Goal: Feedback & Contribution: Leave review/rating

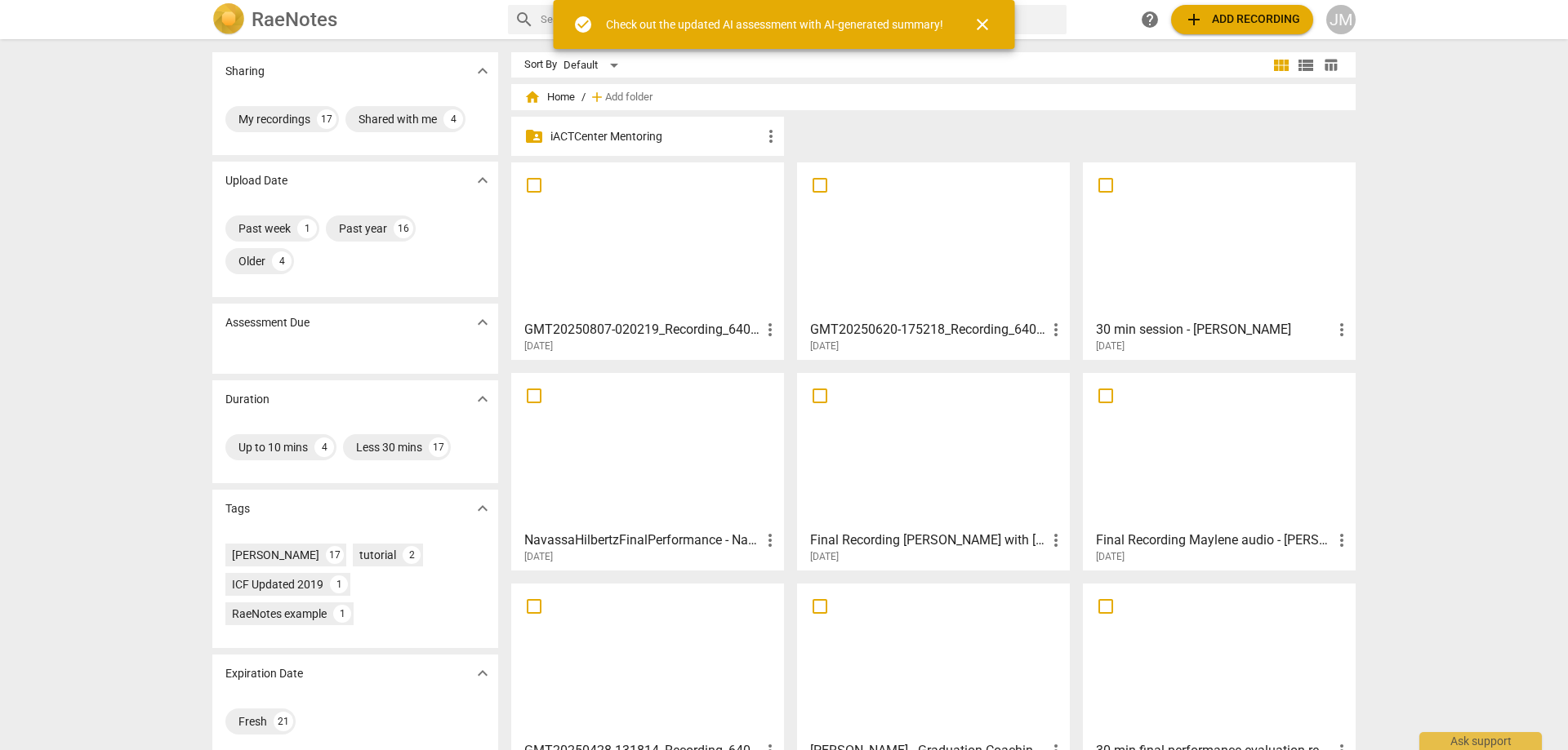
click at [655, 266] on div at bounding box center [648, 241] width 261 height 144
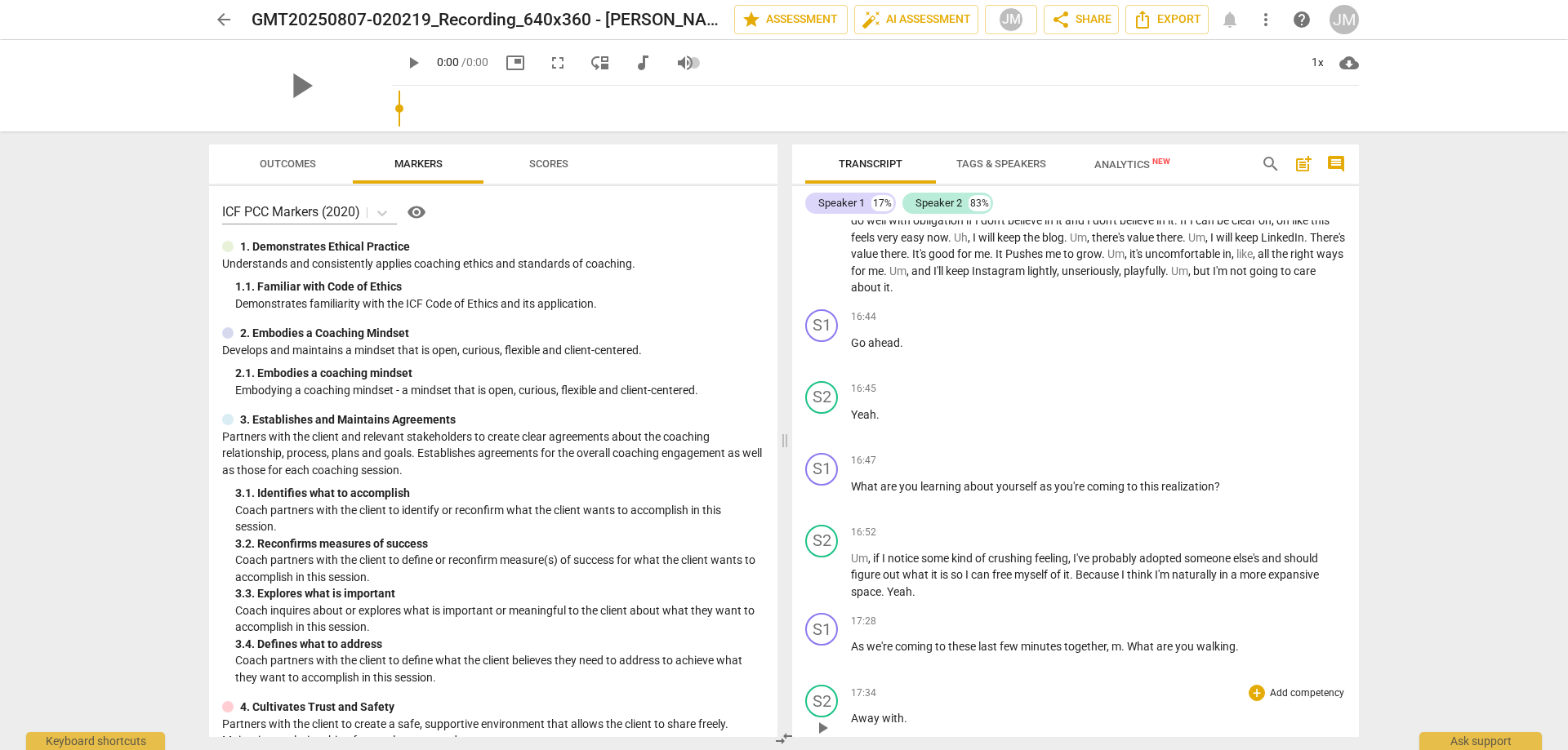
scroll to position [3510, 0]
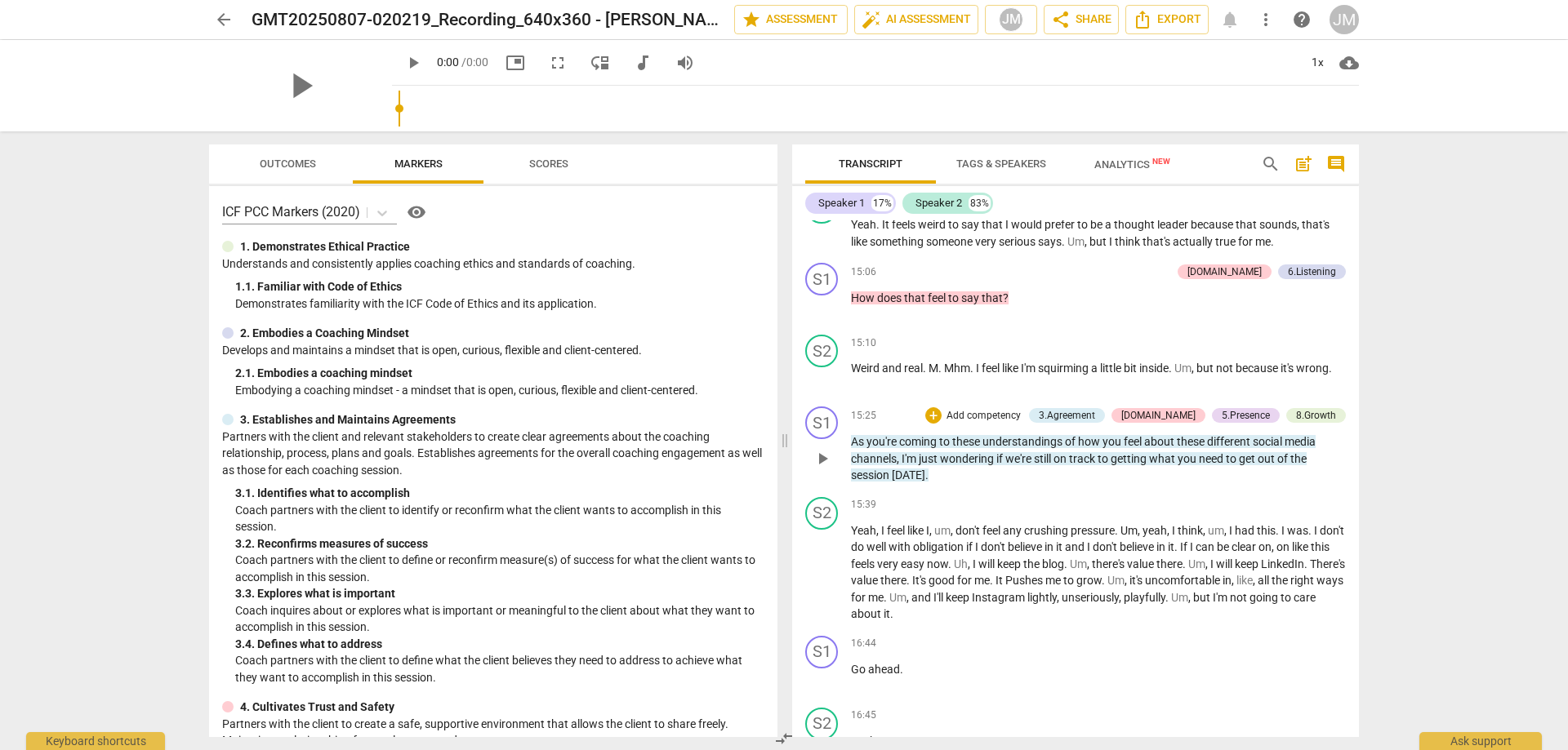
click at [888, 446] on span "you're" at bounding box center [883, 441] width 33 height 13
click at [926, 425] on div "+ Add competency 3.Agreement [DOMAIN_NAME] 5.Presence 8.Growth" at bounding box center [1136, 415] width 421 height 18
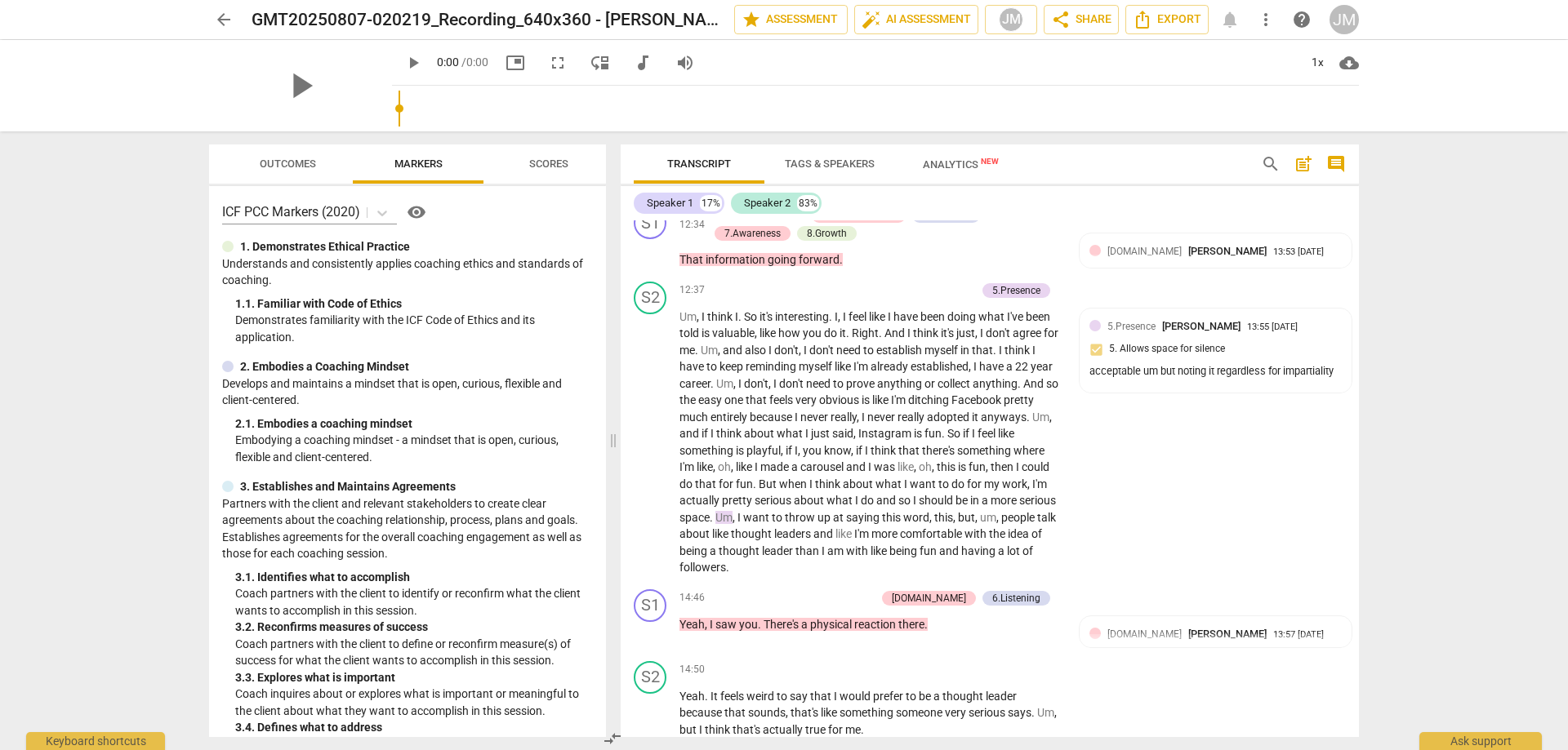
scroll to position [3990, 0]
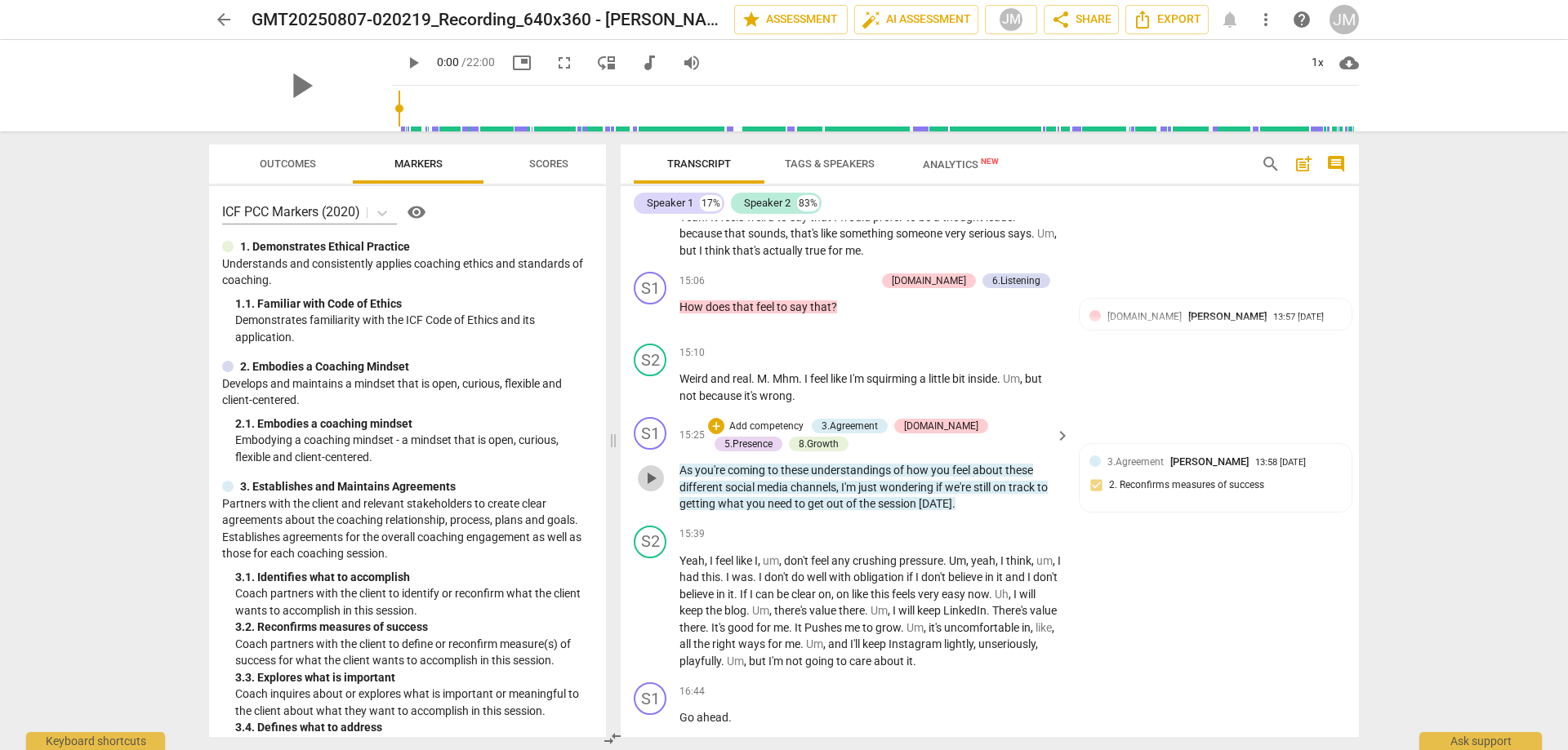
click at [651, 484] on span "play_arrow" at bounding box center [651, 478] width 19 height 19
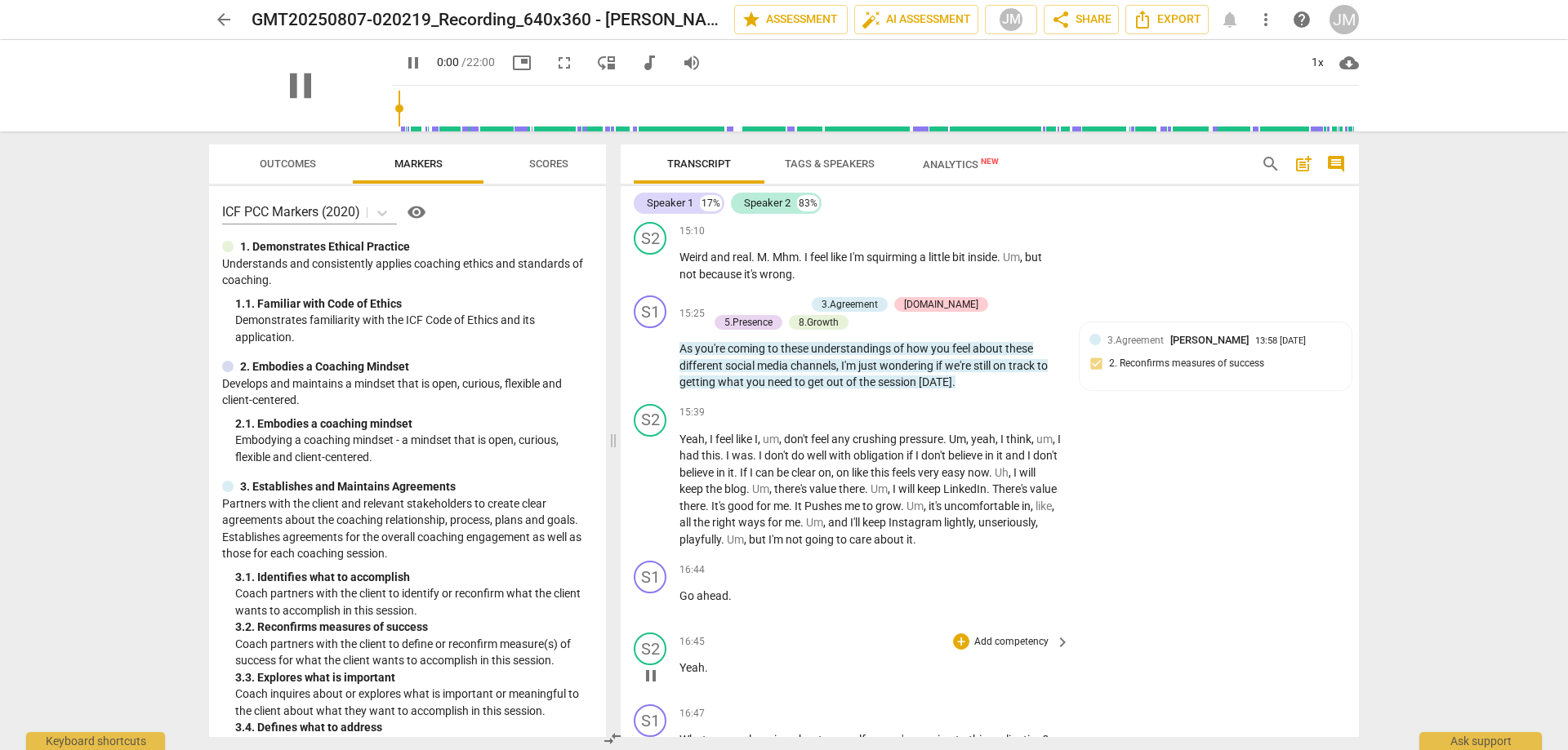
scroll to position [4234, 0]
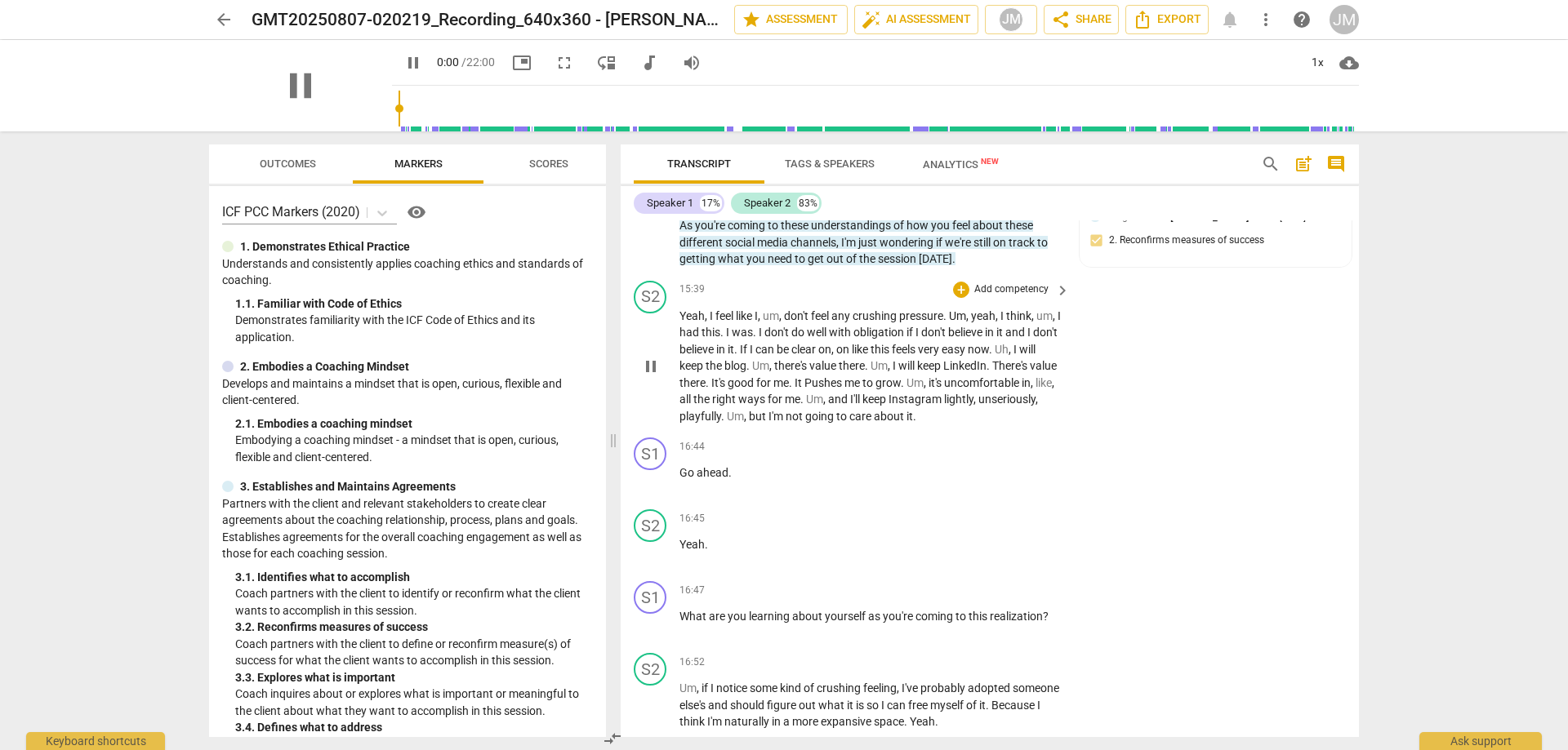
click at [696, 322] on span "Yeah" at bounding box center [692, 316] width 25 height 13
click at [697, 322] on span "Yeah" at bounding box center [692, 316] width 25 height 13
click at [1162, 471] on div "S1 play_arrow pause 16:44 + Add competency keyboard_arrow_right Go ahead ." at bounding box center [990, 468] width 739 height 72
click at [791, 339] on span "don't" at bounding box center [778, 331] width 27 height 13
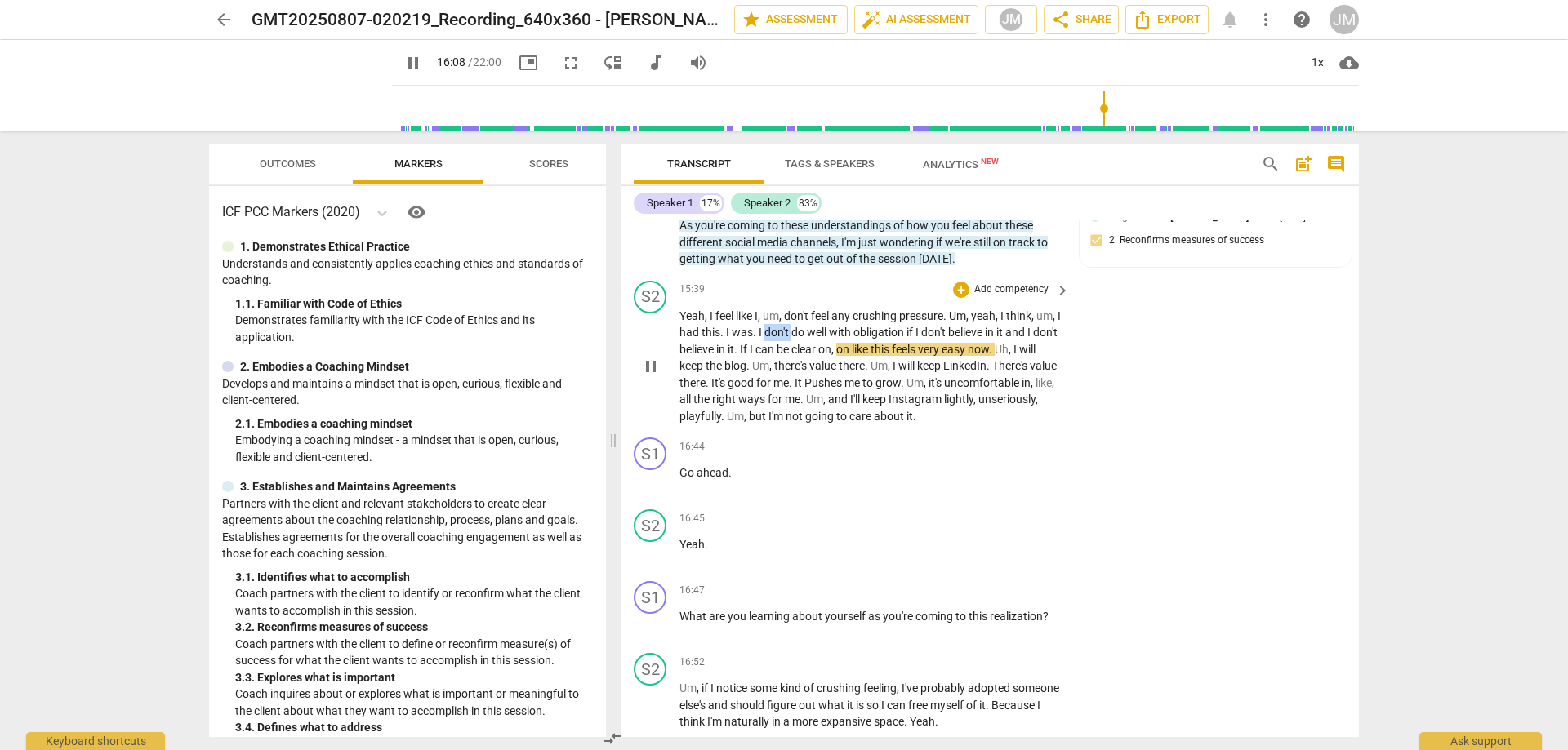
click at [791, 339] on span "don't" at bounding box center [778, 331] width 27 height 13
drag, startPoint x: 1020, startPoint y: 346, endPoint x: 1038, endPoint y: 345, distance: 18.0
click at [1040, 346] on p "Yeah , I feel like I , um , don't feel any crushing pressure . Um , yeah , I th…" at bounding box center [870, 366] width 382 height 118
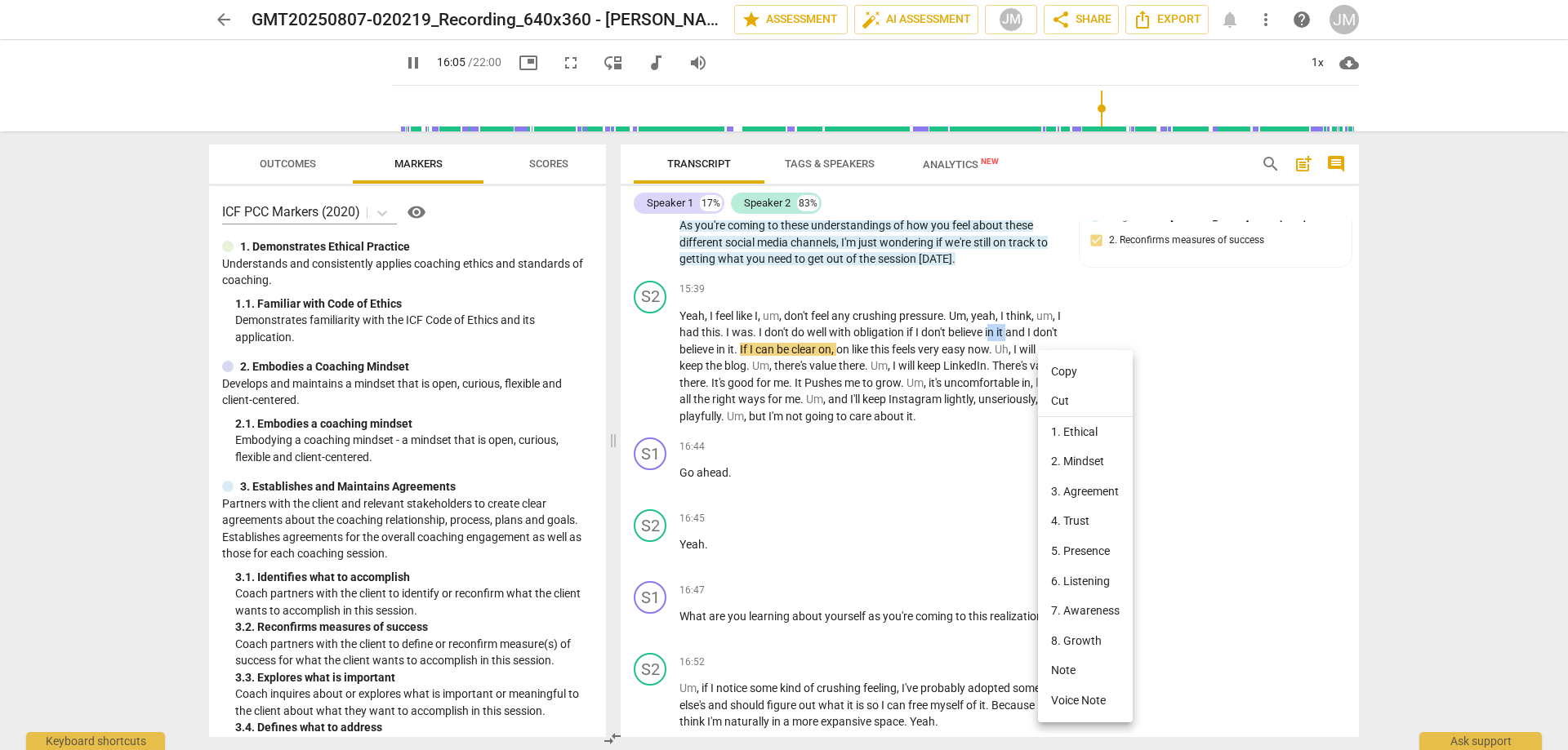
click at [1082, 545] on li "5. Presence" at bounding box center [1085, 551] width 95 height 30
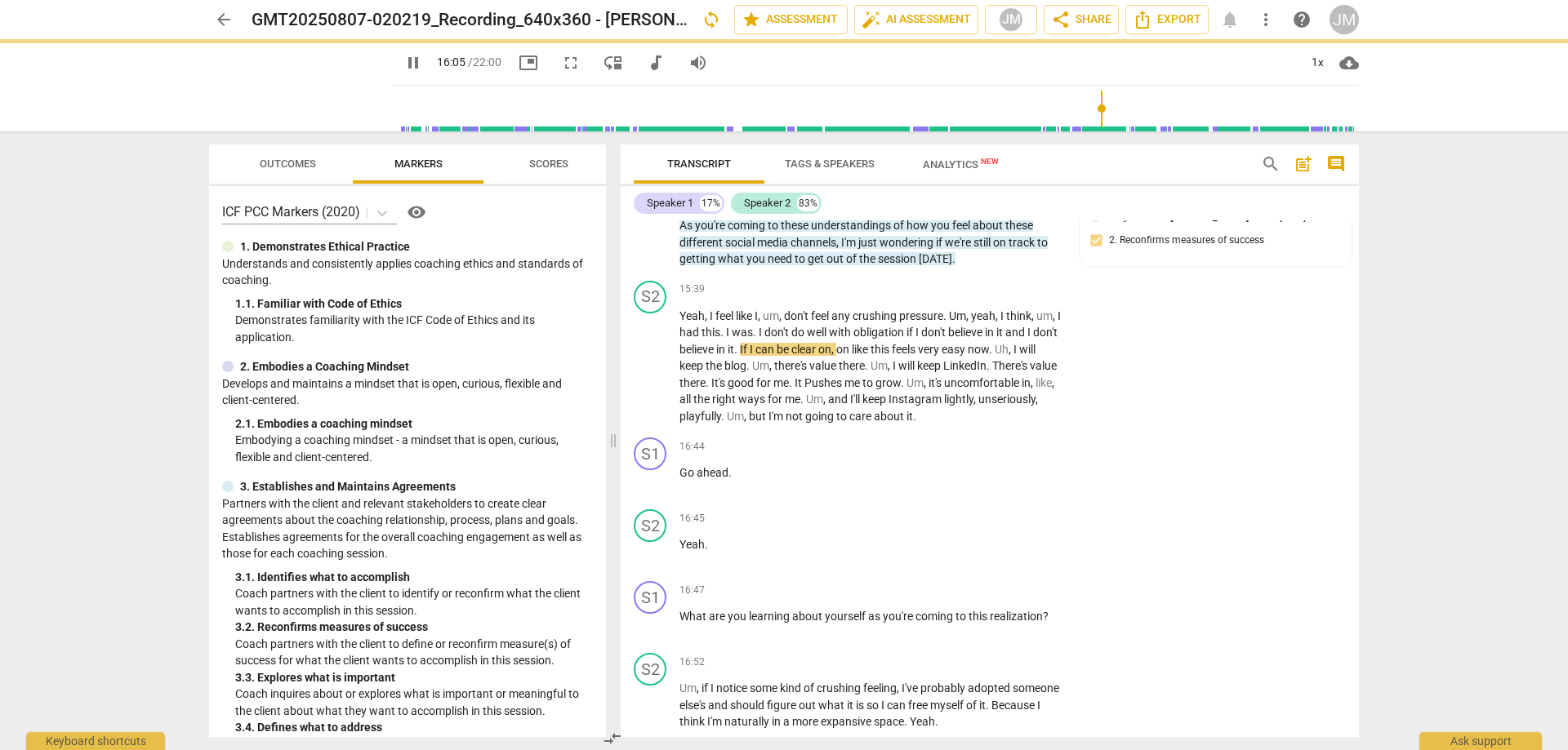
type input "966"
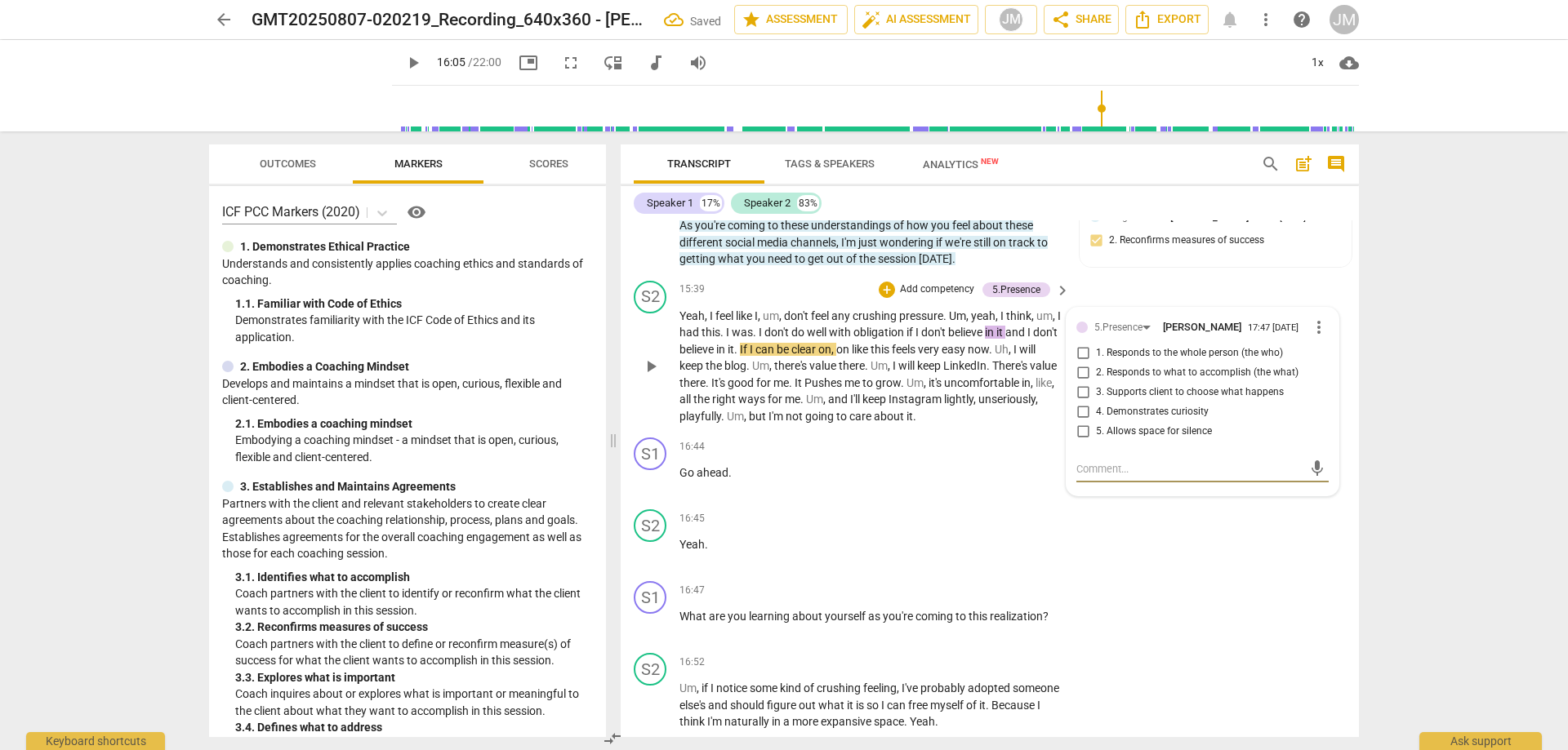
type textarea "m"
type textarea "mh"
type textarea "mhm"
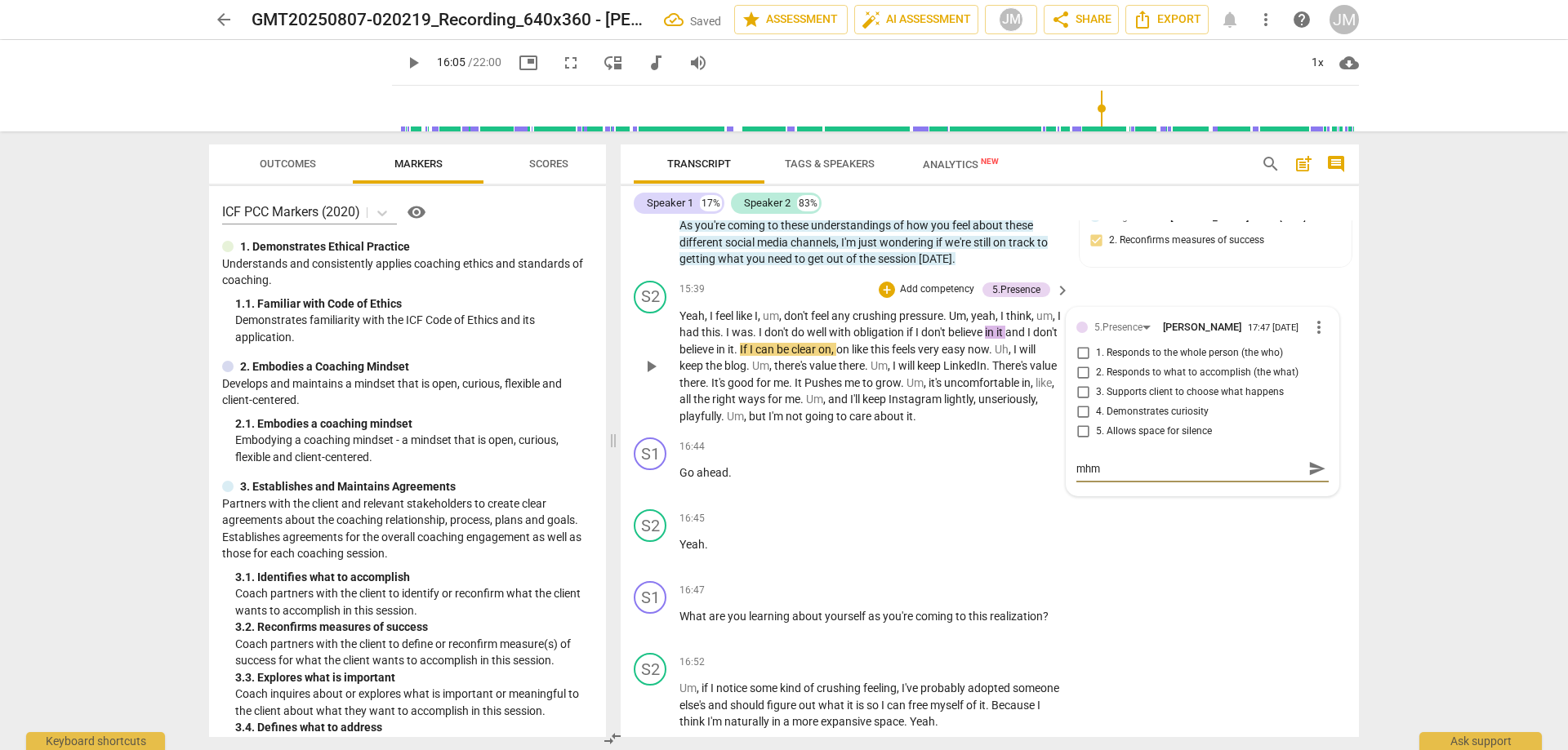
type textarea "mhm"
click at [1081, 441] on input "5. Allows space for silence" at bounding box center [1083, 431] width 26 height 19
checkbox input "true"
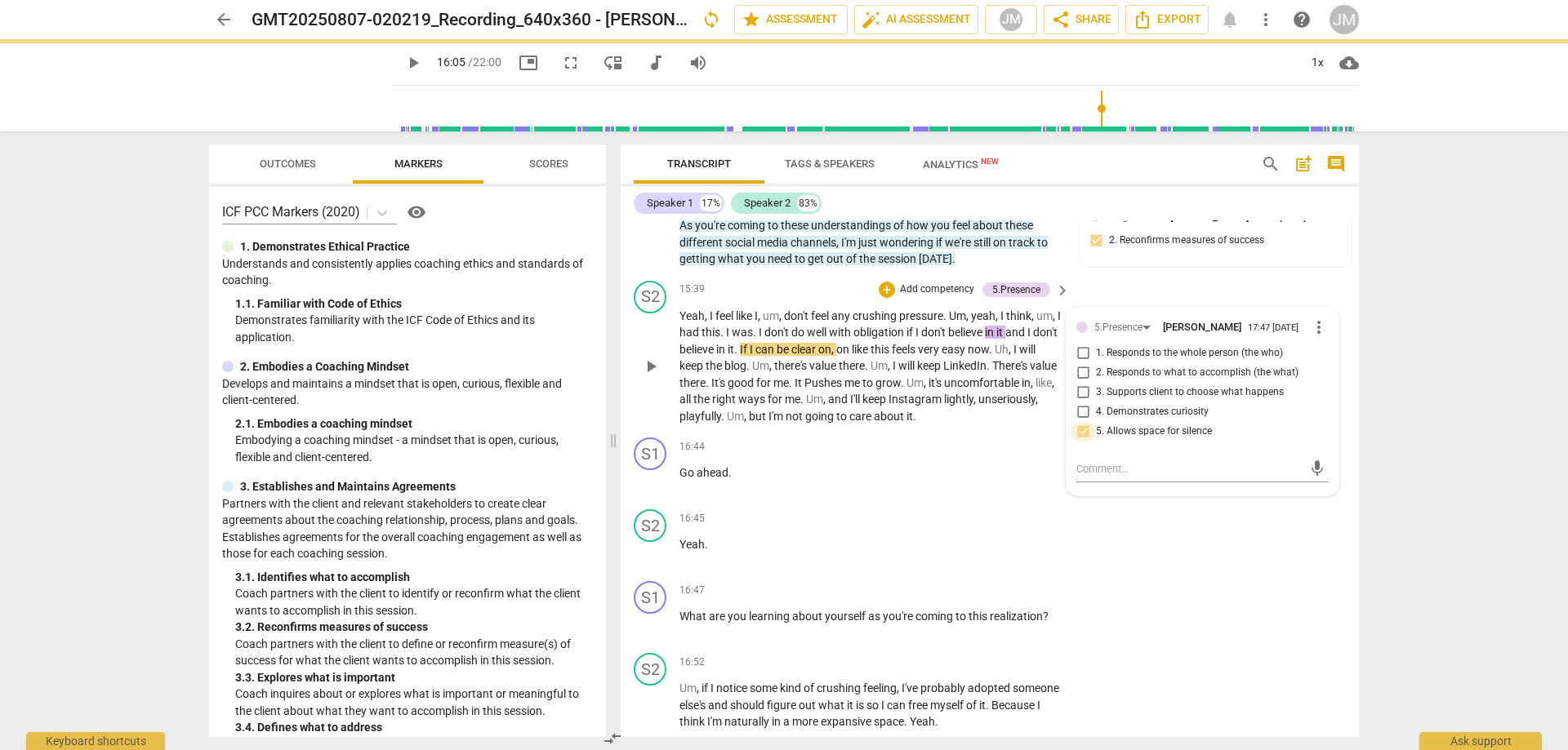
click at [1081, 441] on input "5. Allows space for silence" at bounding box center [1083, 431] width 26 height 19
checkbox input "true"
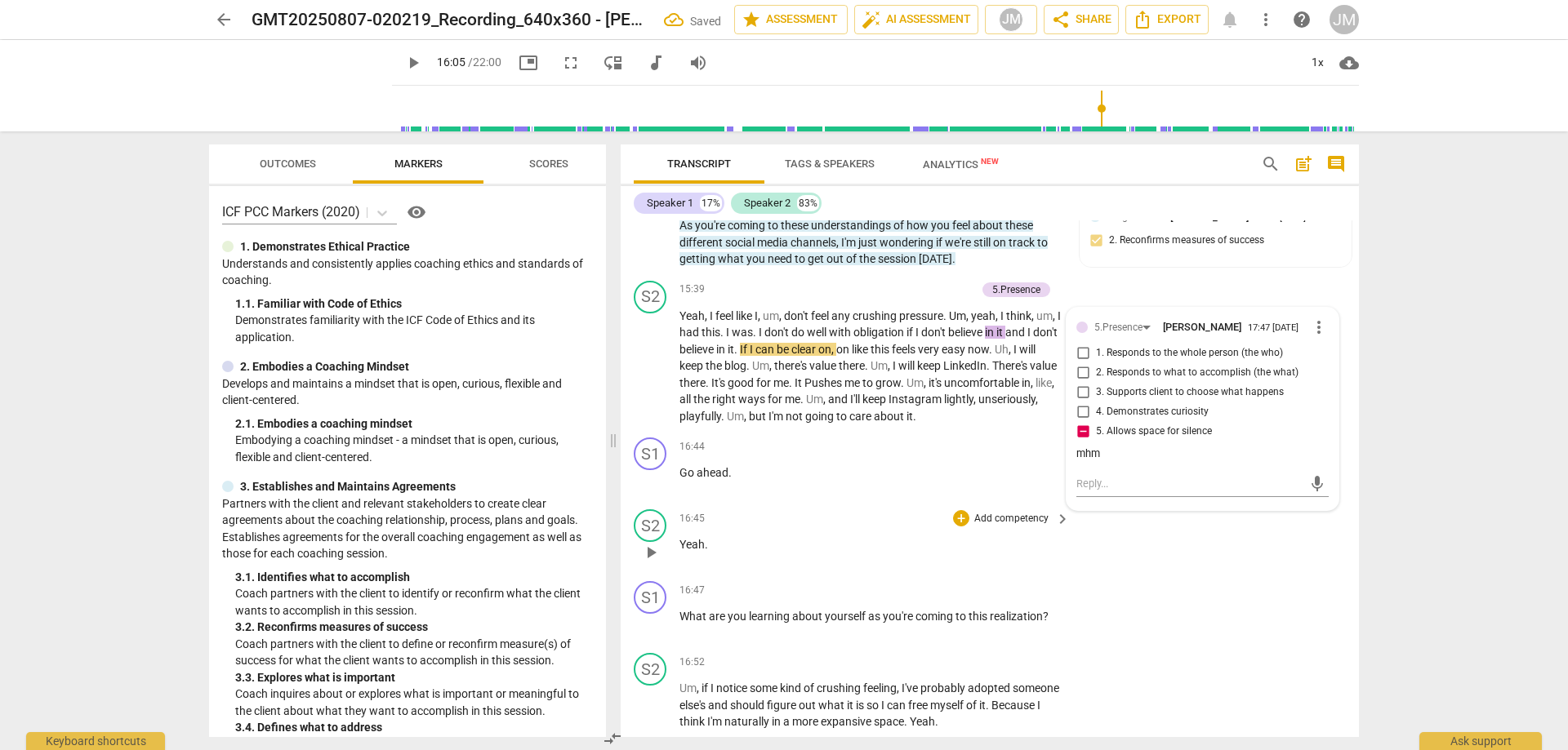
click at [1139, 566] on div "S2 play_arrow pause 16:45 + Add competency keyboard_arrow_right Yeah ." at bounding box center [990, 539] width 739 height 72
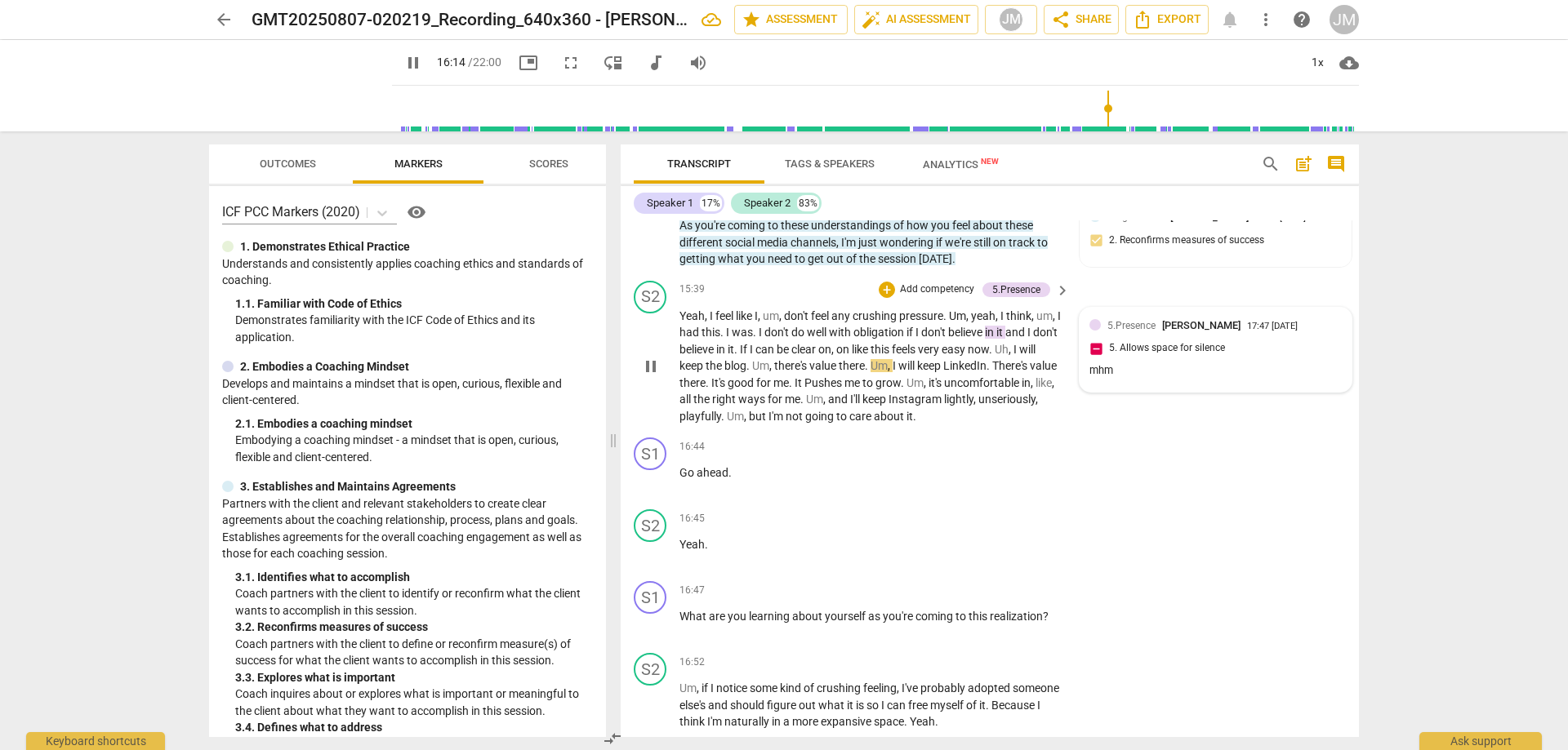
click at [1138, 376] on div "mhm" at bounding box center [1215, 371] width 252 height 16
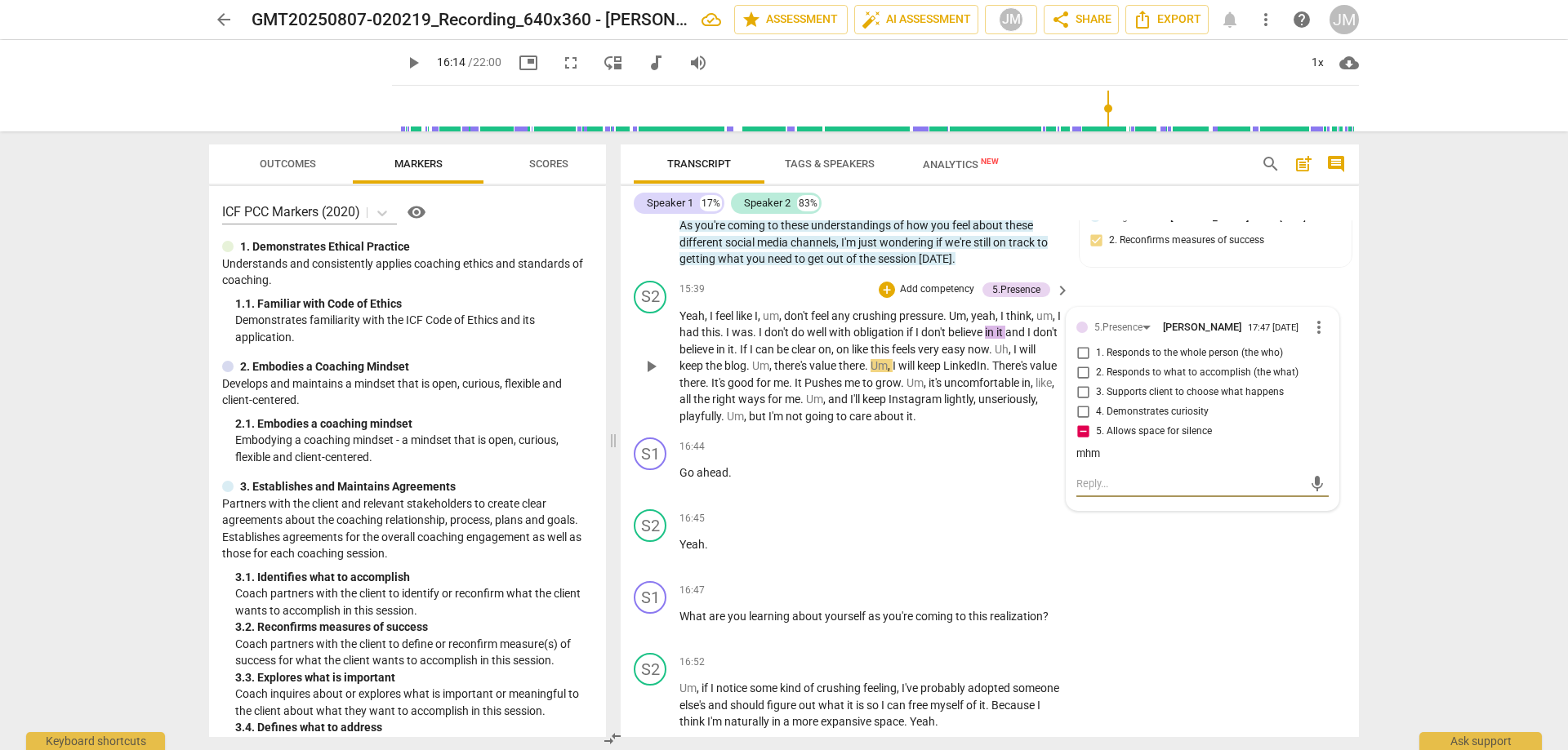
click at [1092, 492] on textarea at bounding box center [1190, 484] width 226 height 16
click at [658, 376] on span "play_arrow" at bounding box center [651, 366] width 19 height 19
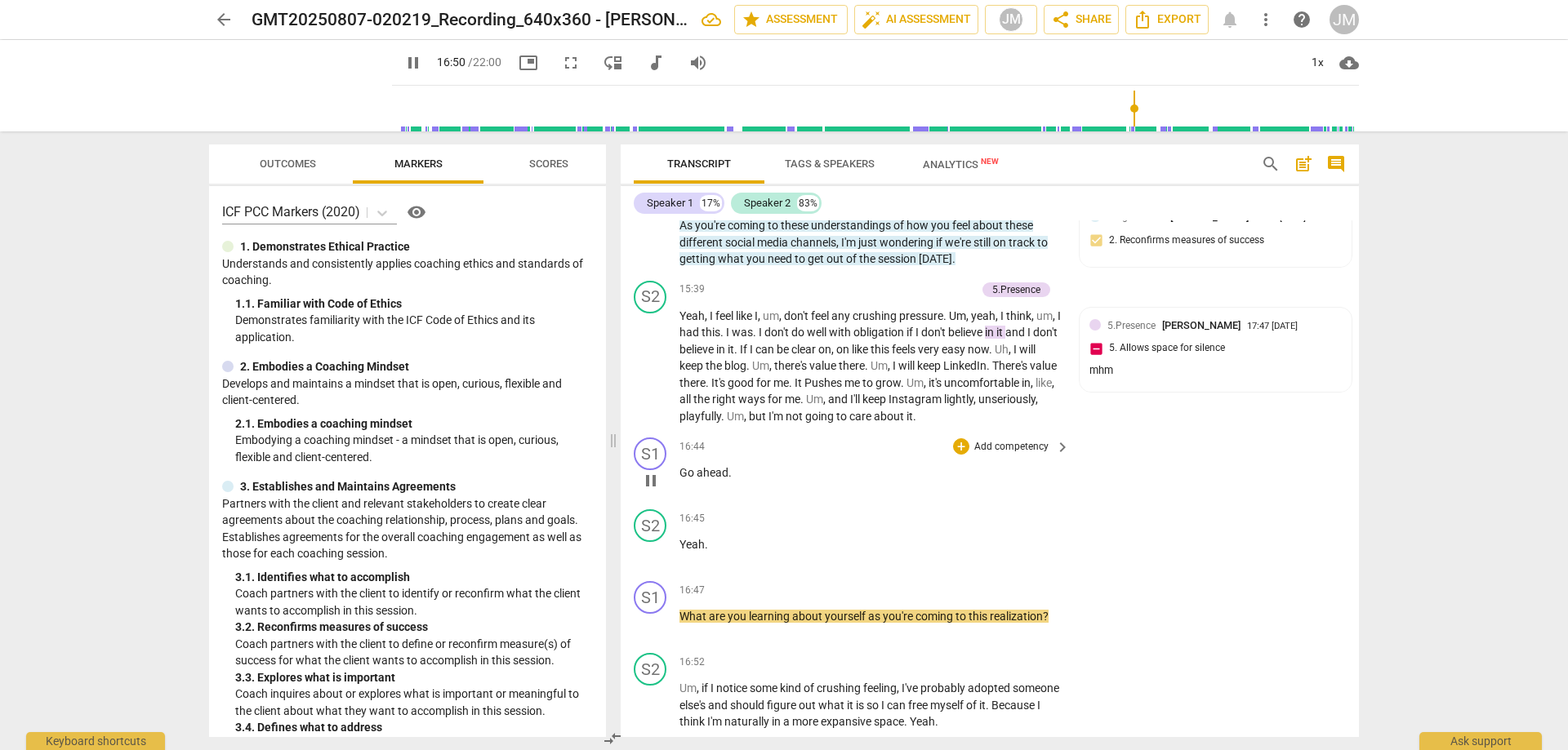
click at [658, 491] on span "pause" at bounding box center [651, 481] width 19 height 19
type input "1011"
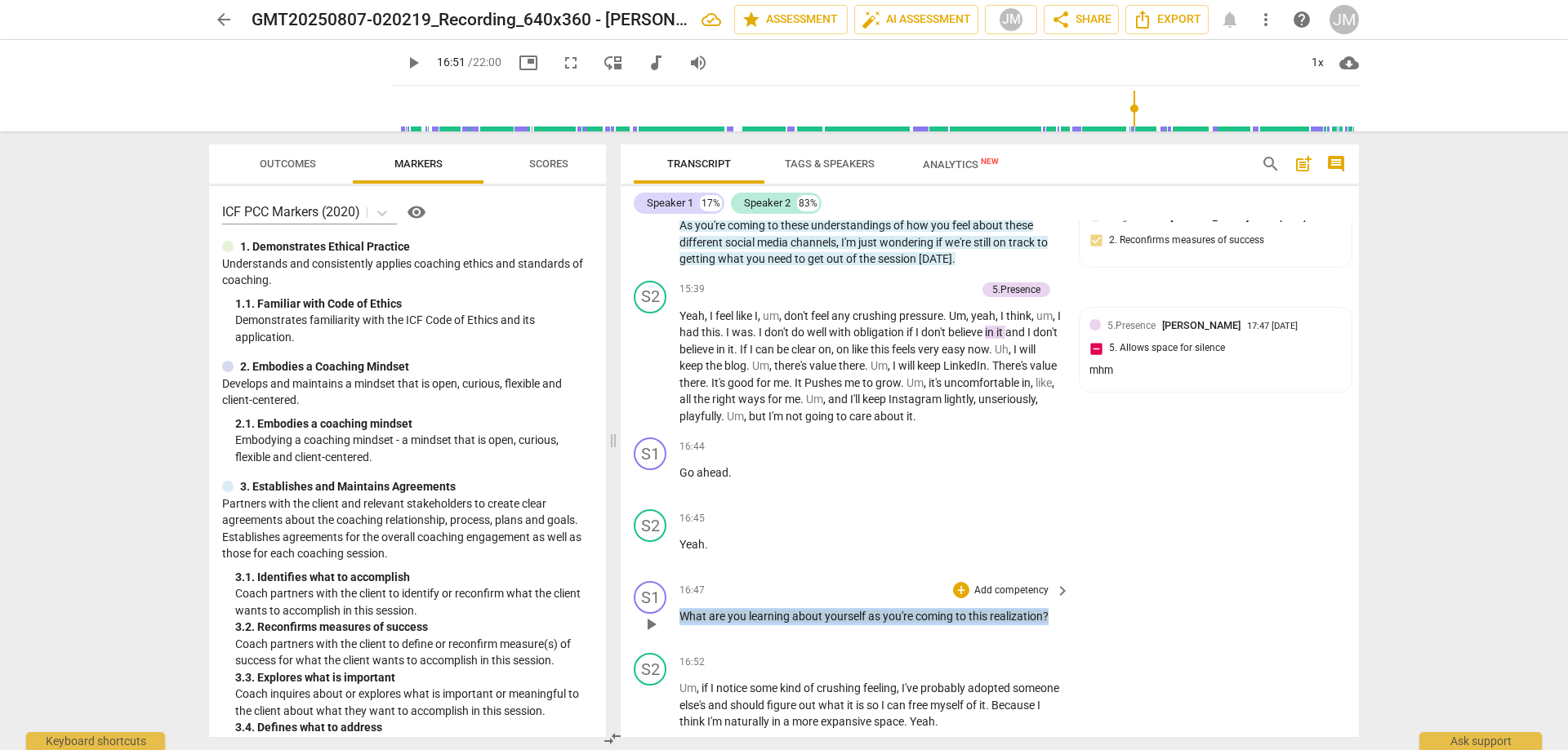
drag, startPoint x: 1053, startPoint y: 630, endPoint x: 701, endPoint y: 621, distance: 352.1
click at [669, 629] on div "S1 play_arrow pause 16:47 + Add competency keyboard_arrow_right What are you le…" at bounding box center [990, 611] width 739 height 72
click at [953, 594] on div "+ Add competency" at bounding box center [1002, 590] width 97 height 17
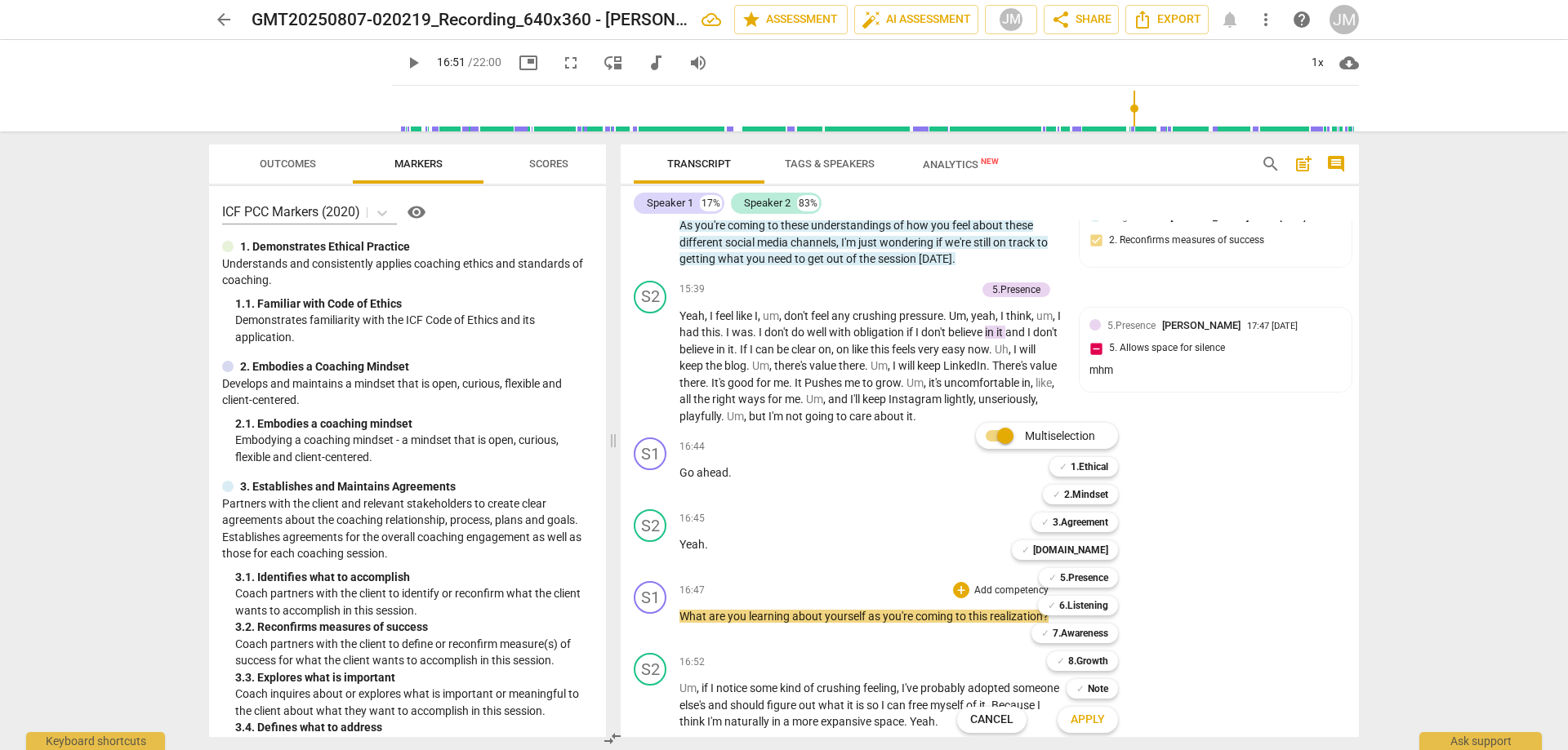
click at [1360, 601] on div at bounding box center [784, 375] width 1568 height 750
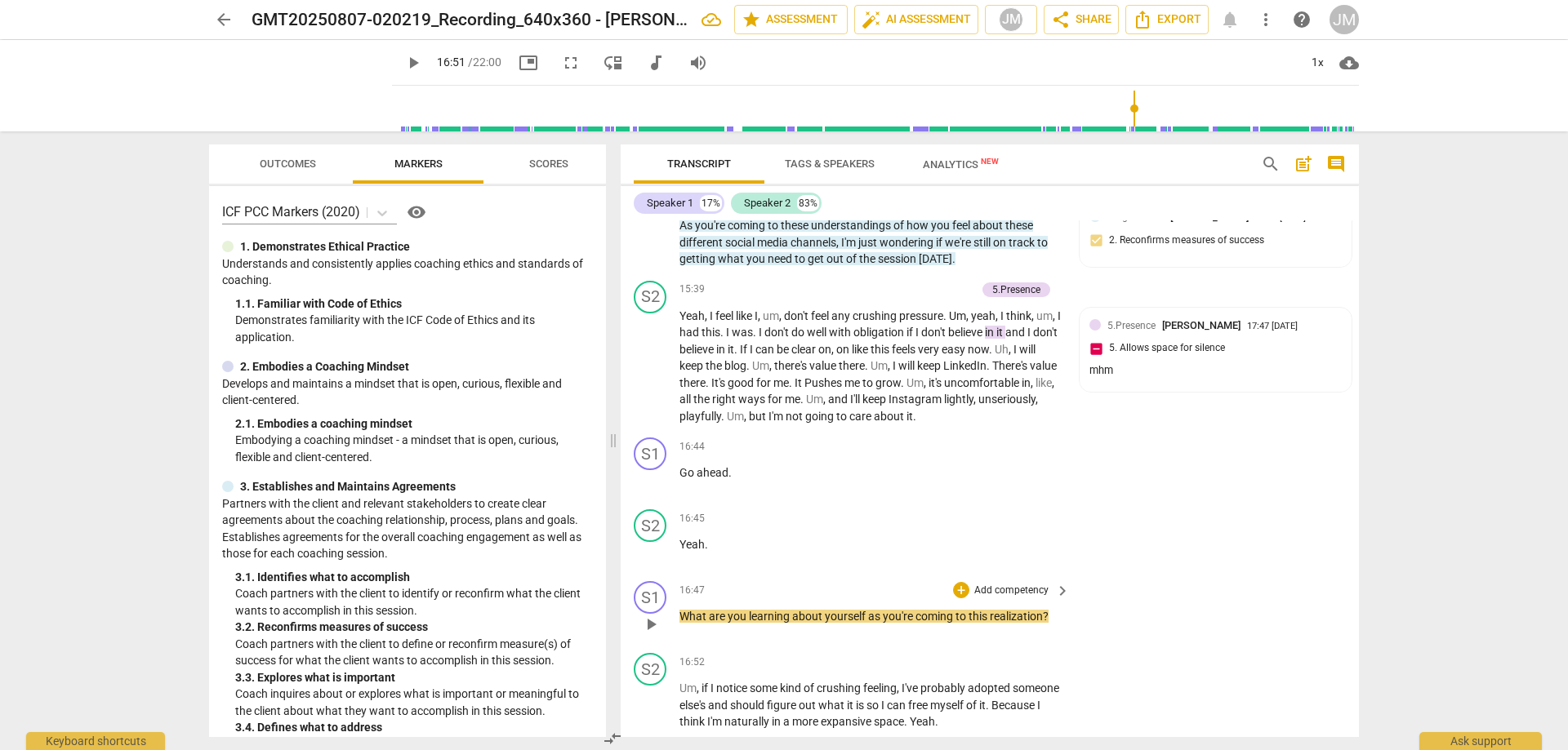
drag, startPoint x: 1356, startPoint y: 584, endPoint x: 1304, endPoint y: 608, distance: 57.3
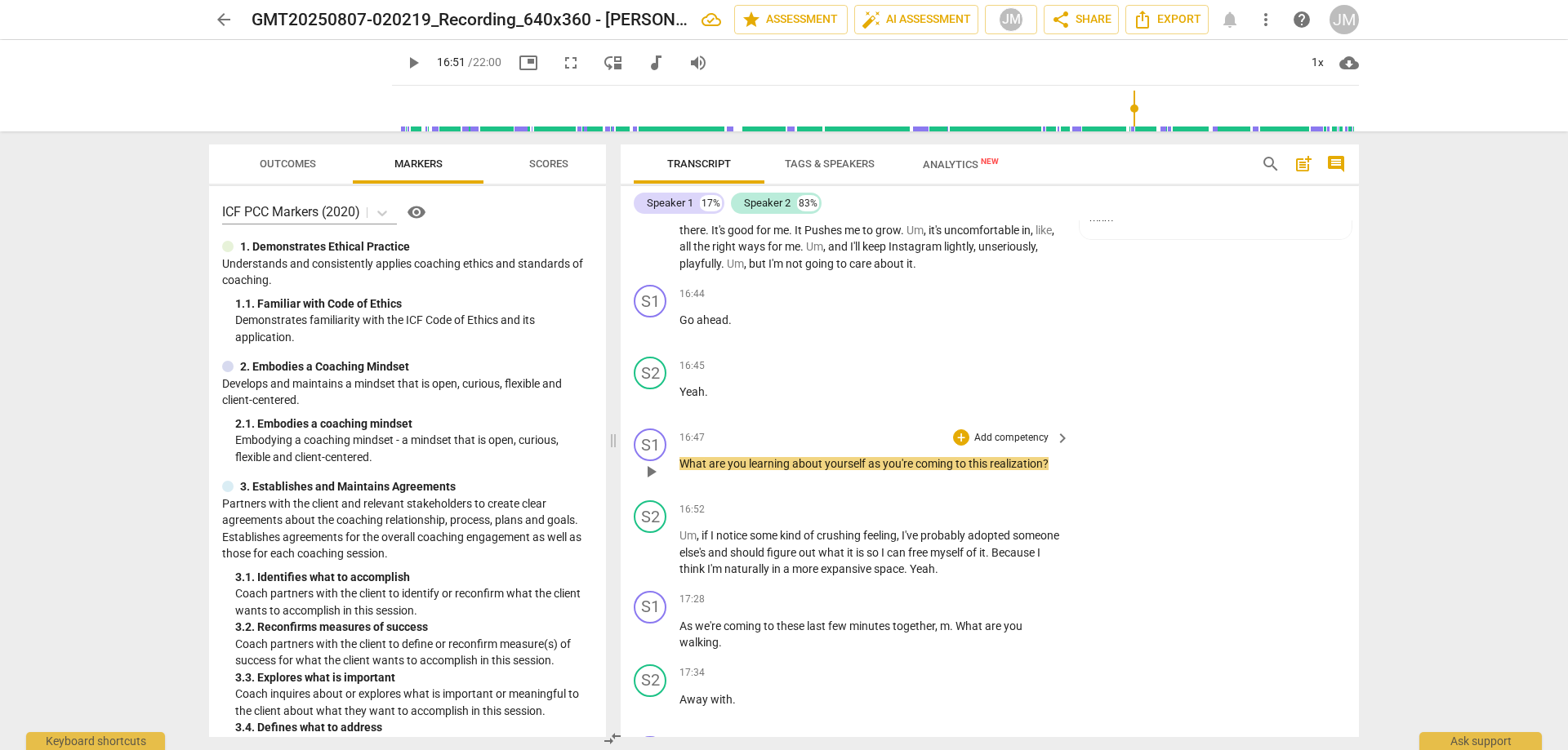
scroll to position [4398, 0]
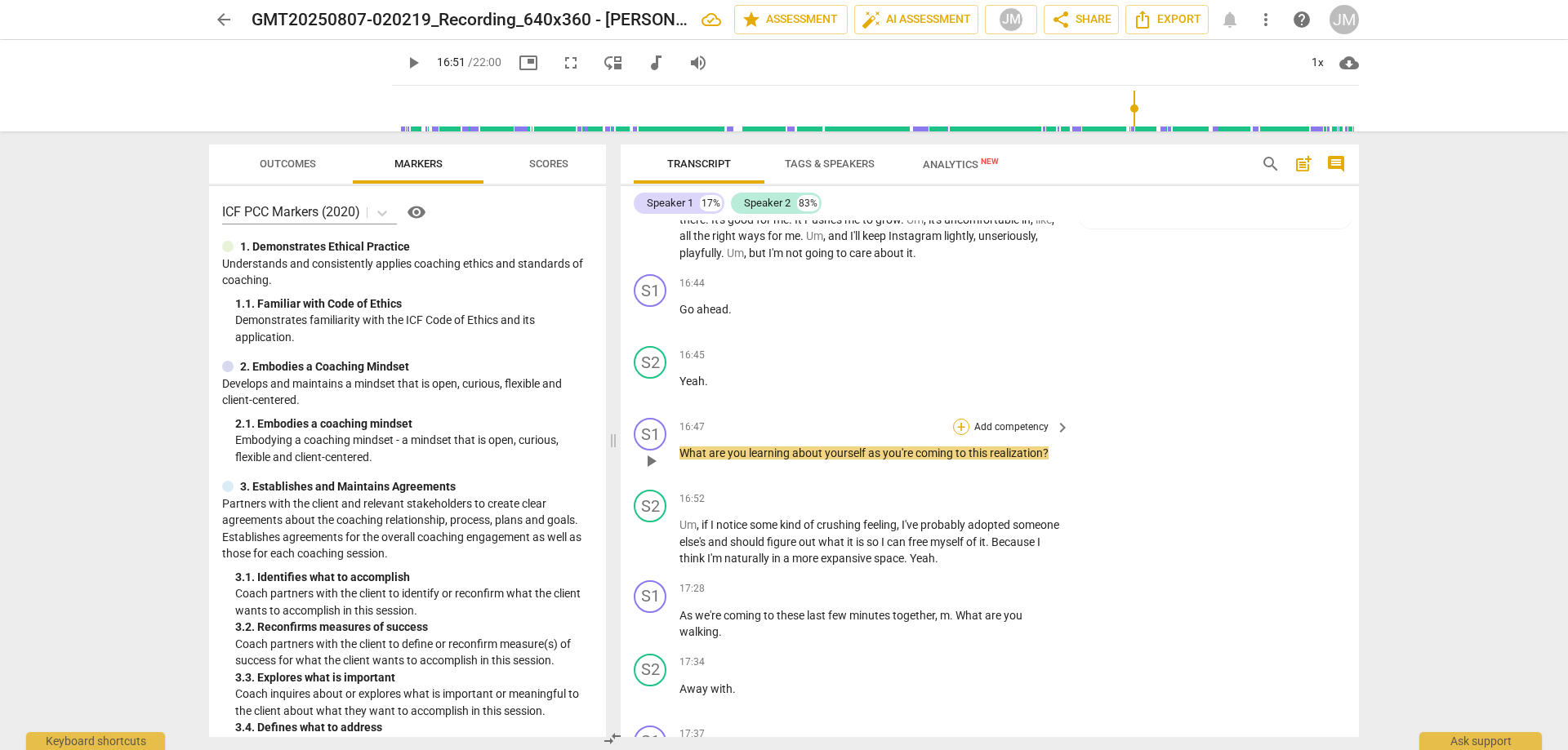
click at [955, 435] on div "+" at bounding box center [961, 427] width 17 height 17
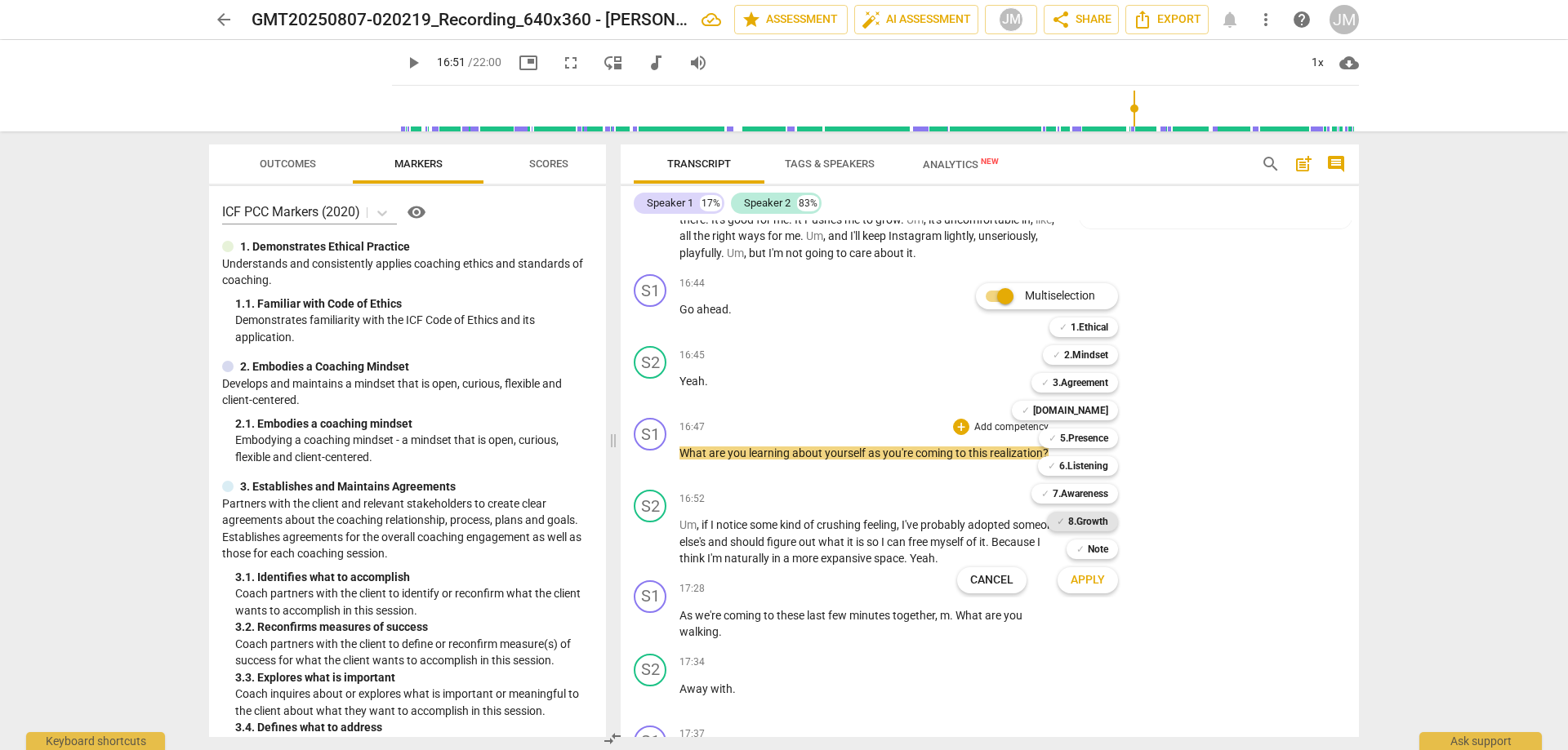
click at [1072, 513] on b "8.Growth" at bounding box center [1088, 521] width 40 height 19
click at [1107, 414] on b "[DOMAIN_NAME]" at bounding box center [1070, 410] width 75 height 19
click at [1090, 436] on b "5.Presence" at bounding box center [1084, 438] width 48 height 19
click at [1092, 468] on b "6.Listening" at bounding box center [1084, 466] width 49 height 19
click at [1100, 491] on b "7.Awareness" at bounding box center [1080, 494] width 56 height 19
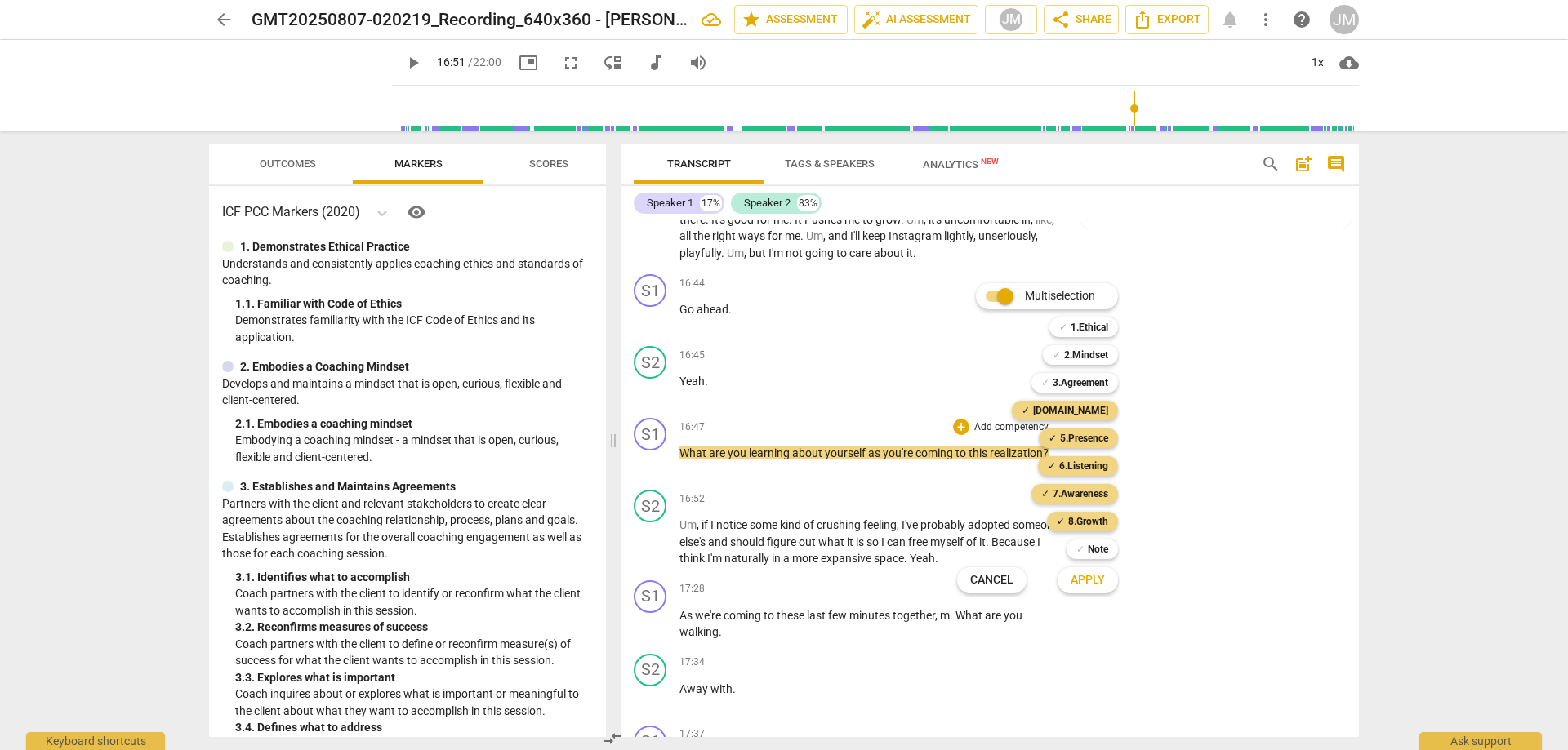
click at [1099, 584] on span "Apply" at bounding box center [1088, 580] width 34 height 17
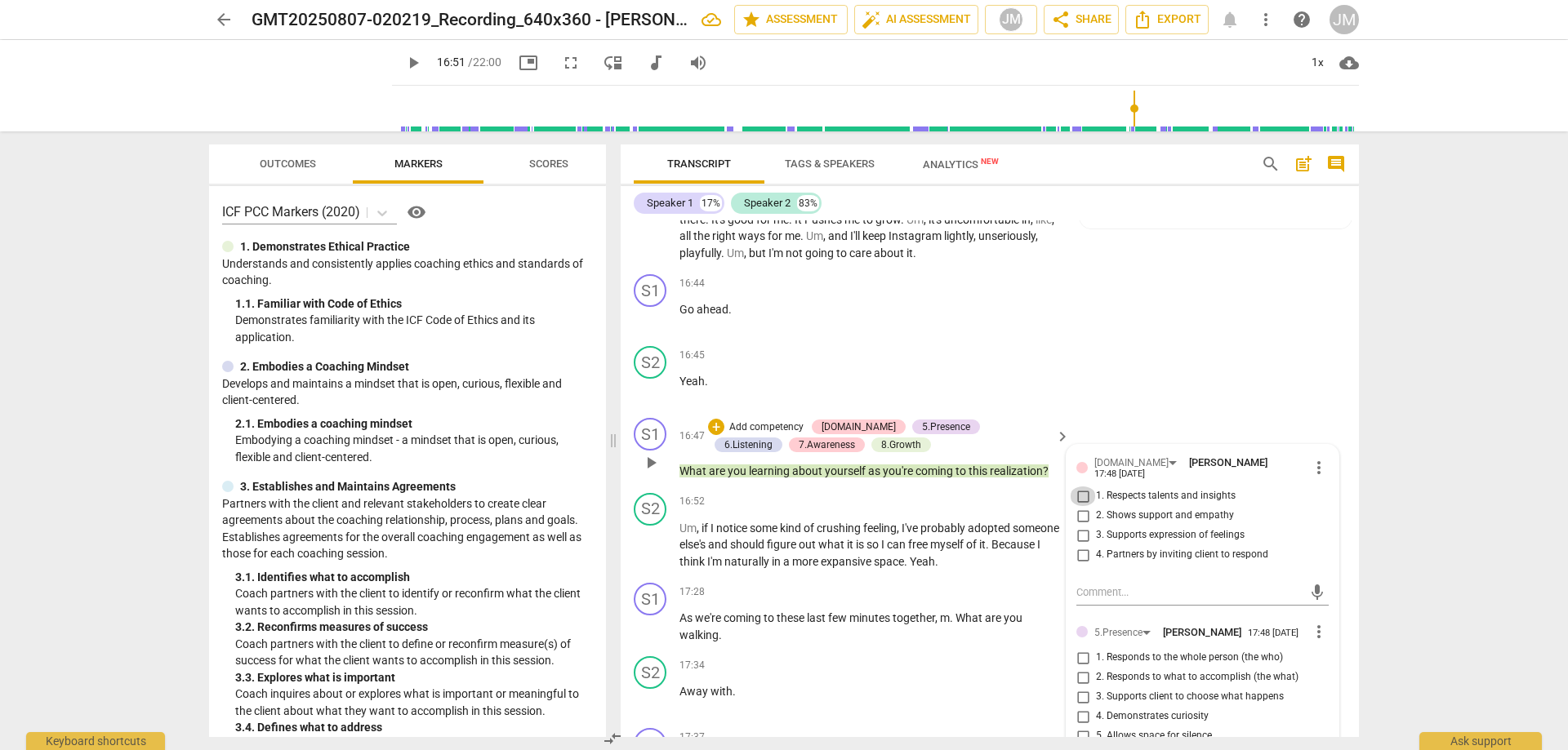
click at [1079, 501] on input "1. Respects talents and insights" at bounding box center [1083, 496] width 26 height 19
checkbox input "true"
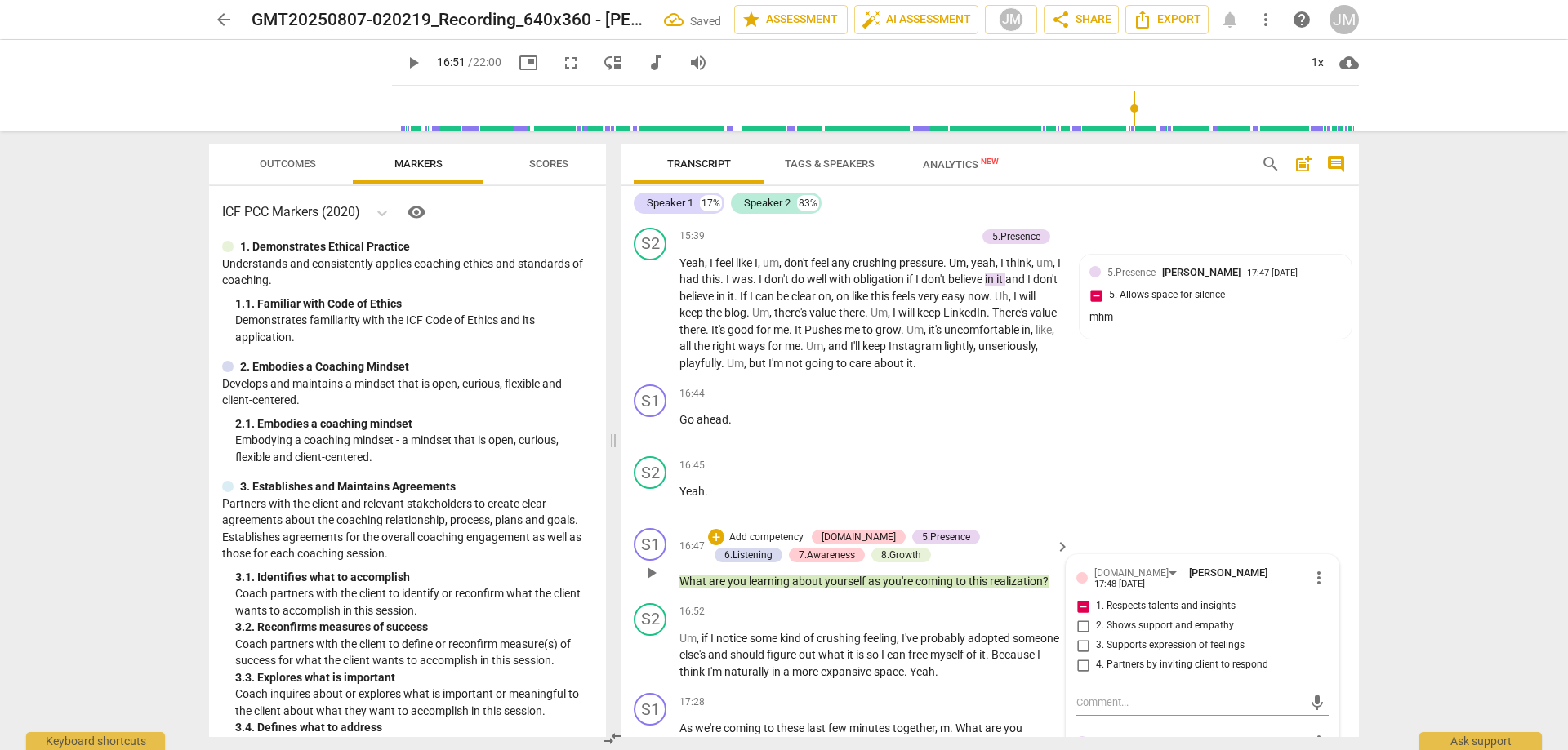
scroll to position [4316, 0]
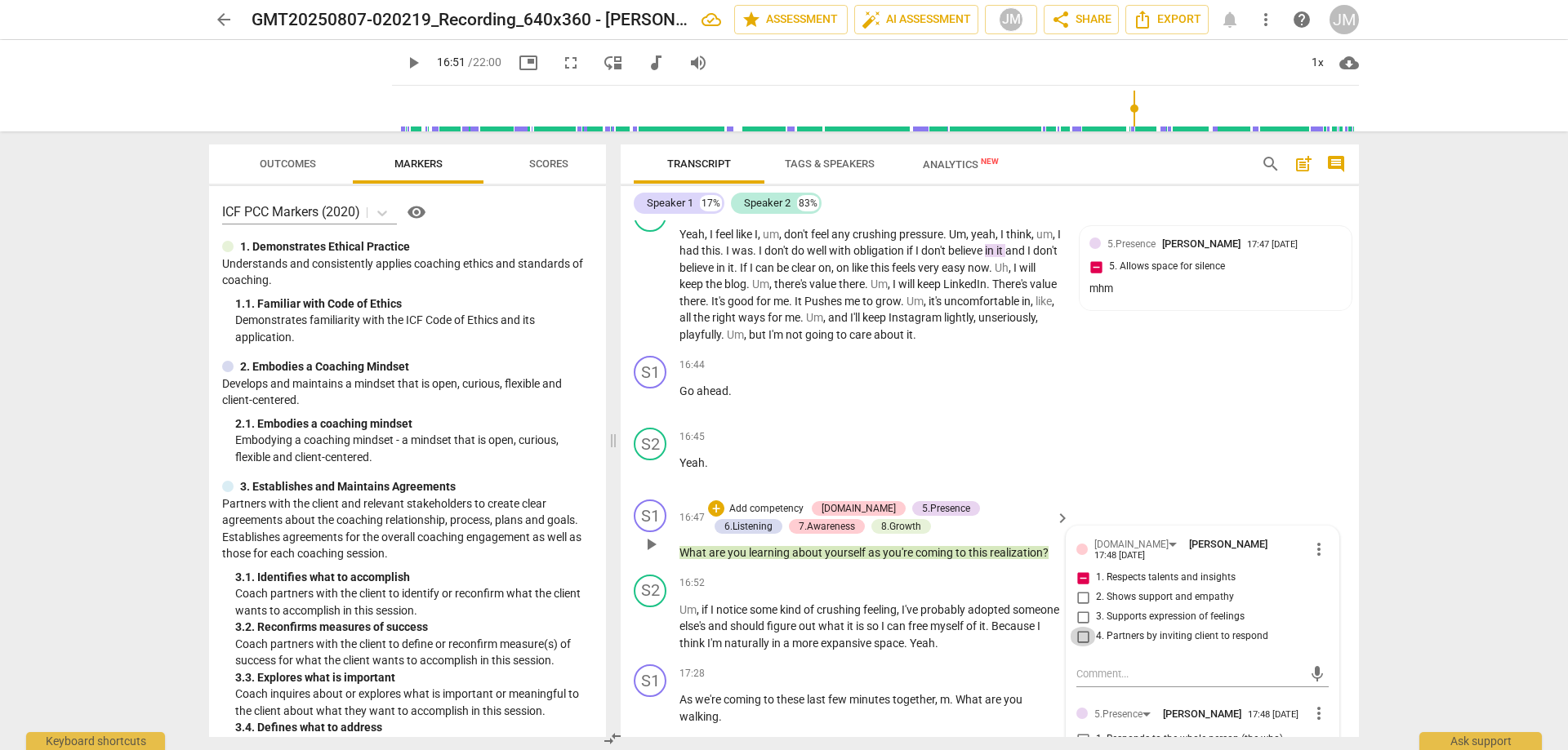
click at [1086, 639] on input "4. Partners by inviting client to respond" at bounding box center [1083, 637] width 26 height 19
click at [1085, 639] on input "4. Partners by inviting client to respond" at bounding box center [1083, 637] width 26 height 19
checkbox input "true"
click at [1099, 667] on div "mic" at bounding box center [1203, 674] width 252 height 26
click at [1112, 680] on textarea at bounding box center [1190, 674] width 226 height 16
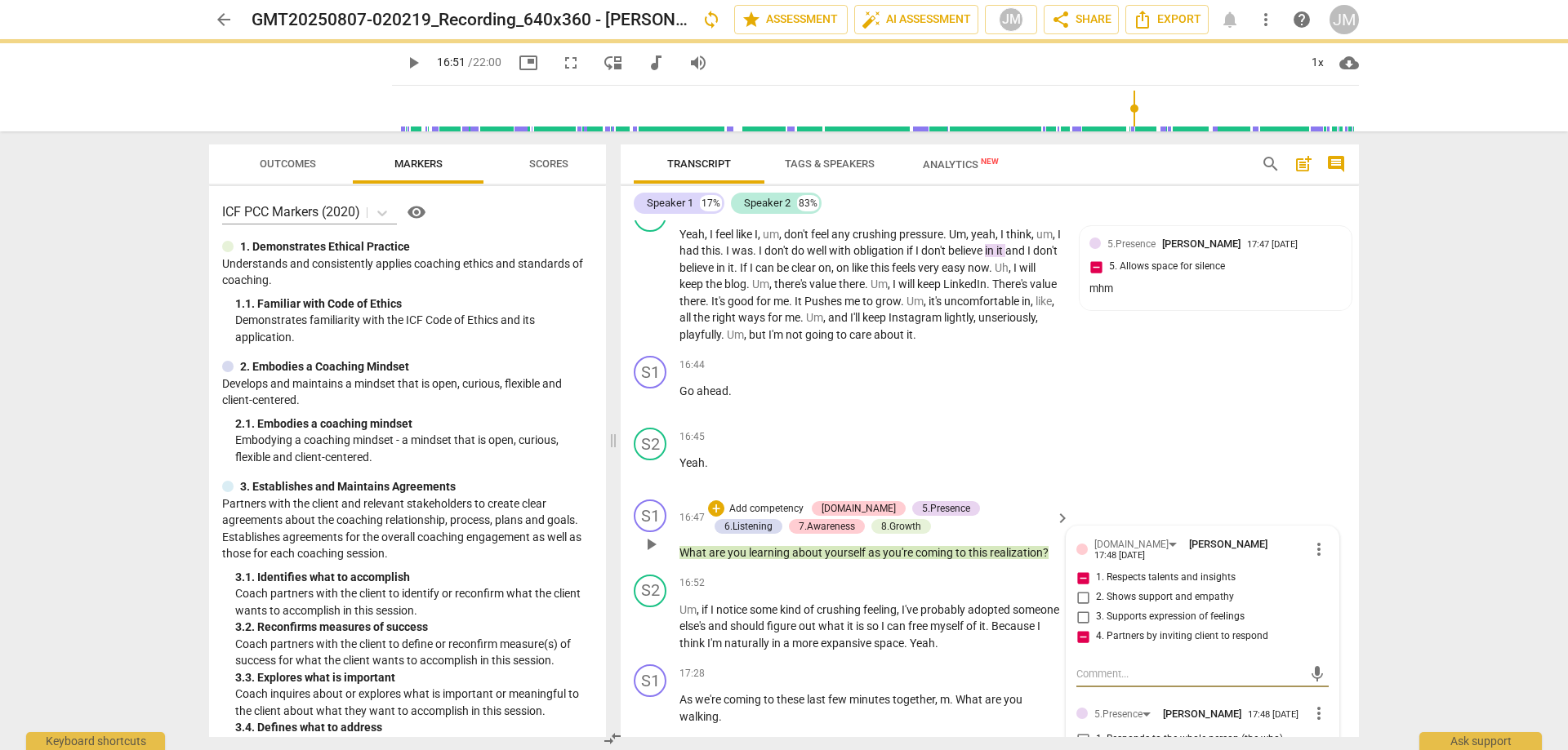
type textarea "s"
type textarea "se"
type textarea "see"
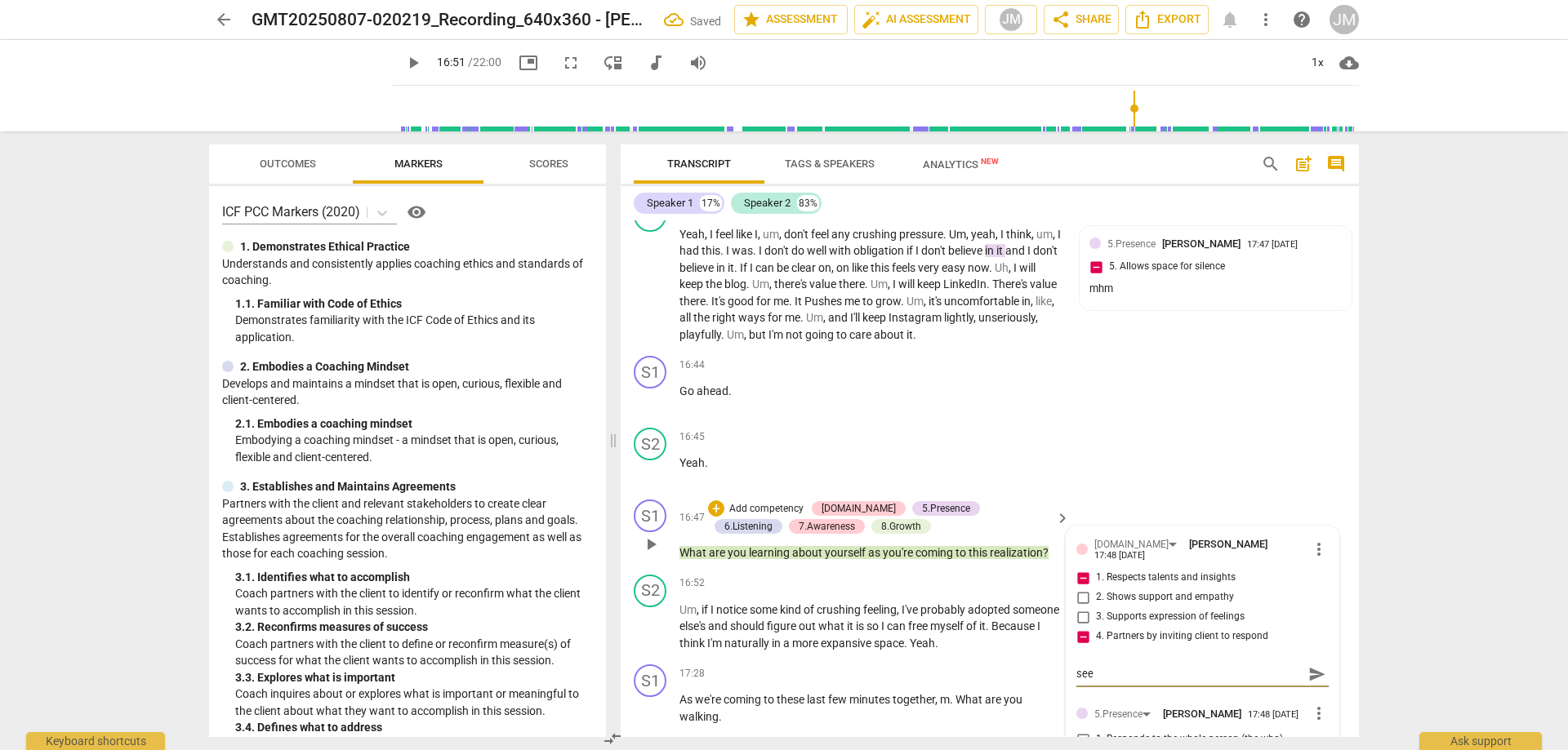
type textarea "seem"
type textarea "seems"
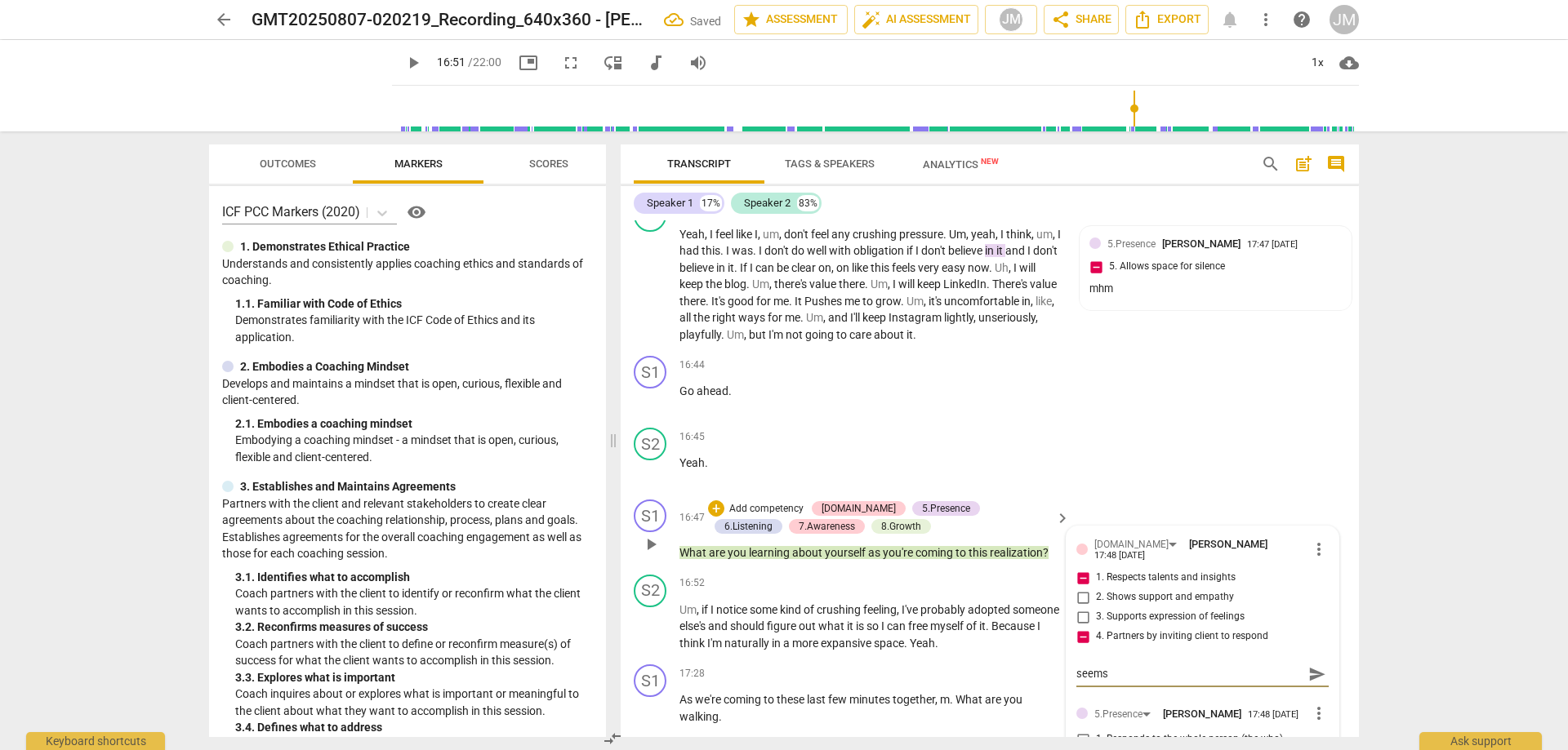
type textarea "seems"
type textarea "seems l"
type textarea "seems li"
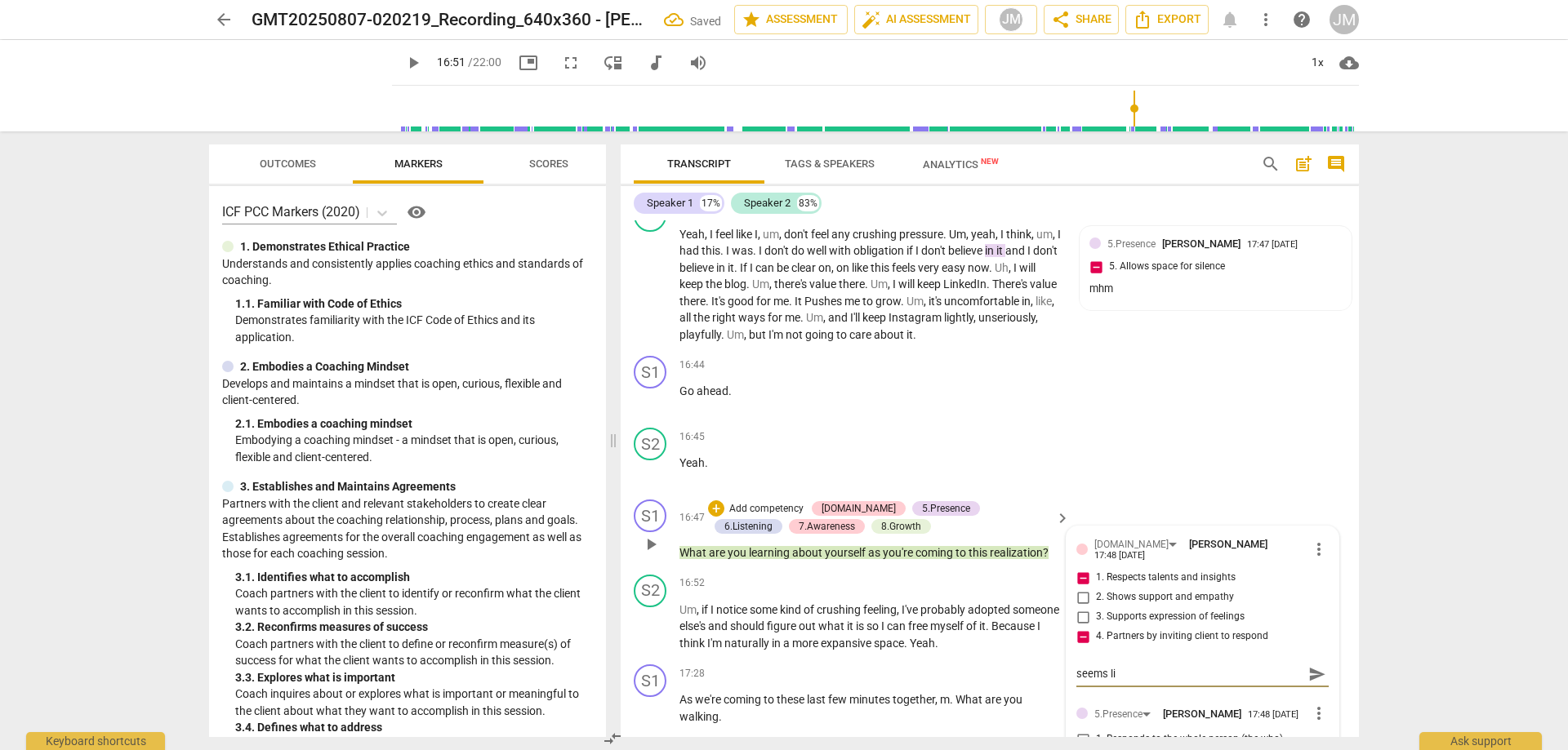
type textarea "seems lik"
type textarea "seems like"
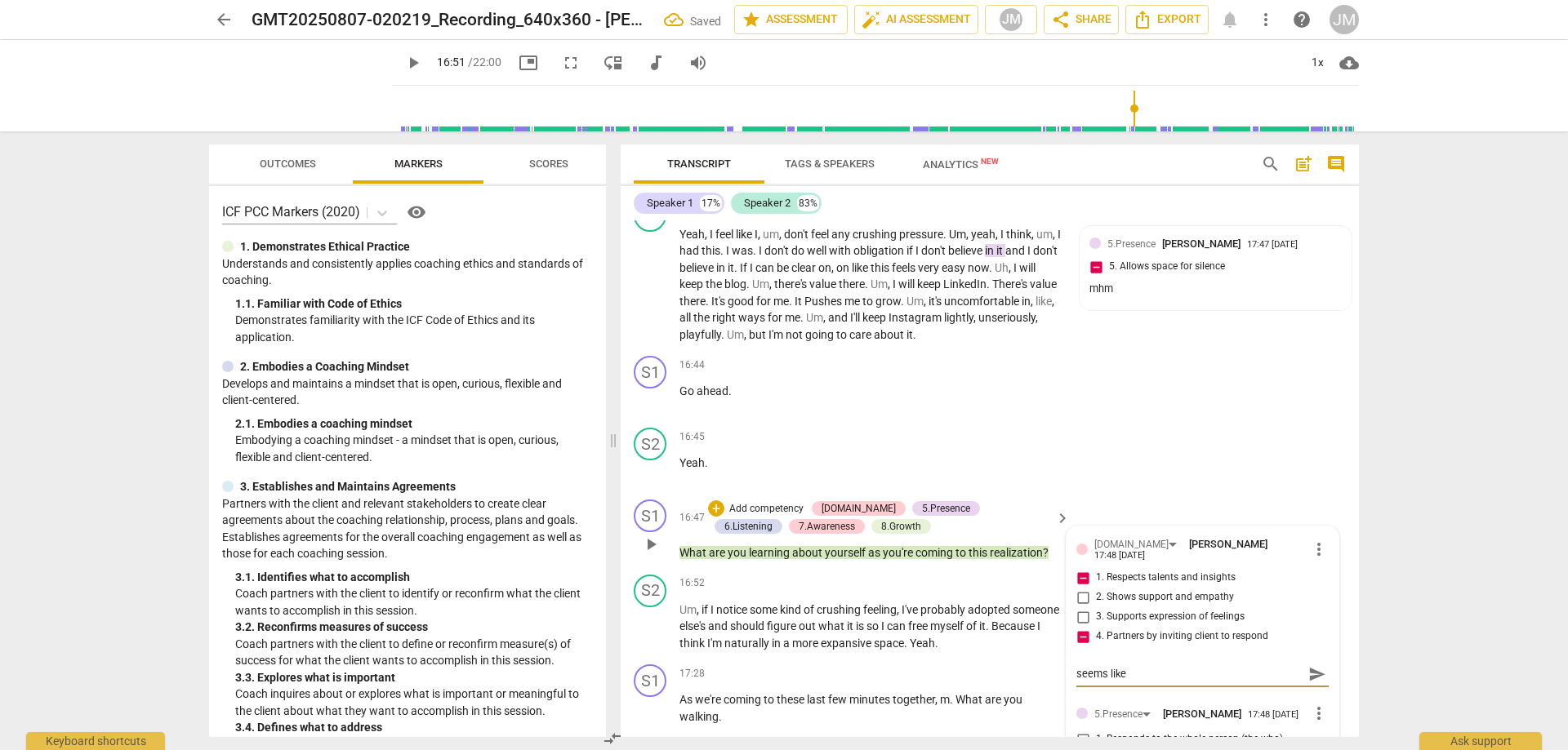
type textarea "seems like"
type textarea "seems like a"
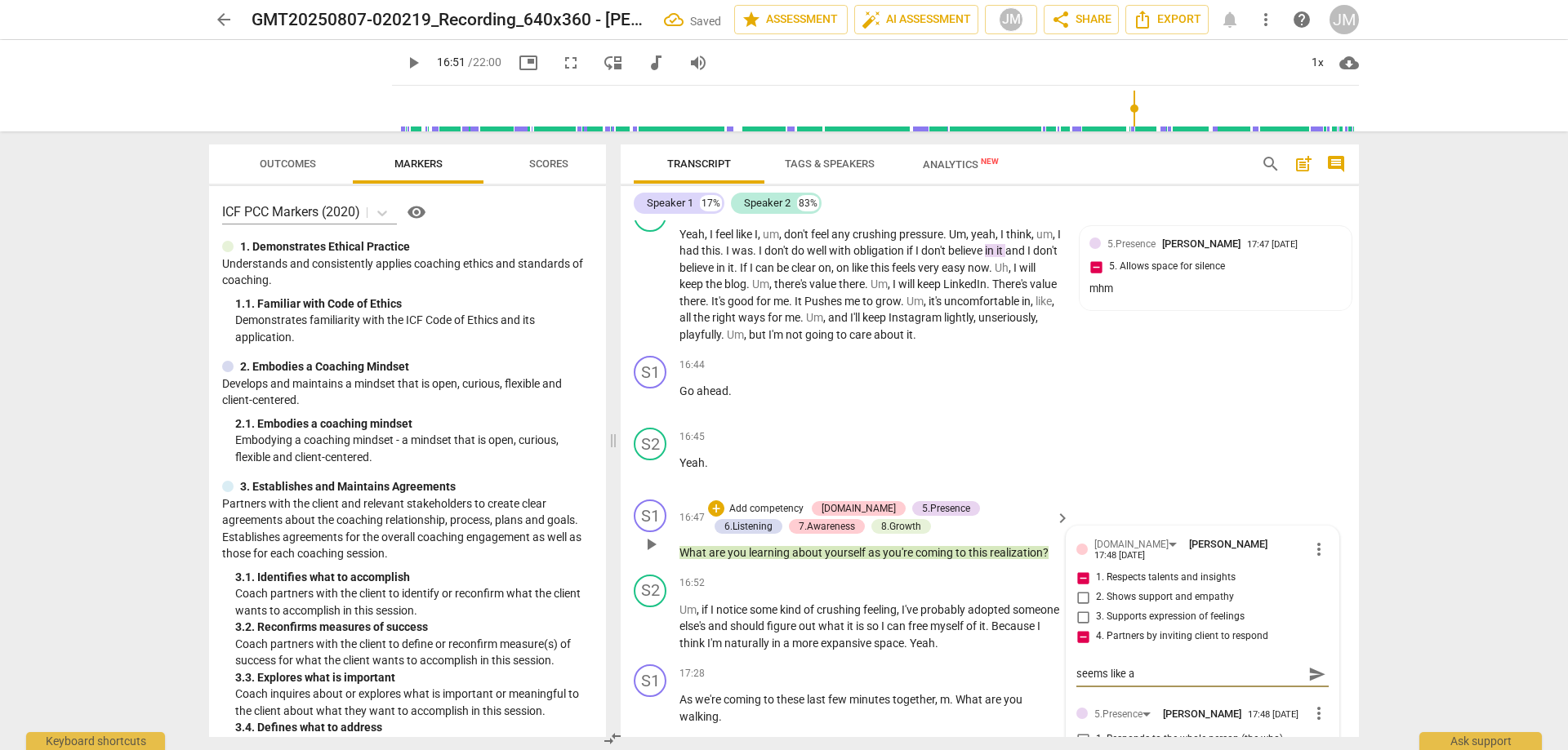
type textarea "seems like a q"
type textarea "seems like a qu"
type textarea "seems like a que"
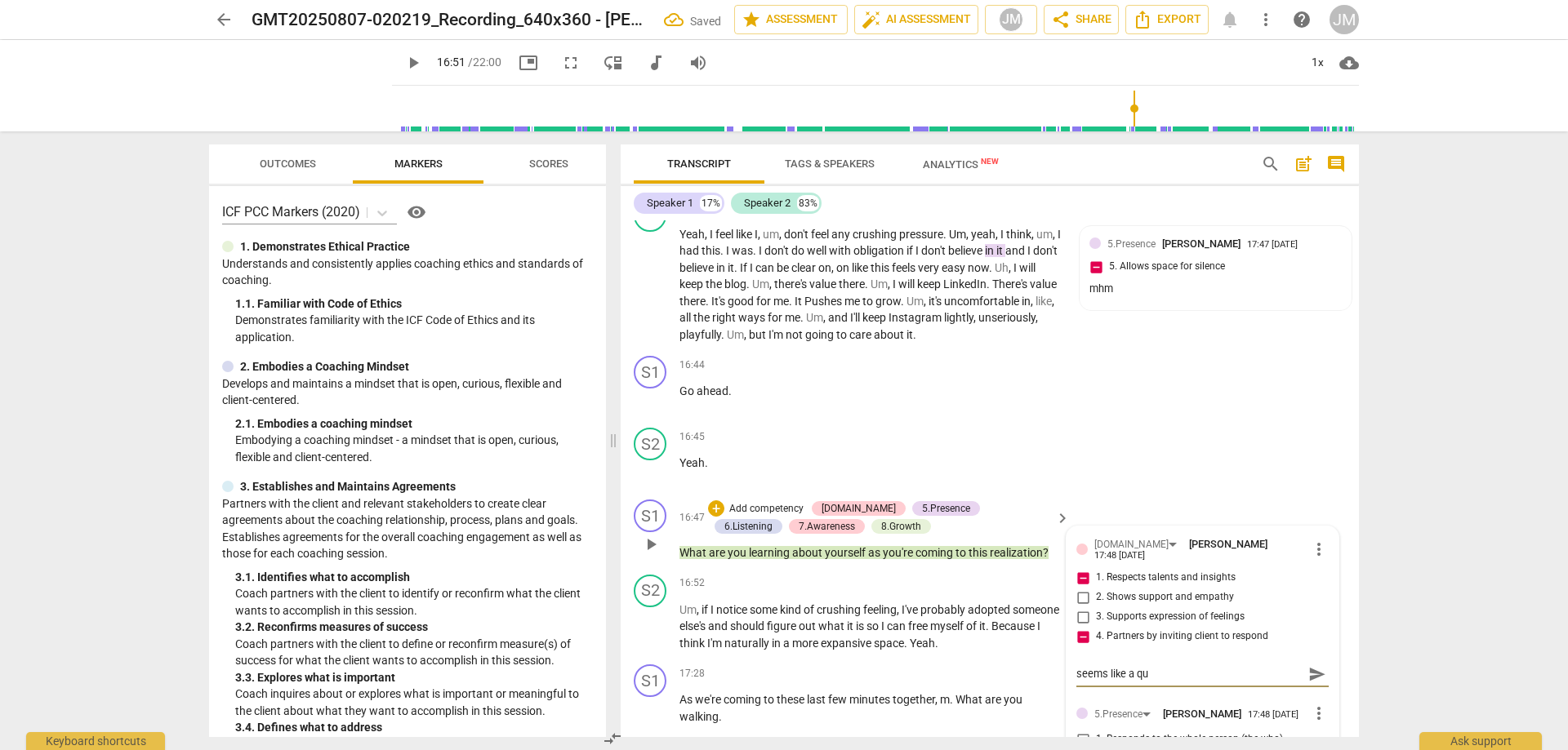
type textarea "seems like a que"
type textarea "seems like a ques"
type textarea "seems like a quest"
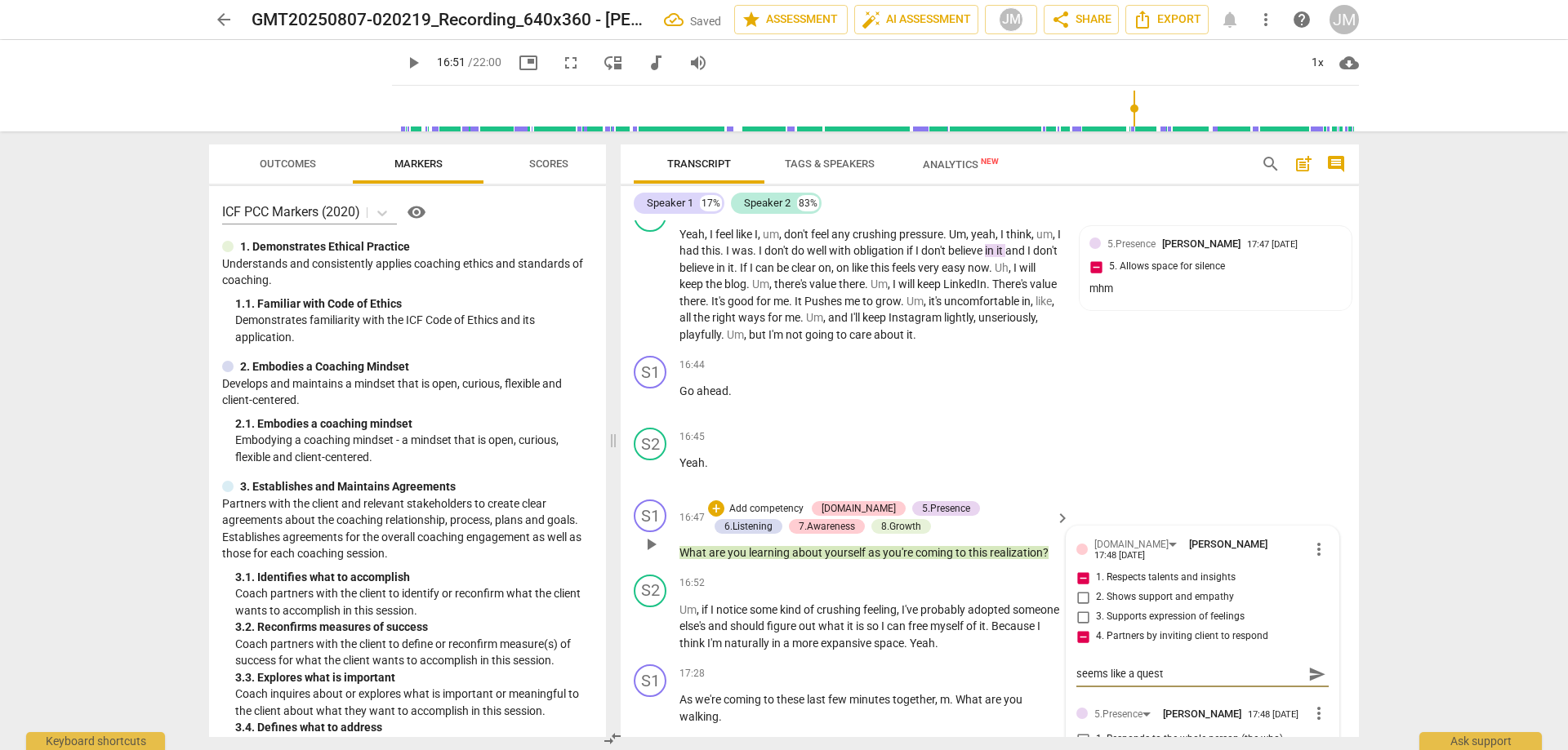
type textarea "seems like a questi"
type textarea "seems like a questio"
type textarea "seems like a question"
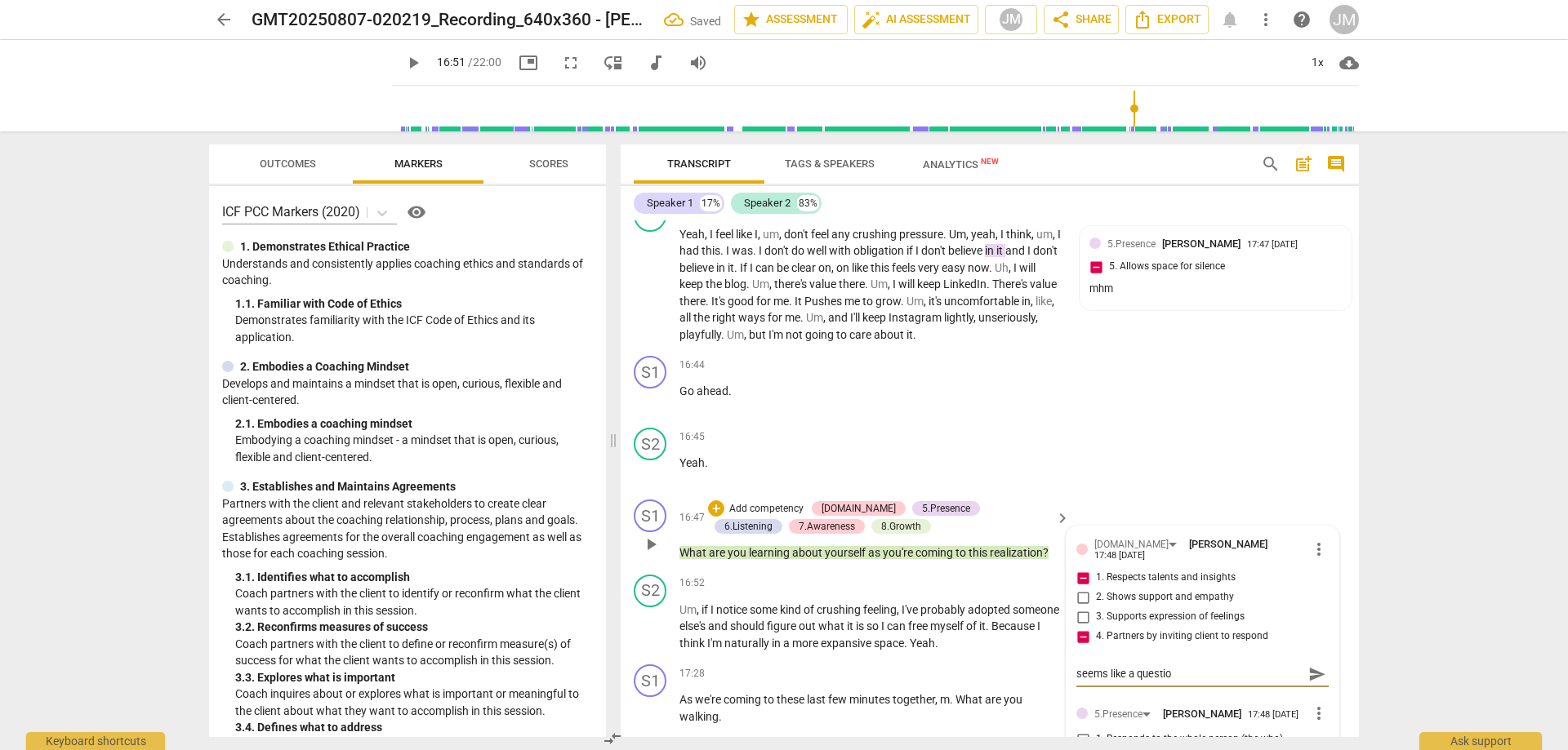
type textarea "seems like a question"
type textarea "seems like a question ""
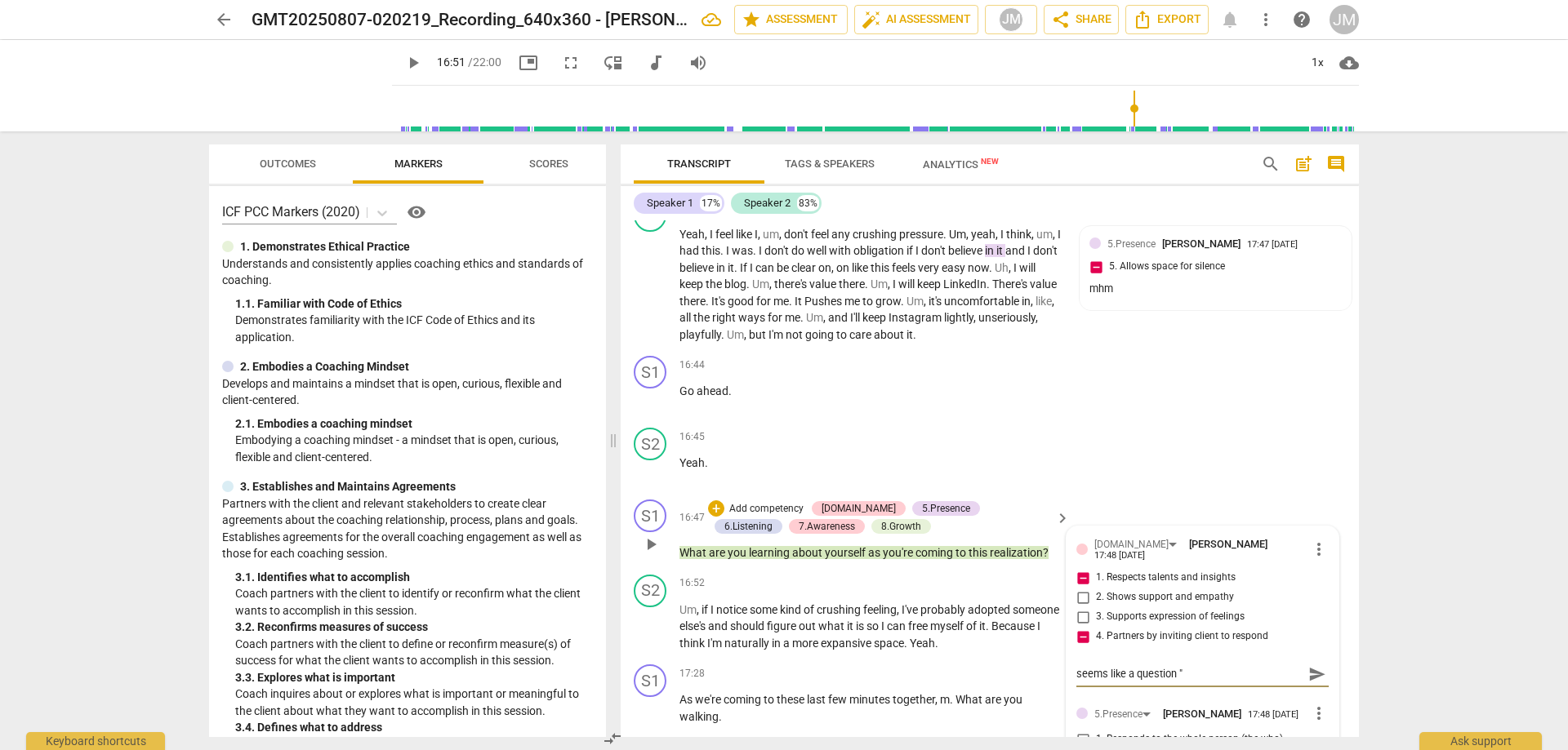
type textarea "seems like a question "f"
type textarea "seems like a question "fi"
type textarea "seems like a question "fil"
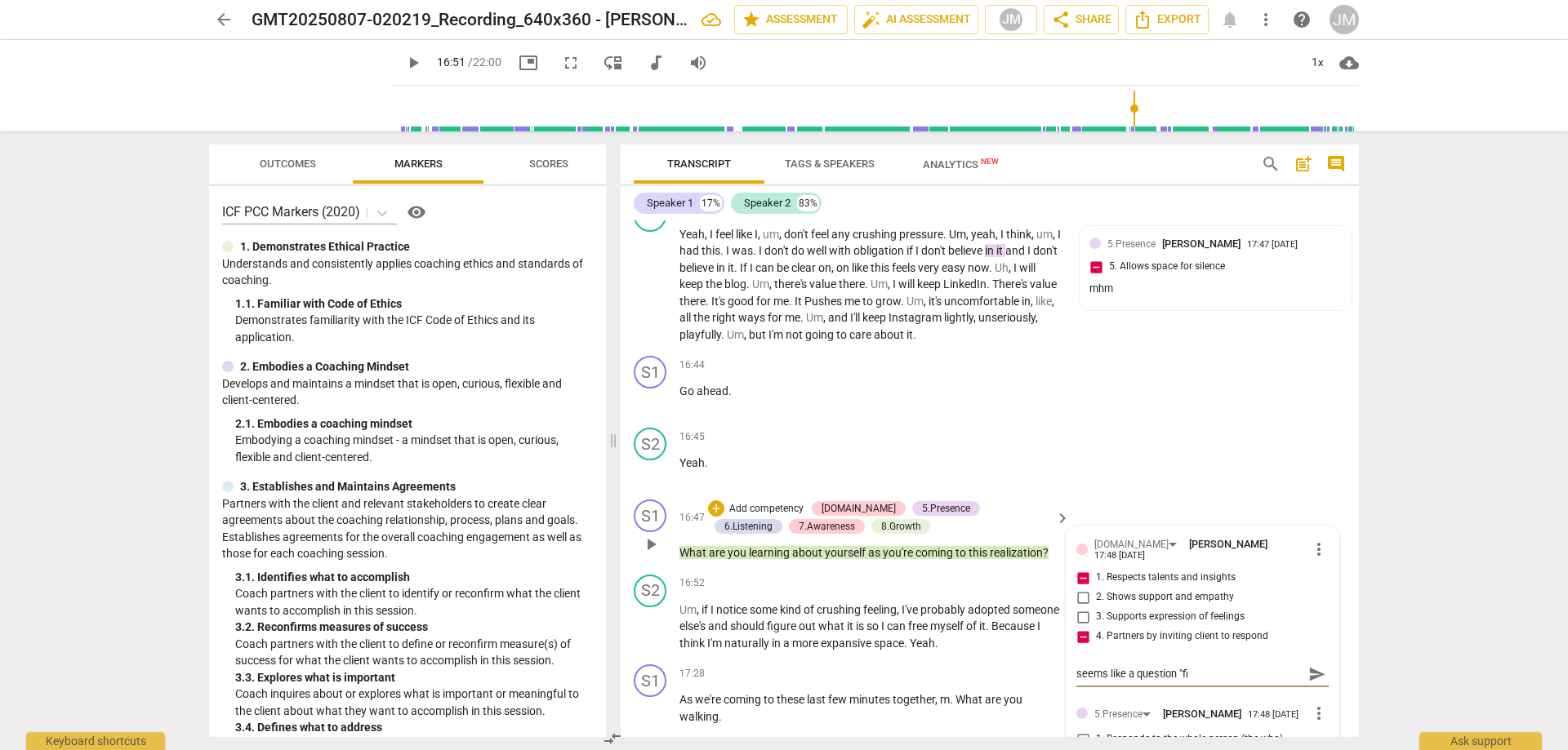
type textarea "seems like a question "fil"
type textarea "seems like a question "fill"
type textarea "seems like a question "fille"
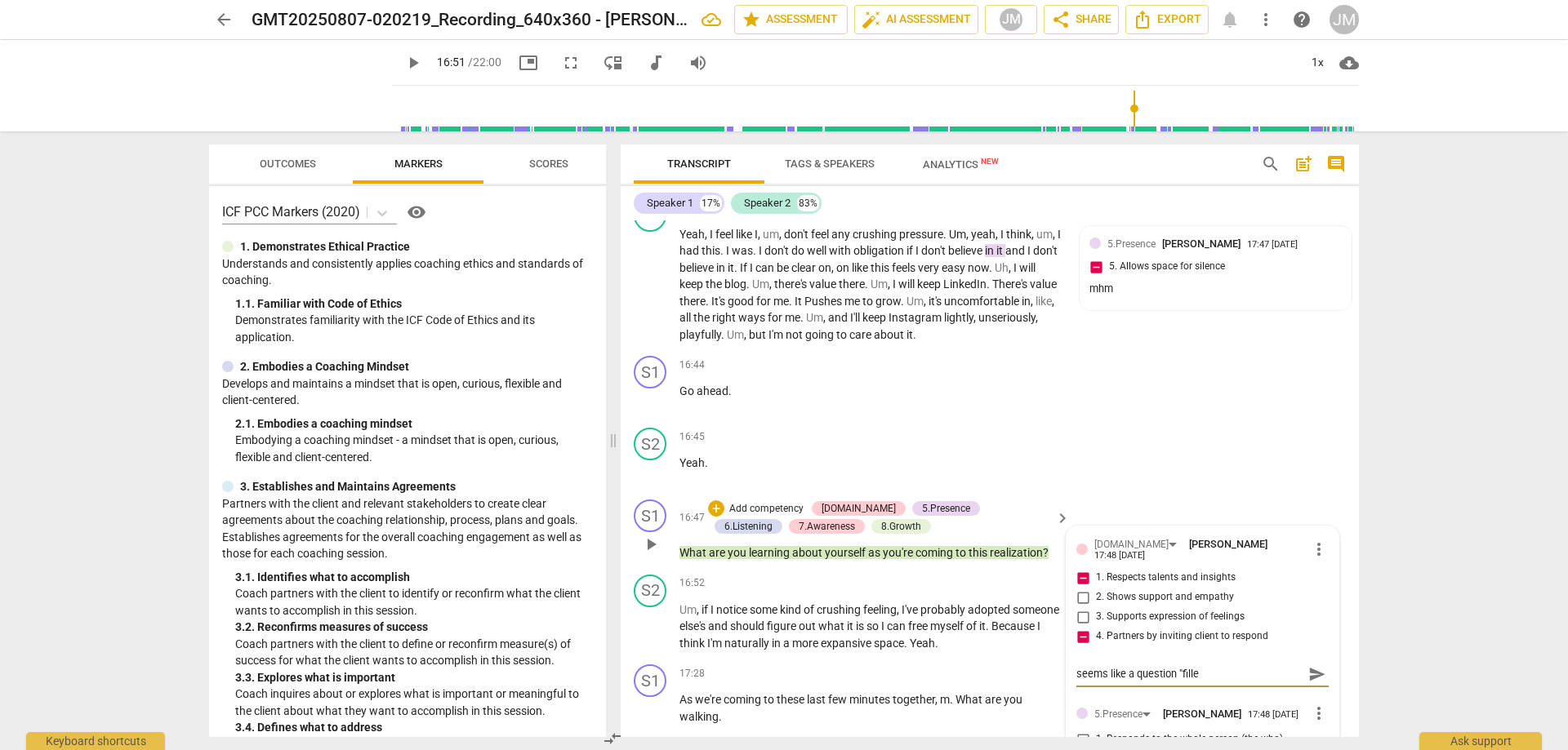
type textarea "seems like a question "filler"
type textarea "seems like a question "filler""
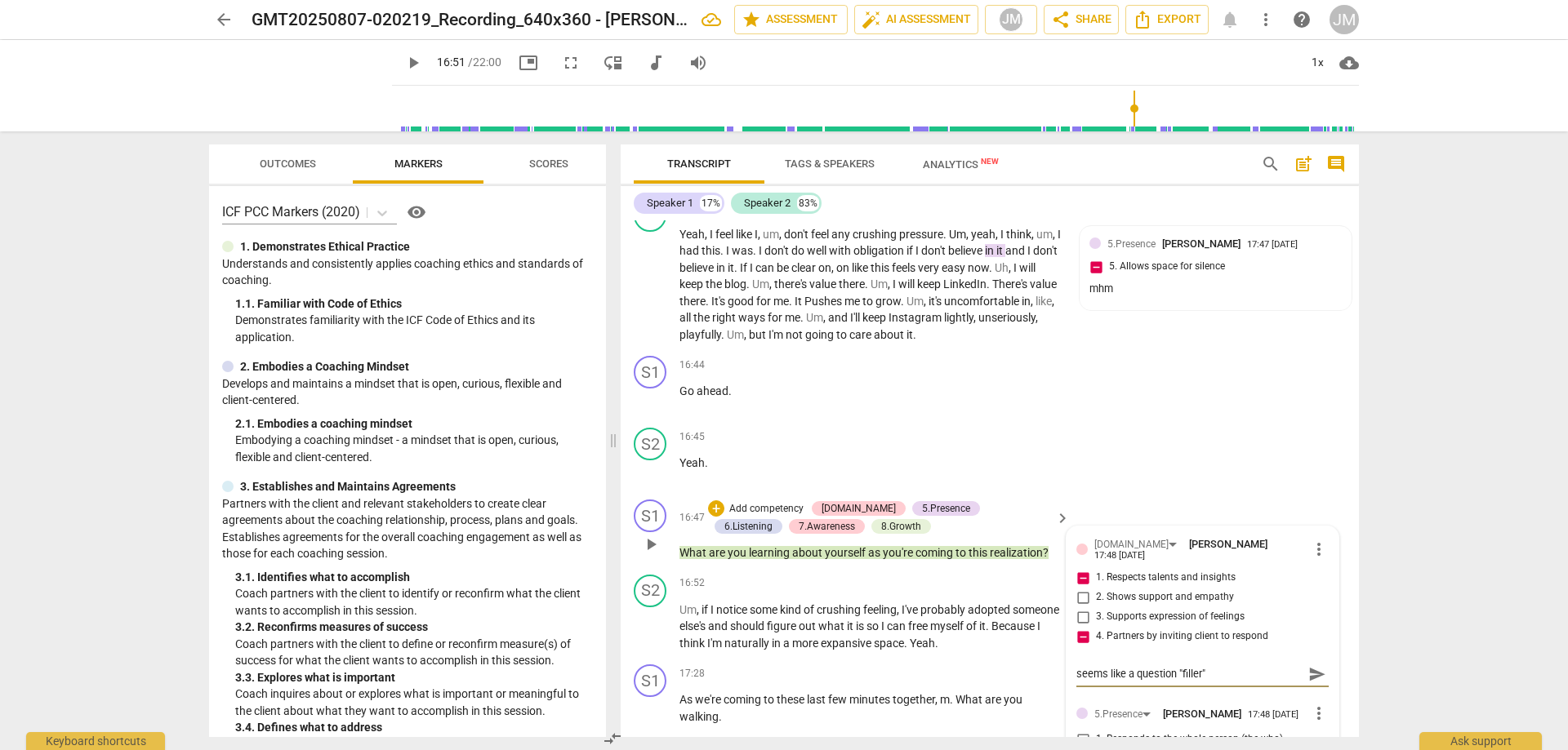
type textarea "seems like a question "filler""
click at [1178, 676] on textarea "seems like a question "filler"" at bounding box center [1190, 674] width 226 height 16
type textarea "seems like a question filler""
type textarea "seems like a question "filler""
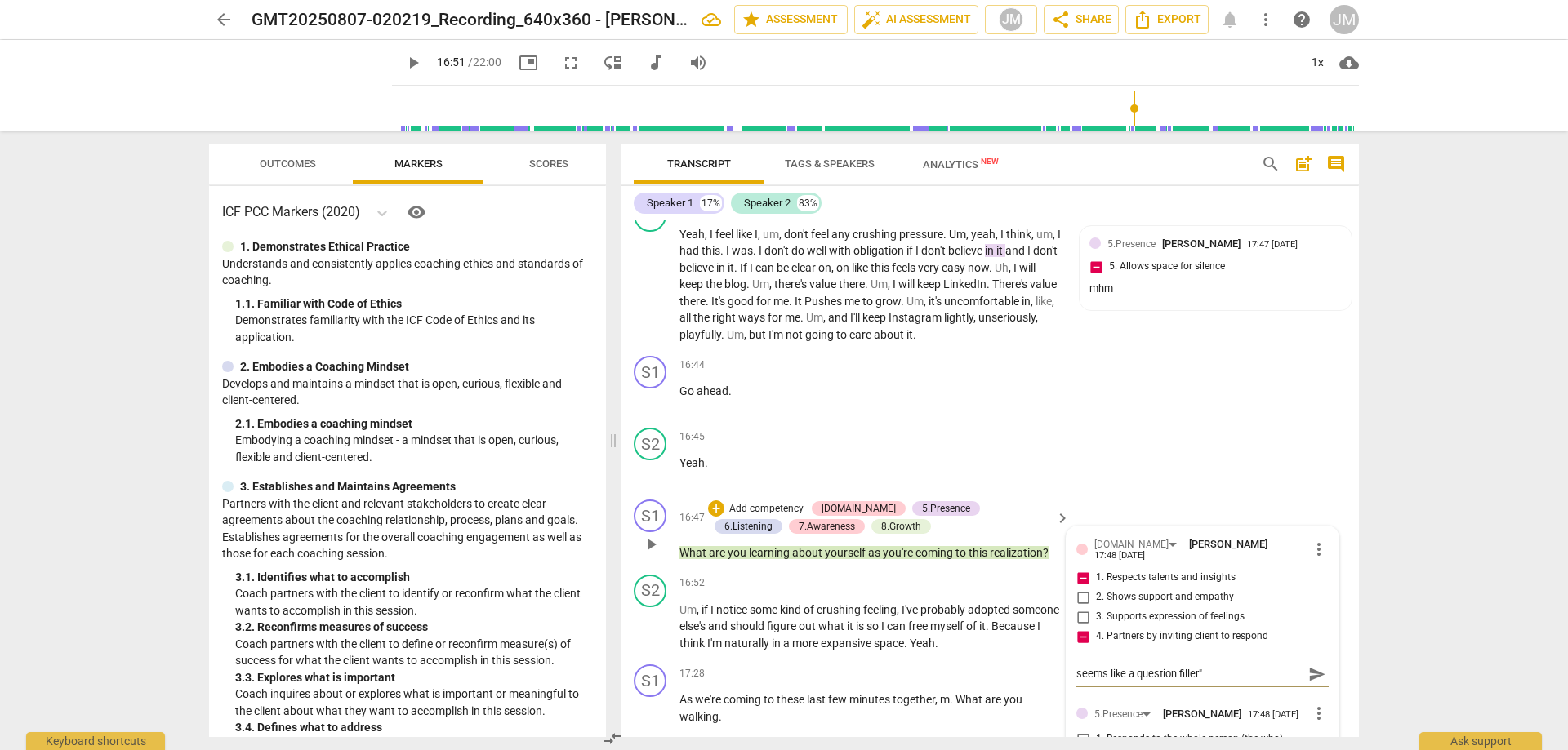
type textarea "seems like a question "filler""
click at [1231, 679] on textarea "seems like a question "filler"" at bounding box center [1190, 674] width 226 height 16
type textarea "seems like a question "filler" a"
type textarea "seems like a question "filler" as"
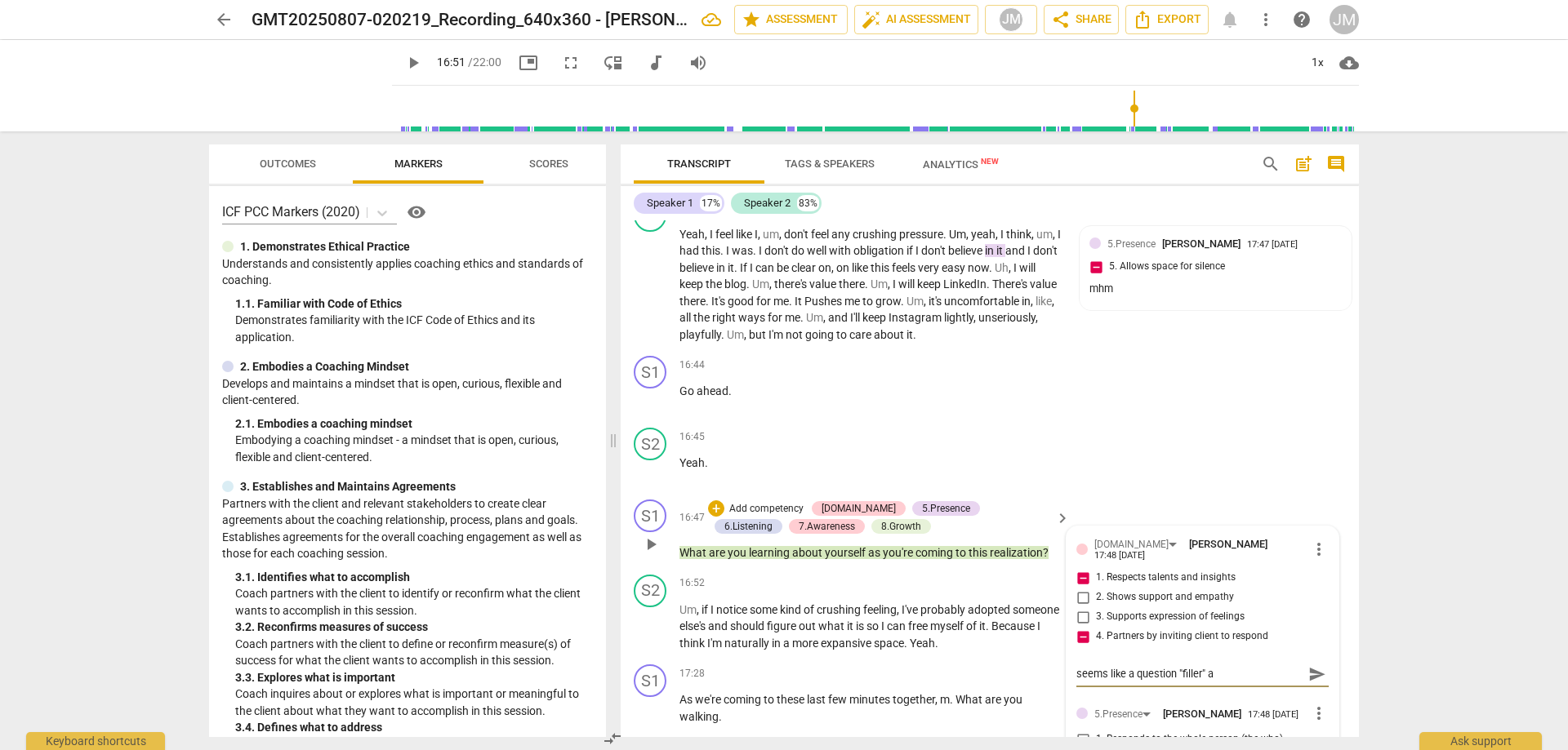
type textarea "seems like a question "filler" as"
type textarea "seems like a question "filler" as s"
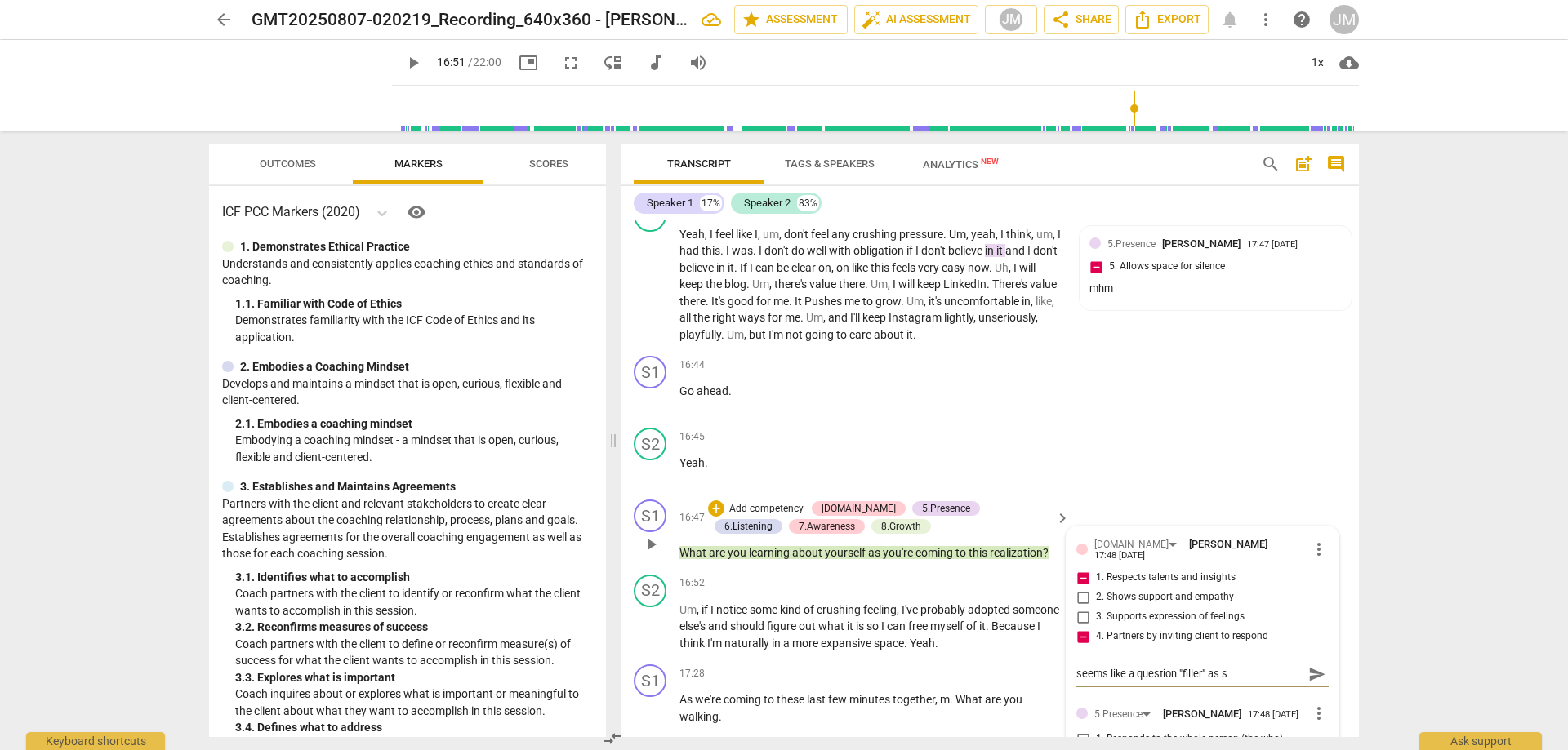
type textarea "seems like a question "filler" as"
type textarea "seems like a question "filler" as o"
type textarea "seems like a question "filler" as op"
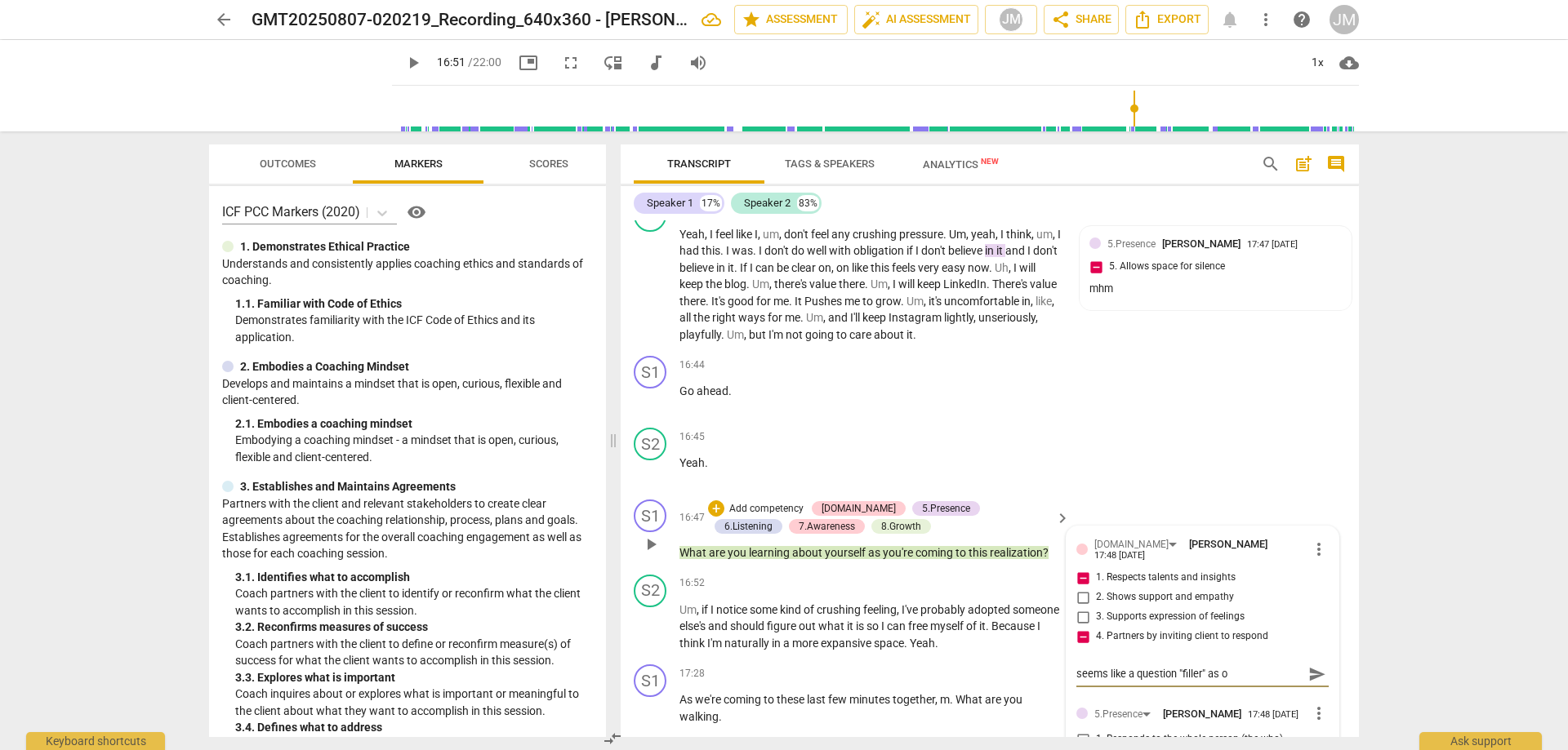
type textarea "seems like a question "filler" as op"
type textarea "seems like a question "filler" as opp"
type textarea "seems like a question "filler" as oppo"
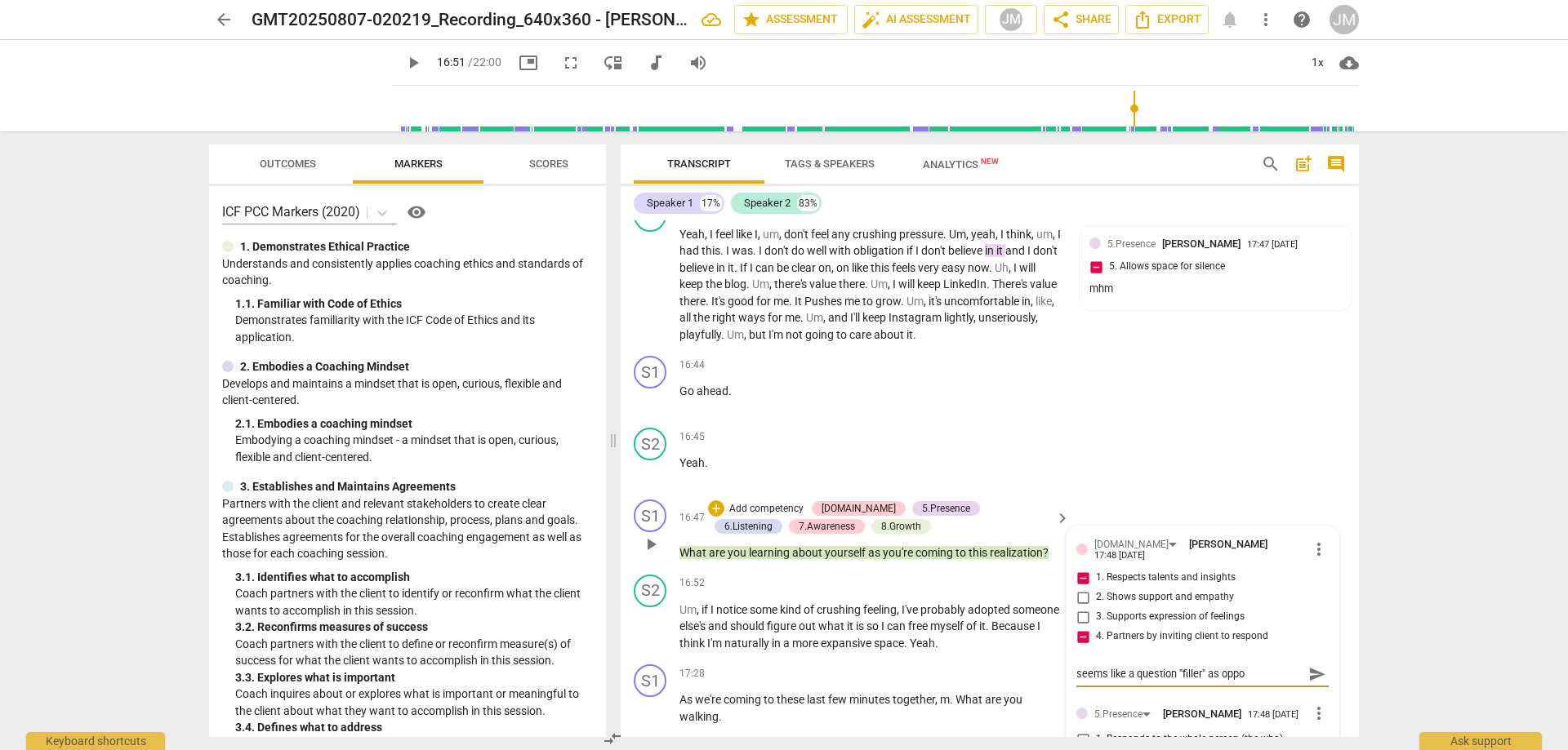
type textarea "seems like a question "filler" as oppos"
type textarea "seems like a question "filler" as opposd"
type textarea "seems like a question "filler" as oppos"
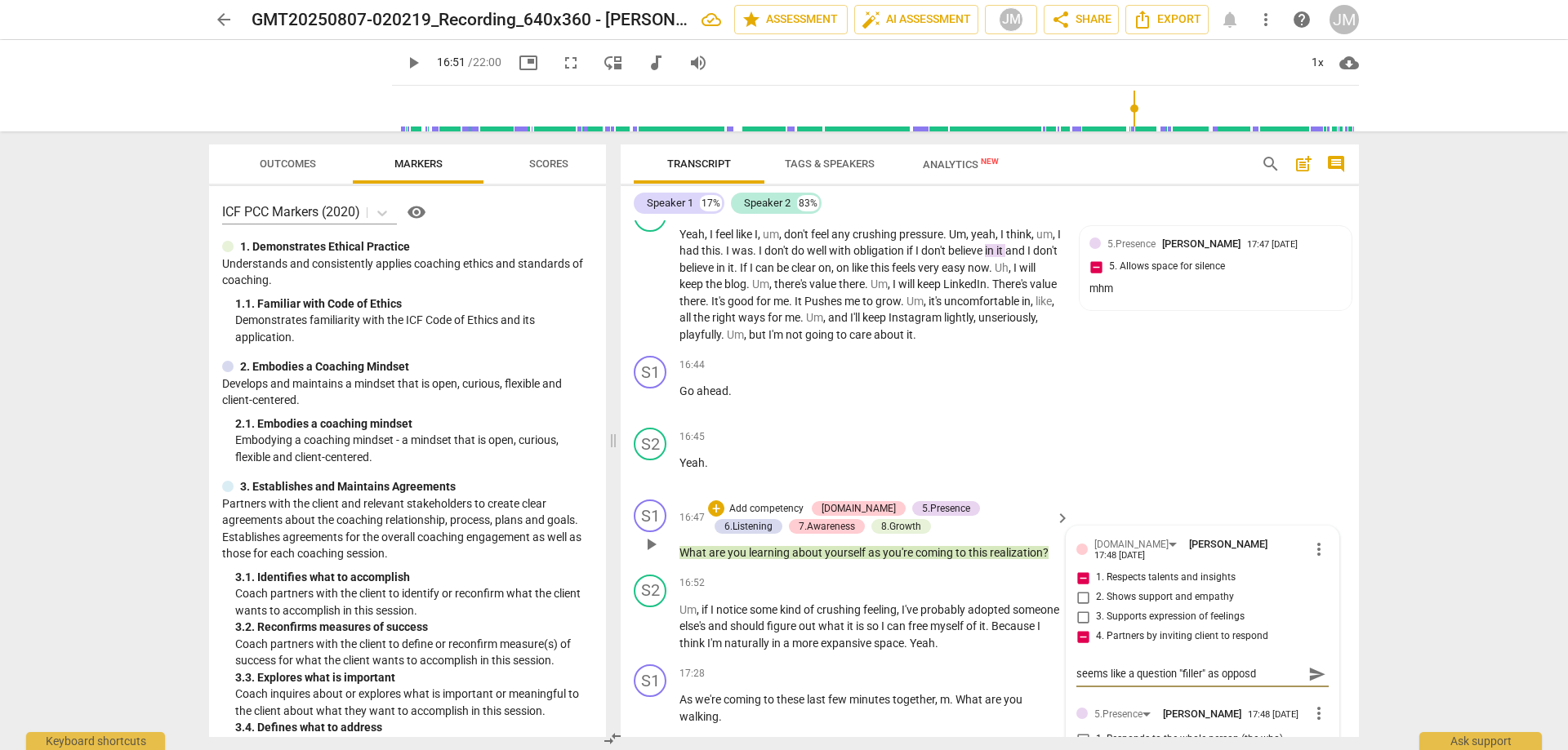
type textarea "seems like a question "filler" as oppos"
type textarea "seems like a question "filler" as oppo"
type textarea "seems like a question "filler" as opp"
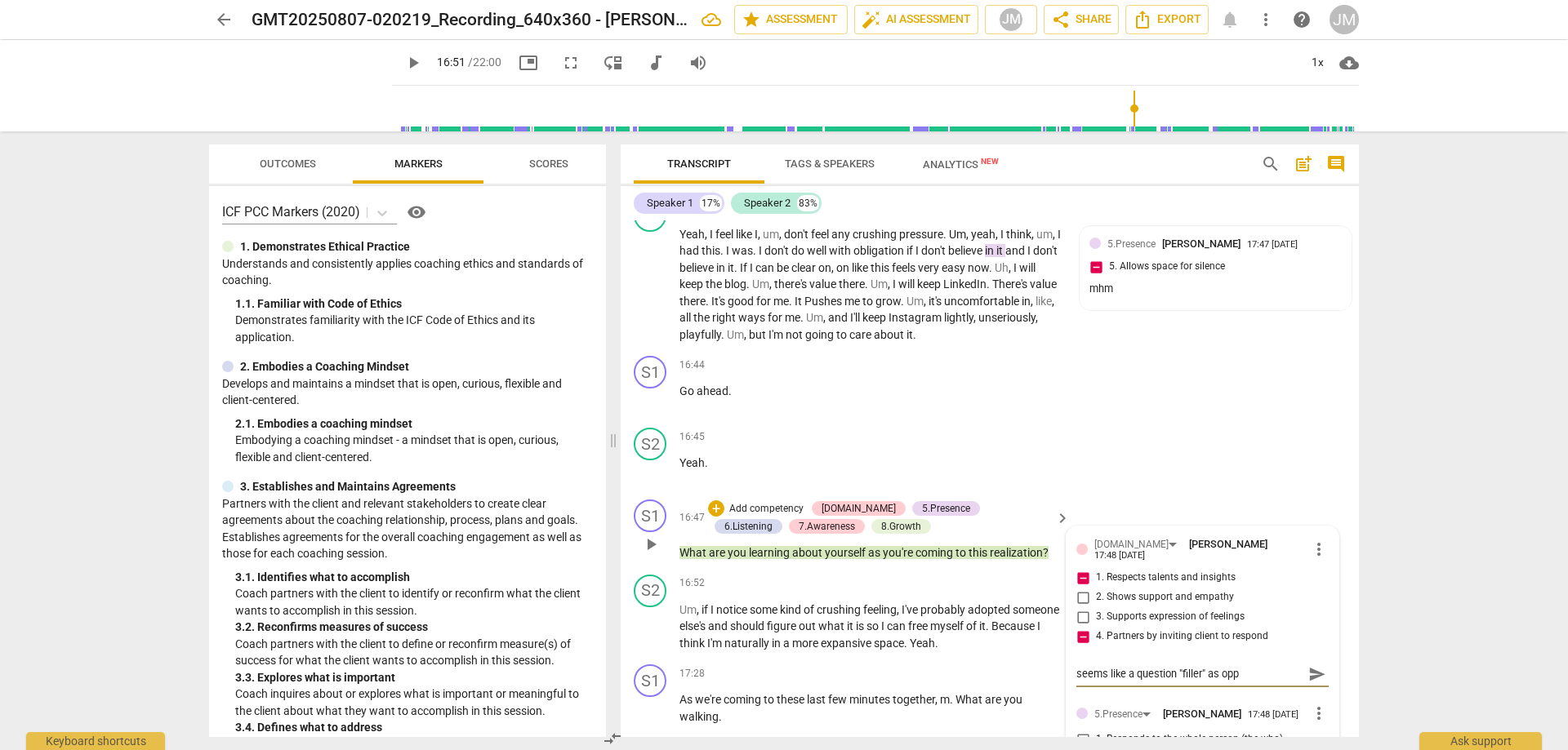
type textarea "seems like a question "filler" as op"
type textarea "seems like a question "filler" as opp"
type textarea "seems like a question "filler" as oppo"
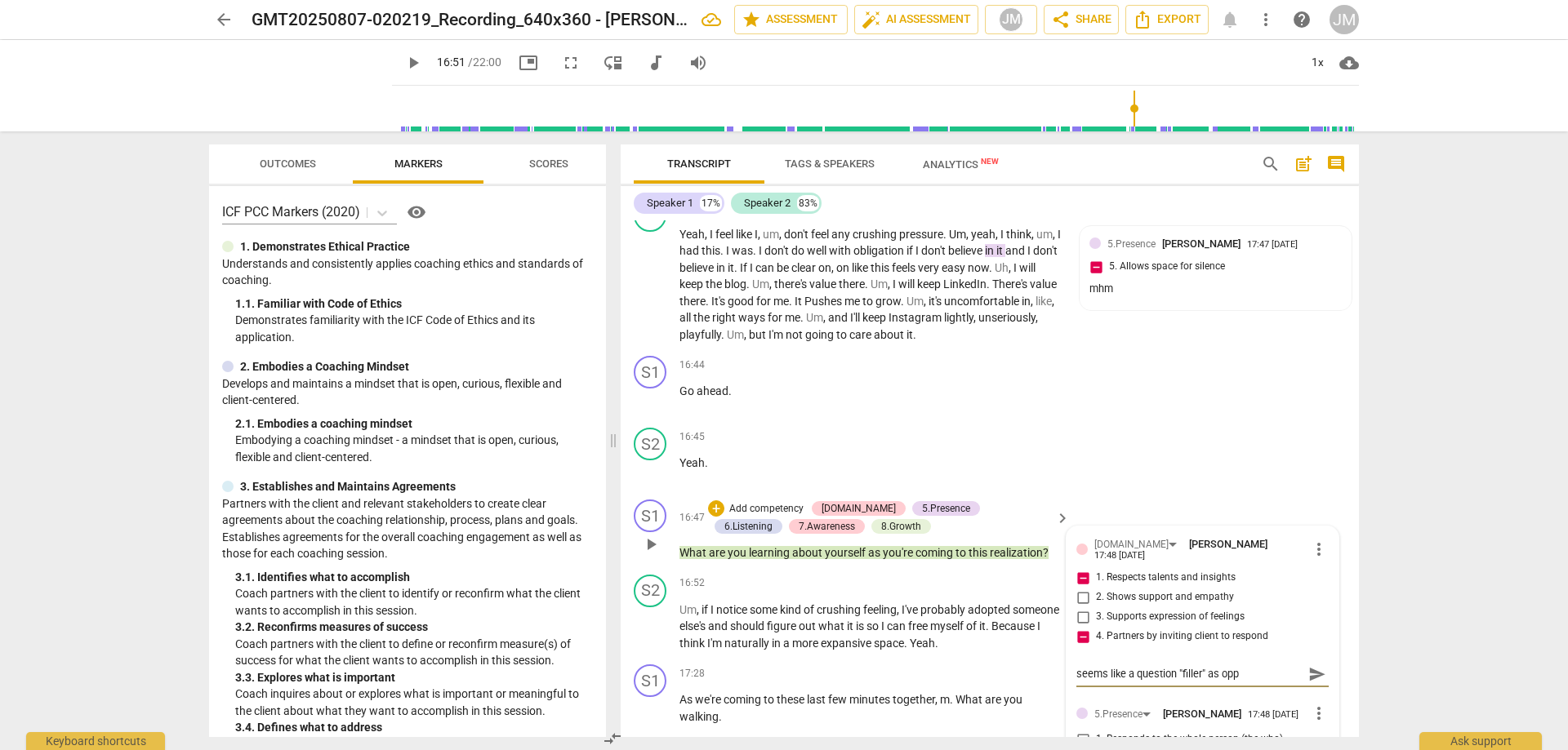
type textarea "seems like a question "filler" as oppo"
type textarea "seems like a question "filler" as oppos"
type textarea "seems like a question "filler" as opposs"
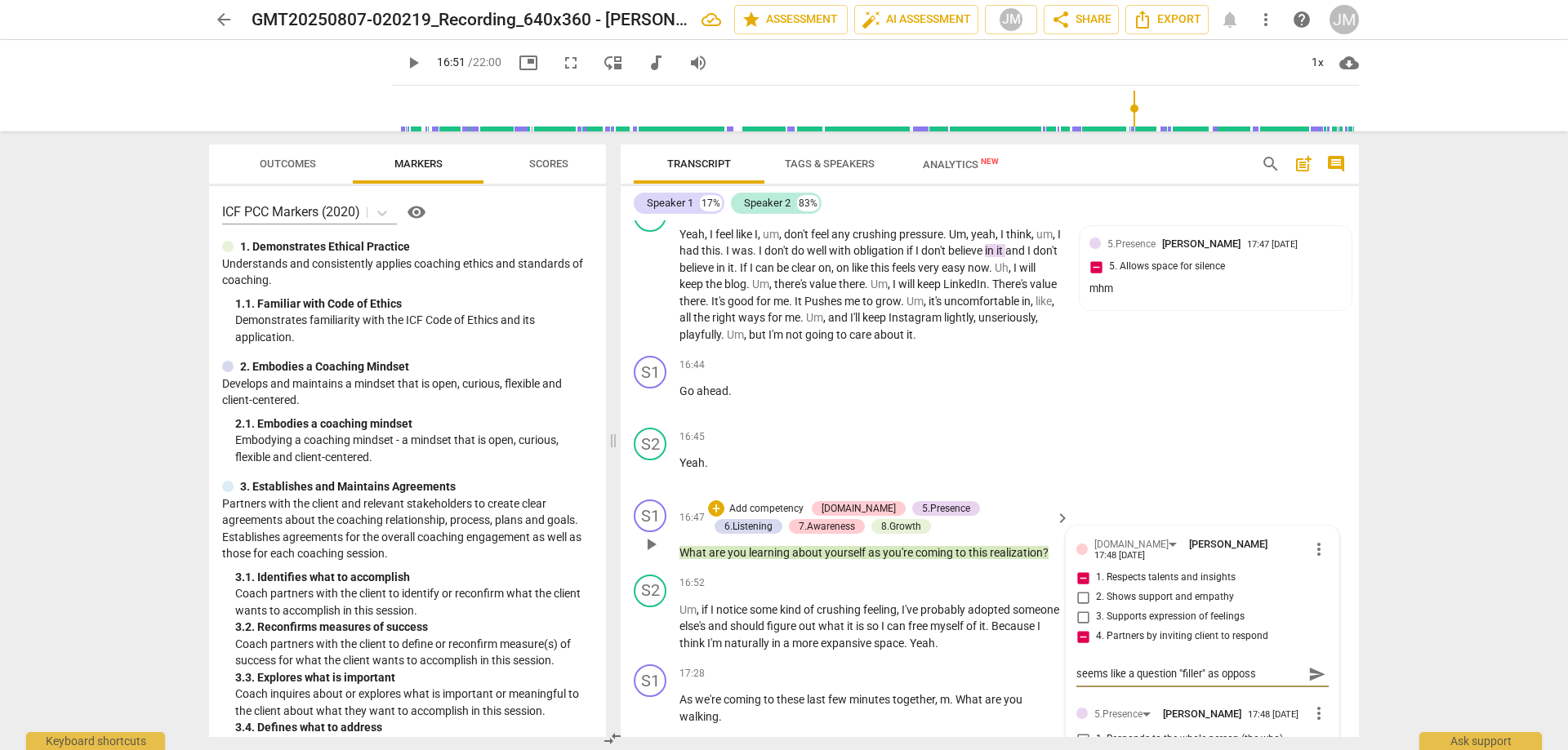
type textarea "seems like a question "filler" as oppos"
type textarea "seems like a question "filler" as oppo"
type textarea "seems like a question "filler" as opp"
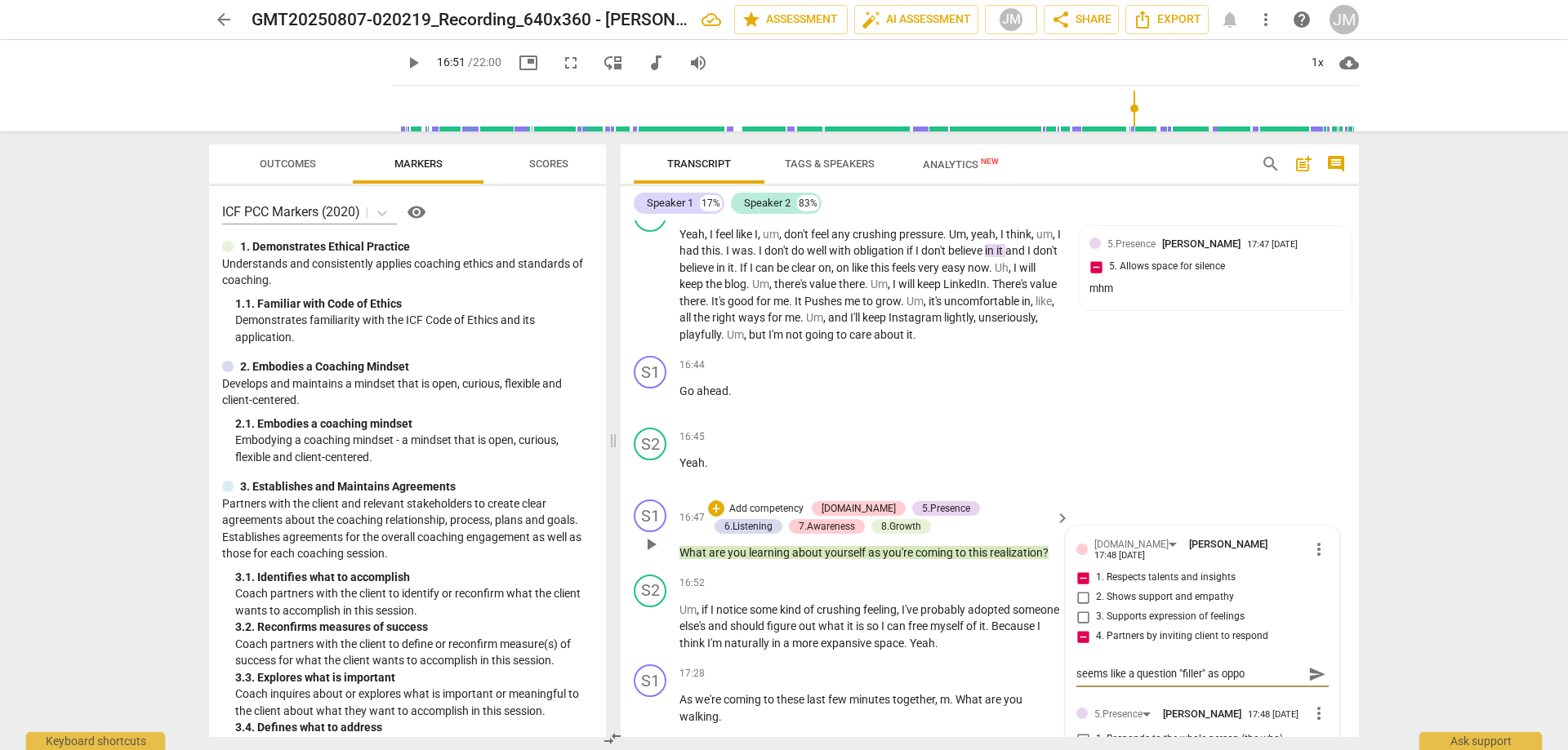
type textarea "seems like a question "filler" as opp"
type textarea "seems like a question "filler" as opps"
type textarea "seems like a question "filler" as oppss"
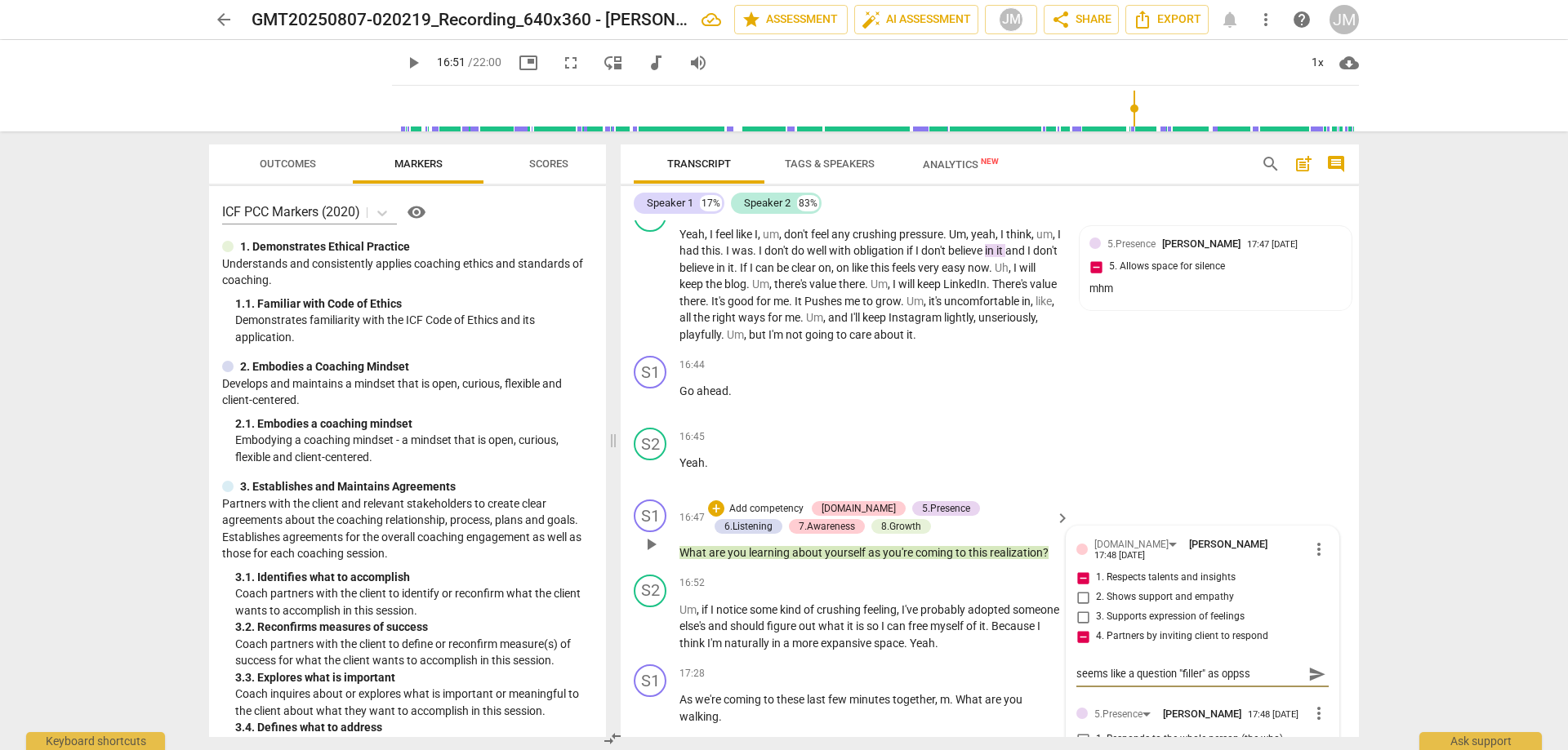
type textarea "seems like a question "filler" as opps"
type textarea "seems like a question "filler" as opp"
type textarea "seems like a question "filler" as op"
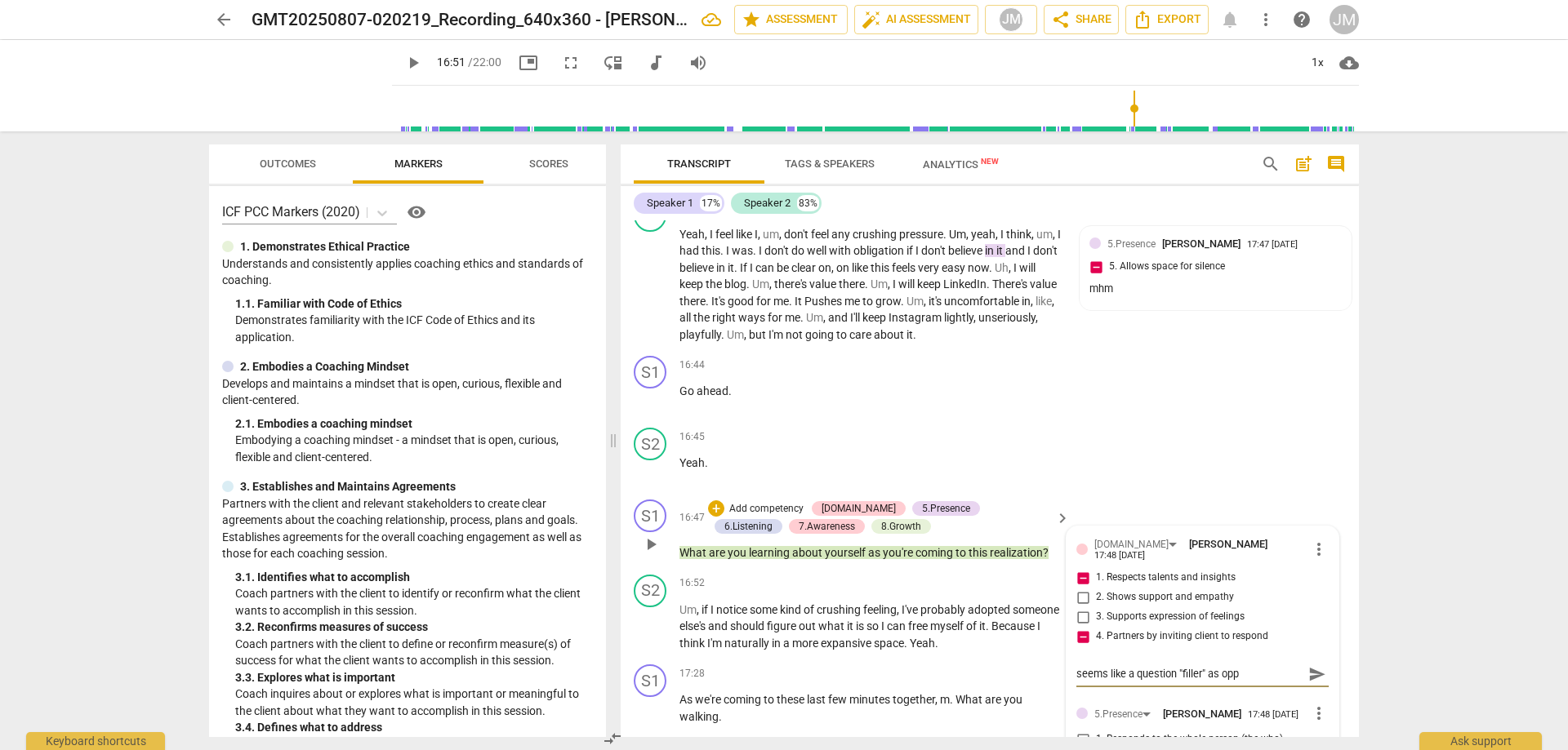
type textarea "seems like a question "filler" as op"
type textarea "seems like a question "filler" as opp"
type textarea "seems like a question "filler" as oppo"
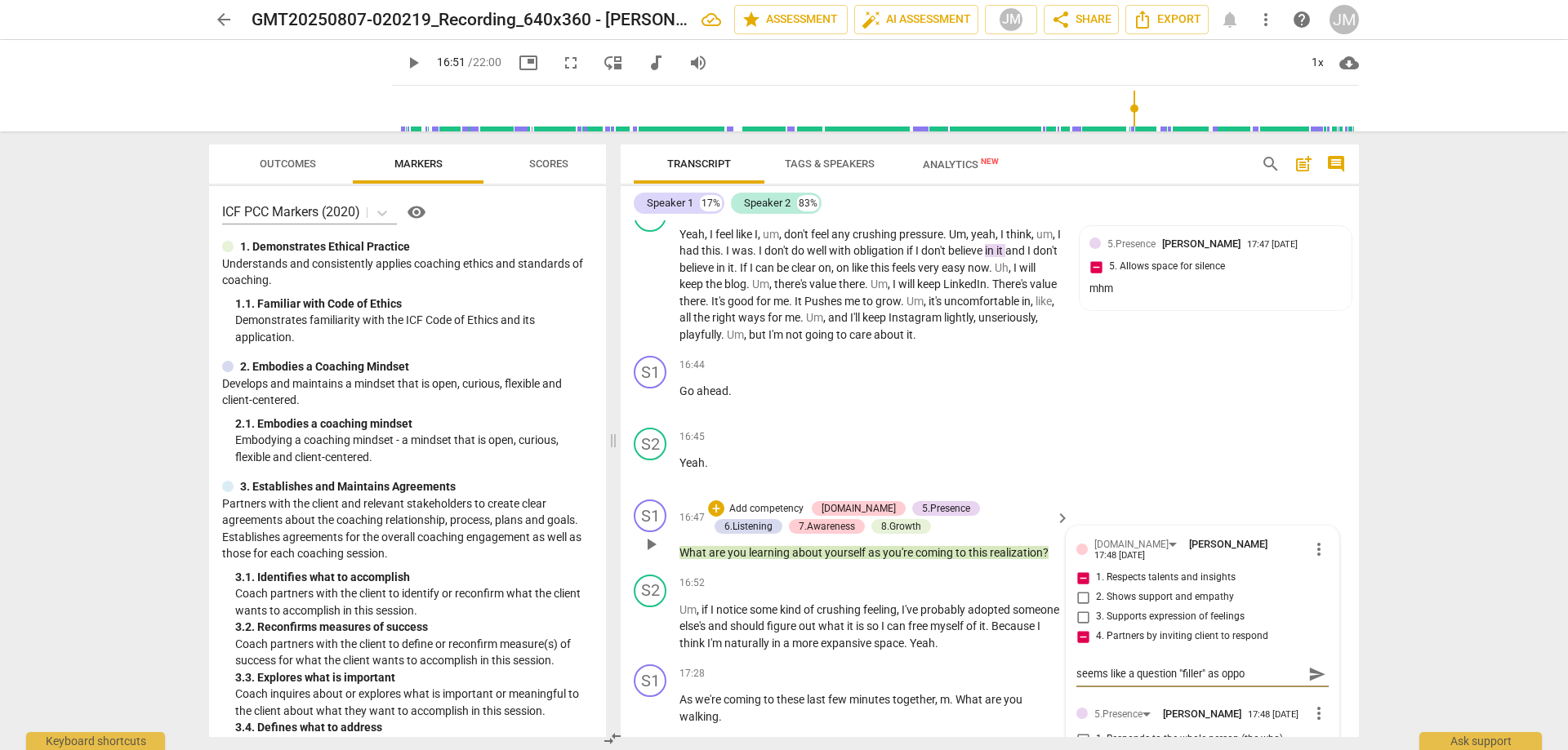
type textarea "seems like a question "filler" as oppos"
type textarea "seems like a question "filler" as opposs"
type textarea "seems like a question "filler" as opposse"
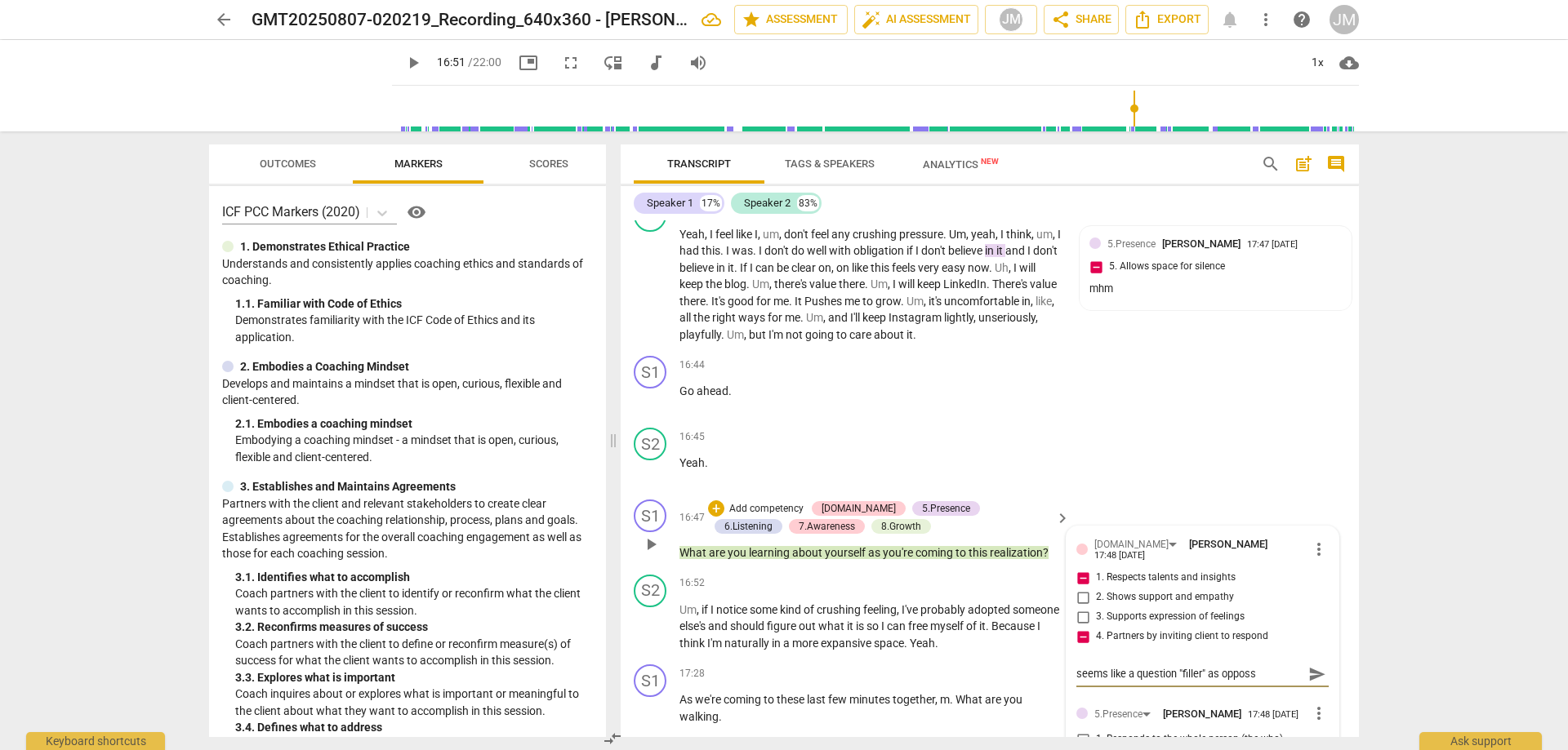
type textarea "seems like a question "filler" as opposse"
type textarea "seems like a question "filler" as oppossed"
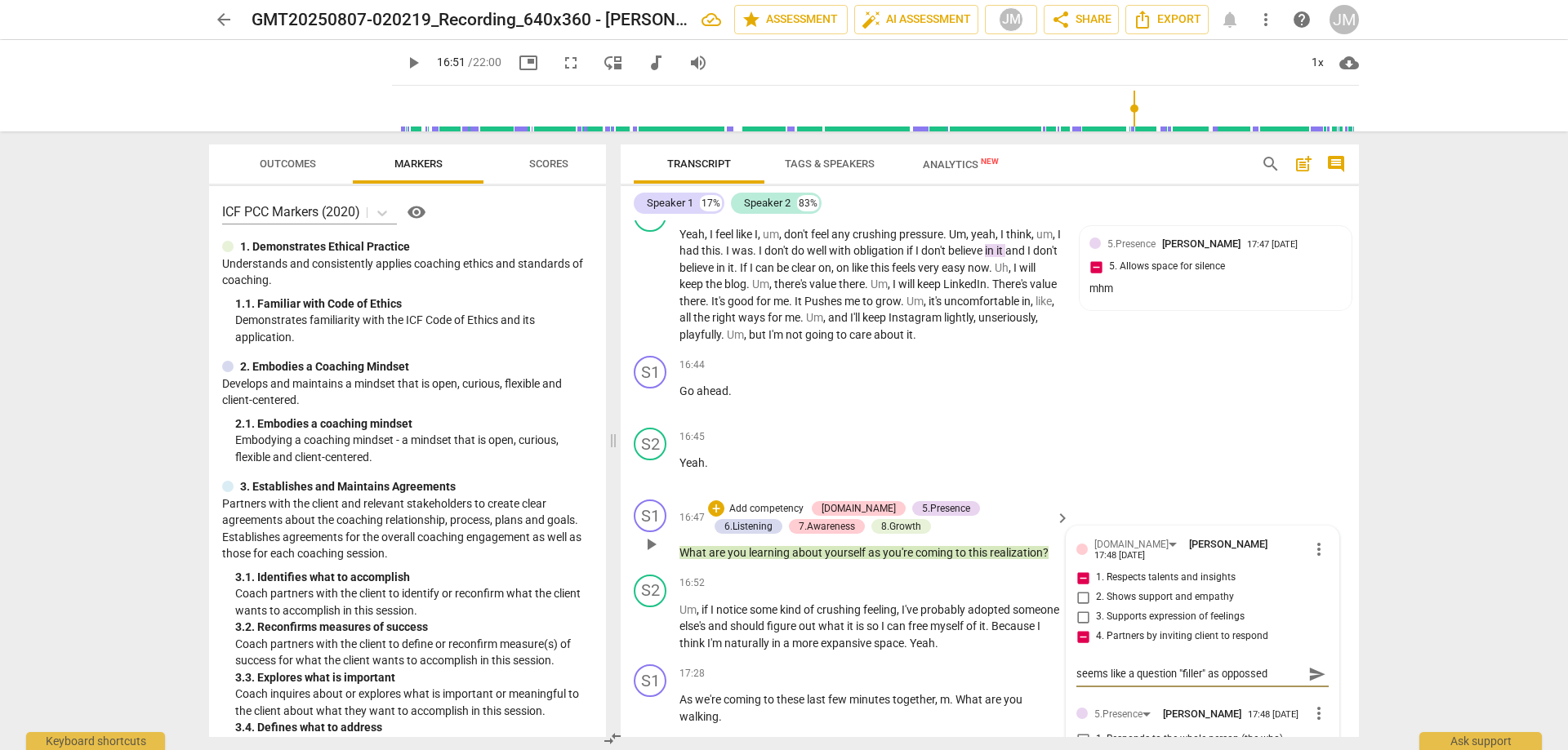
type textarea "seems like a question "filler" as oppossed t"
type textarea "seems like a question "filler" as oppossed to"
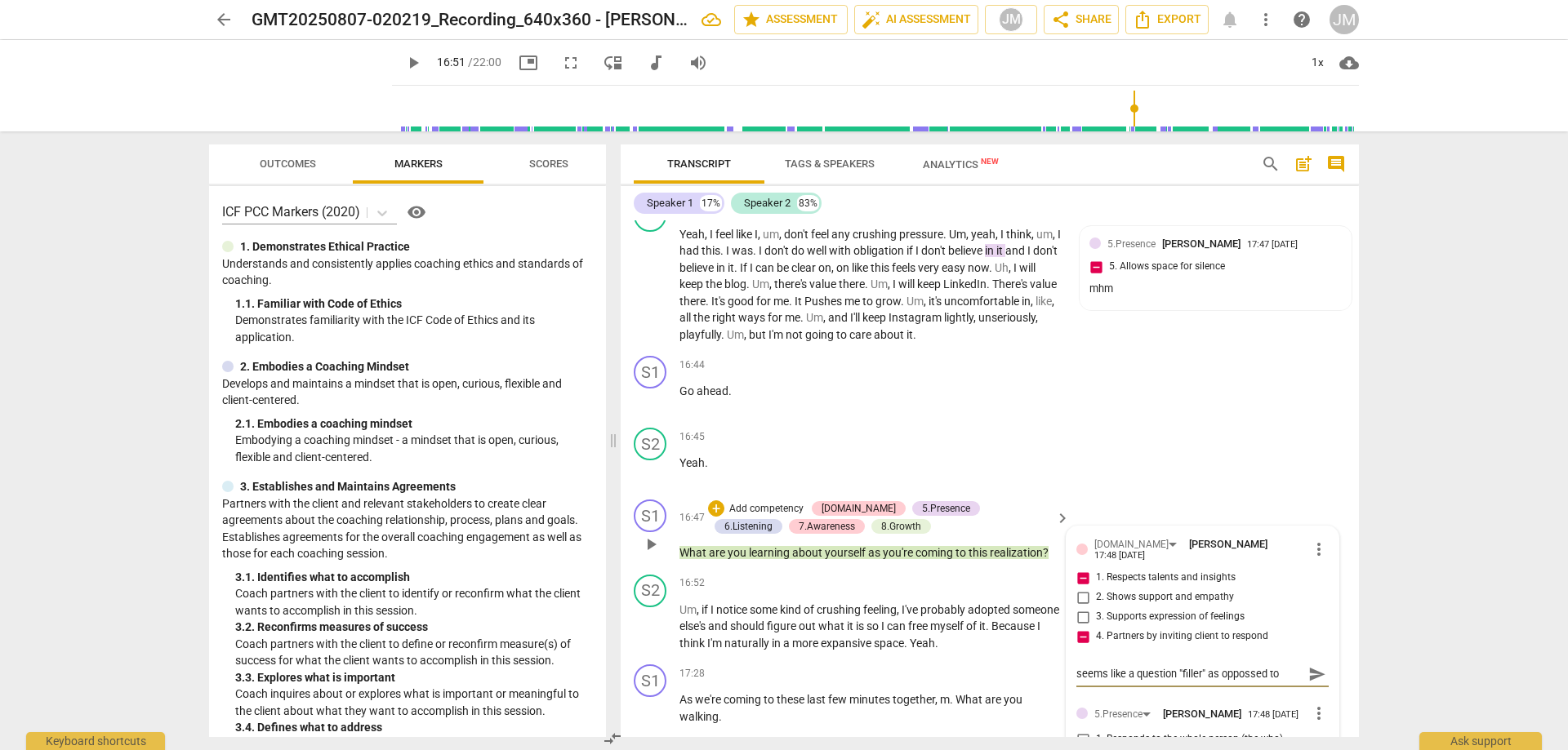
type textarea "seems like a question "filler" as oppossed to"
type textarea "seems like a question "filler" as opposed to"
click at [1275, 680] on textarea "seems like a question "filler" as opposed to" at bounding box center [1190, 674] width 226 height 16
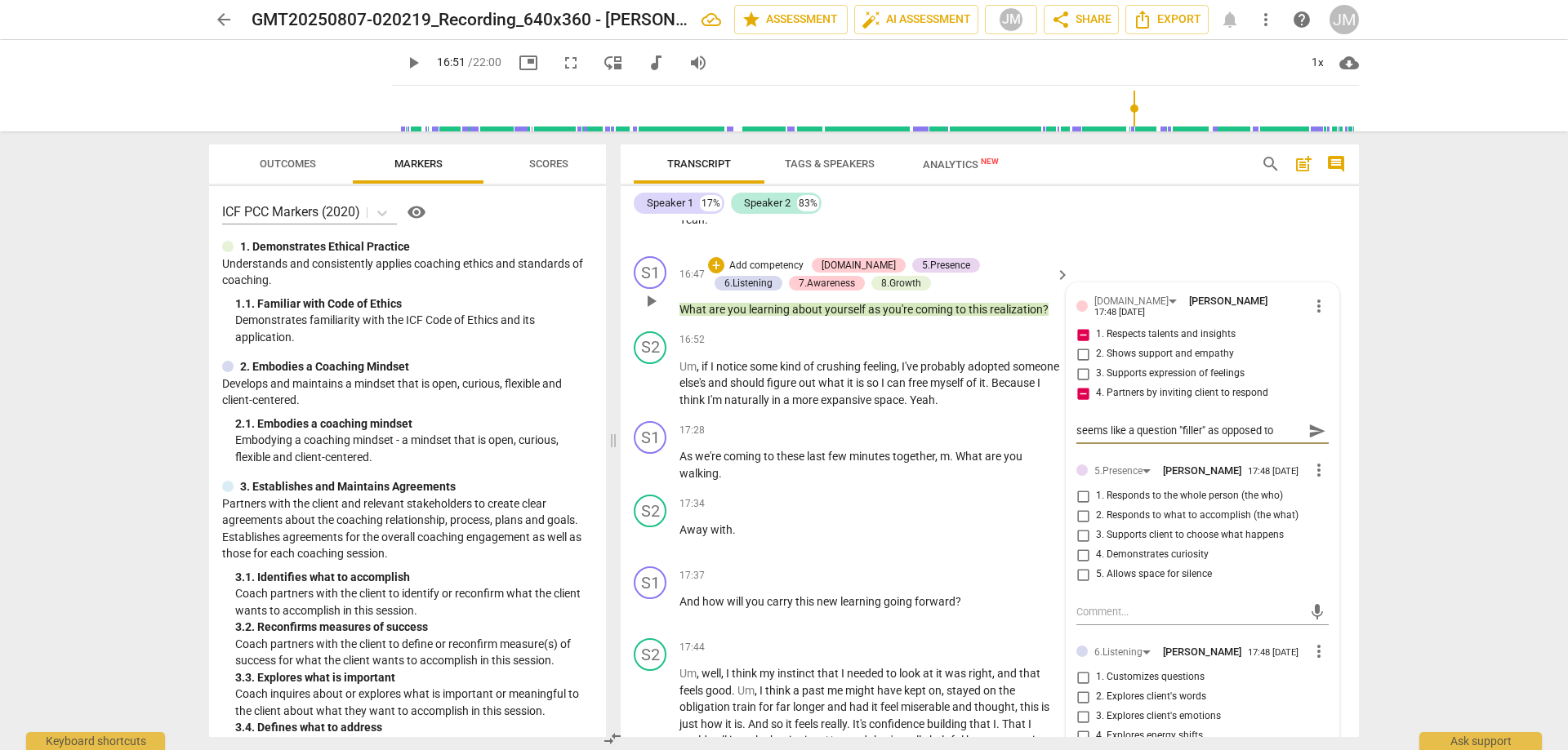
scroll to position [4480, 0]
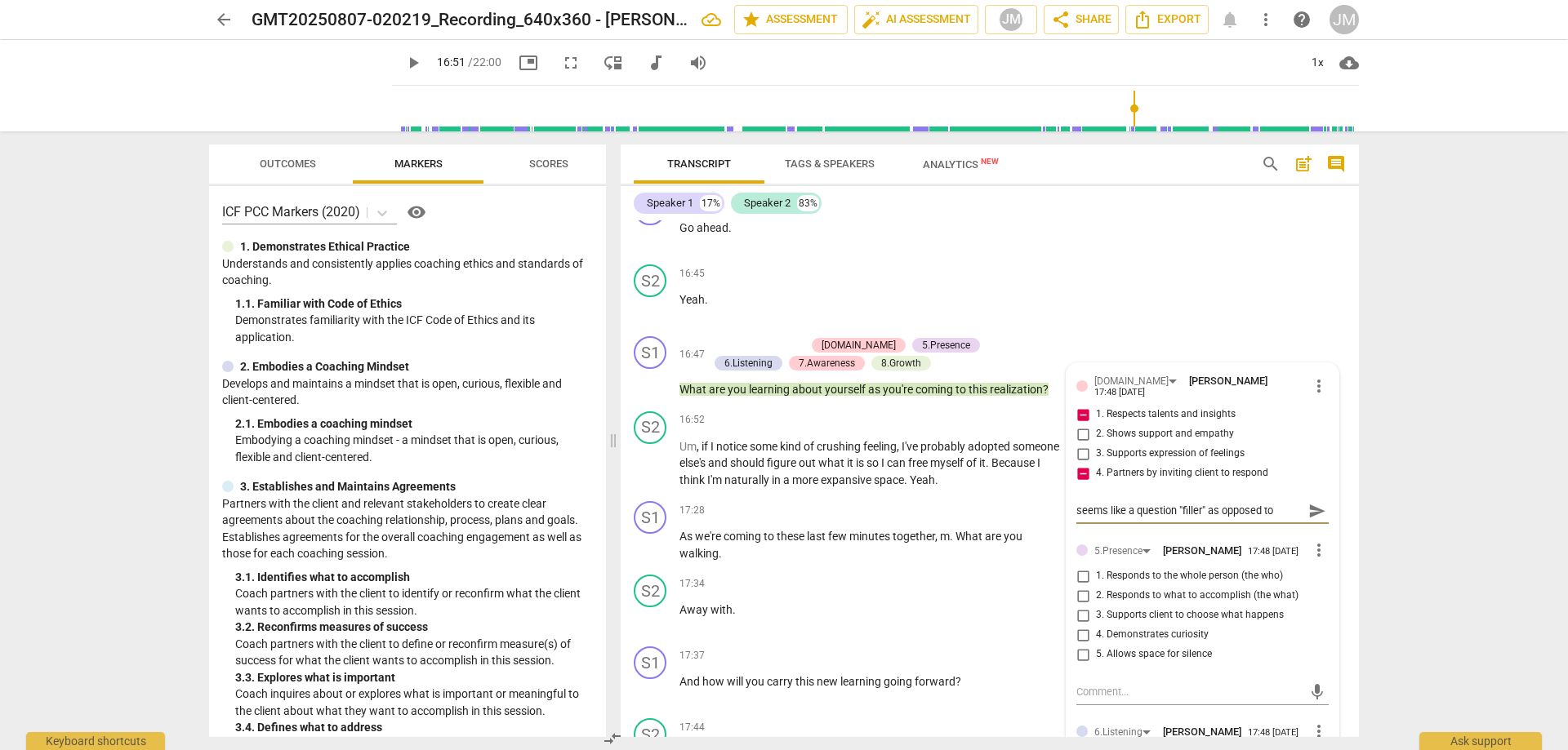
type textarea "seems like a question "filler" as opposed to a"
type textarea "seems like a question "filler" as opposed to a r"
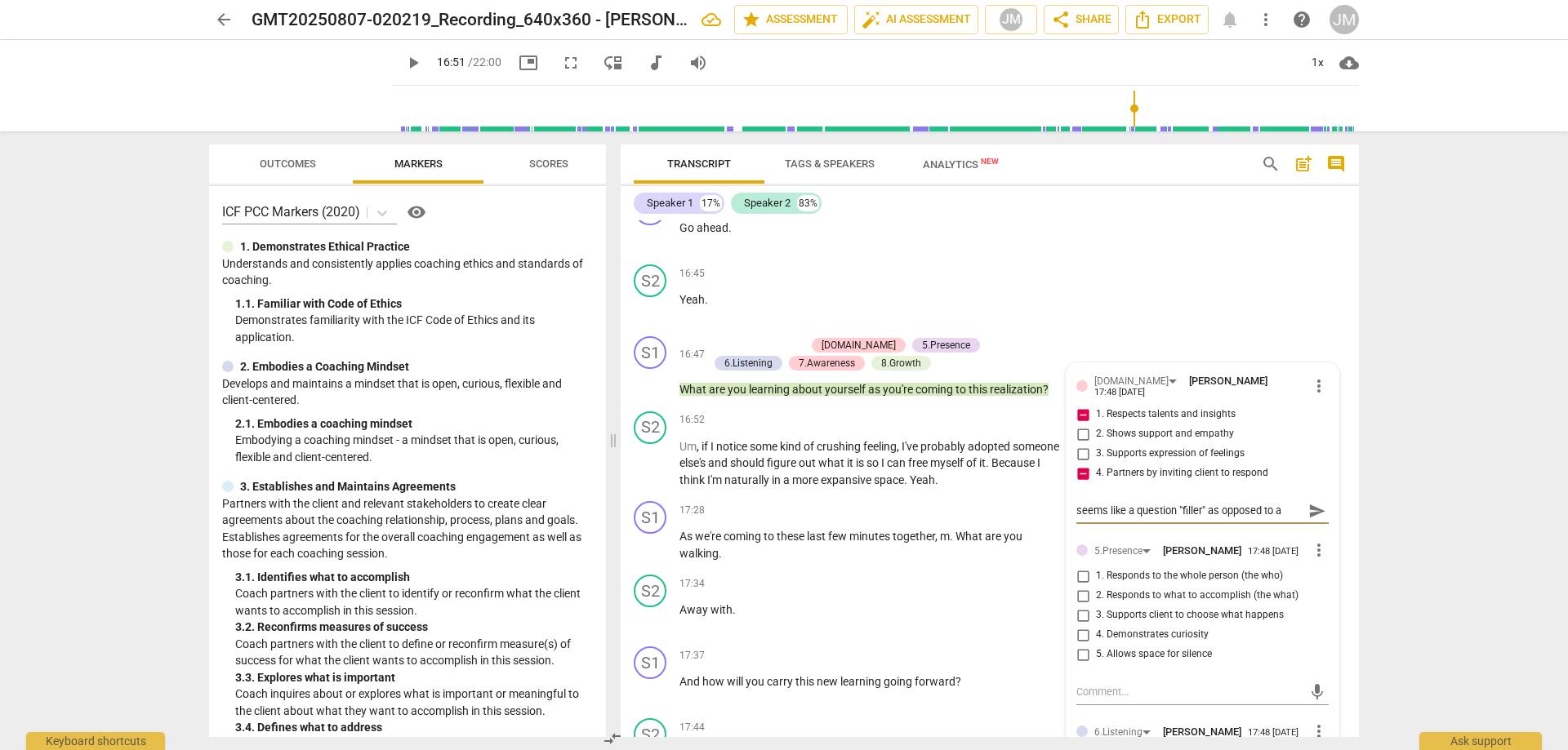
type textarea "seems like a question "filler" as opposed to a r"
type textarea "seems like a question "filler" as opposed to a re"
type textarea "seems like a question "filler" as opposed to a res"
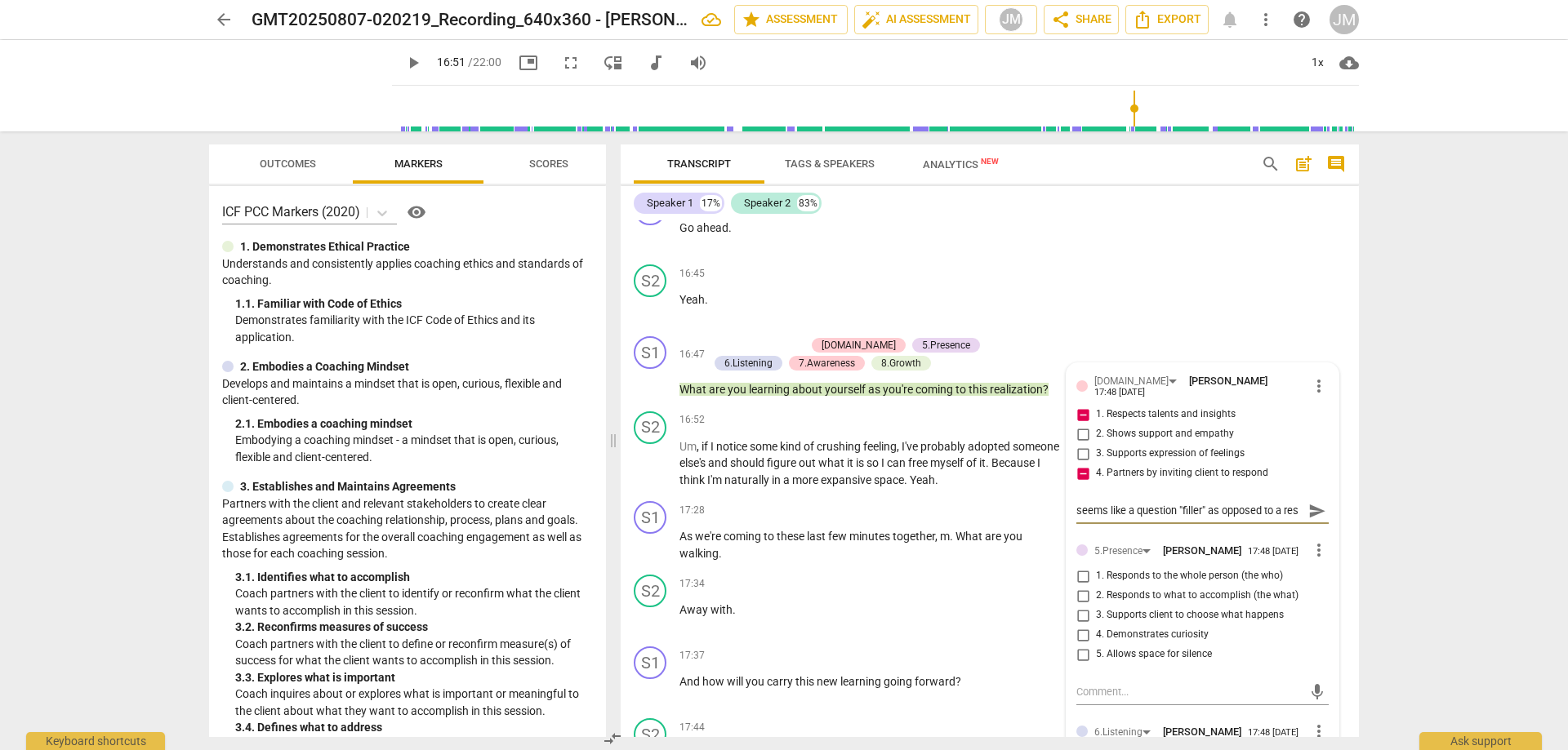
type textarea "seems like a question "filler" as opposed to a resp"
type textarea "seems like a question "filler" as opposed to a respo"
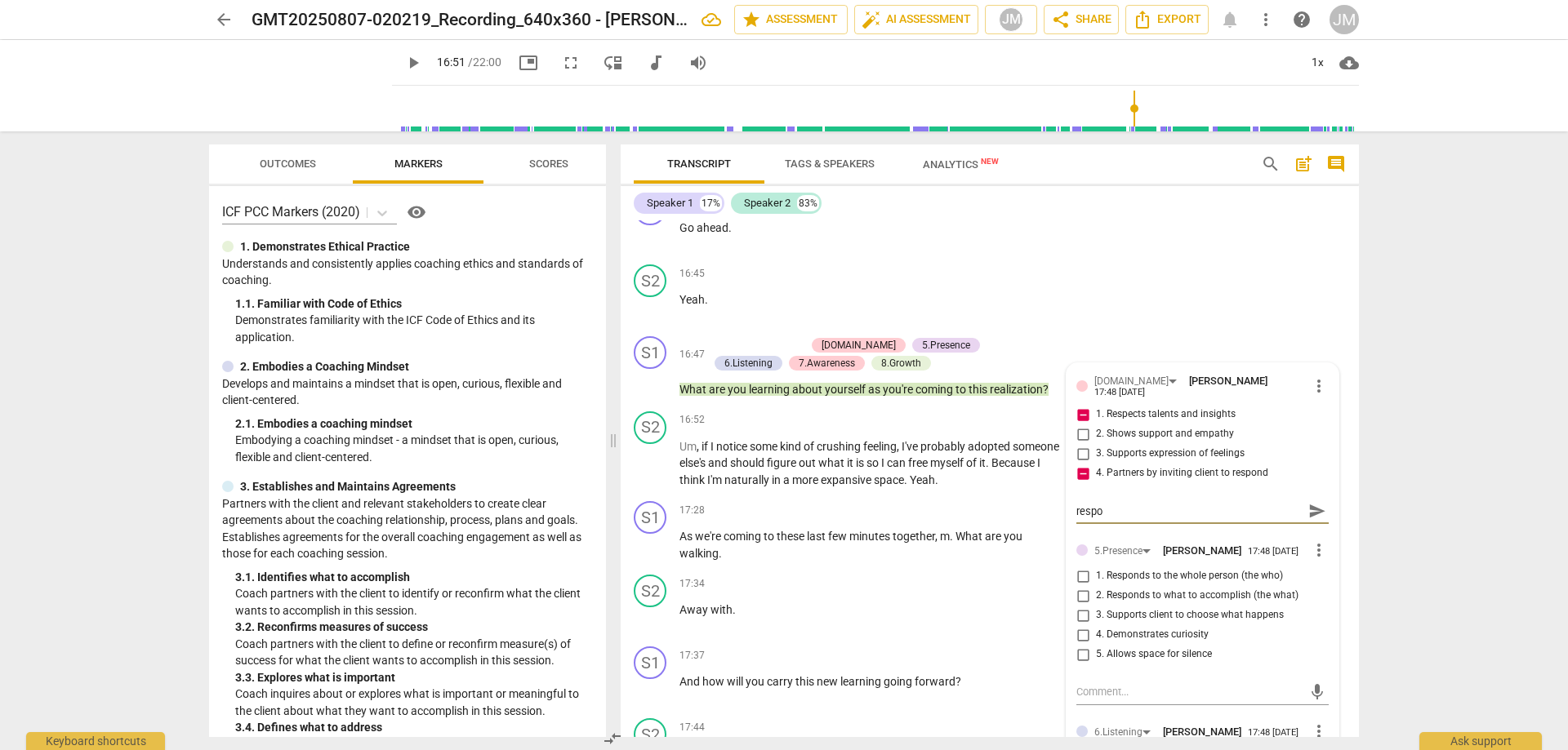
type textarea "seems like a question "filler" as opposed to a respon"
type textarea "seems like a question "filler" as opposed to a respons"
type textarea "seems like a question "filler" as opposed to a response"
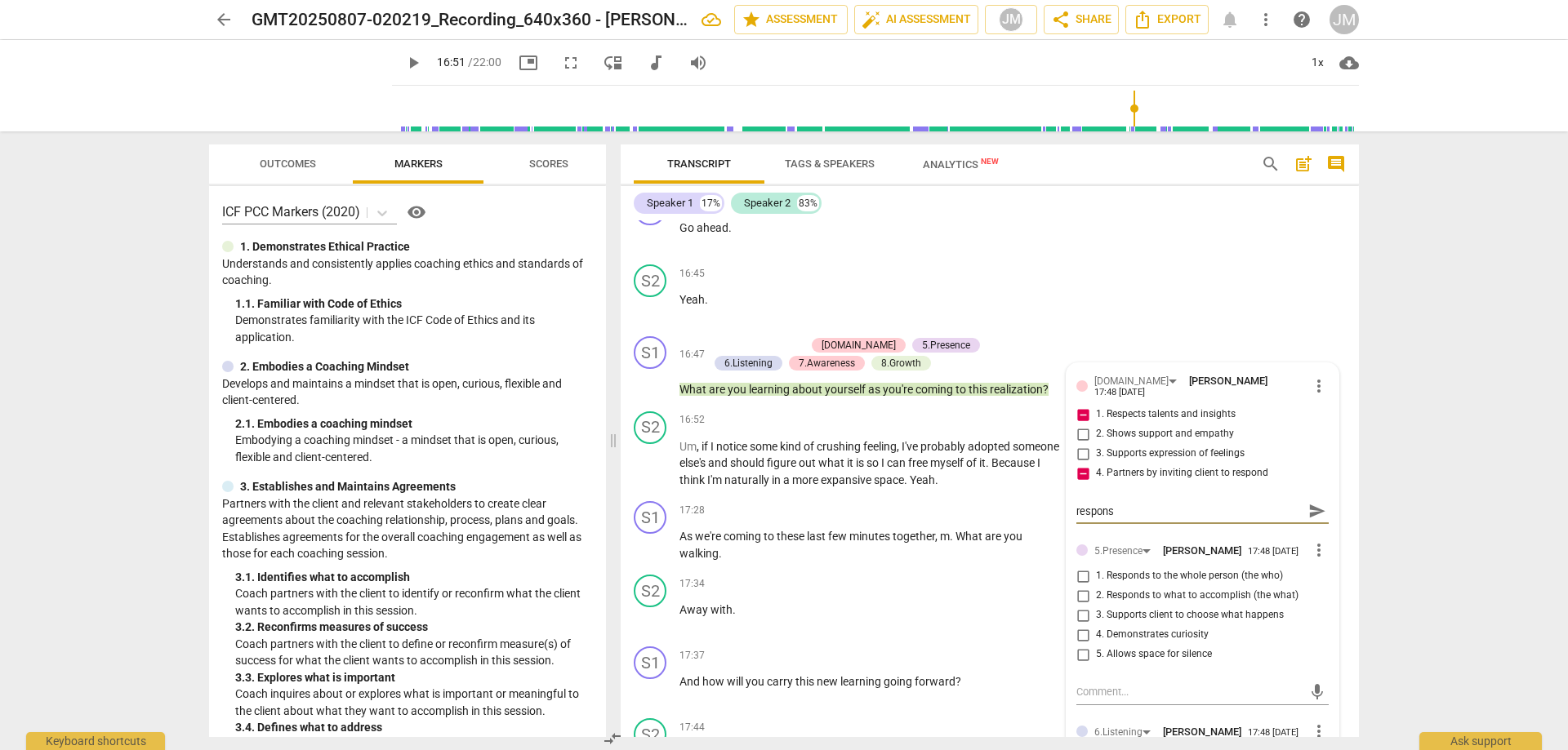
type textarea "seems like a question "filler" as opposed to a response"
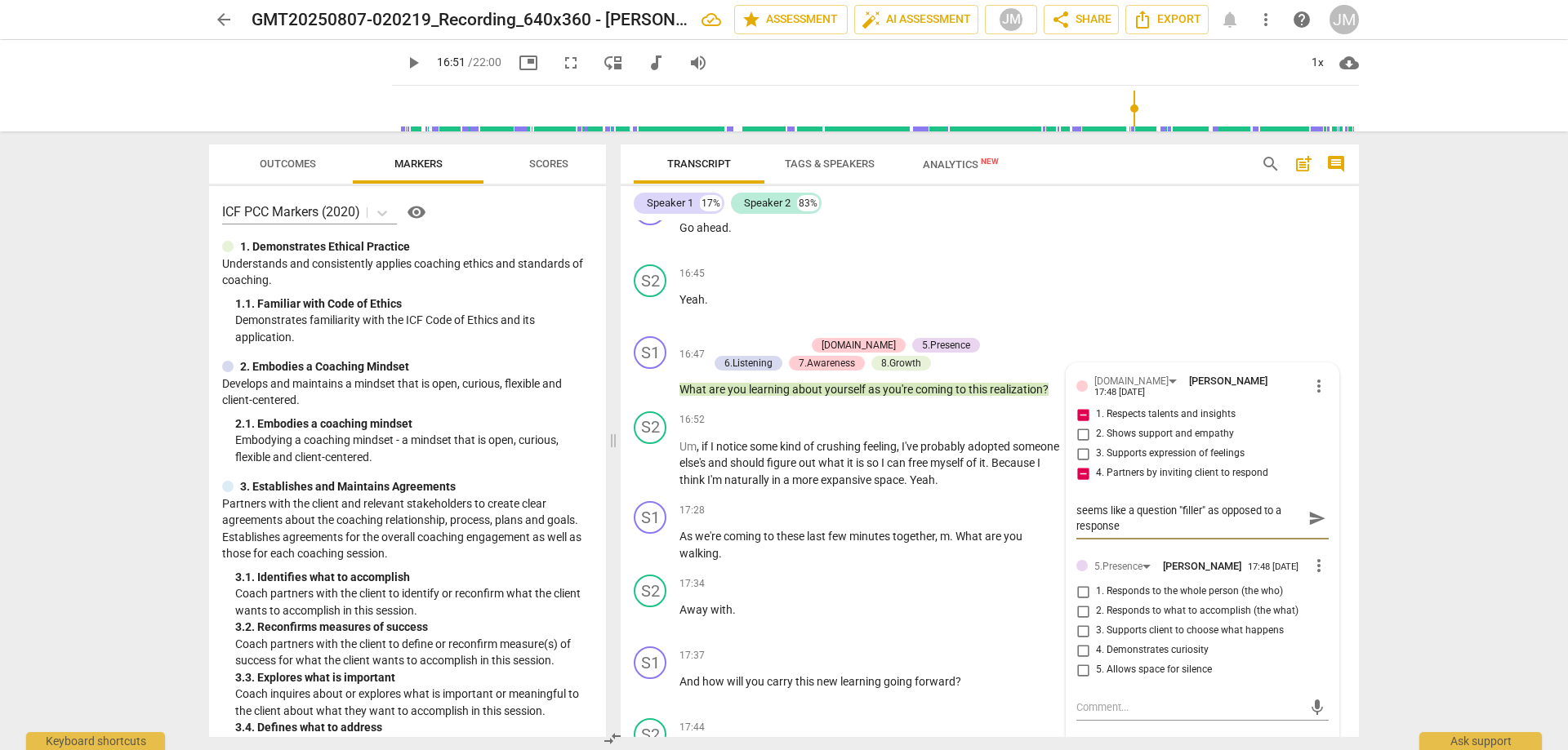
type textarea "seems like a question "filler" as opposed to a response b"
type textarea "seems like a question "filler" as opposed to a response ba"
type textarea "seems like a question "filler" as opposed to a response bas"
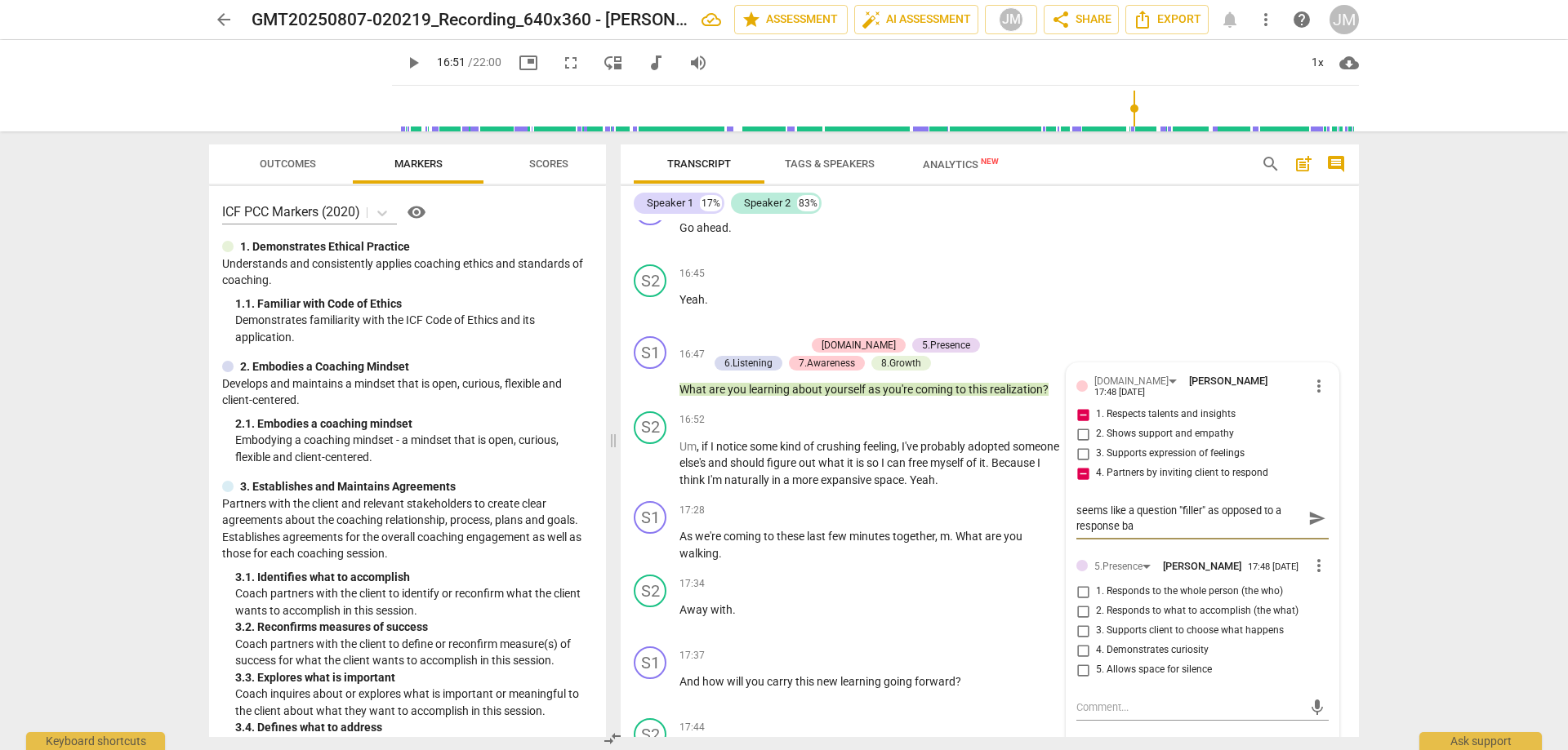
type textarea "seems like a question "filler" as opposed to a response bas"
type textarea "seems like a question "filler" as opposed to a response base"
type textarea "seems like a question "filler" as opposed to a response based"
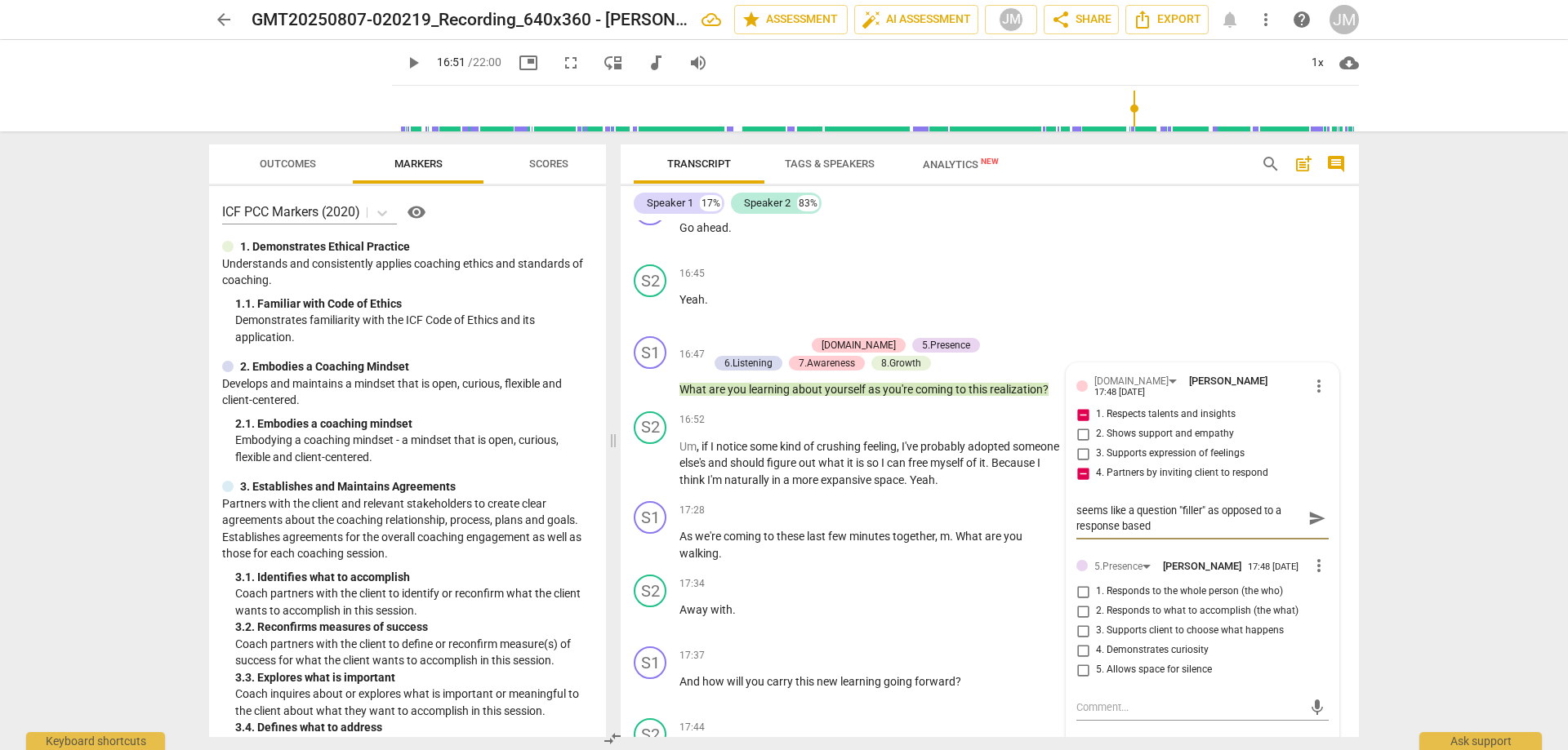
type textarea "seems like a question "filler" as opposed to a response based"
type textarea "seems like a question "filler" as opposed to a response based o"
type textarea "seems like a question "filler" as opposed to a response based on"
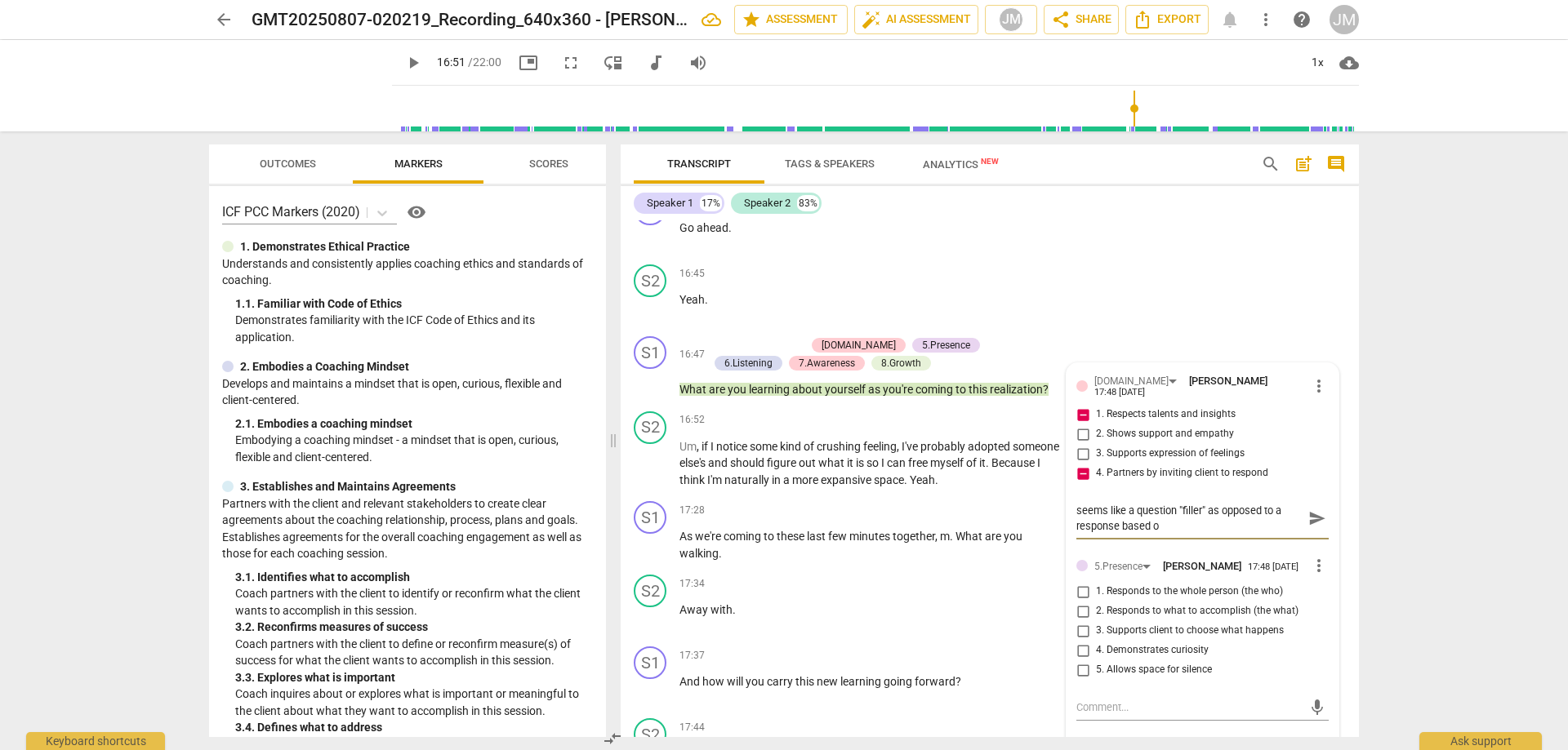
type textarea "seems like a question "filler" as opposed to a response based on"
type textarea "seems like a question "filler" as opposed to a response based on t"
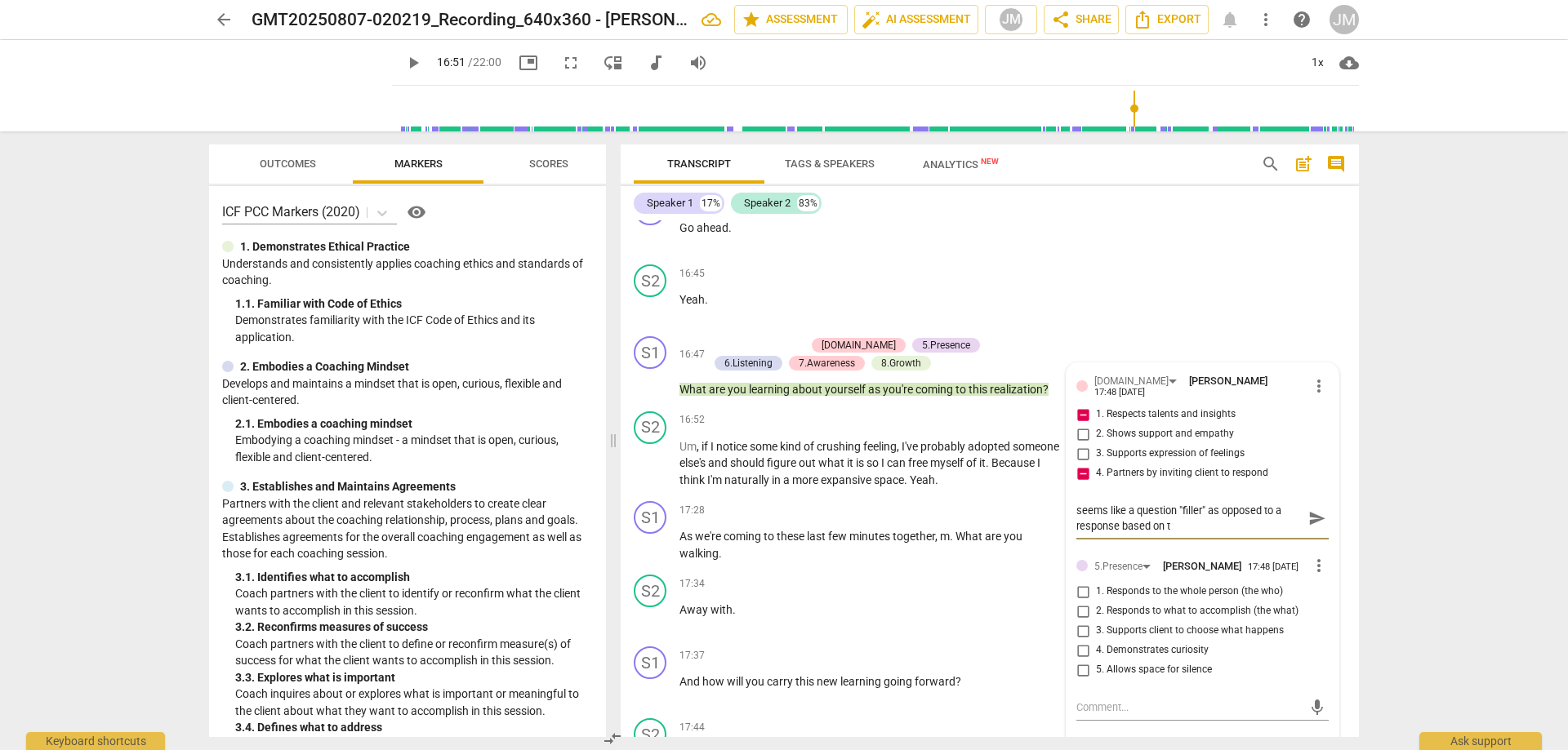
type textarea "seems like a question "filler" as opposed to a response based on th"
type textarea "seems like a question "filler" as opposed to a response based on the"
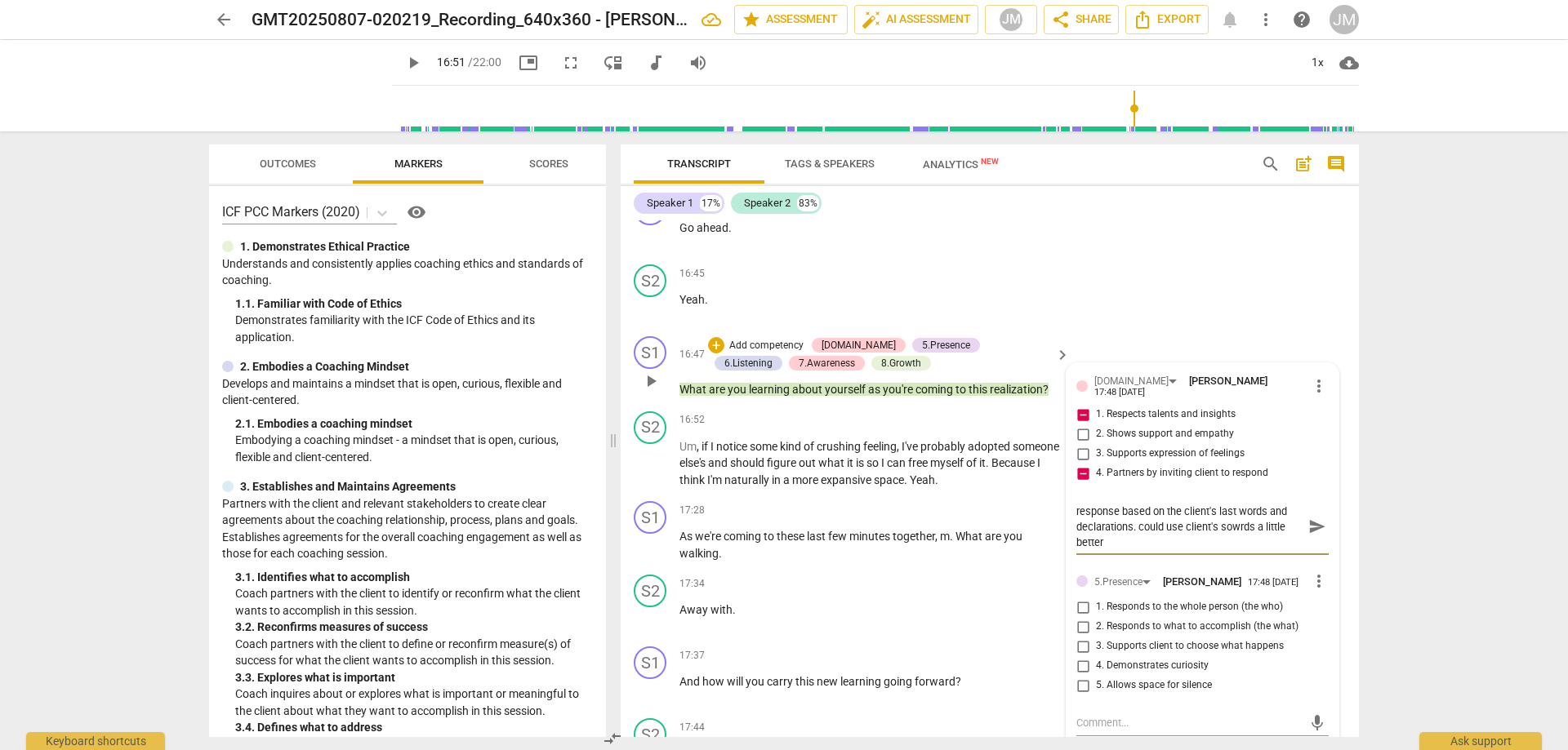
click at [1315, 536] on span "send" at bounding box center [1318, 526] width 18 height 18
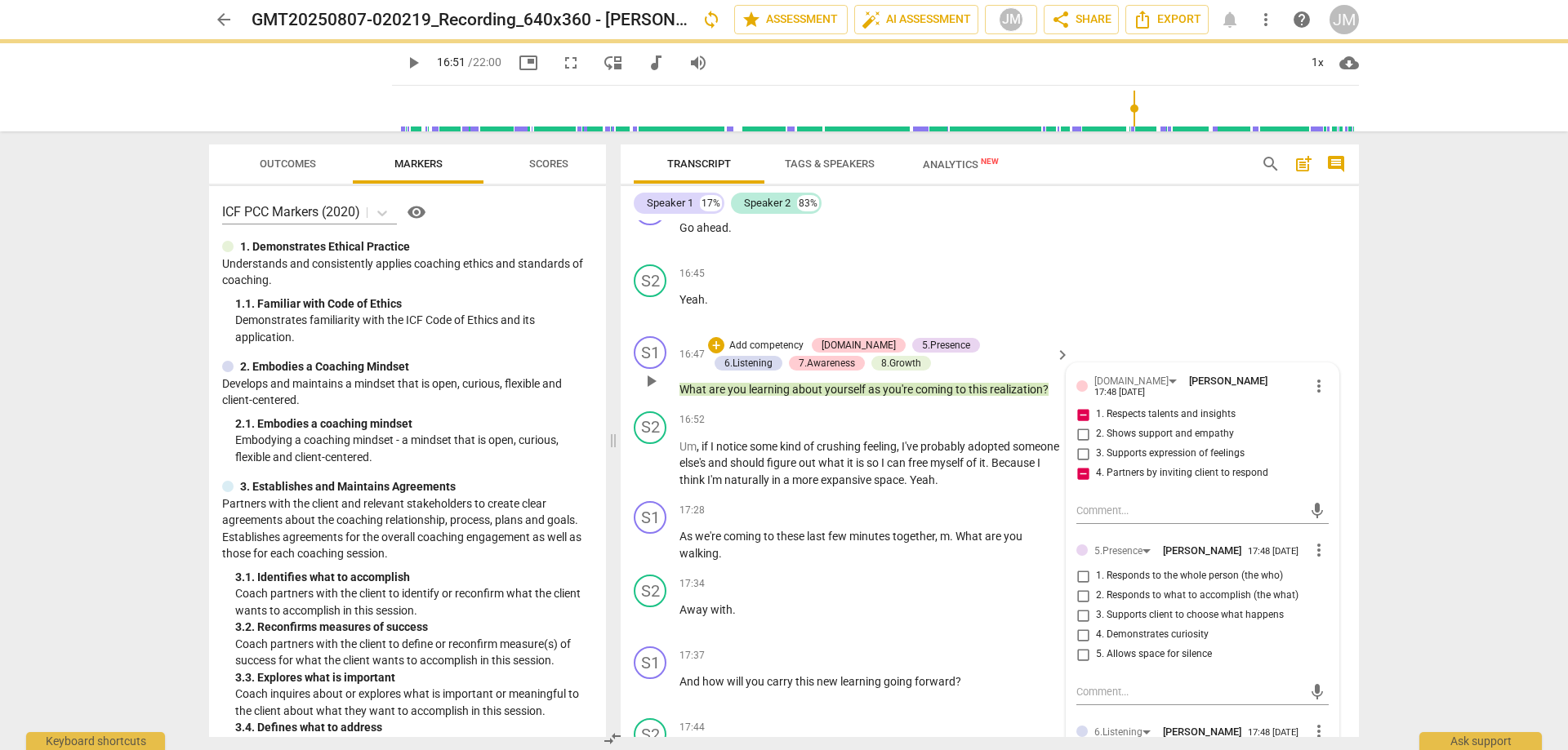
scroll to position [0, 0]
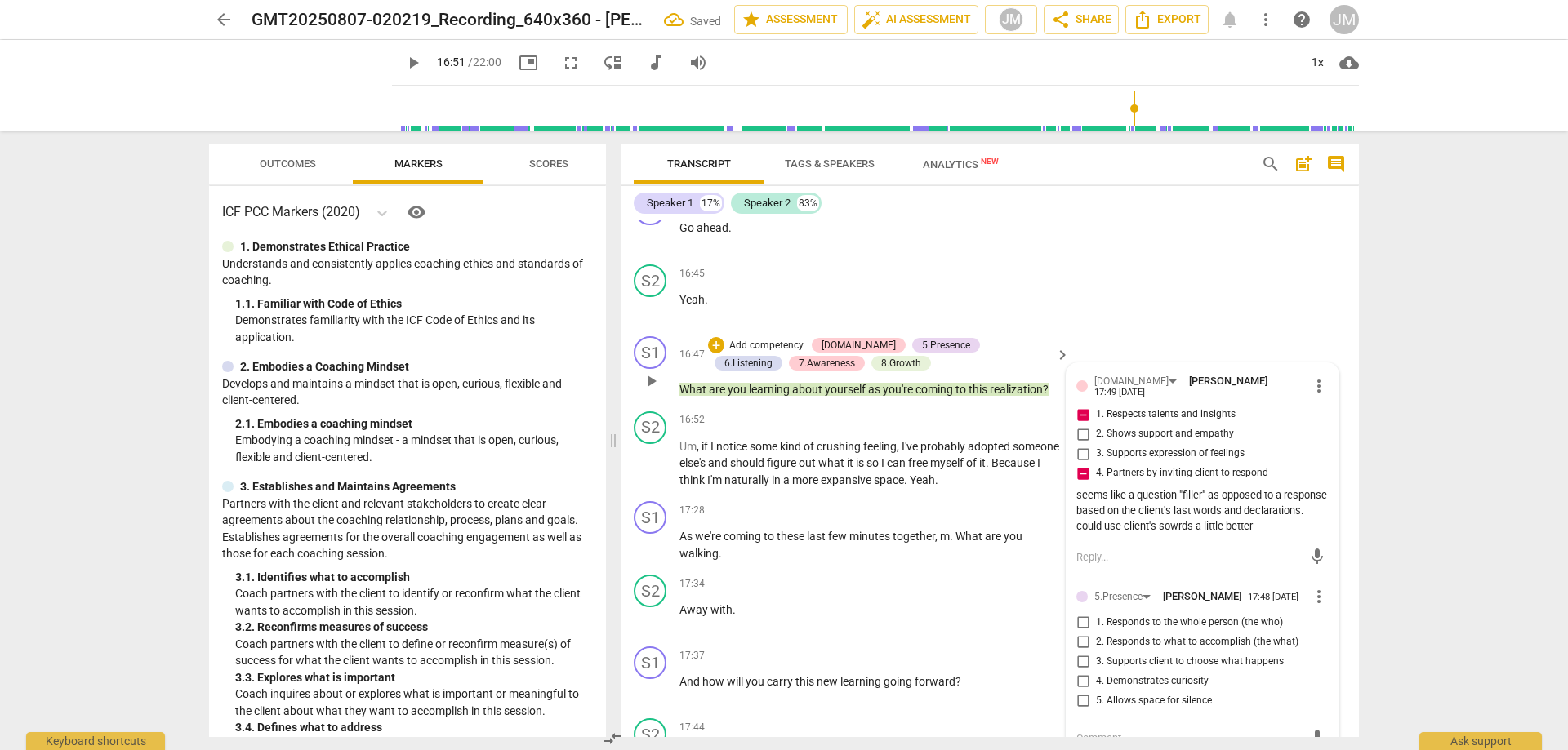
click at [1079, 624] on input "1. Responds to the whole person (the who)" at bounding box center [1083, 622] width 26 height 19
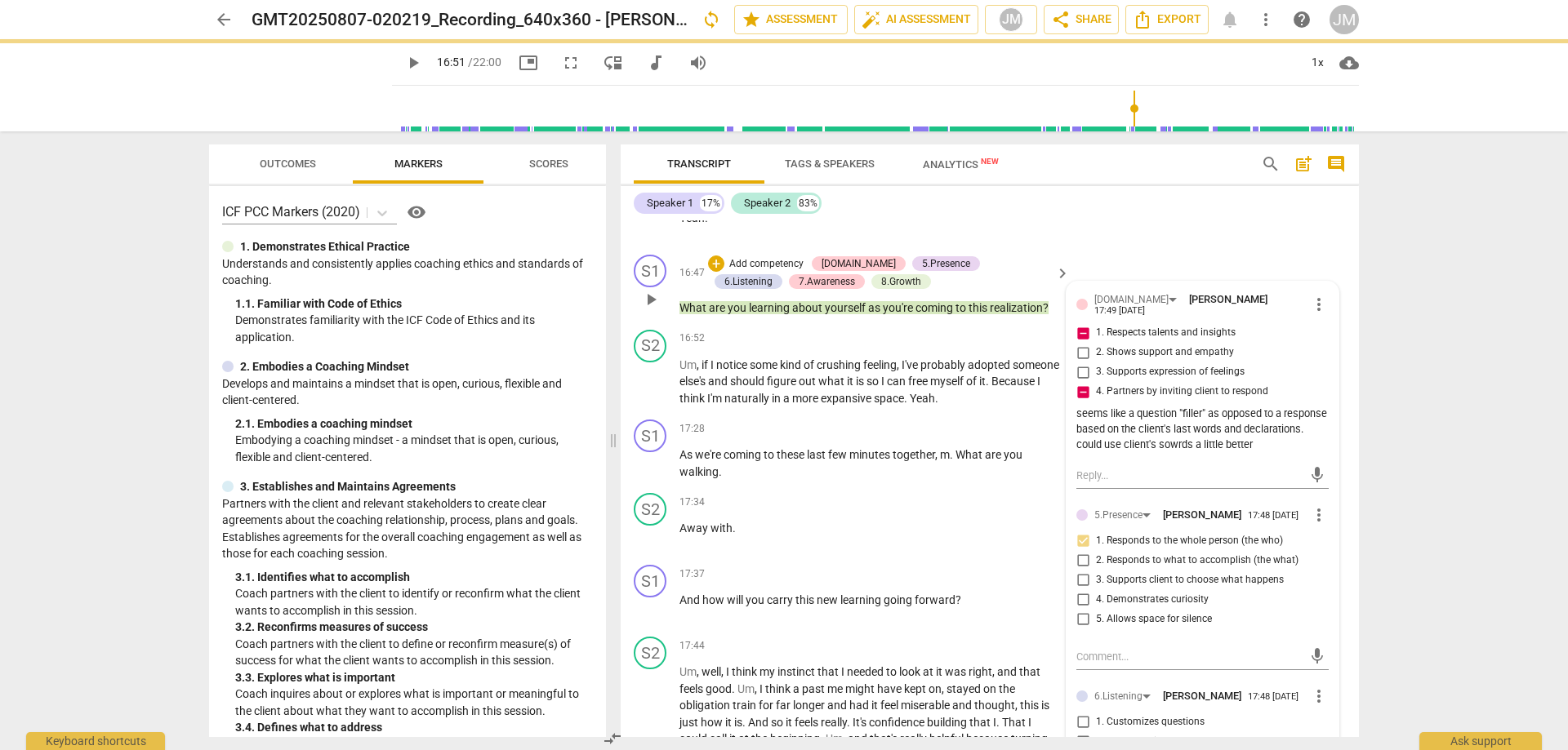
click at [1081, 604] on input "4. Demonstrates curiosity" at bounding box center [1083, 600] width 26 height 19
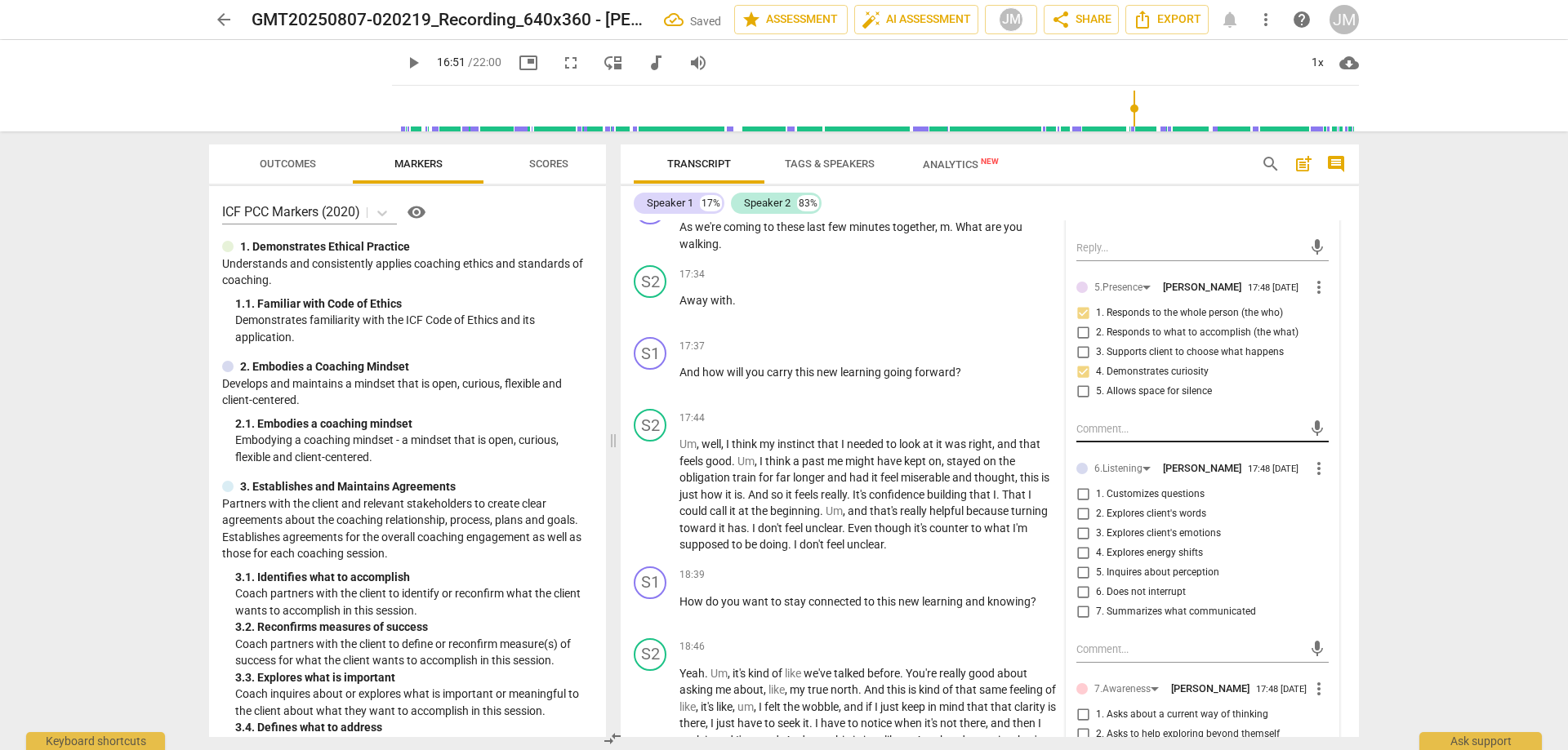
scroll to position [4806, 0]
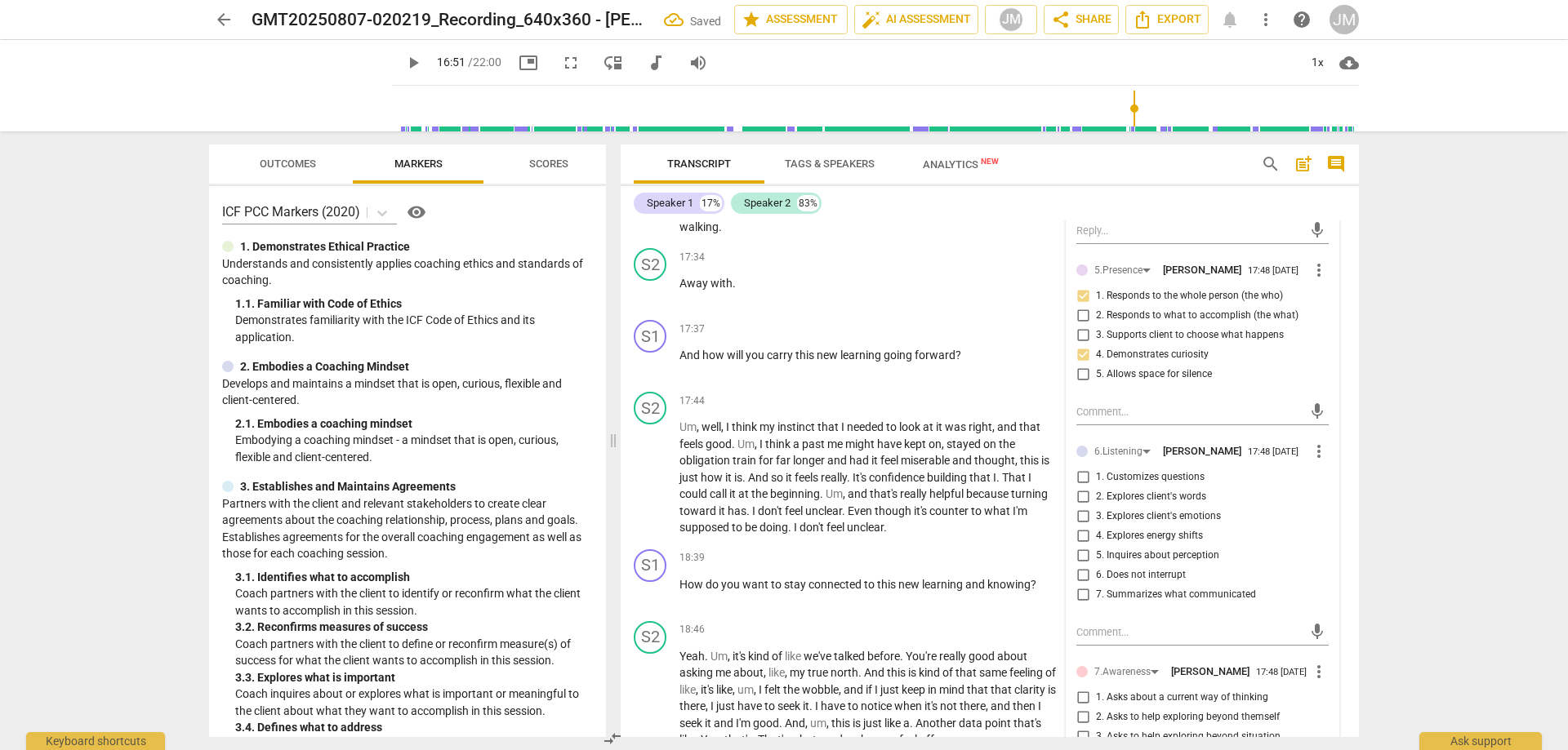
click at [1073, 476] on input "1. Customizes questions" at bounding box center [1083, 477] width 26 height 19
click at [1126, 632] on textarea at bounding box center [1190, 632] width 226 height 16
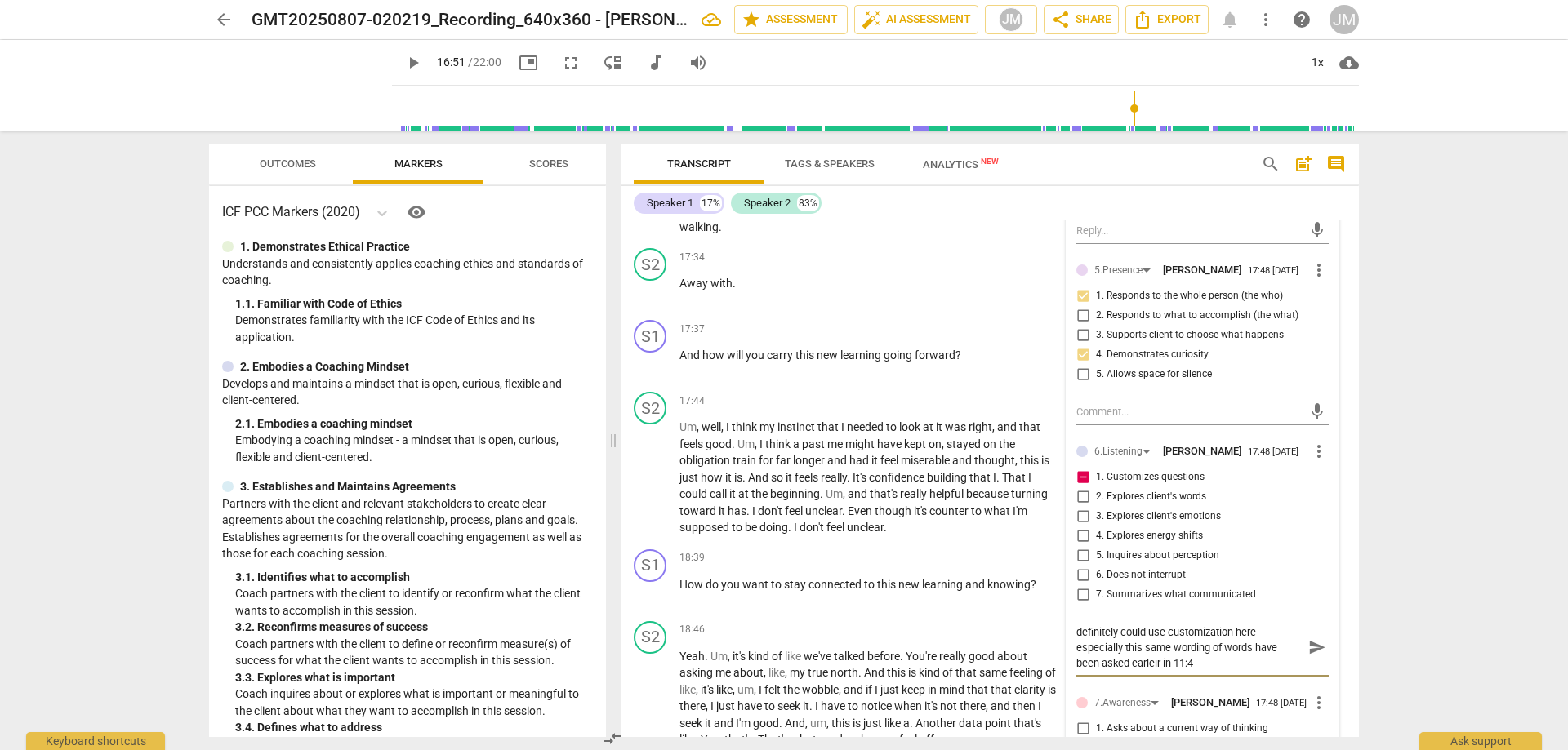
scroll to position [0, 0]
click at [1309, 651] on span "send" at bounding box center [1318, 647] width 18 height 18
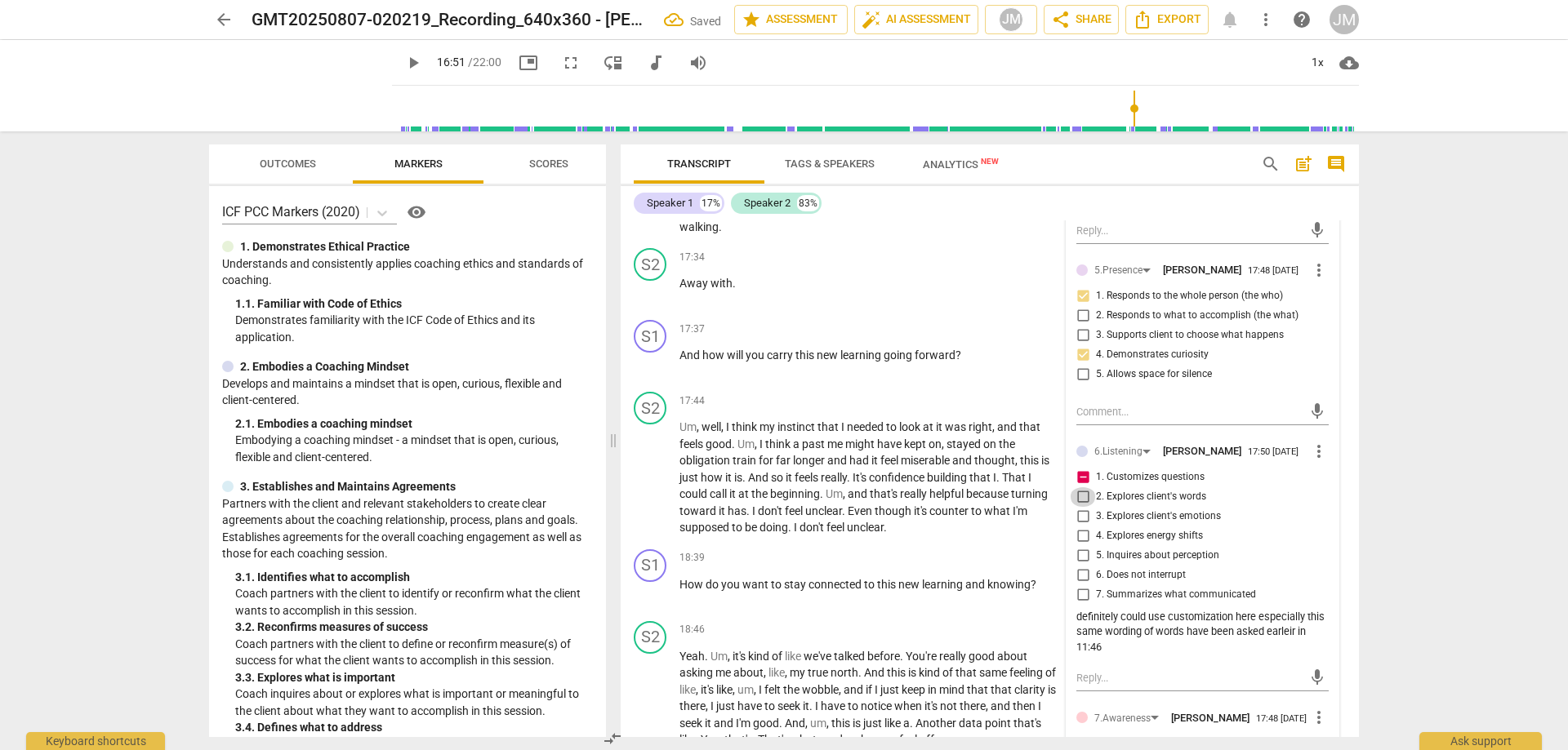
click at [1085, 506] on input "2. Explores client's words" at bounding box center [1083, 497] width 26 height 19
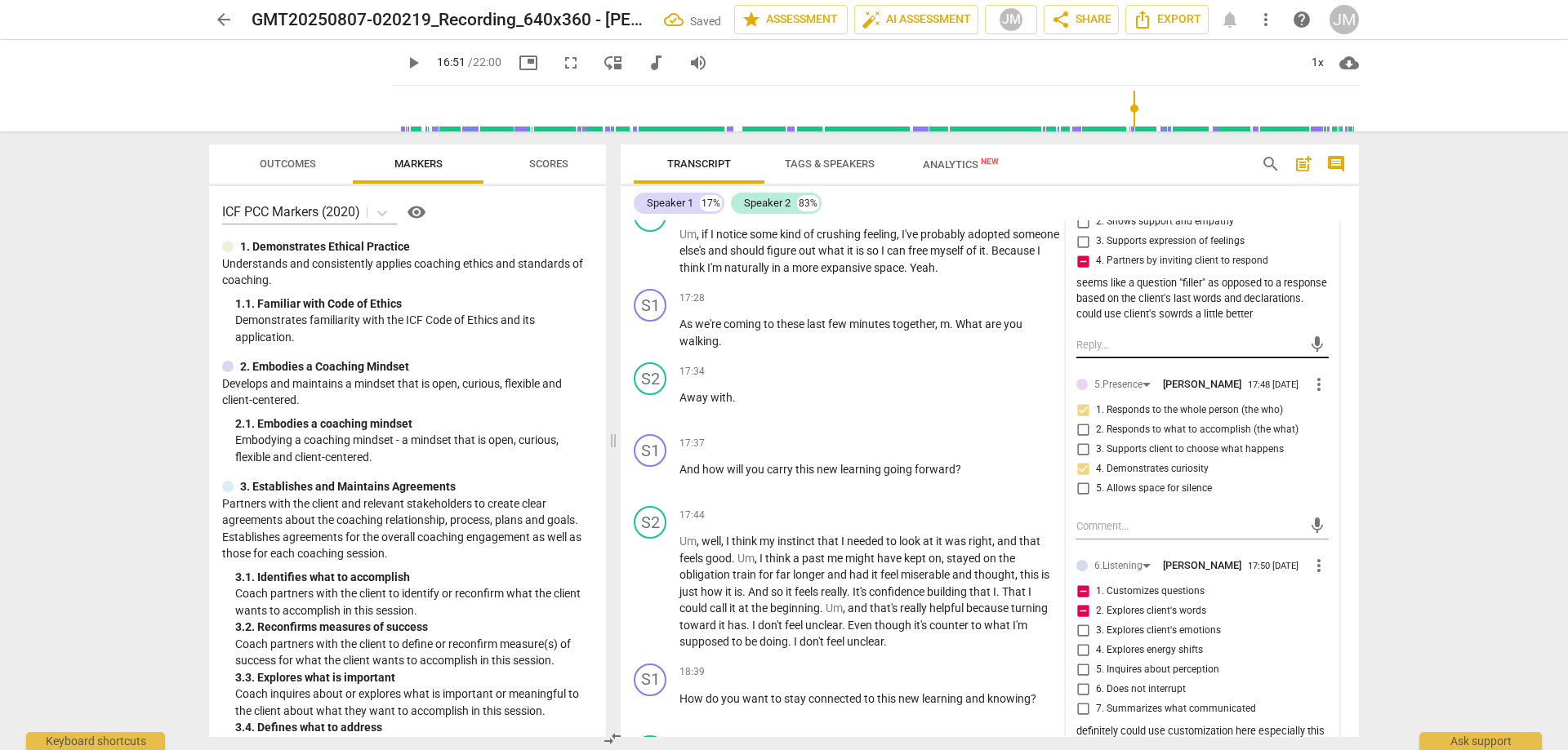
scroll to position [4806, 0]
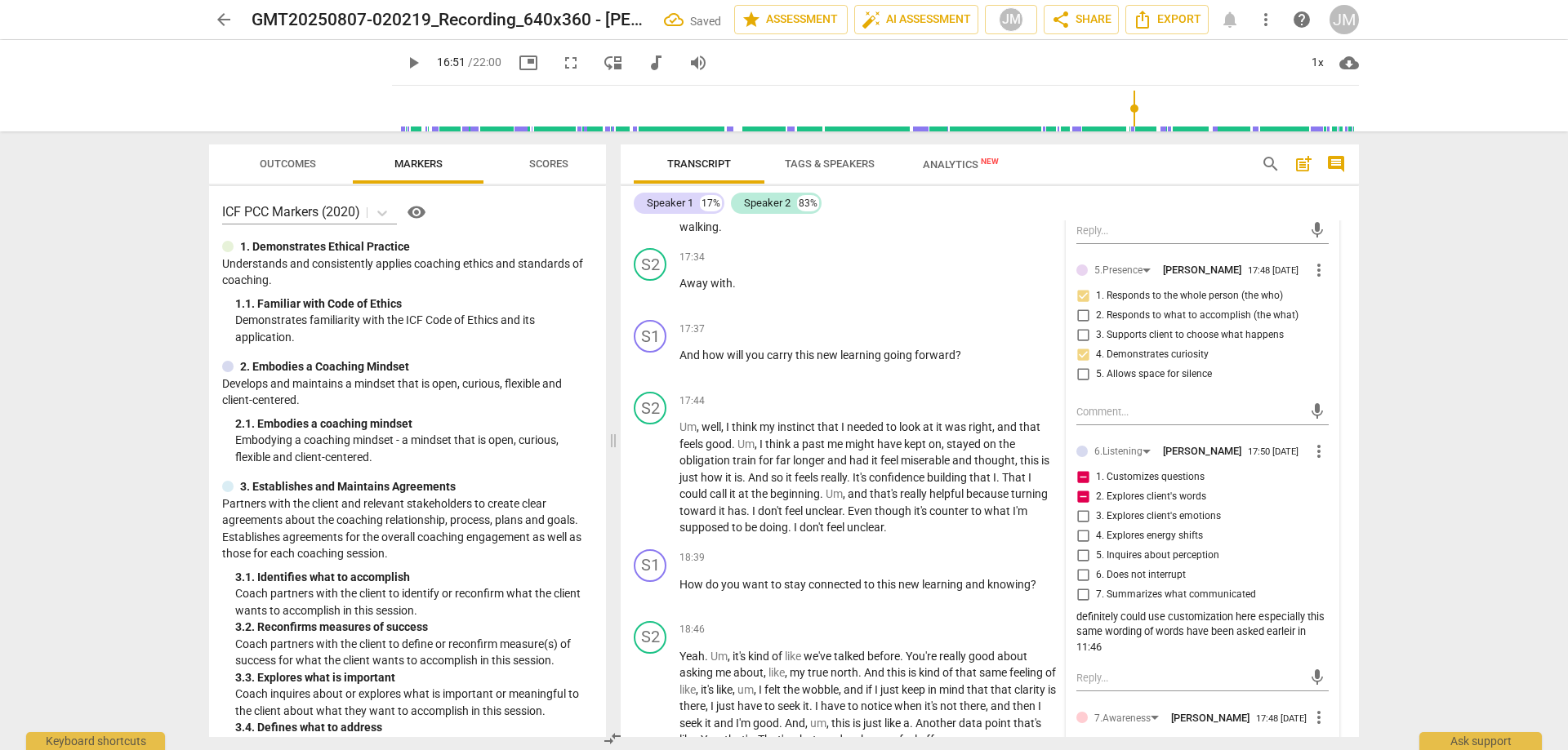
click at [1089, 560] on input "5. Inquires about perception" at bounding box center [1083, 556] width 26 height 19
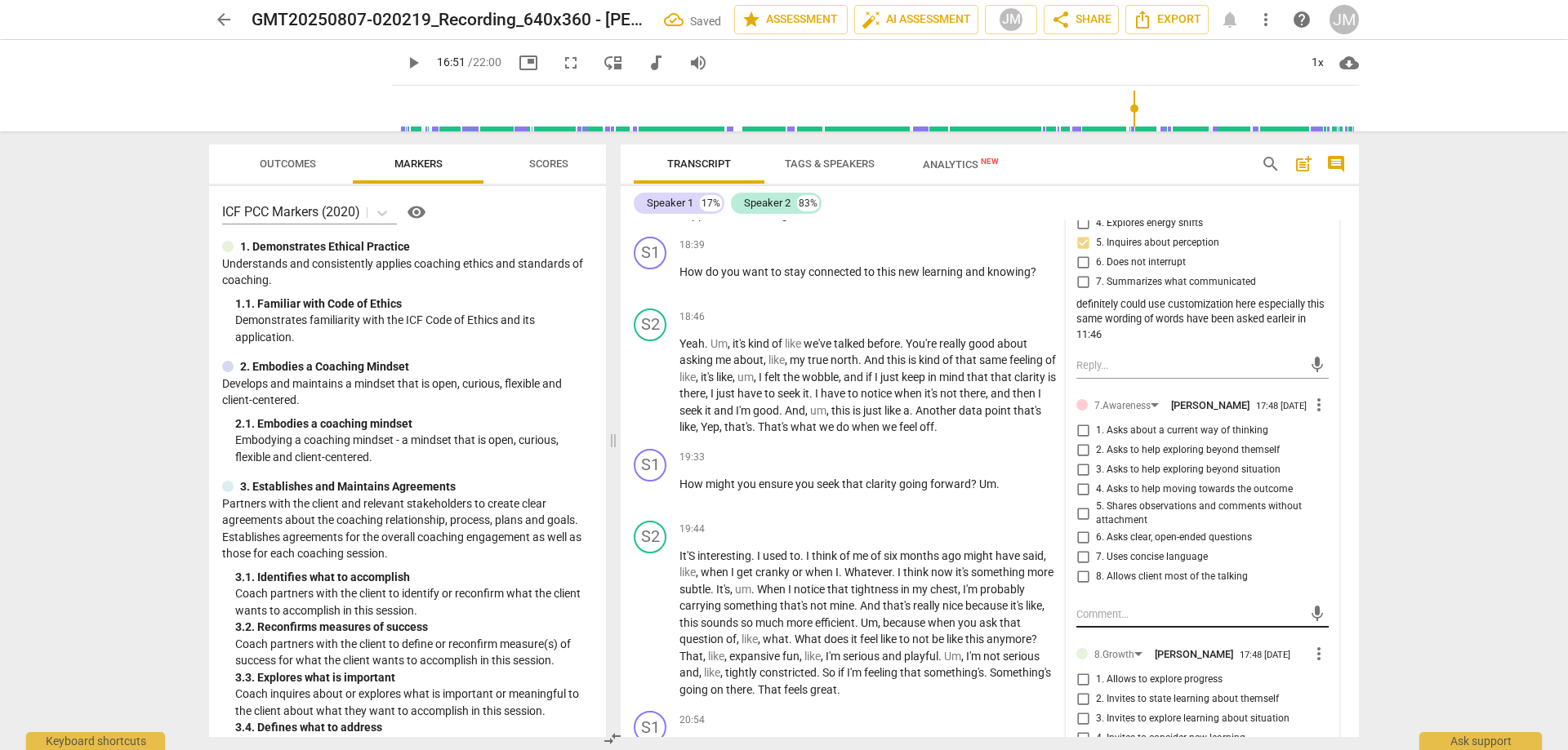
scroll to position [5132, 0]
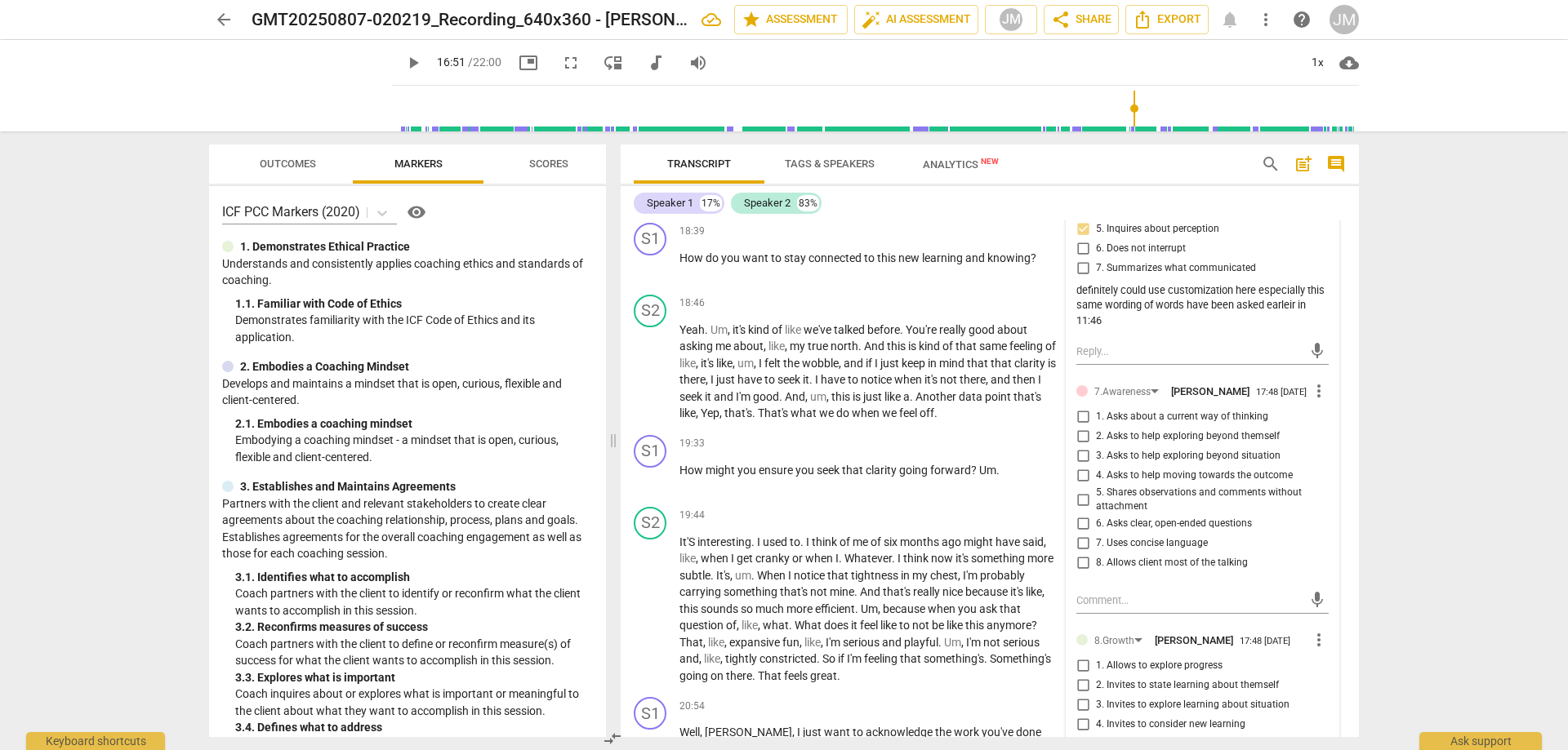
click at [1084, 467] on input "3. Asks to help exploring beyond situation" at bounding box center [1083, 456] width 26 height 19
click at [1082, 446] on input "2. Asks to help exploring beyond themself" at bounding box center [1083, 436] width 26 height 19
click at [1080, 467] on input "3. Asks to help exploring beyond situation" at bounding box center [1083, 456] width 26 height 19
click at [1077, 465] on input "3. Asks to help exploring beyond situation" at bounding box center [1083, 456] width 26 height 19
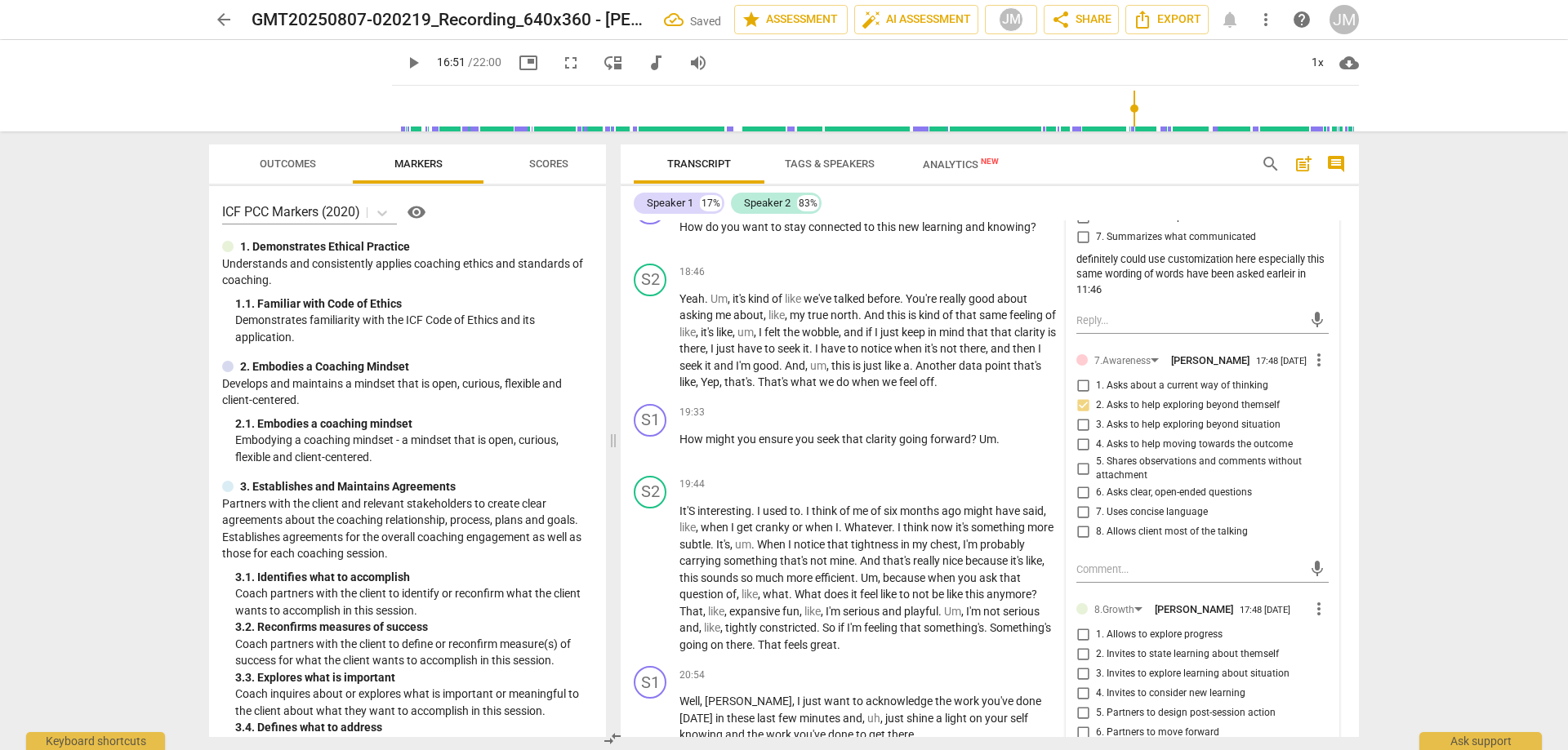
scroll to position [5296, 0]
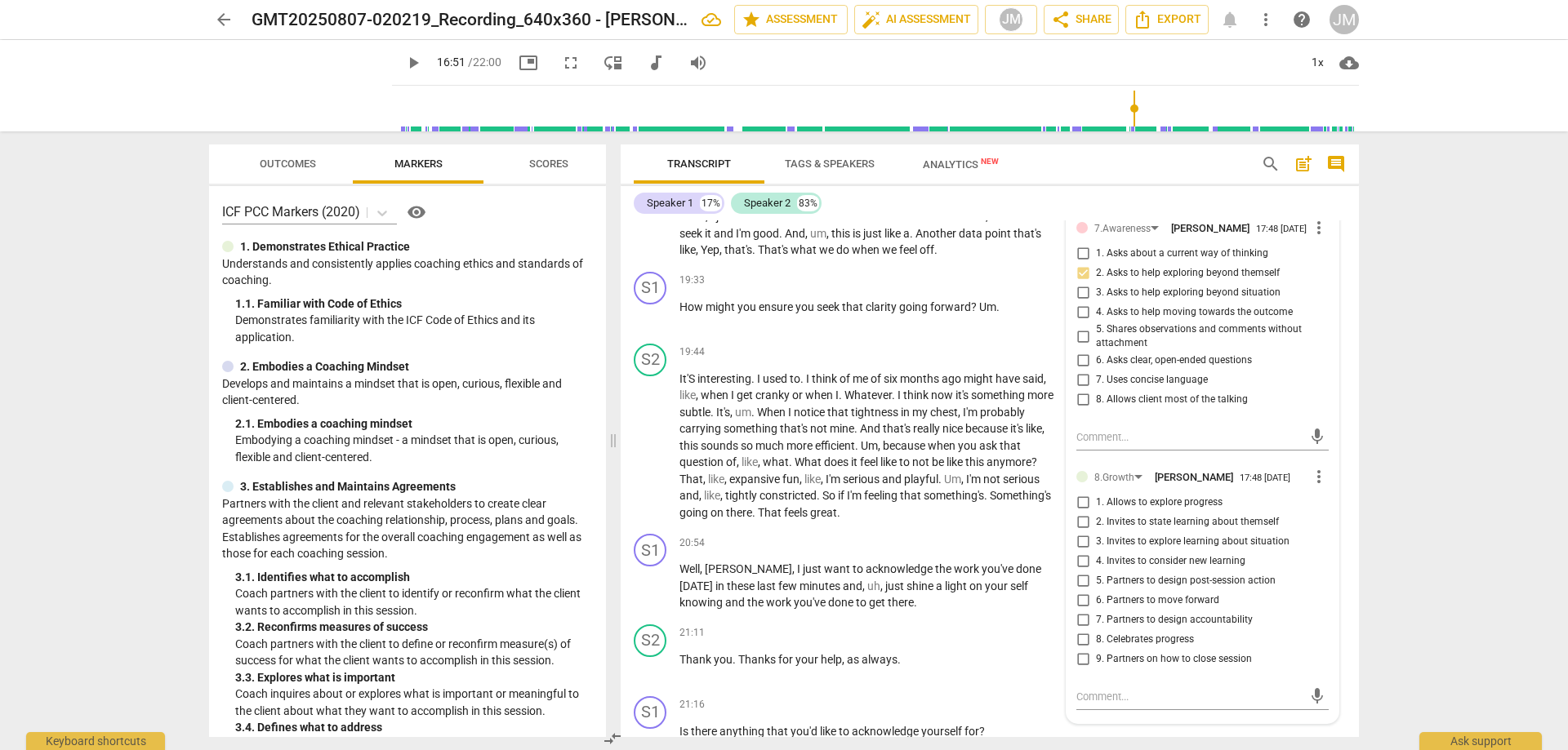
click at [1088, 650] on input "8. Celebrates progress" at bounding box center [1083, 640] width 26 height 19
click at [1087, 650] on input "8. Celebrates progress" at bounding box center [1083, 640] width 26 height 19
click at [1194, 699] on textarea at bounding box center [1190, 696] width 226 height 16
click at [1082, 591] on input "5. Partners to design post-session action" at bounding box center [1083, 581] width 26 height 19
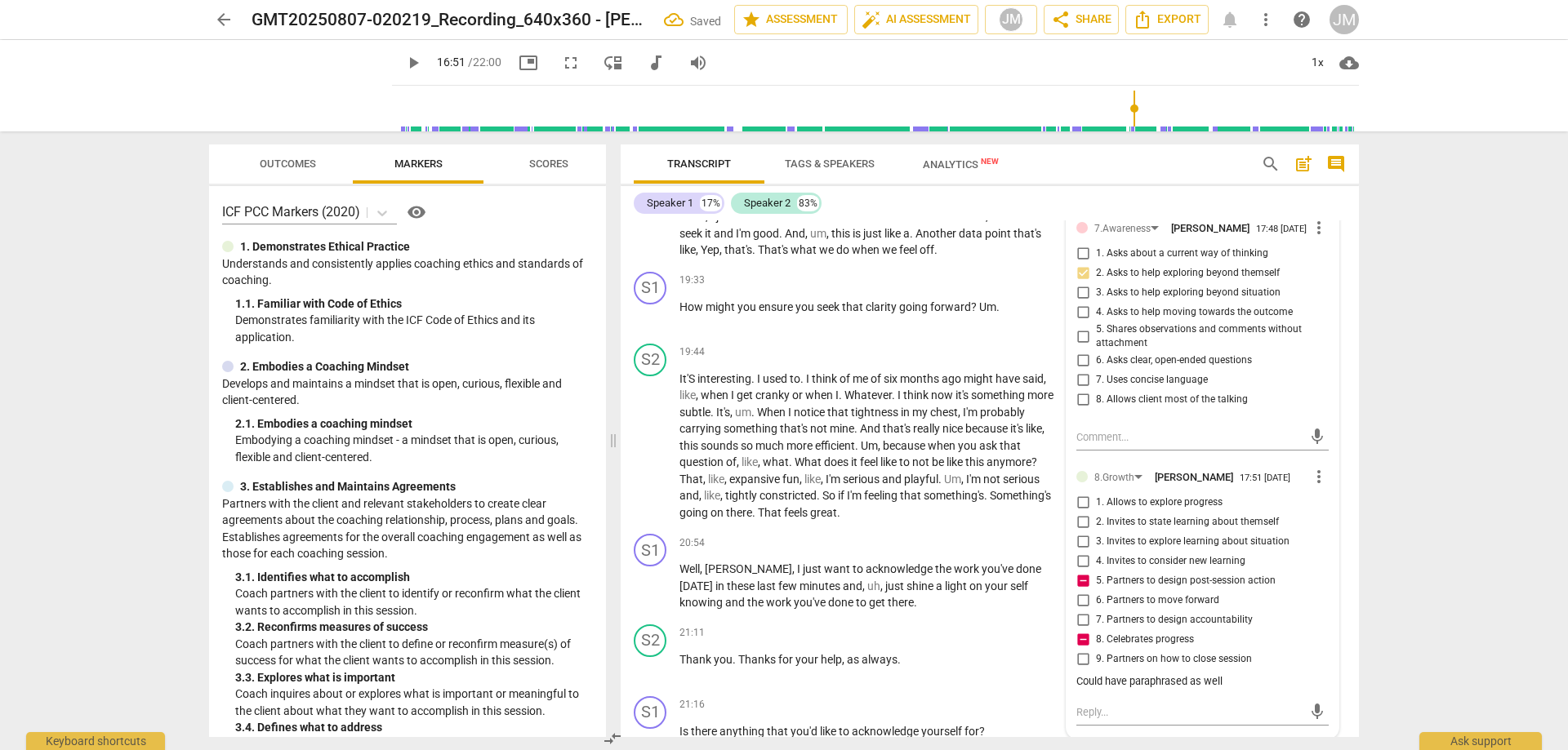
click at [1236, 690] on div "Could have paraphrased as well" at bounding box center [1203, 682] width 252 height 16
click at [1202, 687] on div "Could have paraphrased as well" at bounding box center [1203, 682] width 252 height 16
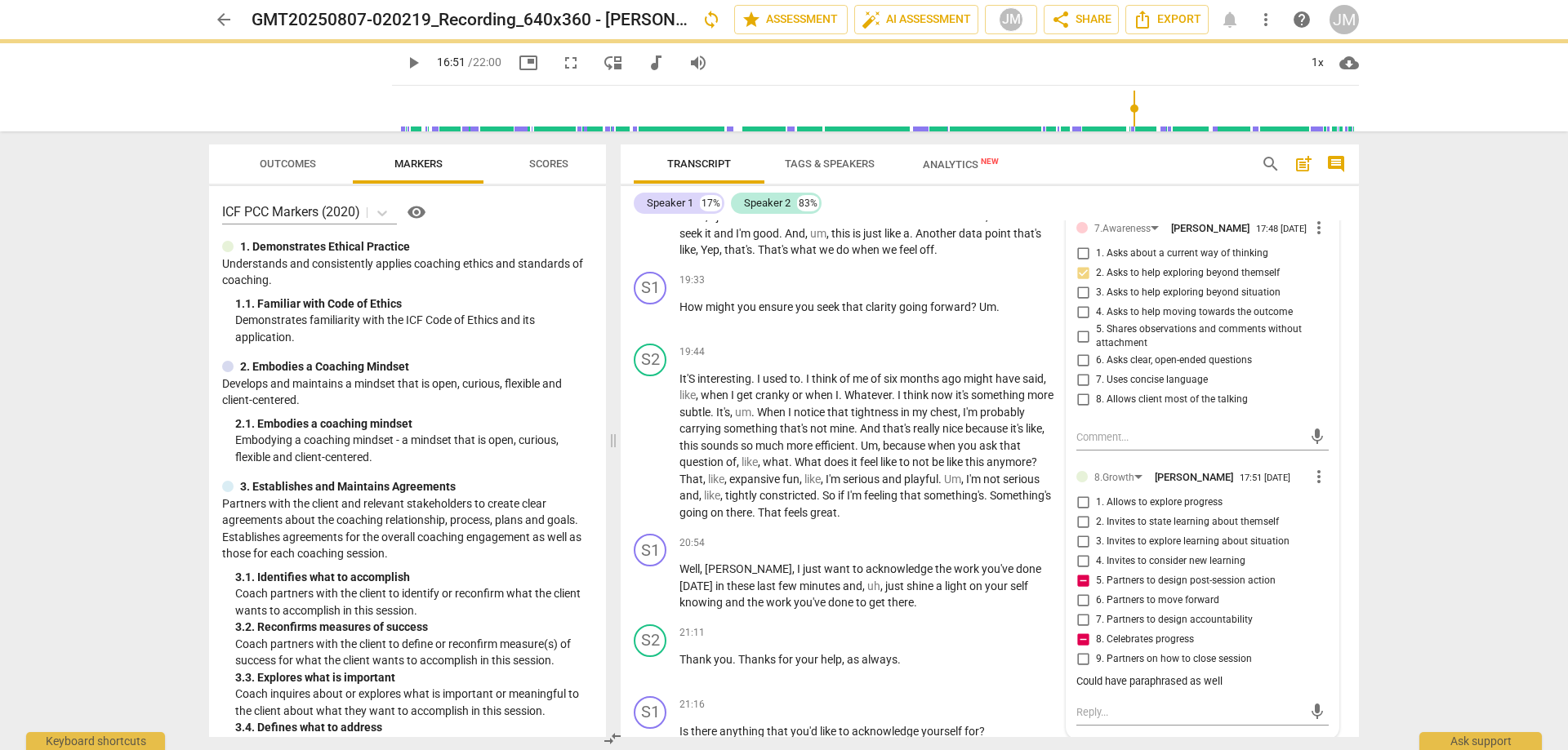
click at [1211, 690] on div "Could have paraphrased as well" at bounding box center [1203, 682] width 252 height 16
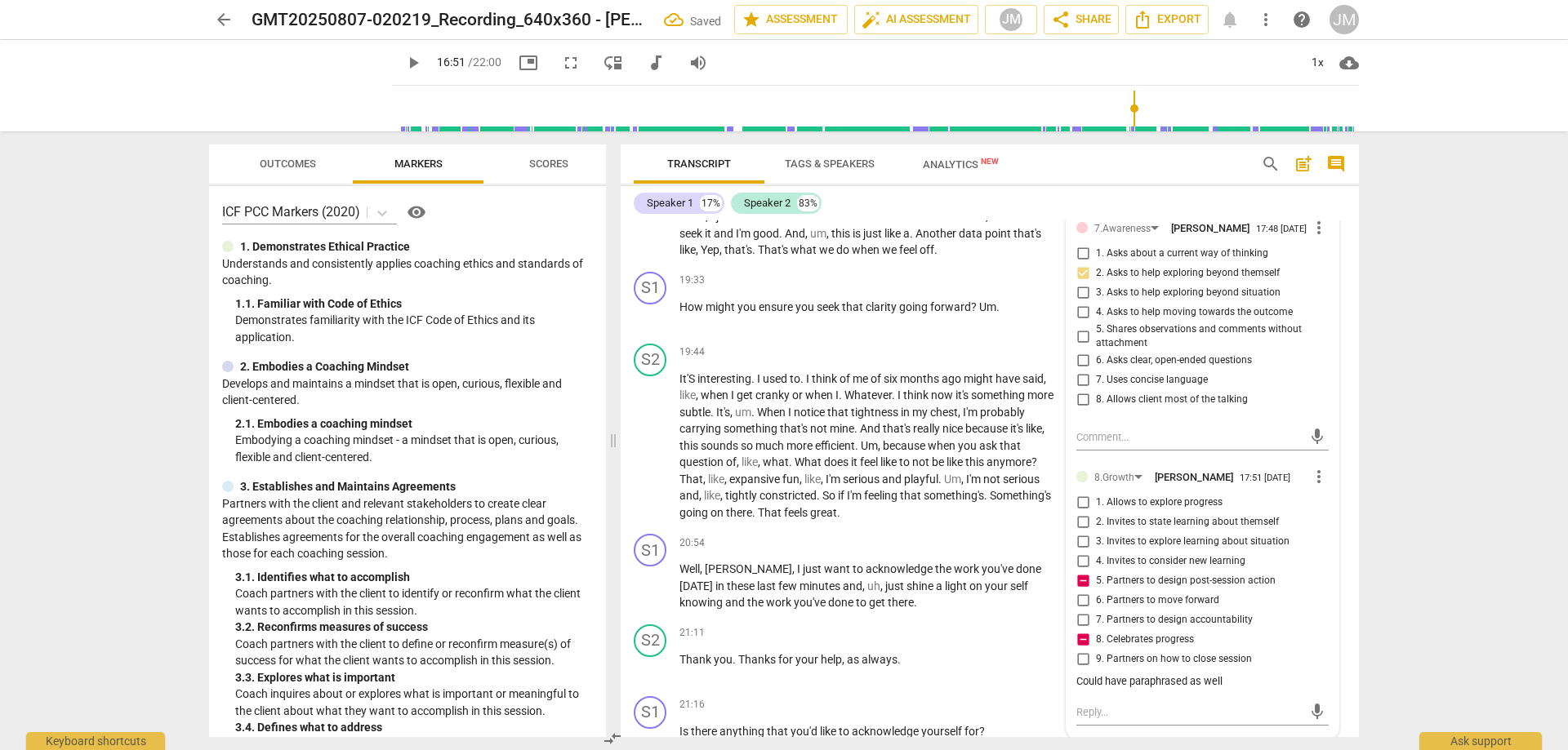
click at [1077, 572] on input "4. Invites to consider new learning" at bounding box center [1083, 562] width 26 height 19
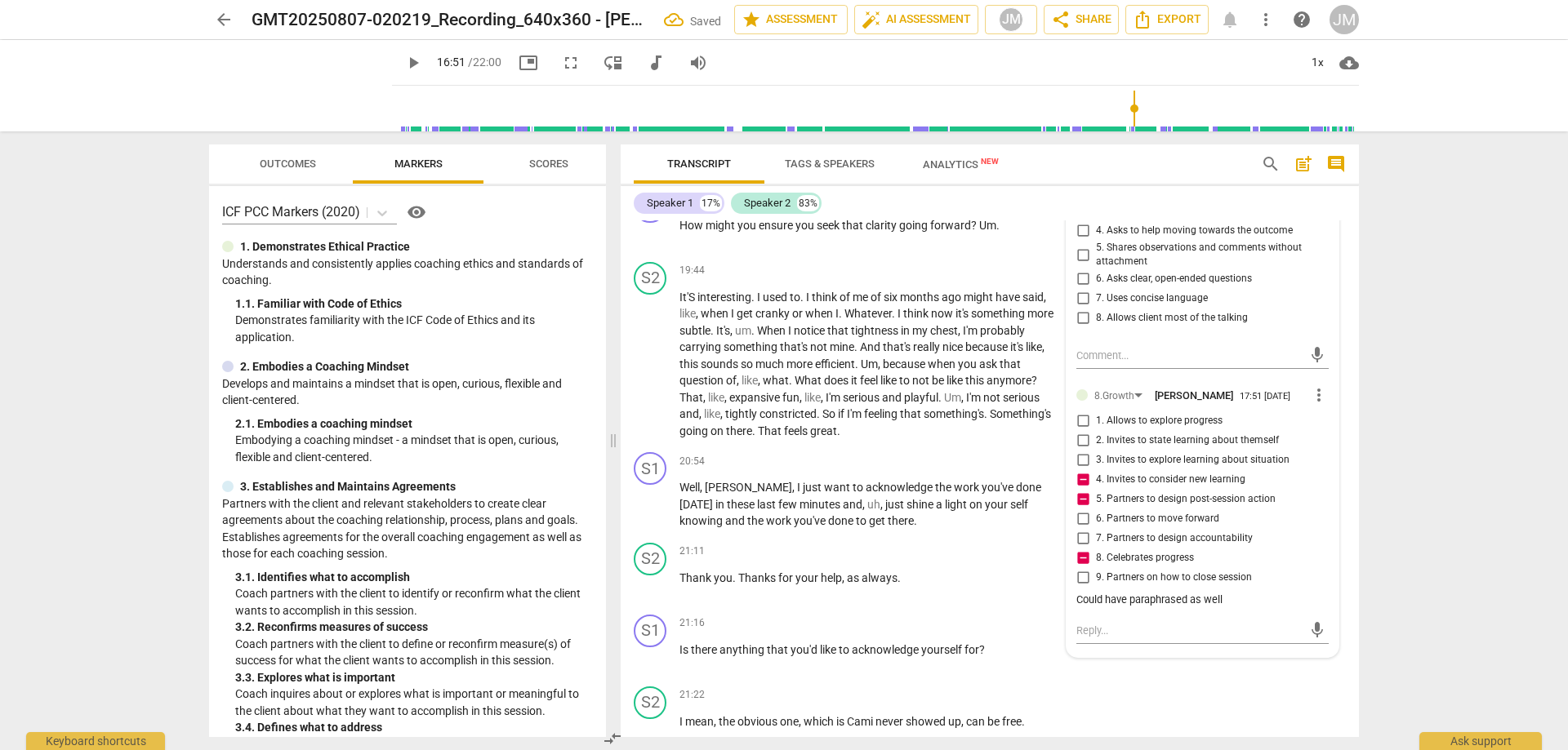
click at [1117, 624] on div "mic" at bounding box center [1203, 629] width 252 height 36
click at [1090, 638] on textarea at bounding box center [1190, 630] width 226 height 16
click at [1153, 608] on div "Could have paraphrased as well" at bounding box center [1203, 600] width 252 height 16
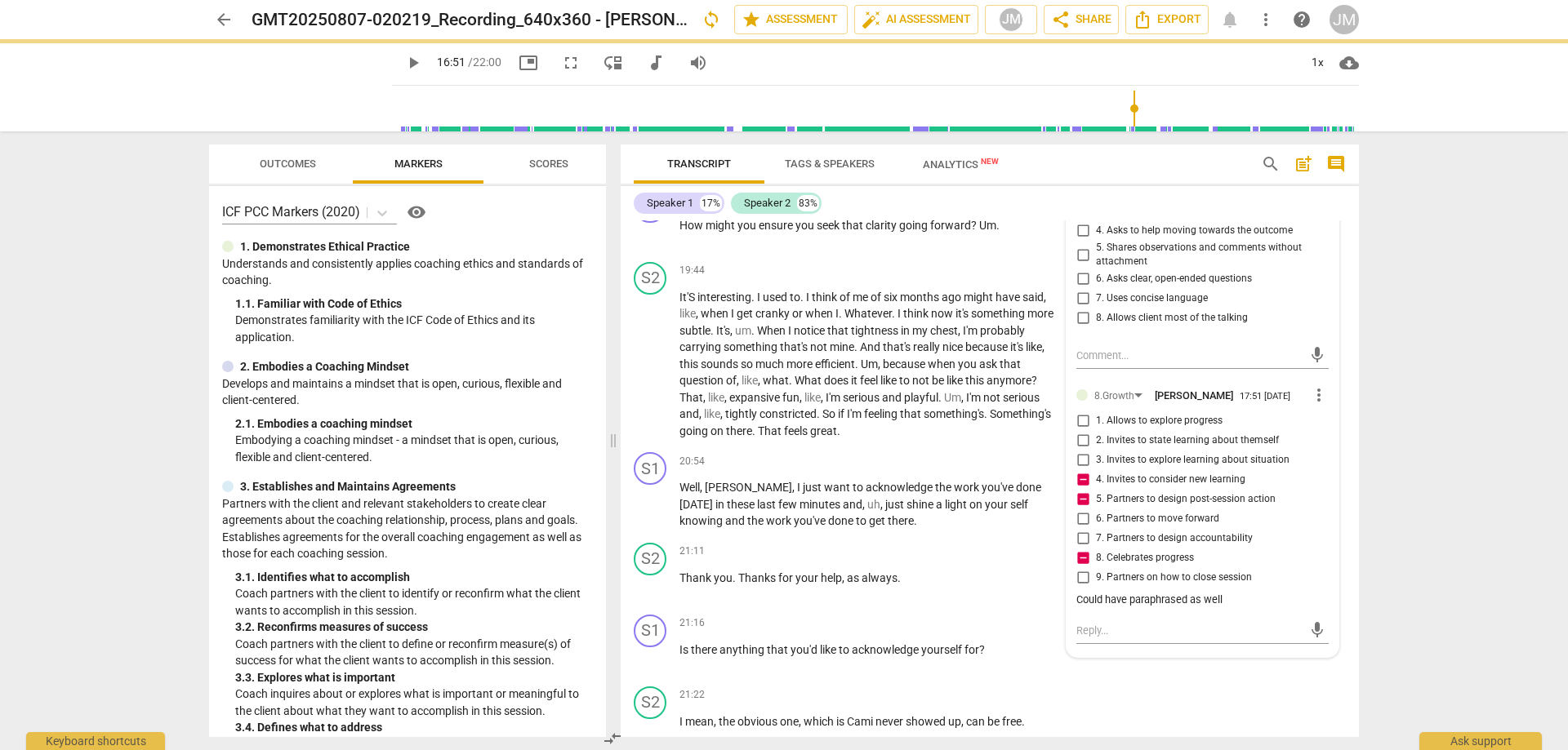
click at [1309, 400] on span "more_vert" at bounding box center [1319, 395] width 19 height 19
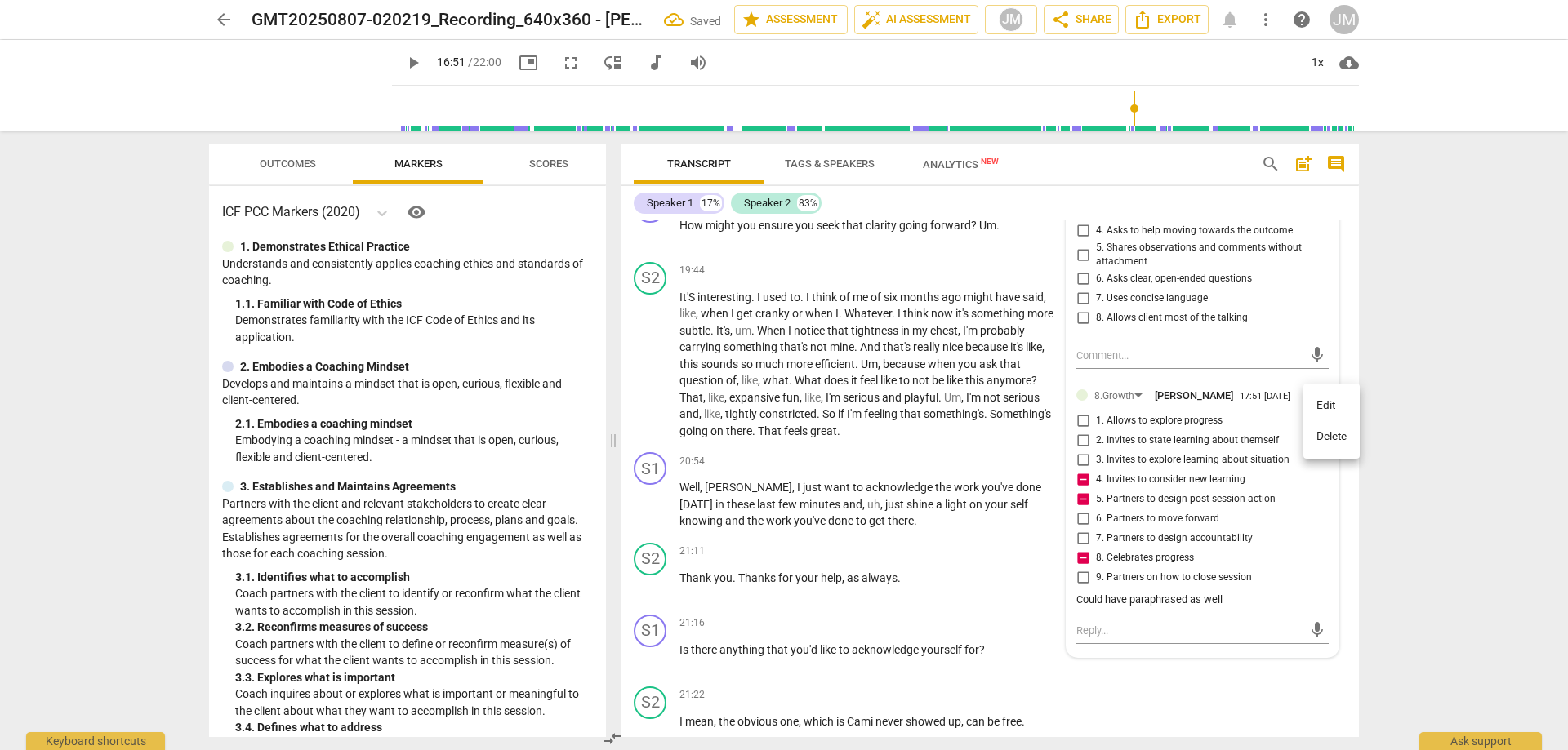
click at [1322, 404] on li "Edit" at bounding box center [1332, 406] width 57 height 31
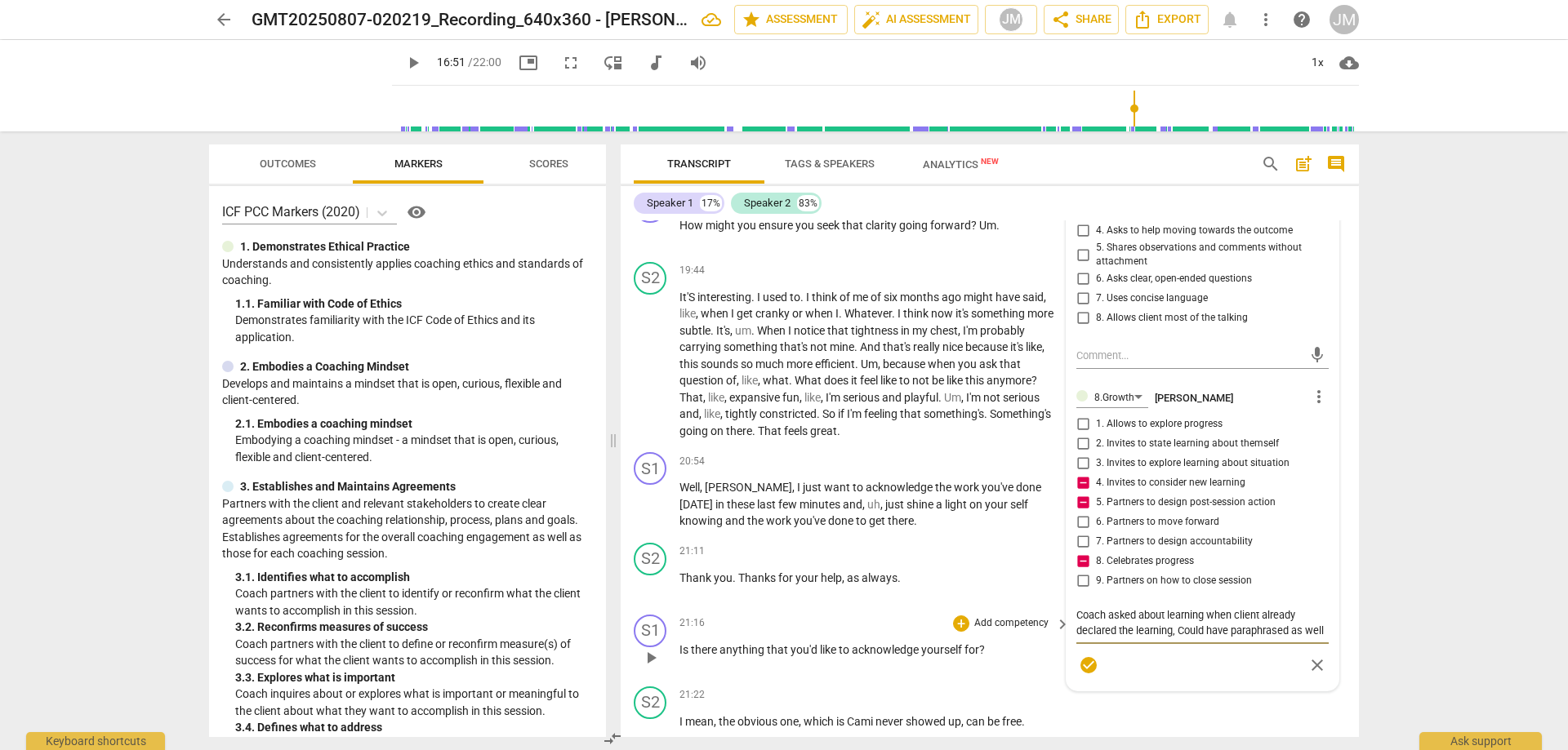
drag, startPoint x: 1175, startPoint y: 638, endPoint x: 1335, endPoint y: 643, distance: 160.1
click at [1335, 643] on div "S1 play_arrow pause 00:03 + Add competency keyboard_arrow_right Hi , [PERSON_NA…" at bounding box center [990, 478] width 739 height 517
click at [1086, 688] on span "check_circle" at bounding box center [1089, 681] width 19 height 19
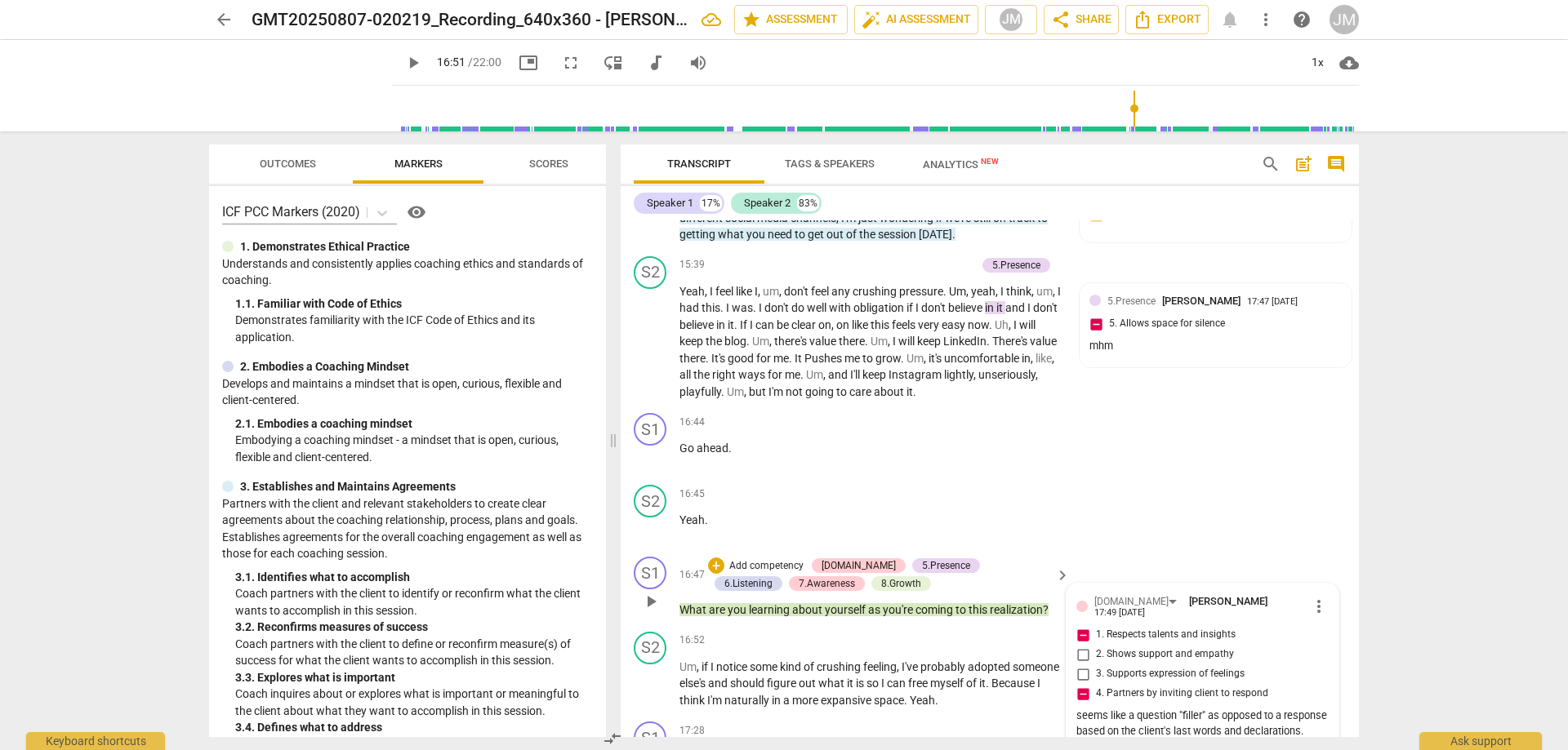
scroll to position [4398, 0]
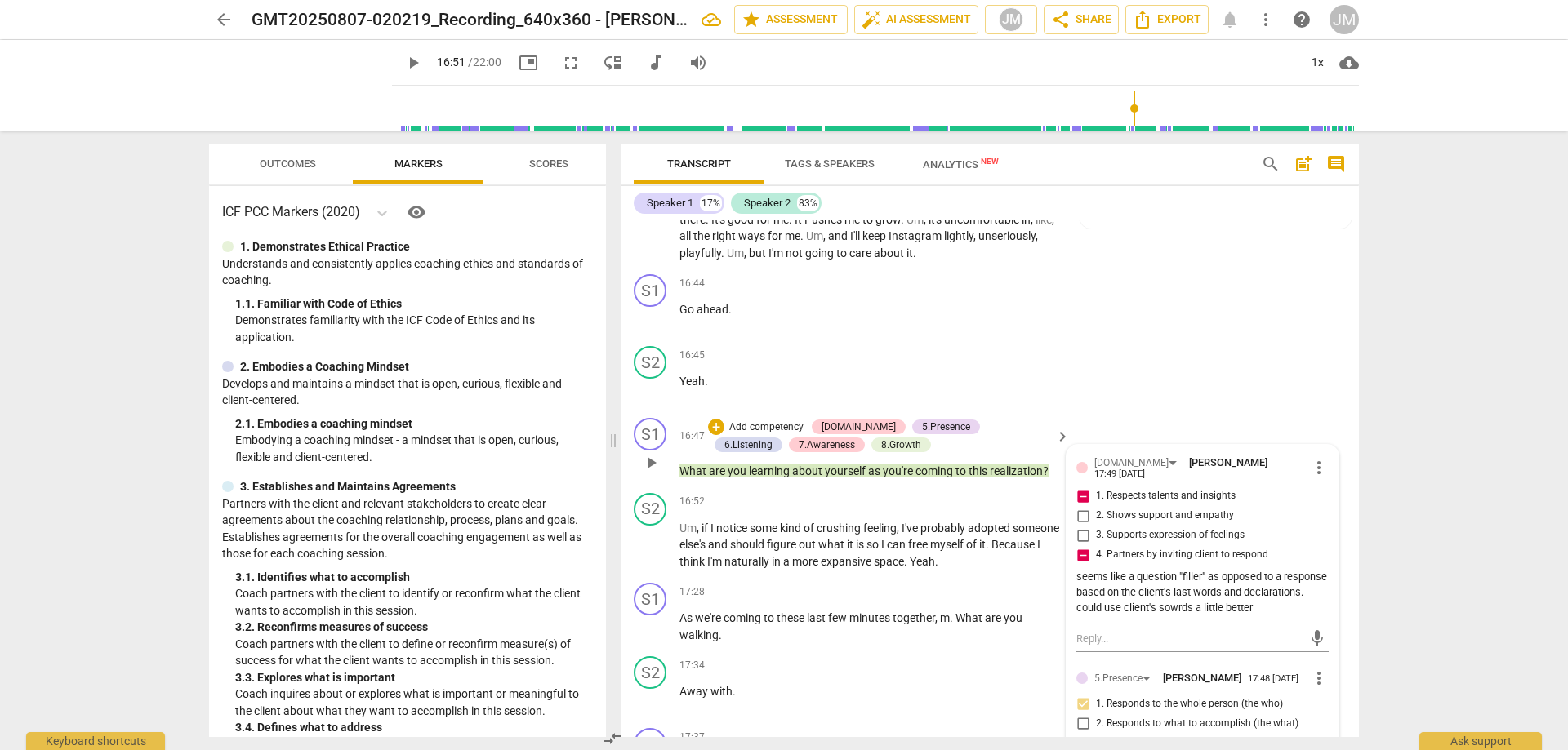
click at [657, 472] on span "play_arrow" at bounding box center [651, 463] width 19 height 19
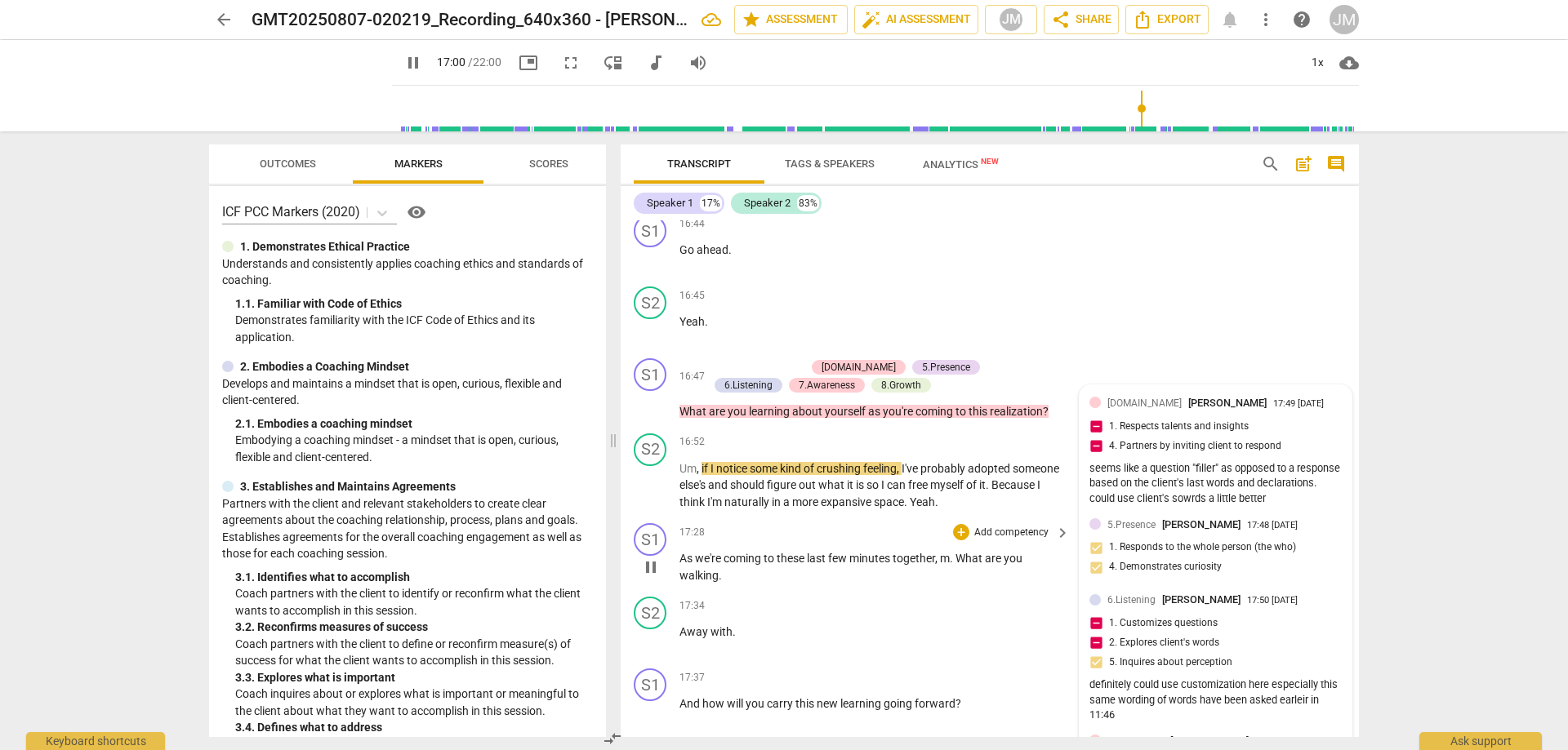
scroll to position [4560, 0]
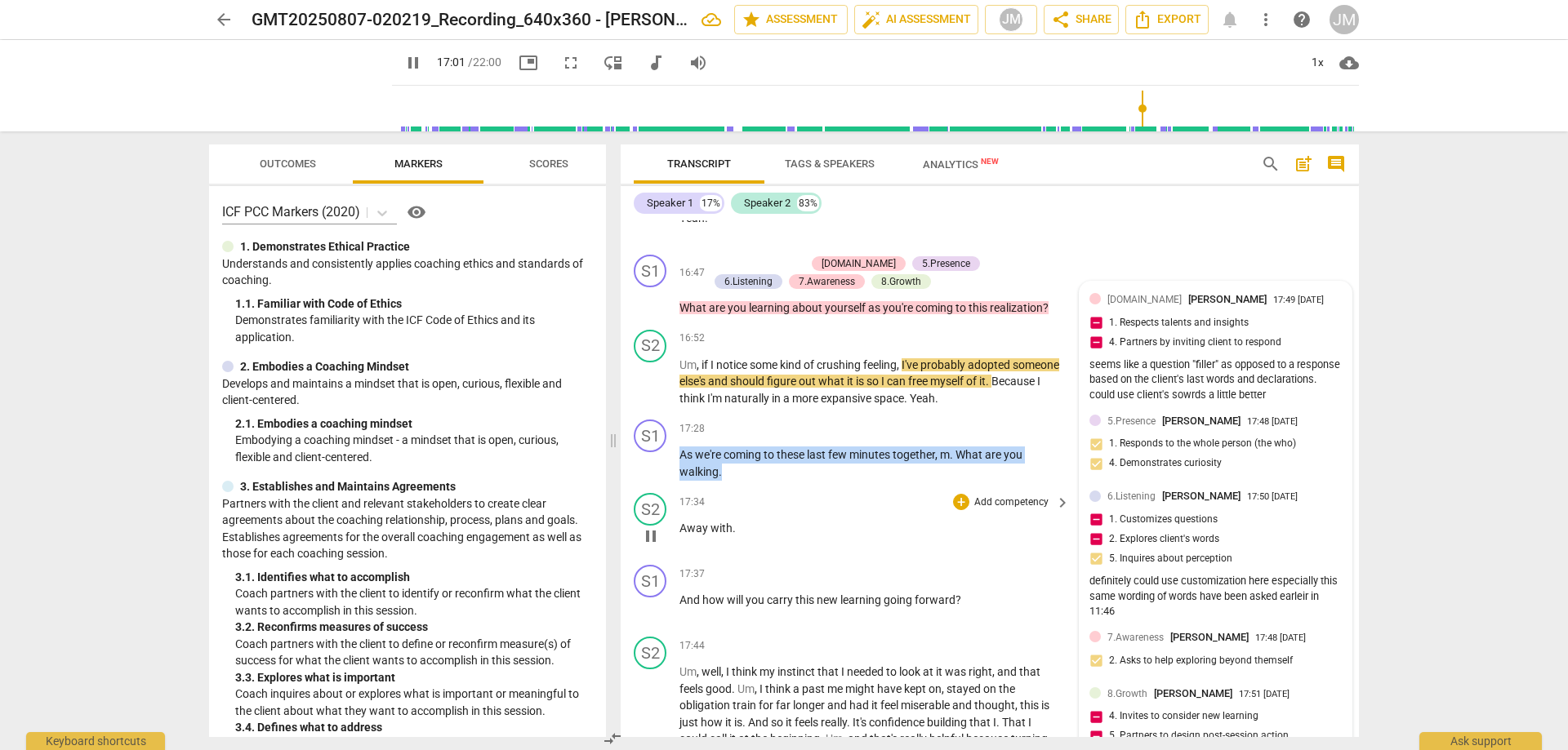
drag, startPoint x: 679, startPoint y: 467, endPoint x: 891, endPoint y: 510, distance: 216.3
click at [839, 506] on div "S1 play_arrow pause 00:03 + Add competency keyboard_arrow_right Hi , [PERSON_NA…" at bounding box center [990, 478] width 739 height 517
click at [960, 436] on div "+" at bounding box center [961, 429] width 17 height 17
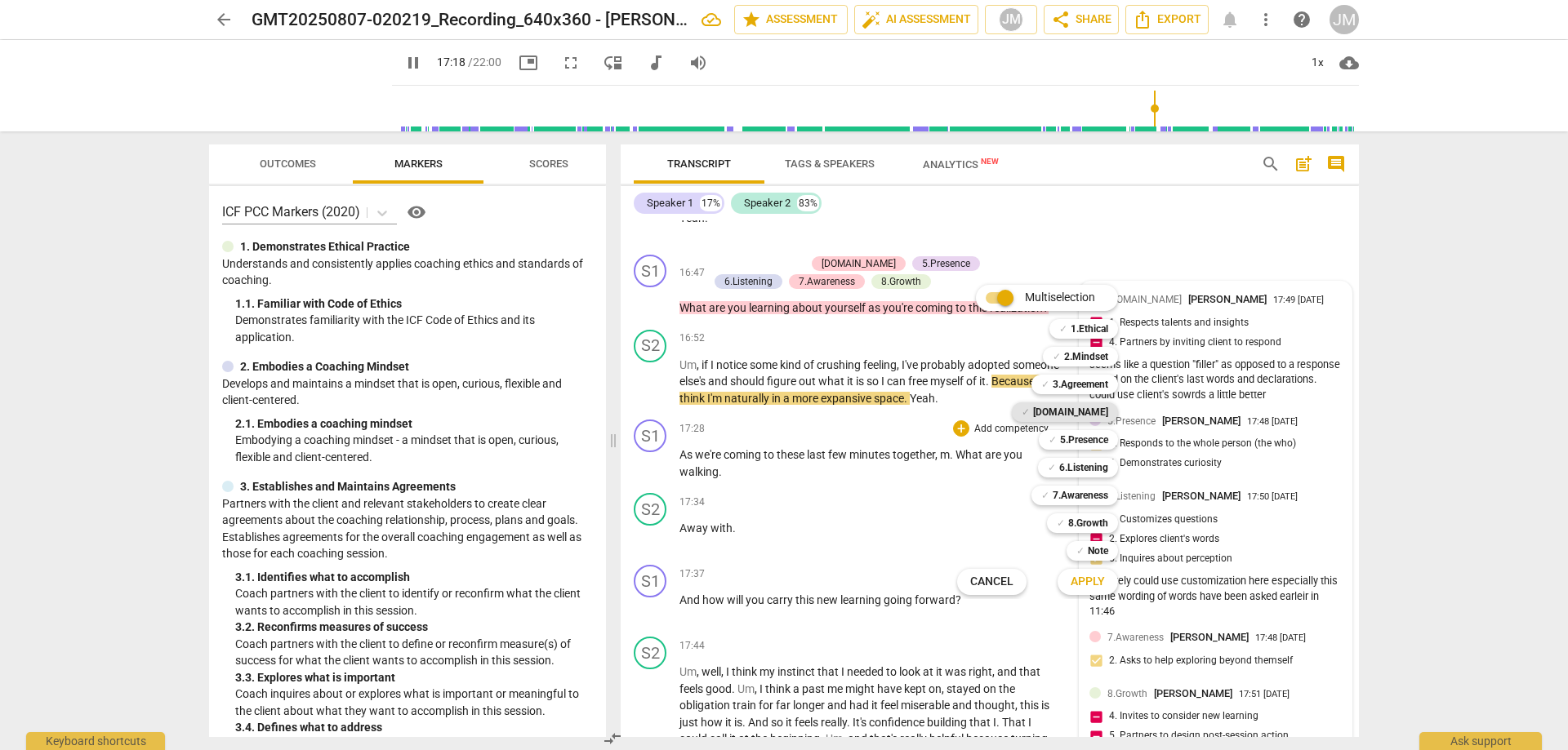
click at [1098, 411] on b "[DOMAIN_NAME]" at bounding box center [1070, 412] width 75 height 19
click at [749, 480] on div at bounding box center [784, 375] width 1568 height 750
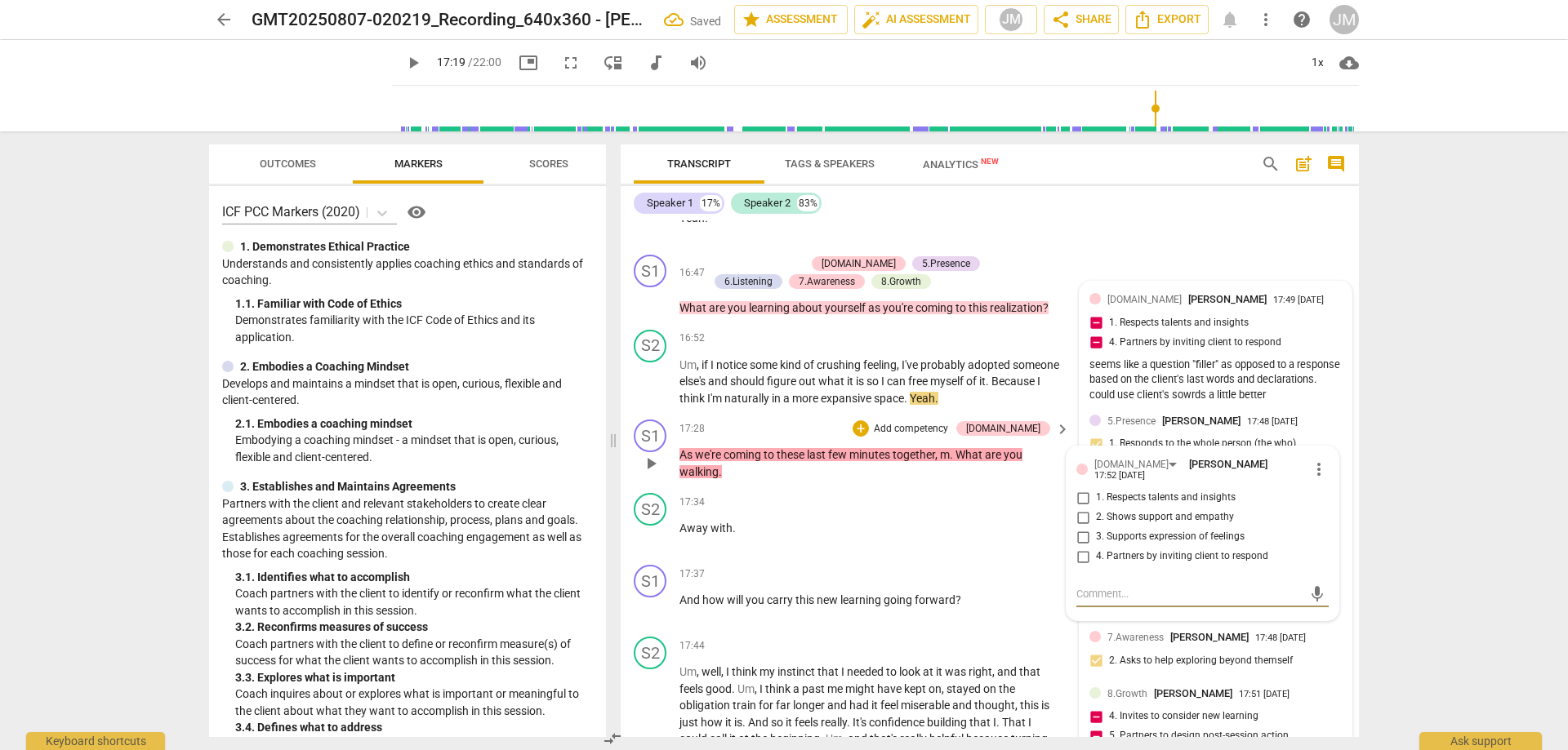
drag, startPoint x: 678, startPoint y: 464, endPoint x: 749, endPoint y: 481, distance: 73.0
click at [720, 480] on div "S1 play_arrow pause 17:28 + Add competency [DOMAIN_NAME] keyboard_arrow_right A…" at bounding box center [990, 449] width 739 height 73
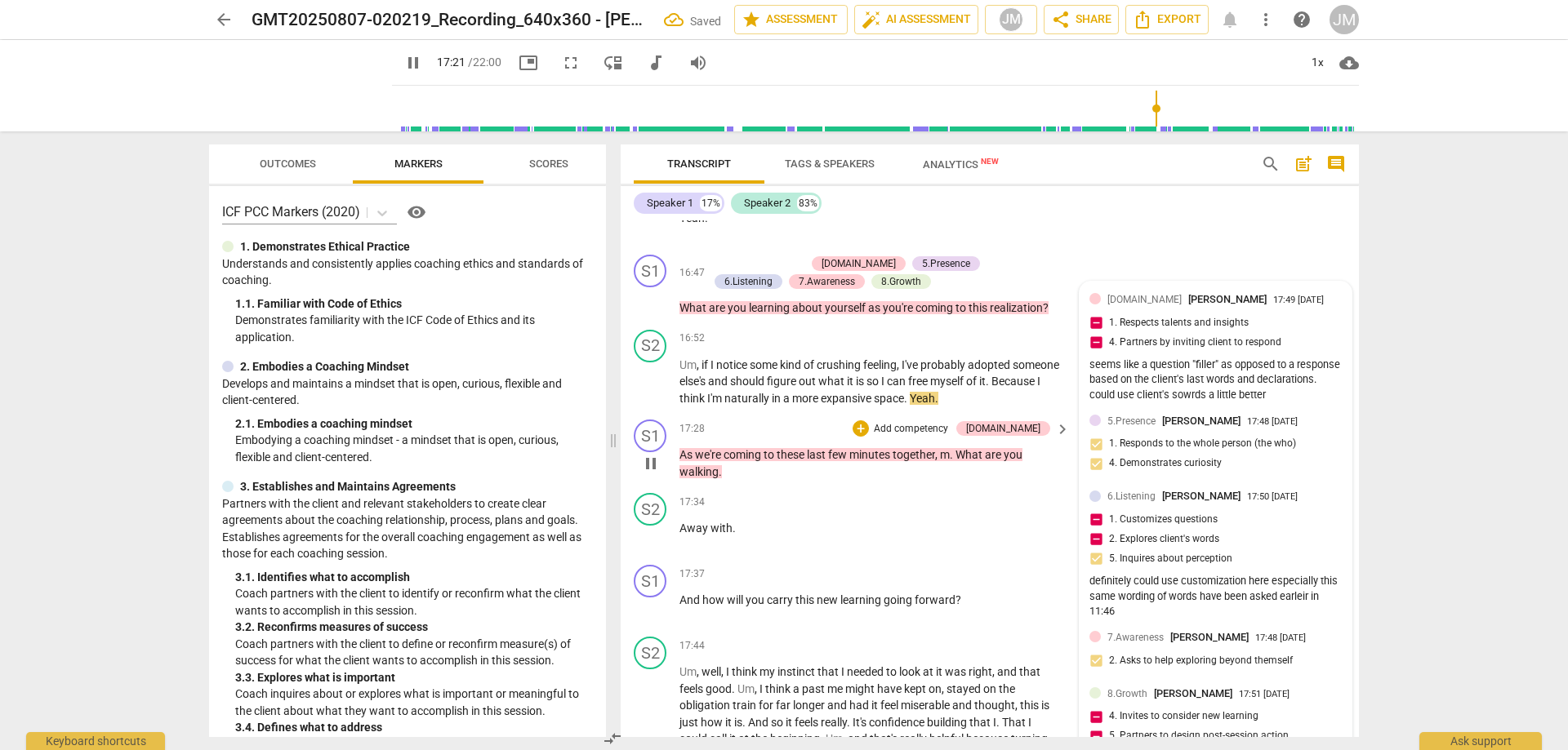
click at [889, 437] on div "17:28 + Add competency [DOMAIN_NAME] keyboard_arrow_right" at bounding box center [875, 429] width 392 height 18
click at [869, 436] on div "+" at bounding box center [860, 429] width 17 height 17
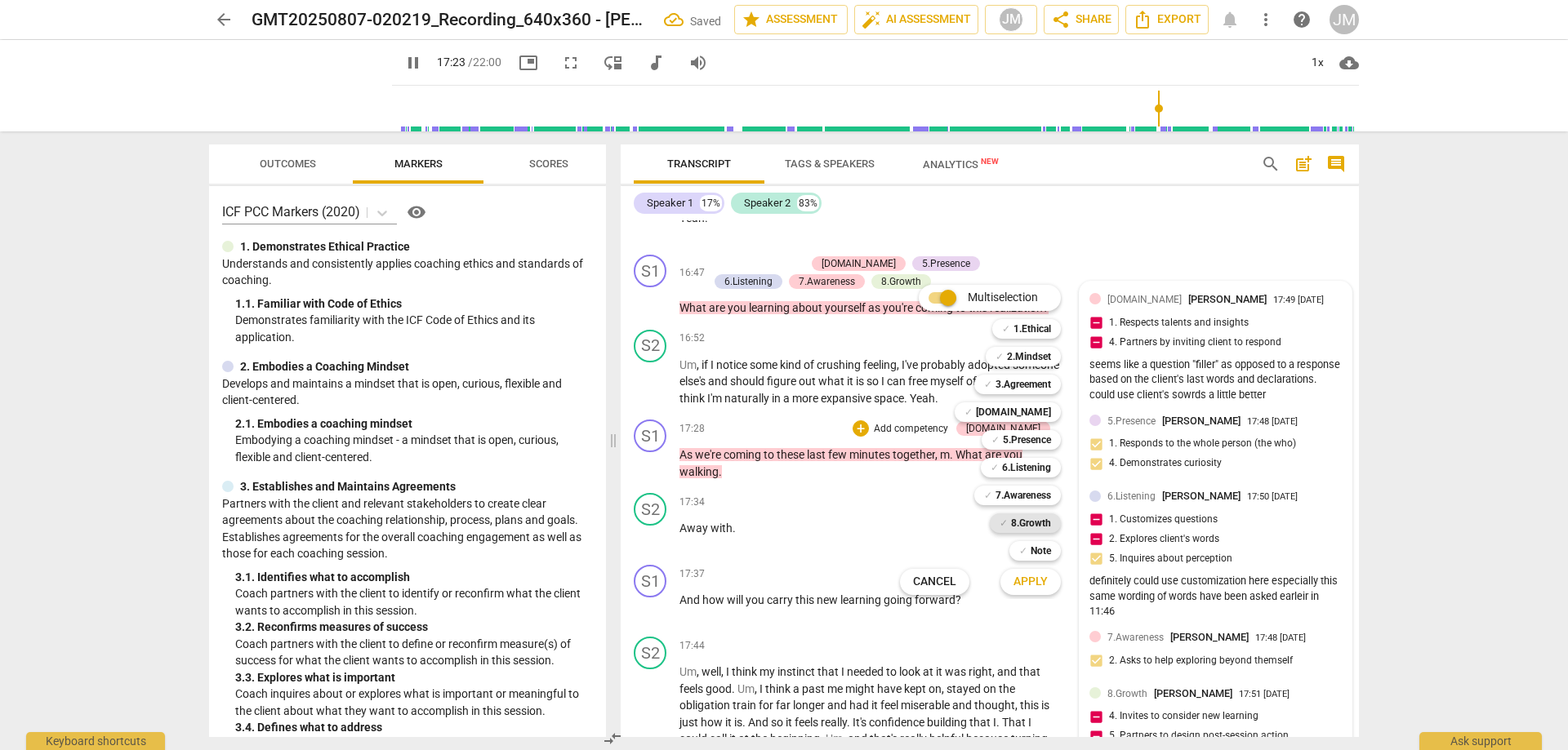
click at [1026, 522] on b "8.Growth" at bounding box center [1031, 523] width 40 height 19
click at [1040, 599] on div at bounding box center [784, 375] width 1568 height 750
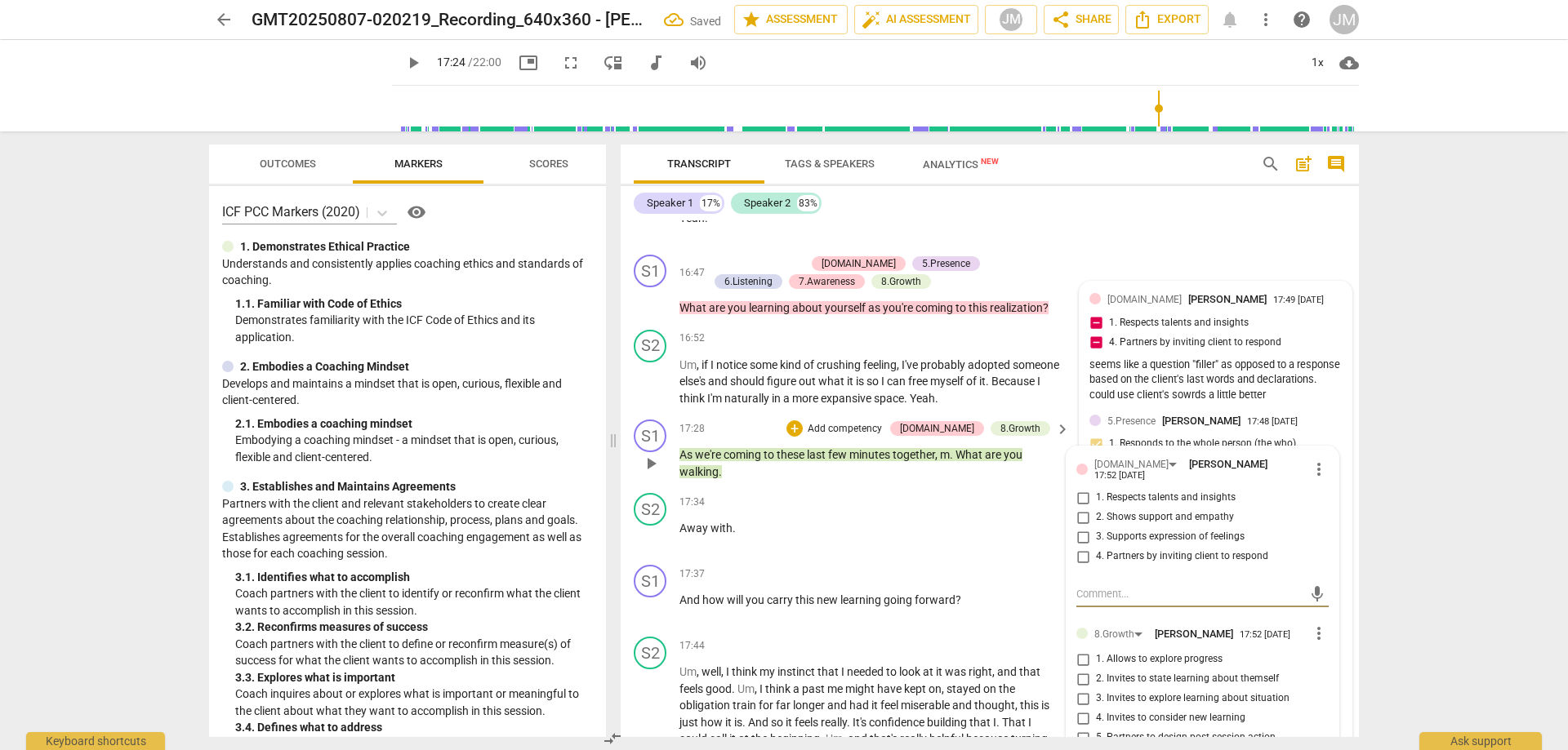
scroll to position [4642, 0]
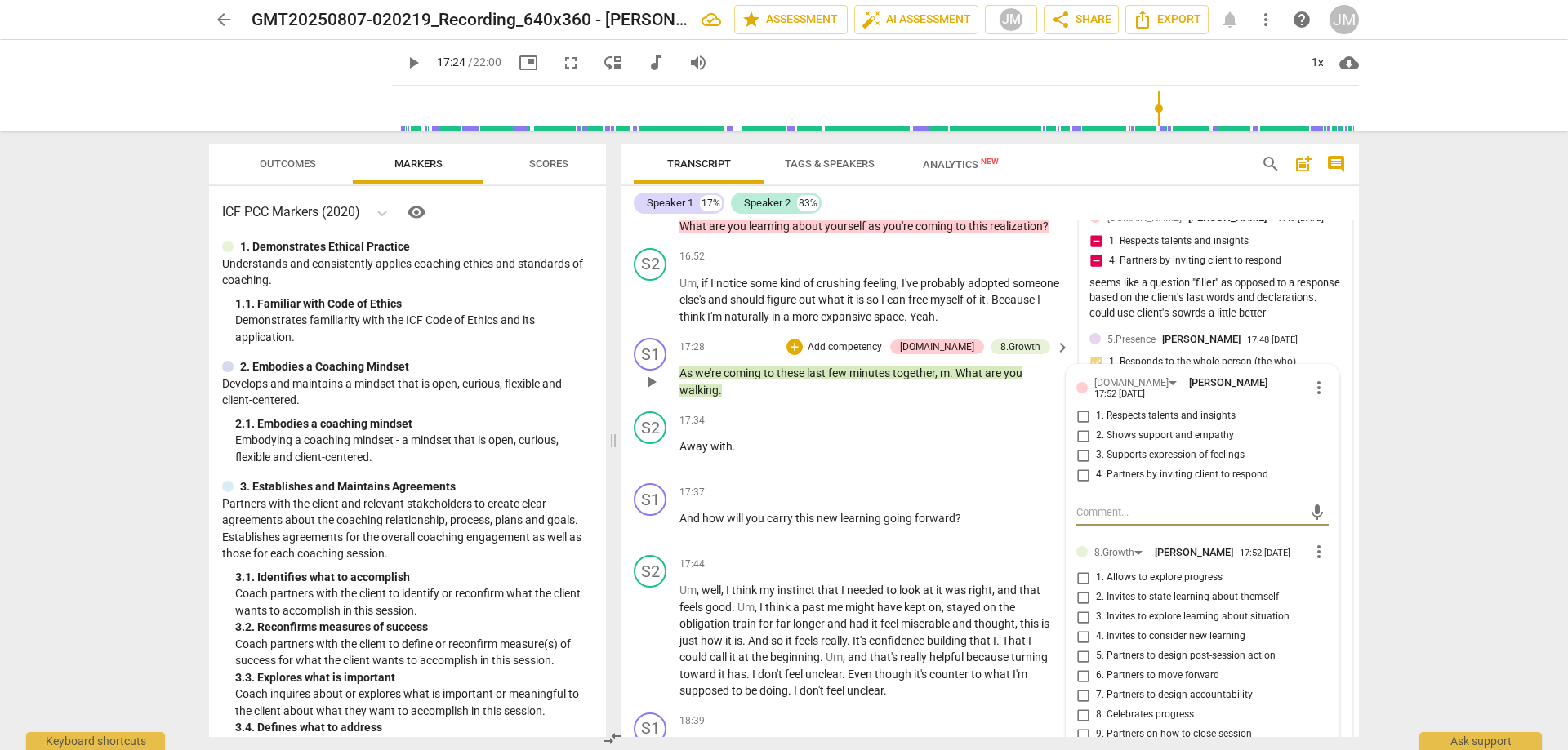
click at [1085, 456] on input "3. Supports expression of feelings" at bounding box center [1083, 456] width 26 height 19
click at [1085, 457] on input "3. Supports expression of feelings" at bounding box center [1083, 456] width 26 height 19
click at [1082, 438] on input "2. Shows support and empathy" at bounding box center [1083, 435] width 26 height 19
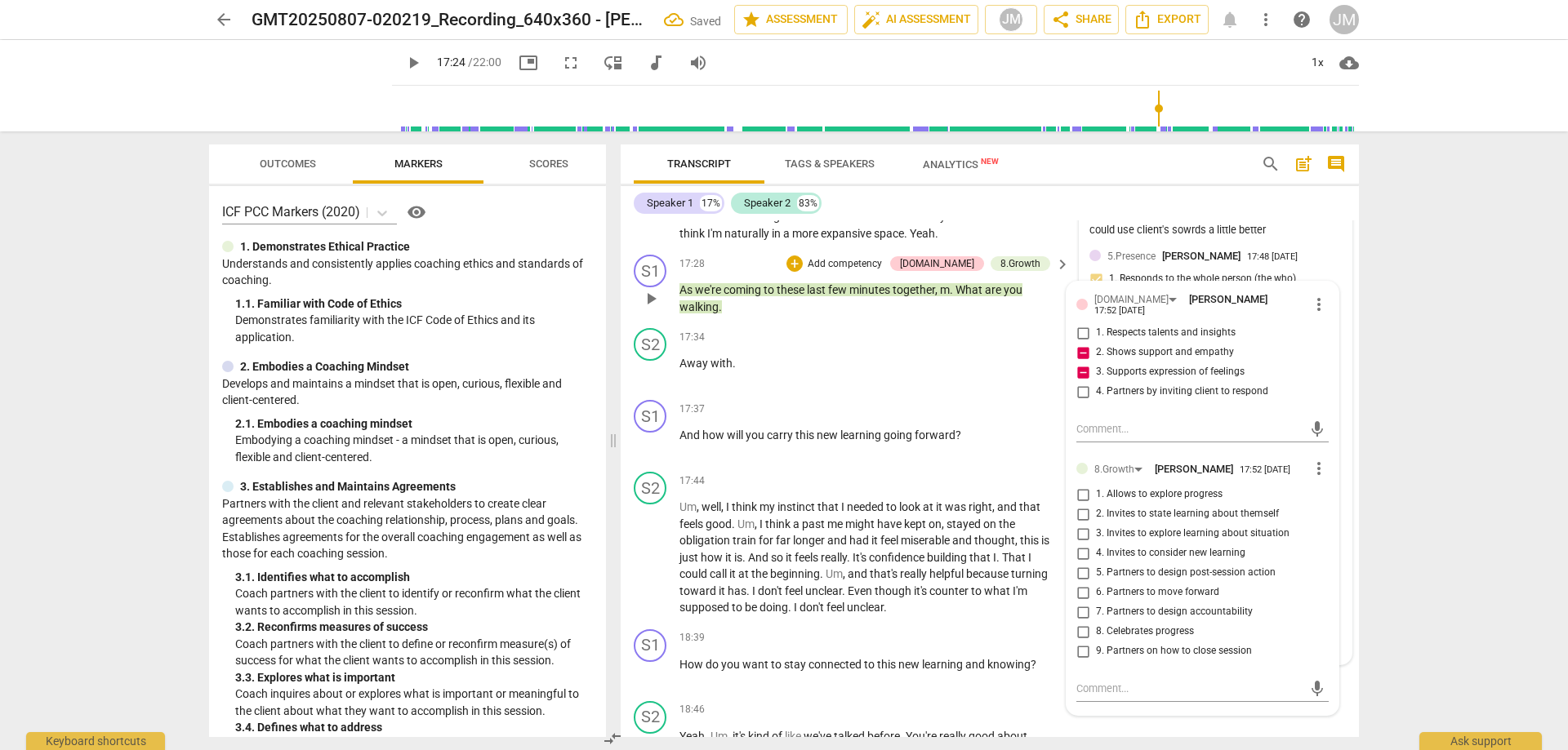
scroll to position [4888, 0]
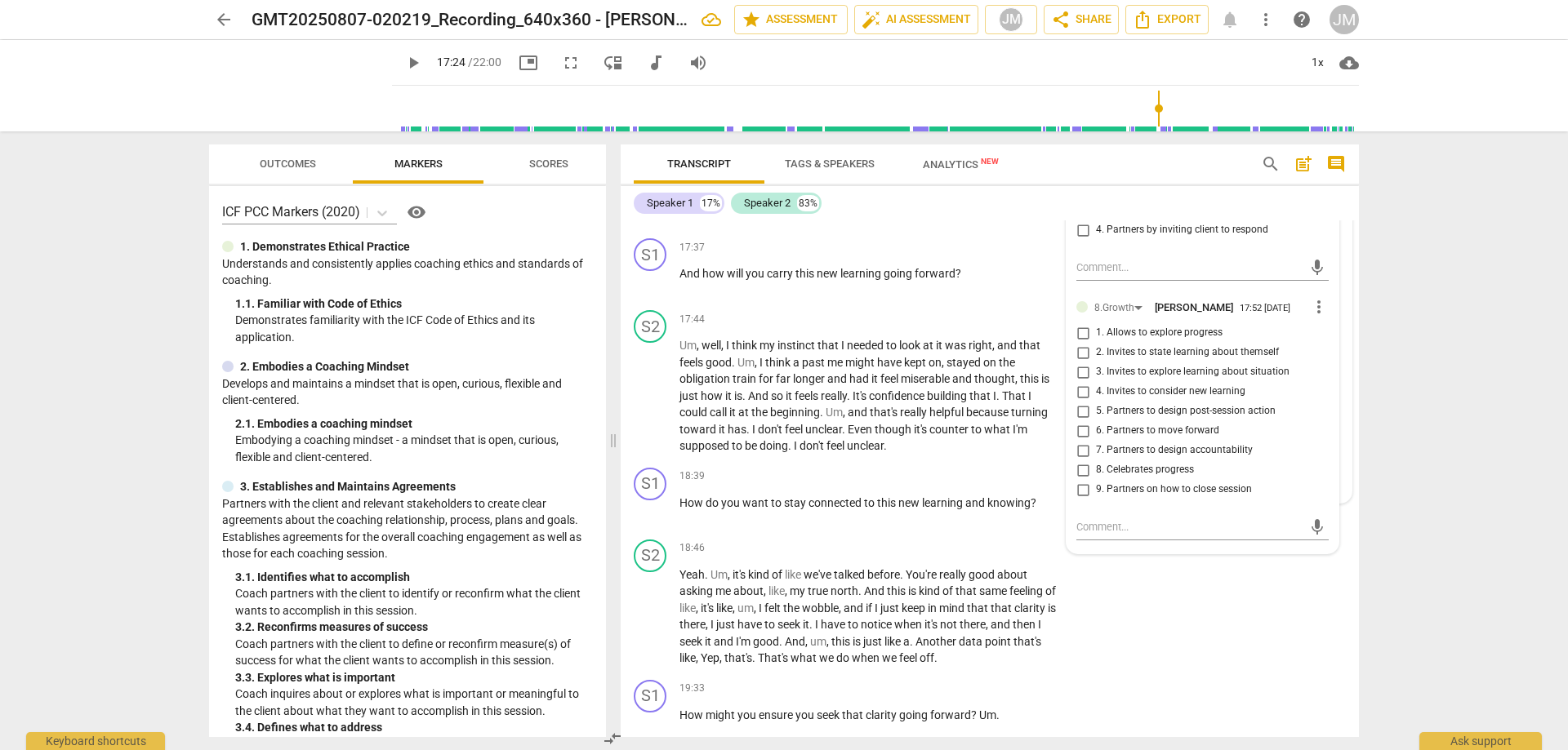
click at [1079, 476] on input "8. Celebrates progress" at bounding box center [1083, 470] width 26 height 19
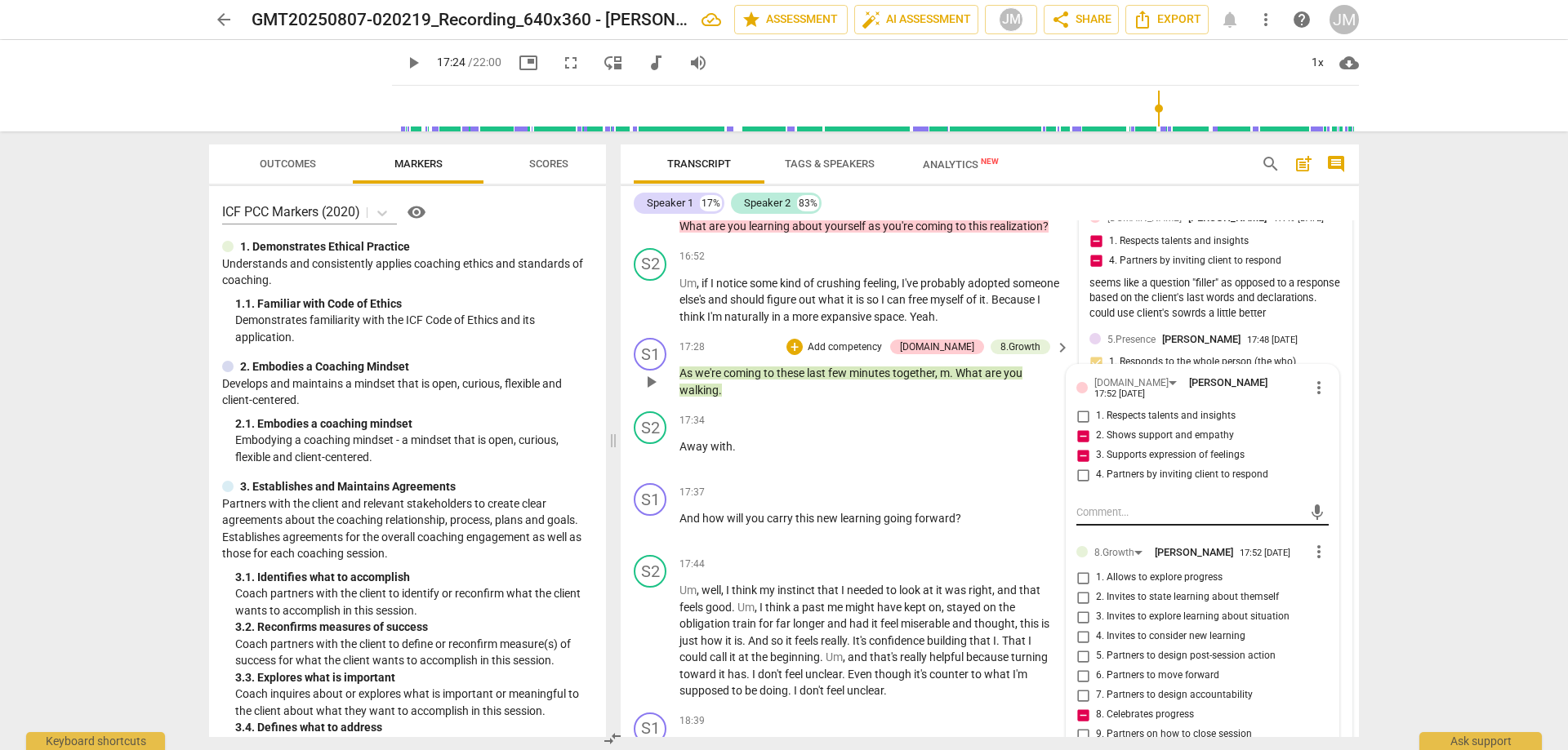
scroll to position [4724, 0]
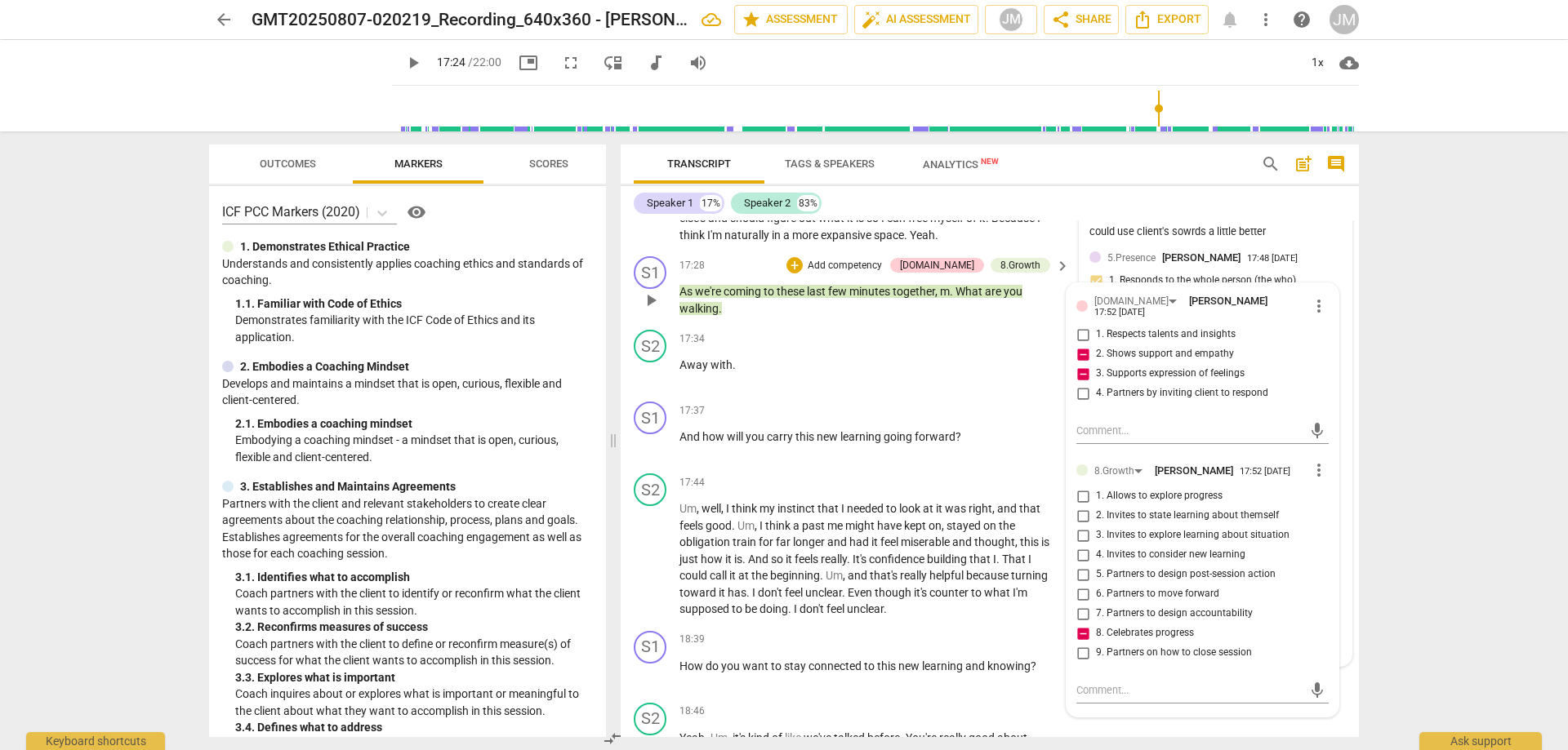
click at [1085, 561] on input "4. Invites to consider new learning" at bounding box center [1083, 555] width 26 height 19
click at [1088, 659] on input "9. Partners on how to close session" at bounding box center [1083, 653] width 26 height 19
click at [1142, 694] on textarea at bounding box center [1190, 691] width 226 height 16
click at [1310, 701] on button "send" at bounding box center [1317, 705] width 23 height 23
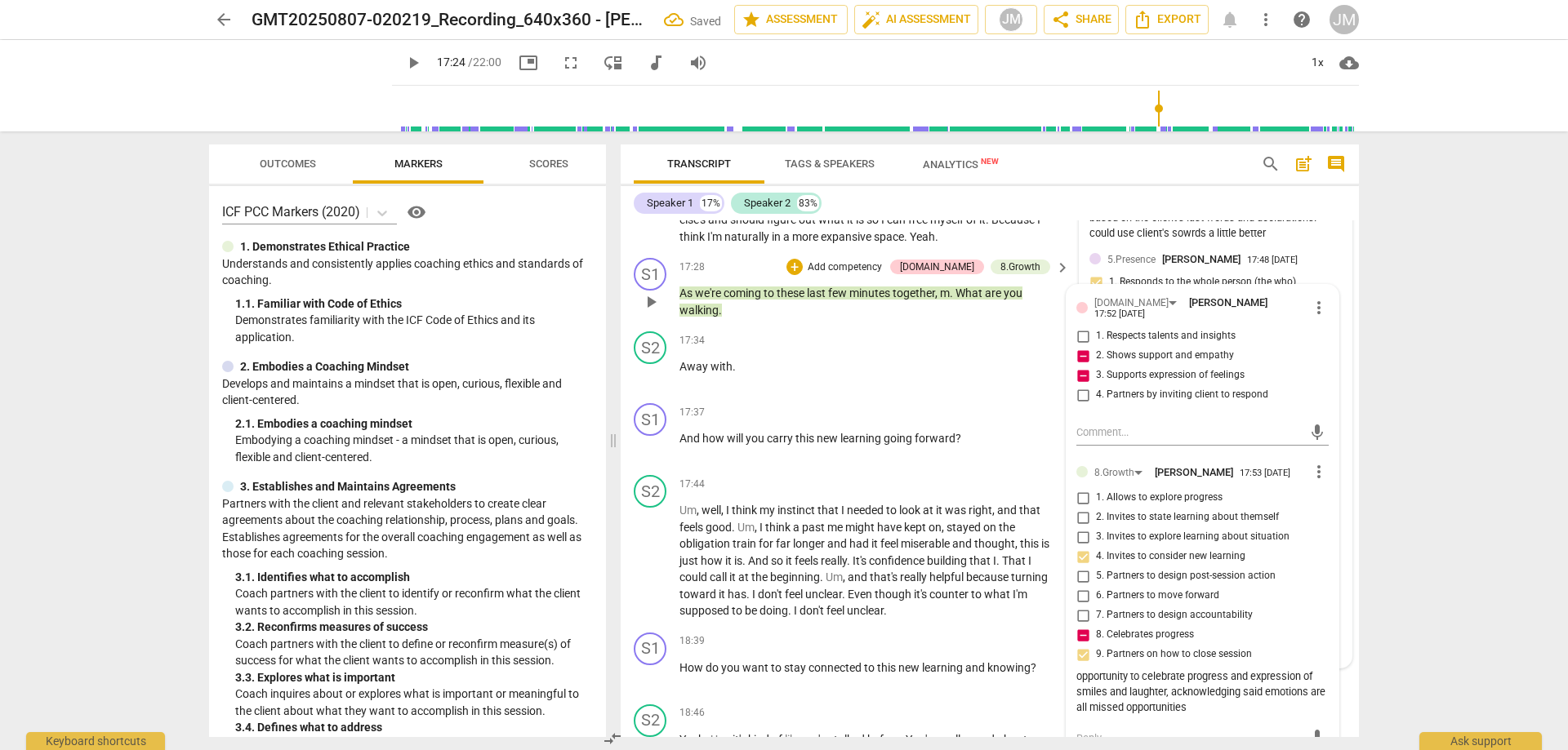
scroll to position [4724, 0]
click at [658, 310] on span "play_arrow" at bounding box center [651, 300] width 19 height 19
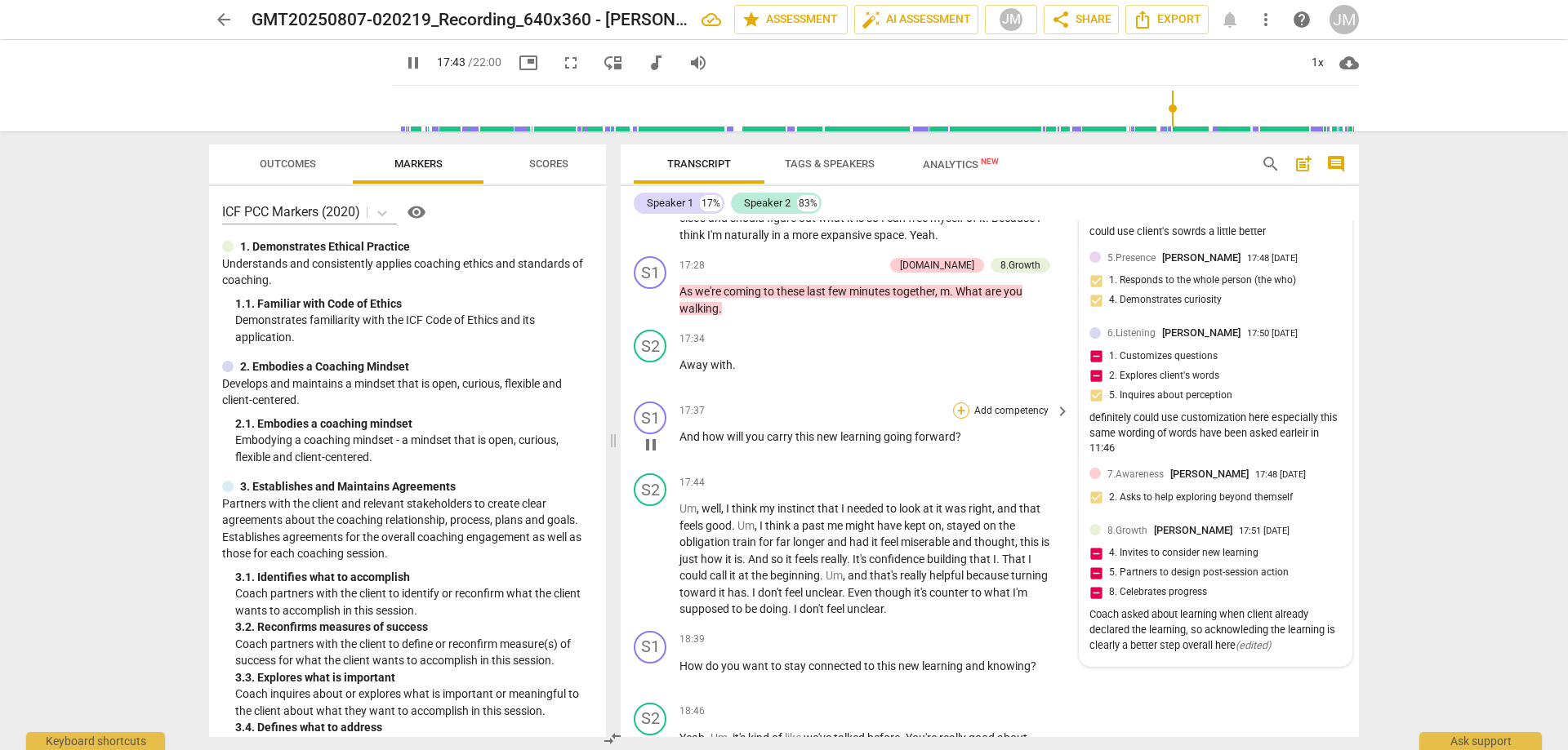
click at [966, 419] on div "+" at bounding box center [961, 410] width 17 height 17
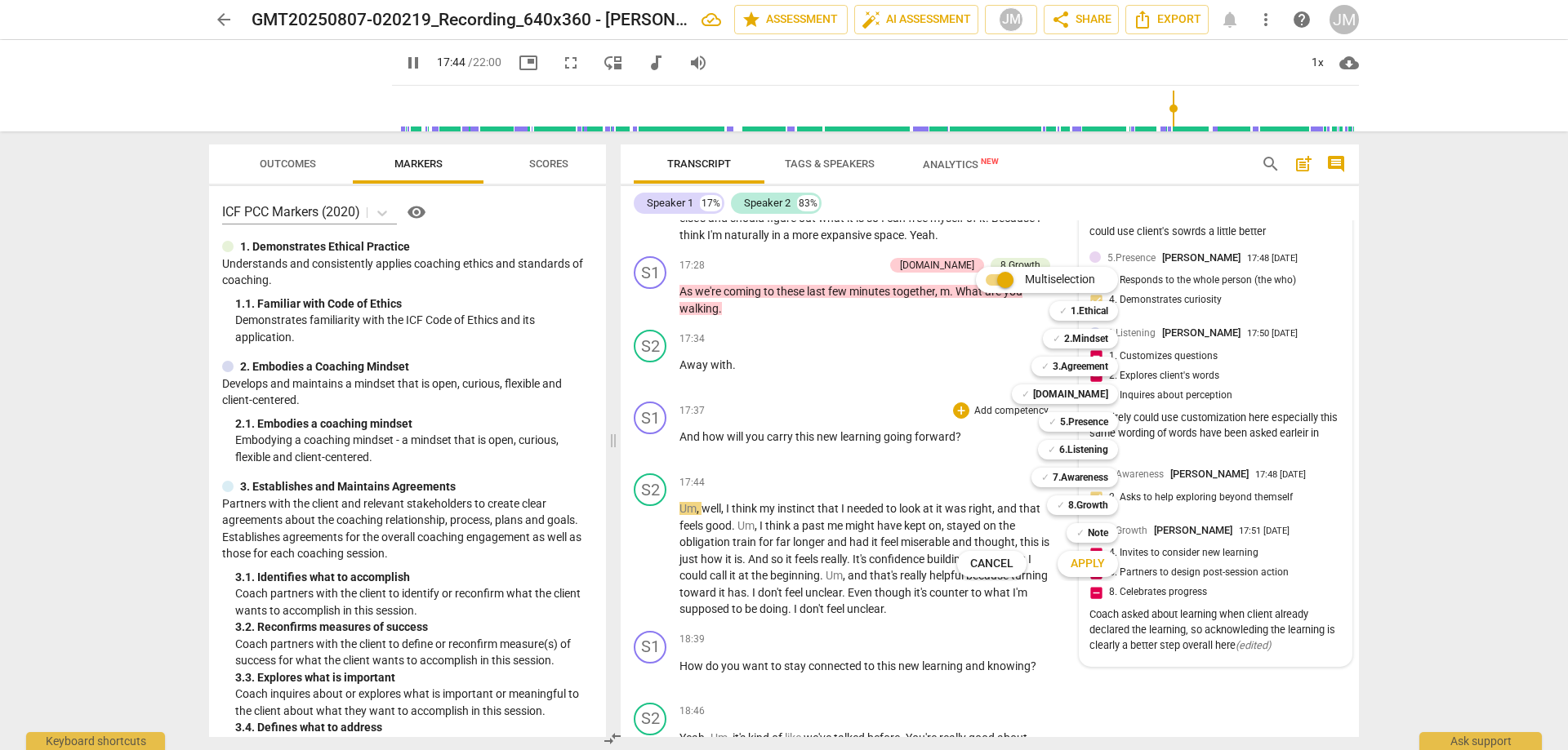
click at [1199, 436] on div at bounding box center [784, 375] width 1568 height 750
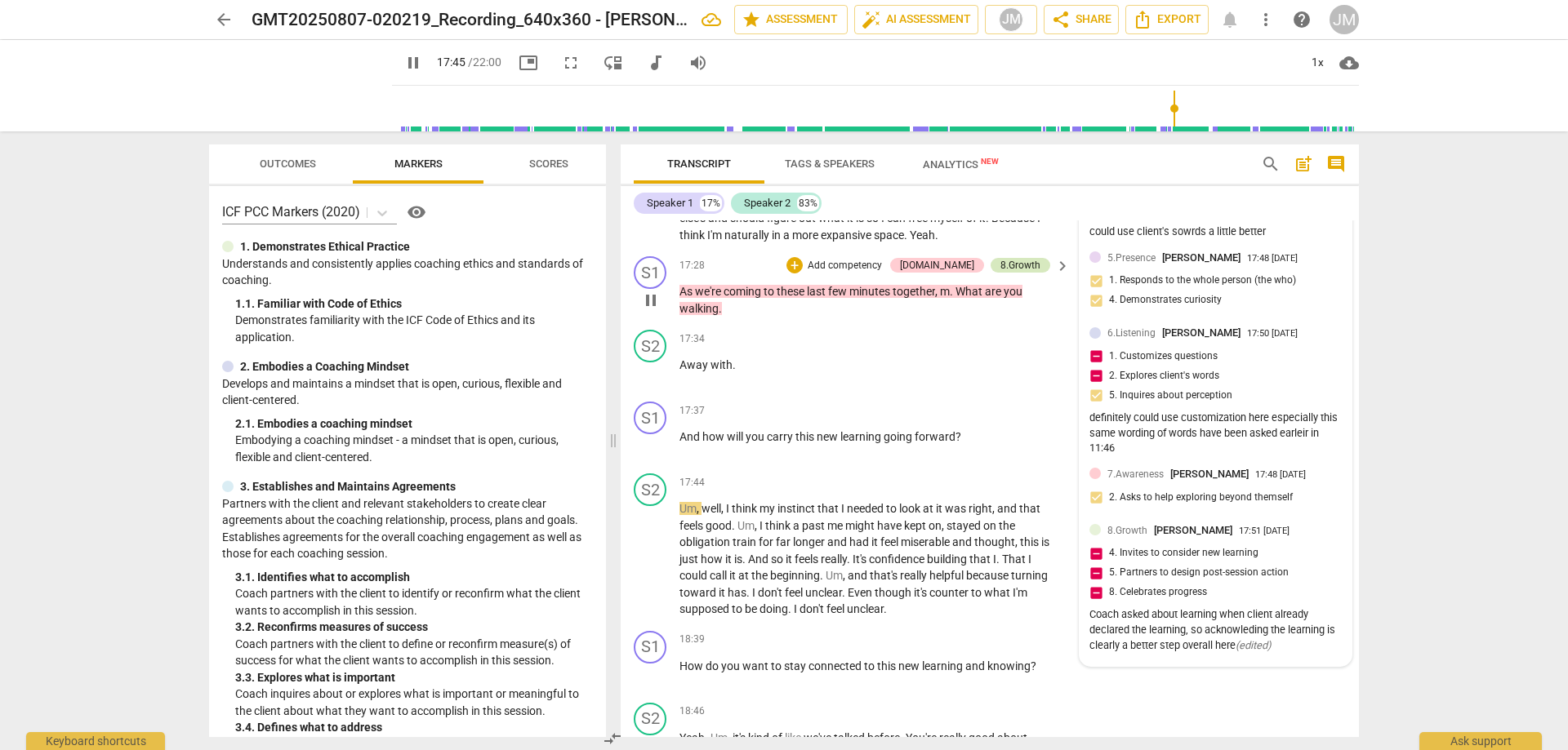
click at [1011, 273] on div "8.Growth" at bounding box center [1020, 265] width 40 height 15
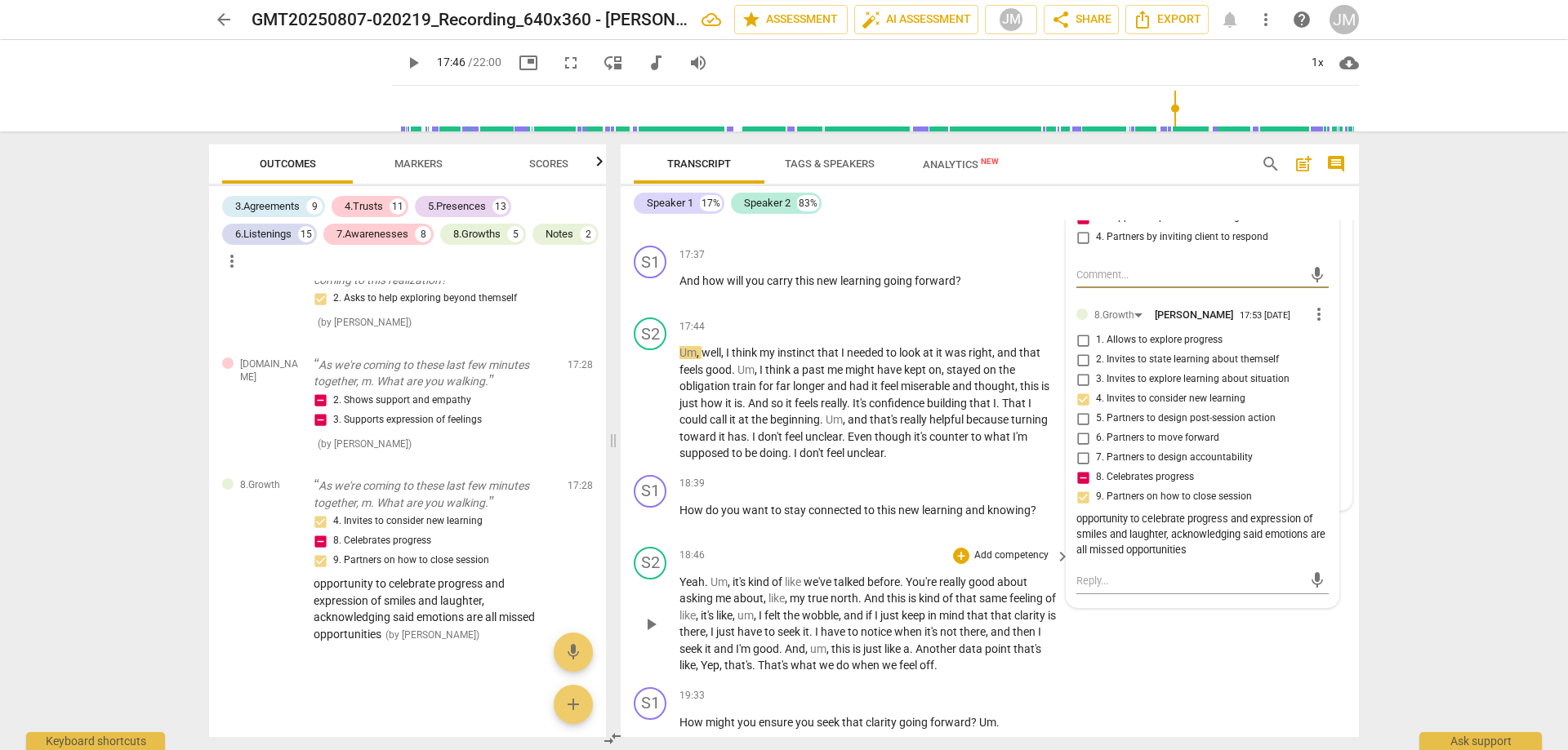
scroll to position [4888, 0]
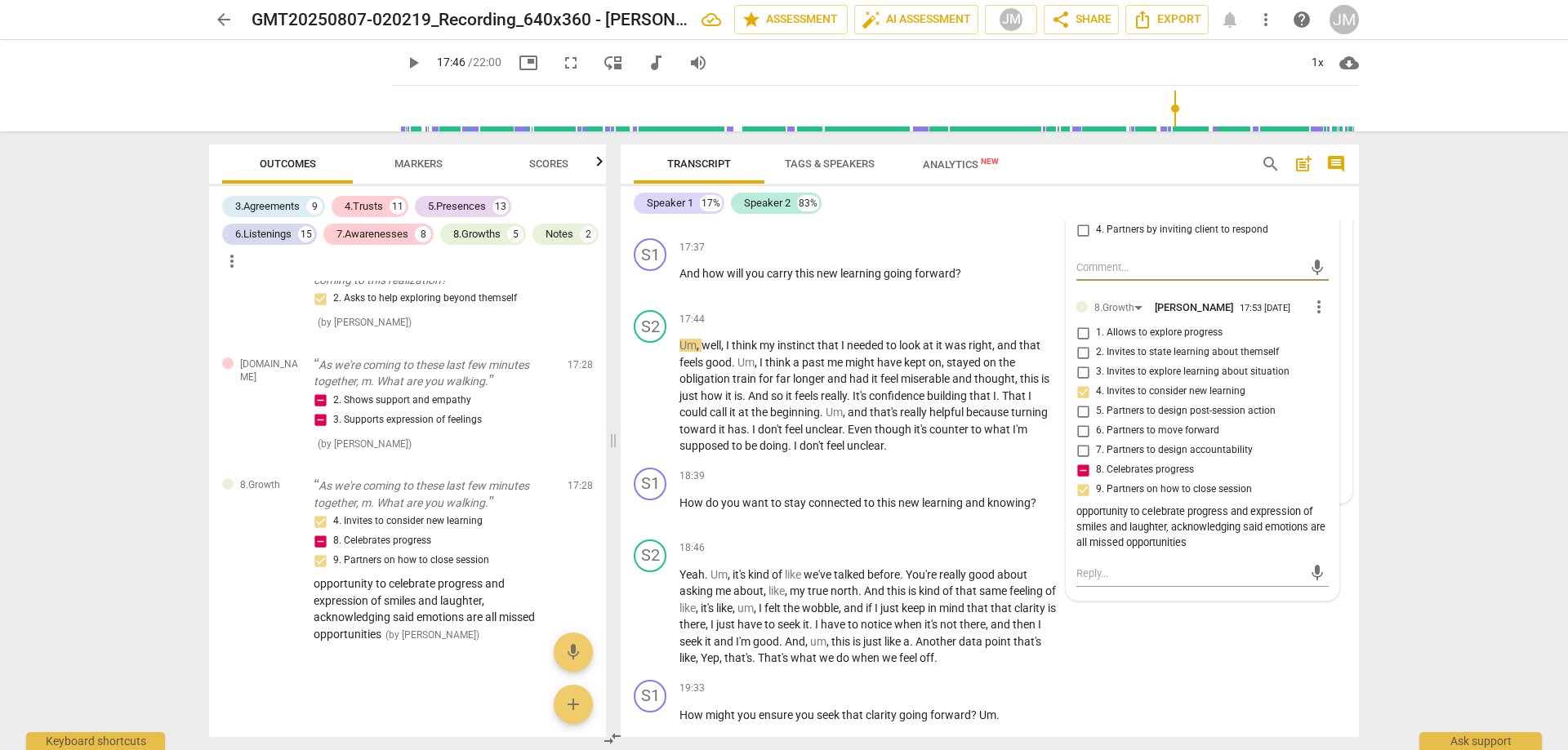
click at [1209, 544] on div "opportunity to celebrate progress and expression of smiles and laughter, acknow…" at bounding box center [1203, 527] width 252 height 46
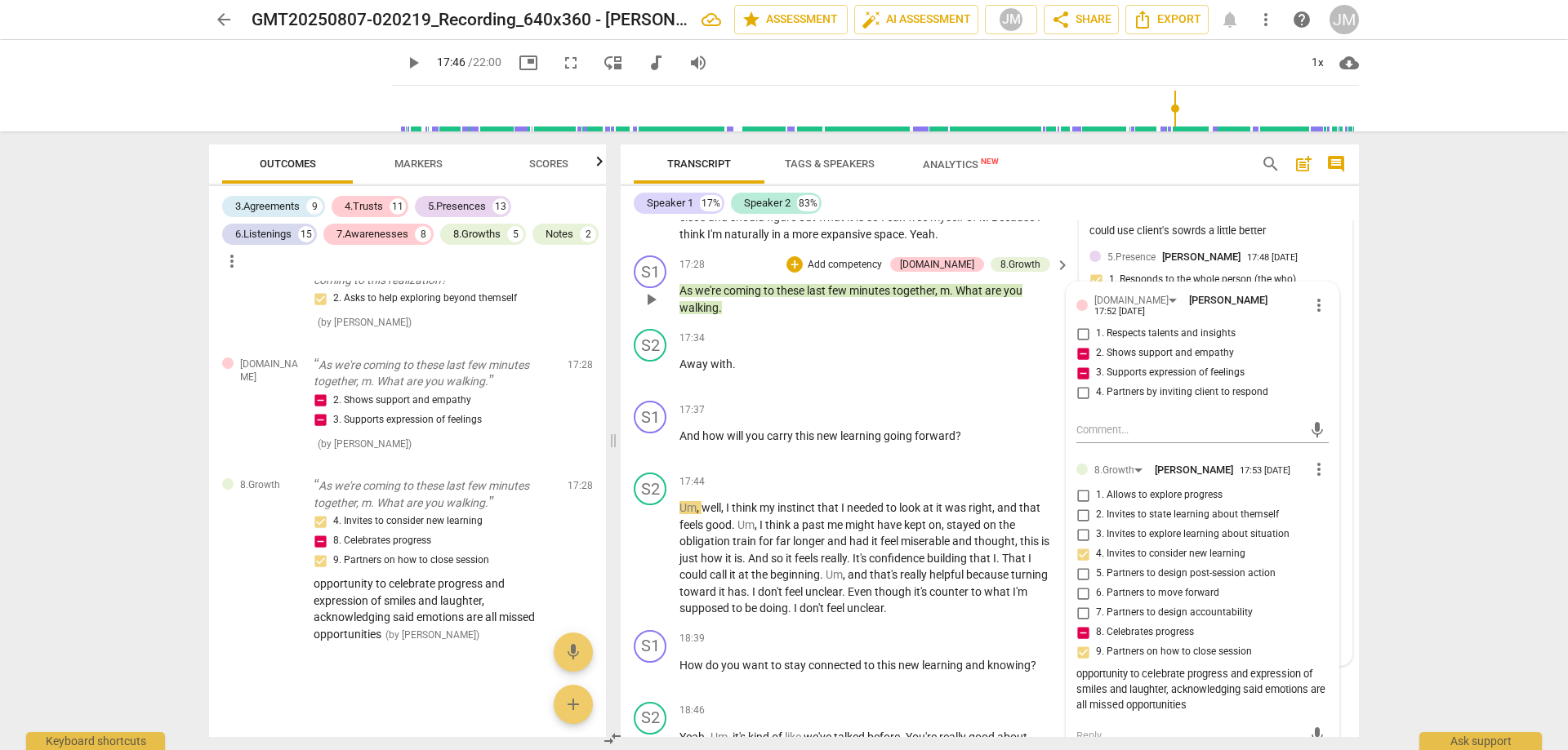
scroll to position [4724, 0]
click at [1318, 480] on span "more_vert" at bounding box center [1319, 470] width 19 height 19
click at [1313, 469] on li "Edit" at bounding box center [1332, 476] width 57 height 31
click at [1216, 723] on textarea "opportunity to celebrate progress and expression of smiles and laughter, acknow…" at bounding box center [1203, 706] width 252 height 47
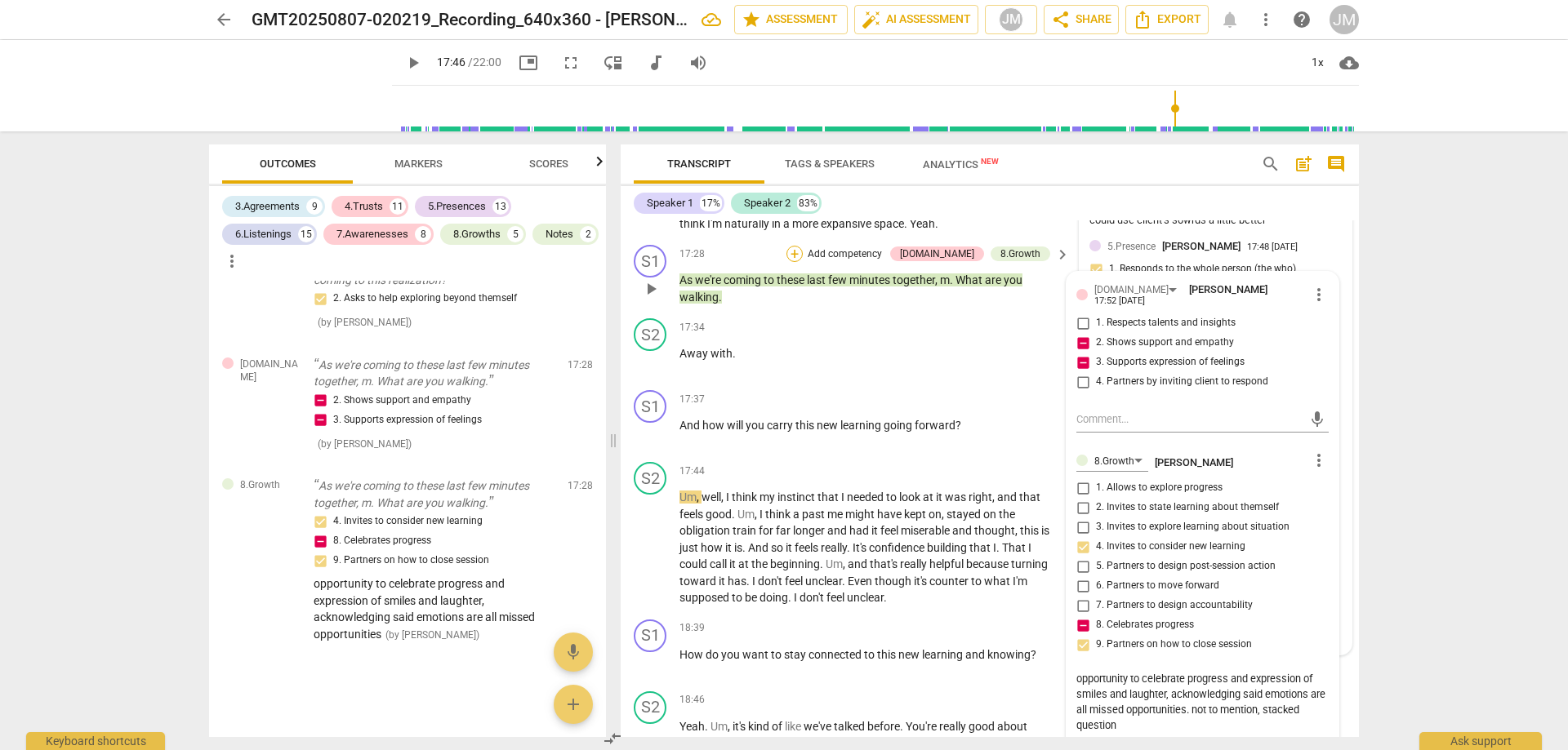
click at [803, 260] on div "+" at bounding box center [794, 253] width 17 height 17
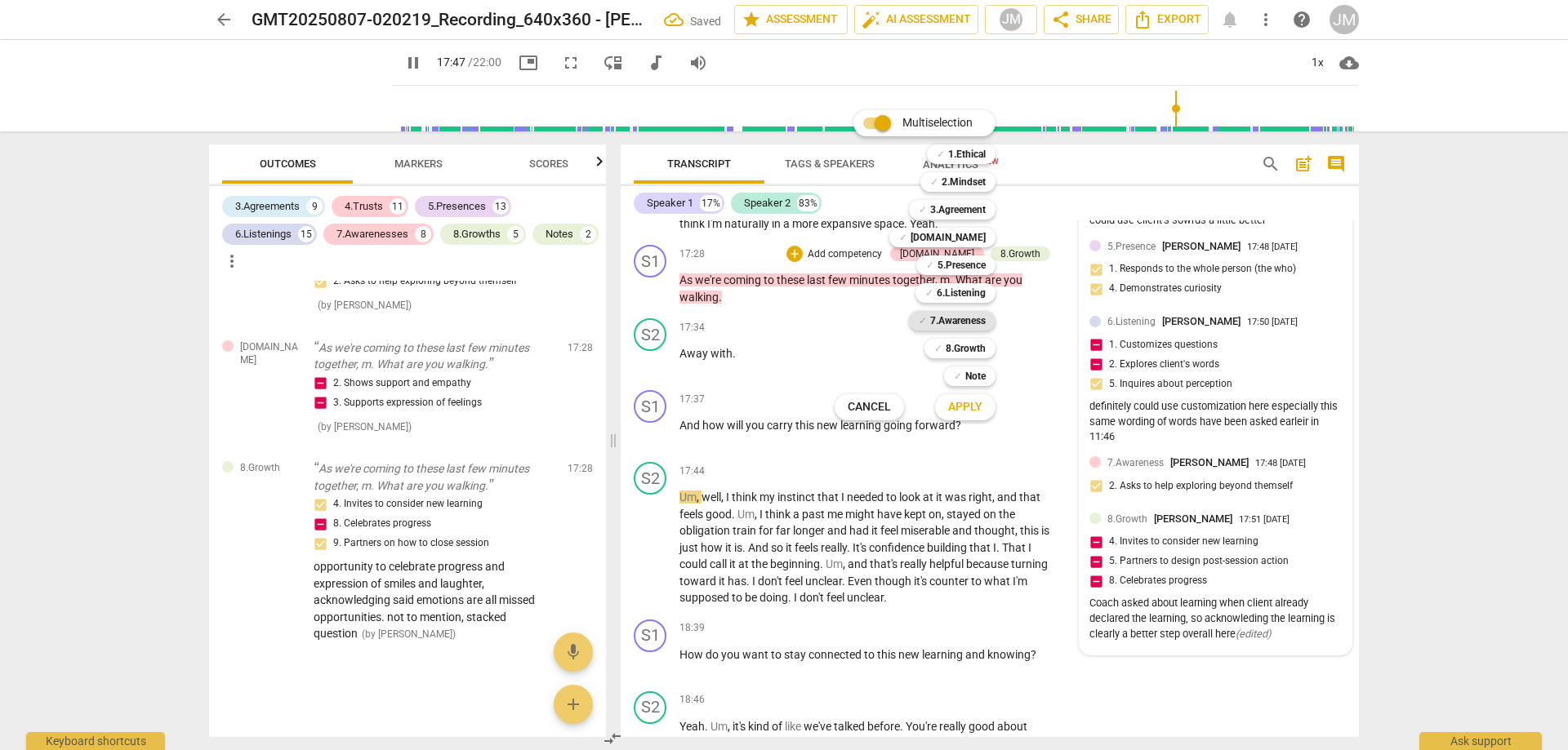
click at [971, 315] on b "7.Awareness" at bounding box center [958, 320] width 56 height 19
click at [969, 409] on span "Apply" at bounding box center [965, 407] width 34 height 17
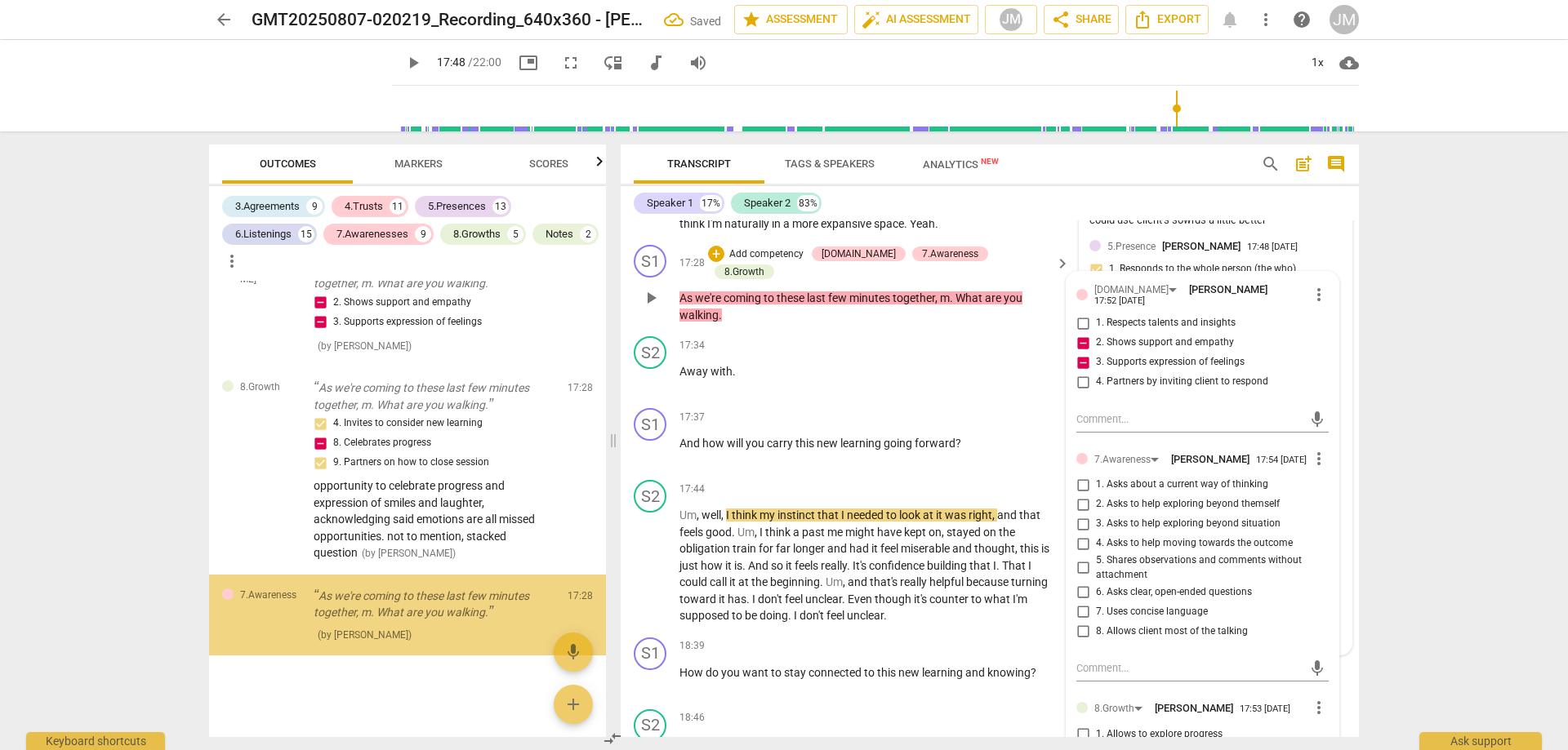
scroll to position [9203, 0]
click at [1076, 619] on input "7. Uses concise language" at bounding box center [1083, 612] width 26 height 19
click at [1078, 619] on input "7. Uses concise language" at bounding box center [1083, 612] width 26 height 19
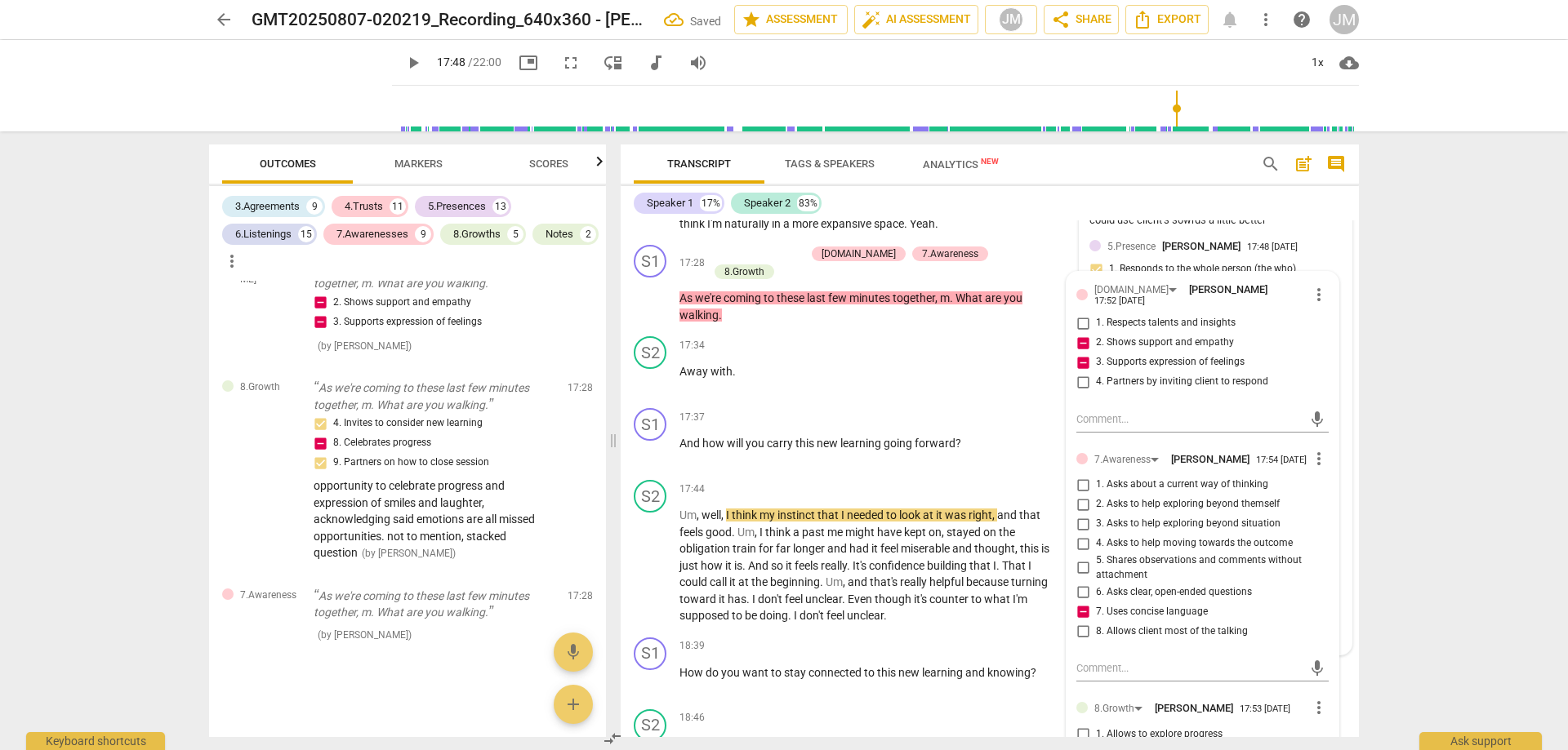
click at [1427, 517] on div "arrow_back GMT20250807-020219_Recording_640x360 - [PERSON_NAME] Saved edit star…" at bounding box center [784, 375] width 1568 height 750
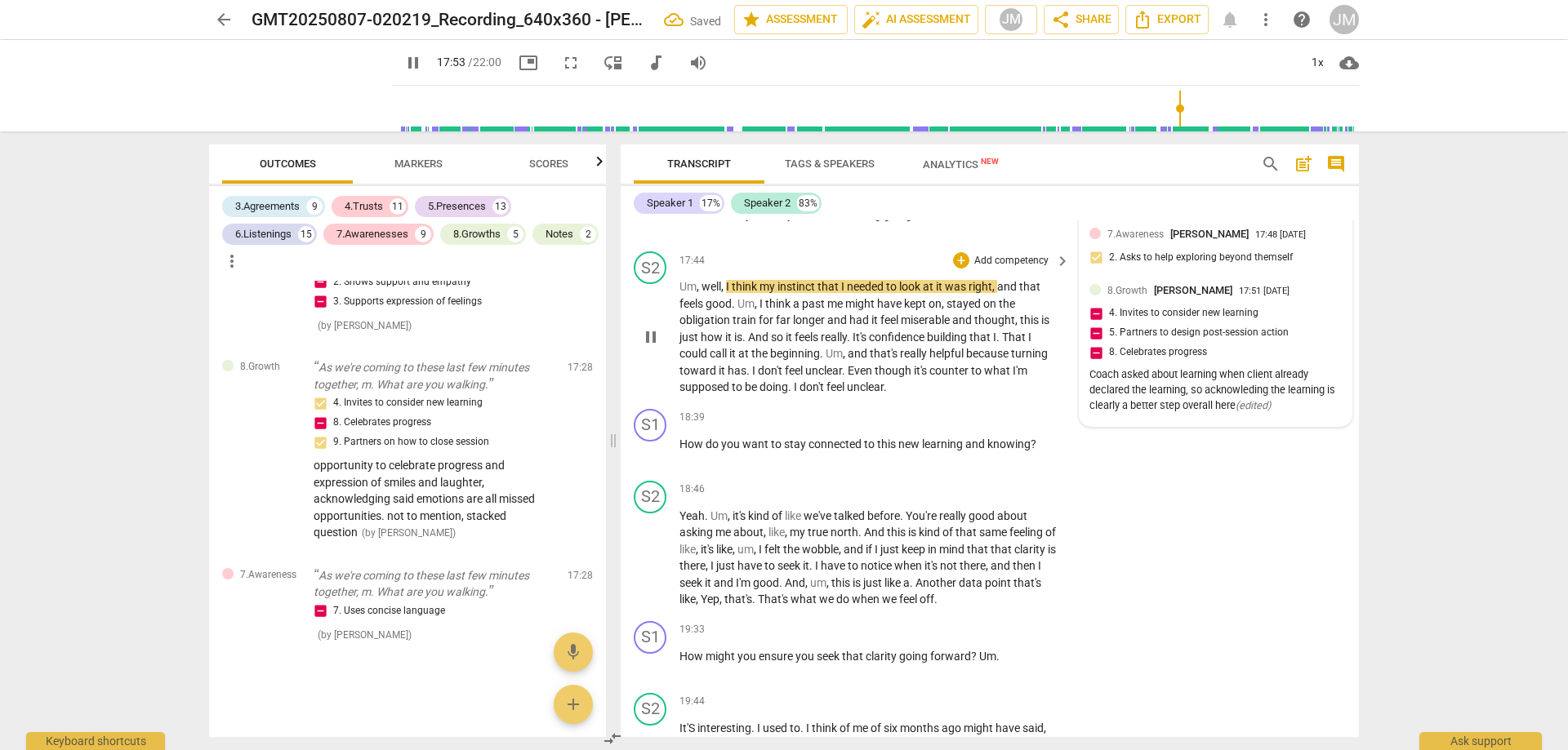
scroll to position [4980, 0]
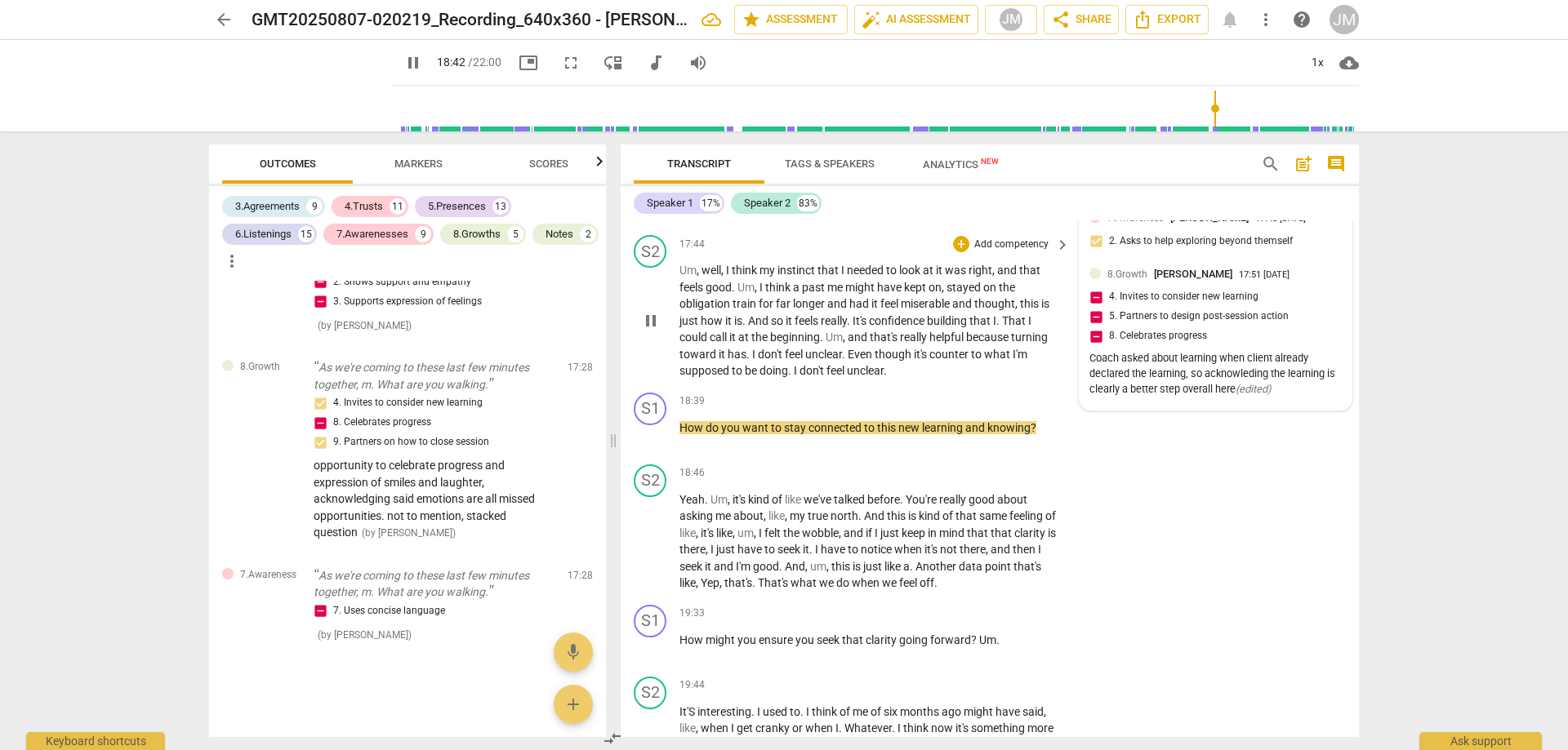
click at [719, 267] on span "well" at bounding box center [711, 270] width 19 height 13
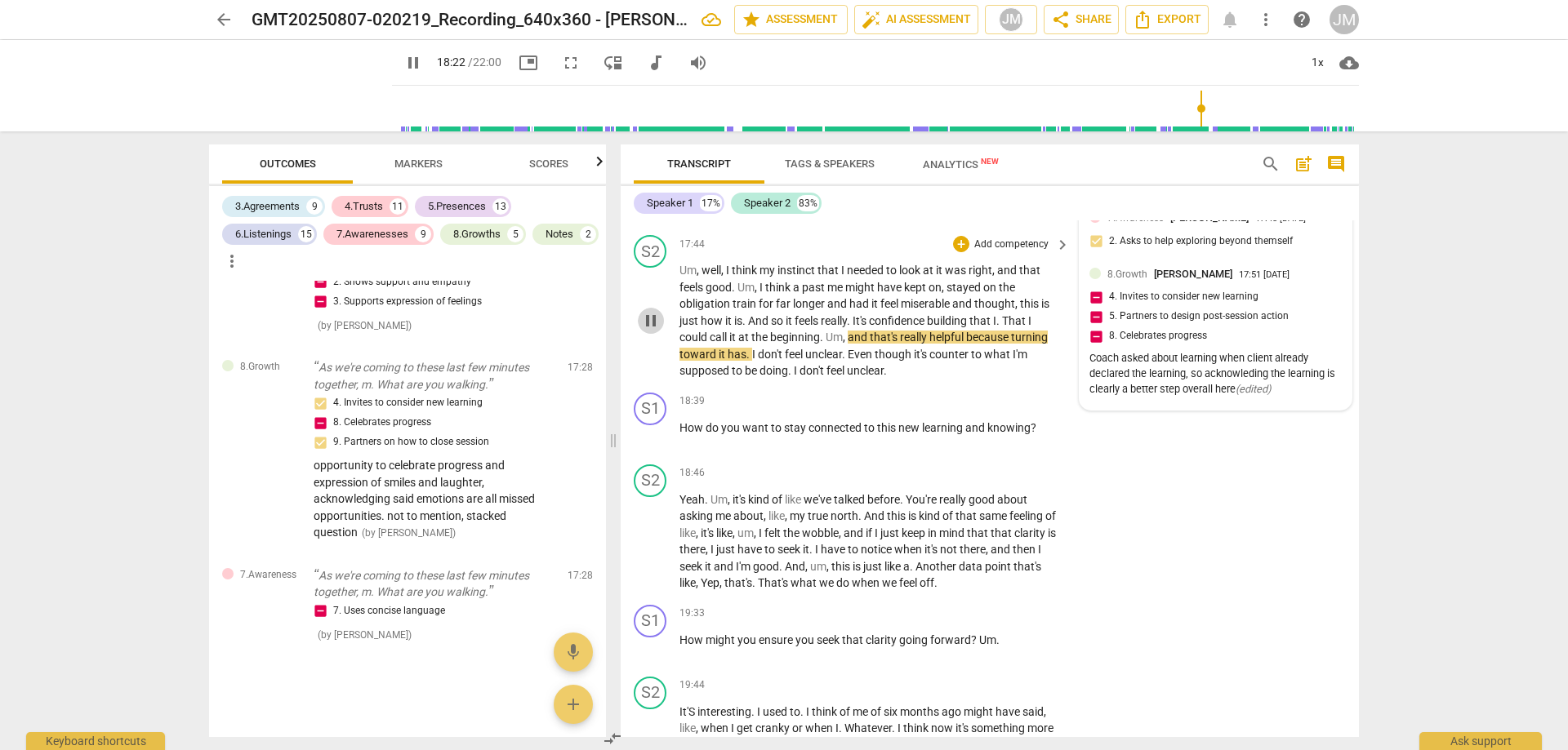
click at [650, 318] on span "pause" at bounding box center [651, 320] width 19 height 19
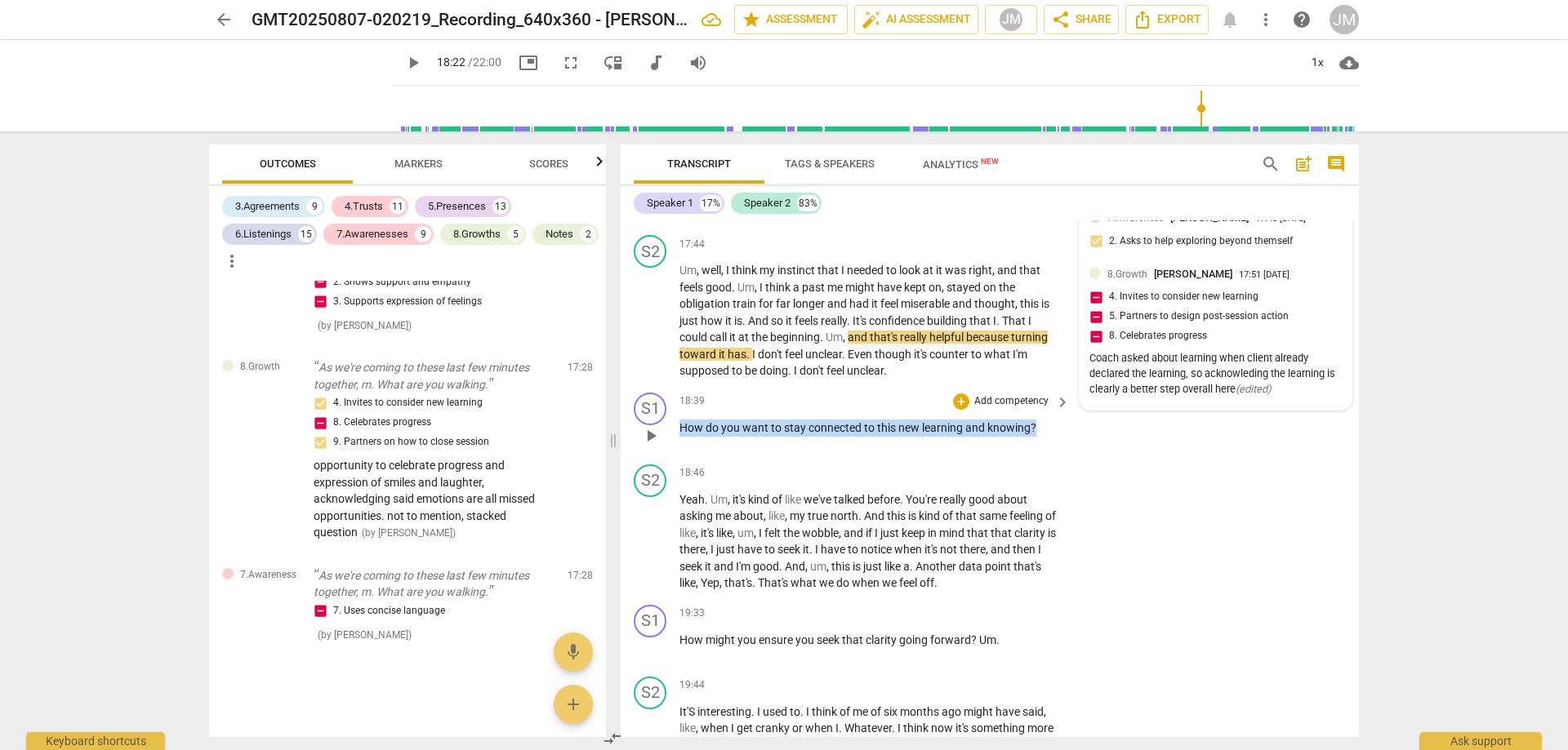
drag, startPoint x: 683, startPoint y: 418, endPoint x: 1076, endPoint y: 444, distance: 393.9
click at [1076, 444] on div "S1 play_arrow pause 18:39 + Add competency keyboard_arrow_right How do you want…" at bounding box center [990, 422] width 739 height 72
click at [969, 396] on div "+ Add competency" at bounding box center [1002, 401] width 97 height 17
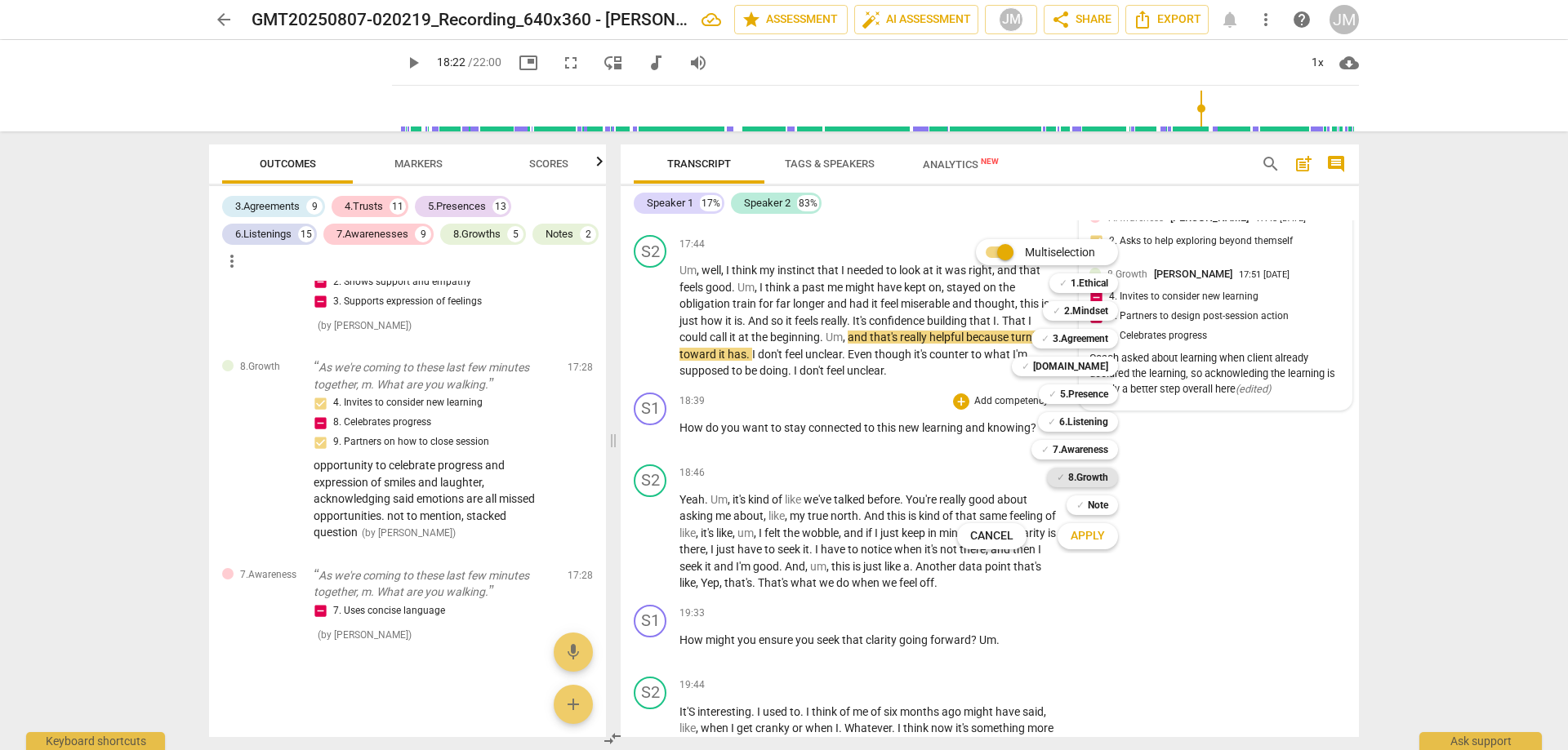
click at [1073, 481] on b "8.Growth" at bounding box center [1088, 477] width 40 height 19
click at [1086, 451] on b "7.Awareness" at bounding box center [1080, 450] width 56 height 19
click at [1091, 422] on b "6.Listening" at bounding box center [1084, 422] width 49 height 19
click at [1093, 397] on b "5.Presence" at bounding box center [1084, 394] width 48 height 19
click at [1101, 523] on button "Apply" at bounding box center [1088, 537] width 60 height 29
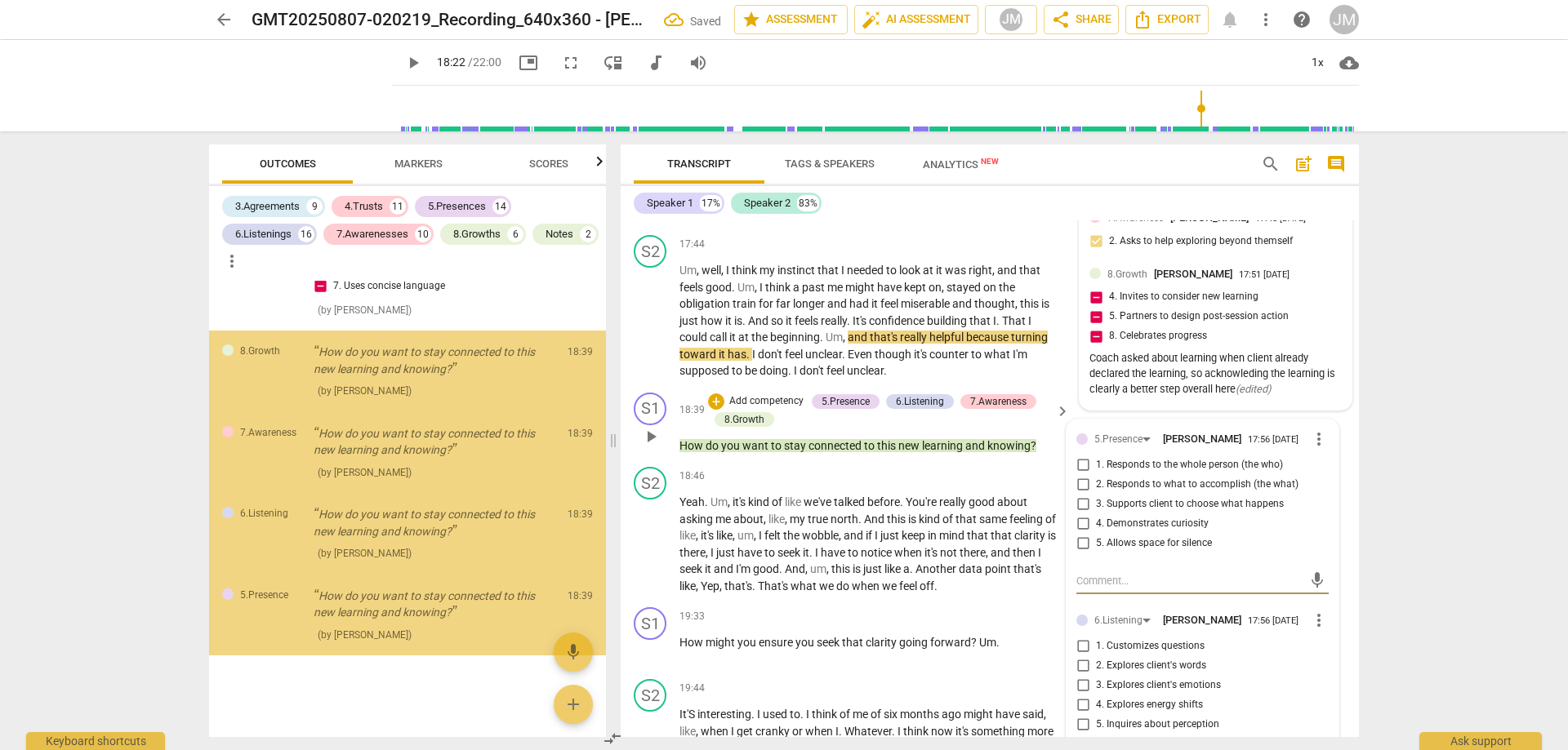
scroll to position [9547, 0]
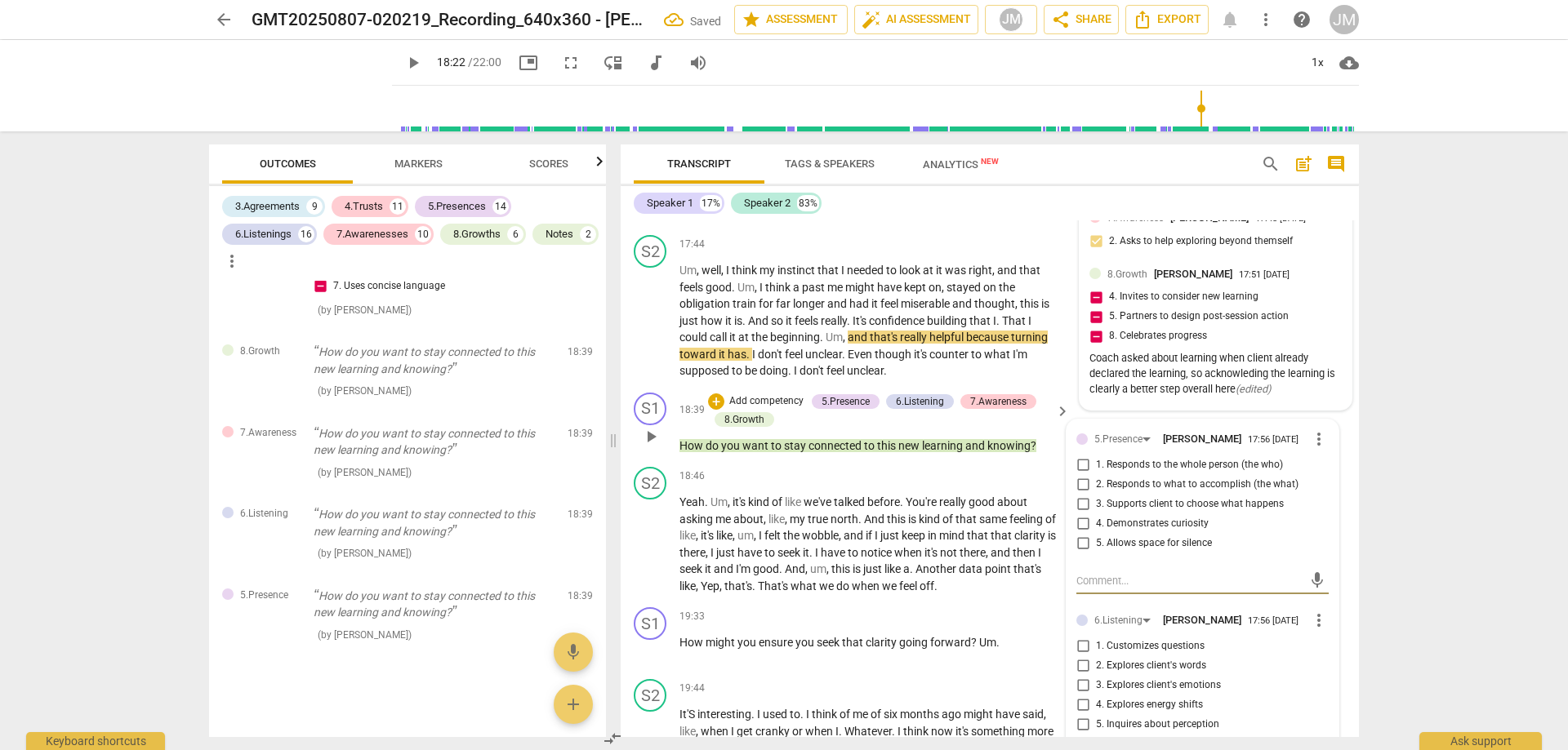
click at [1078, 534] on input "5. Allows space for silence" at bounding box center [1083, 544] width 26 height 19
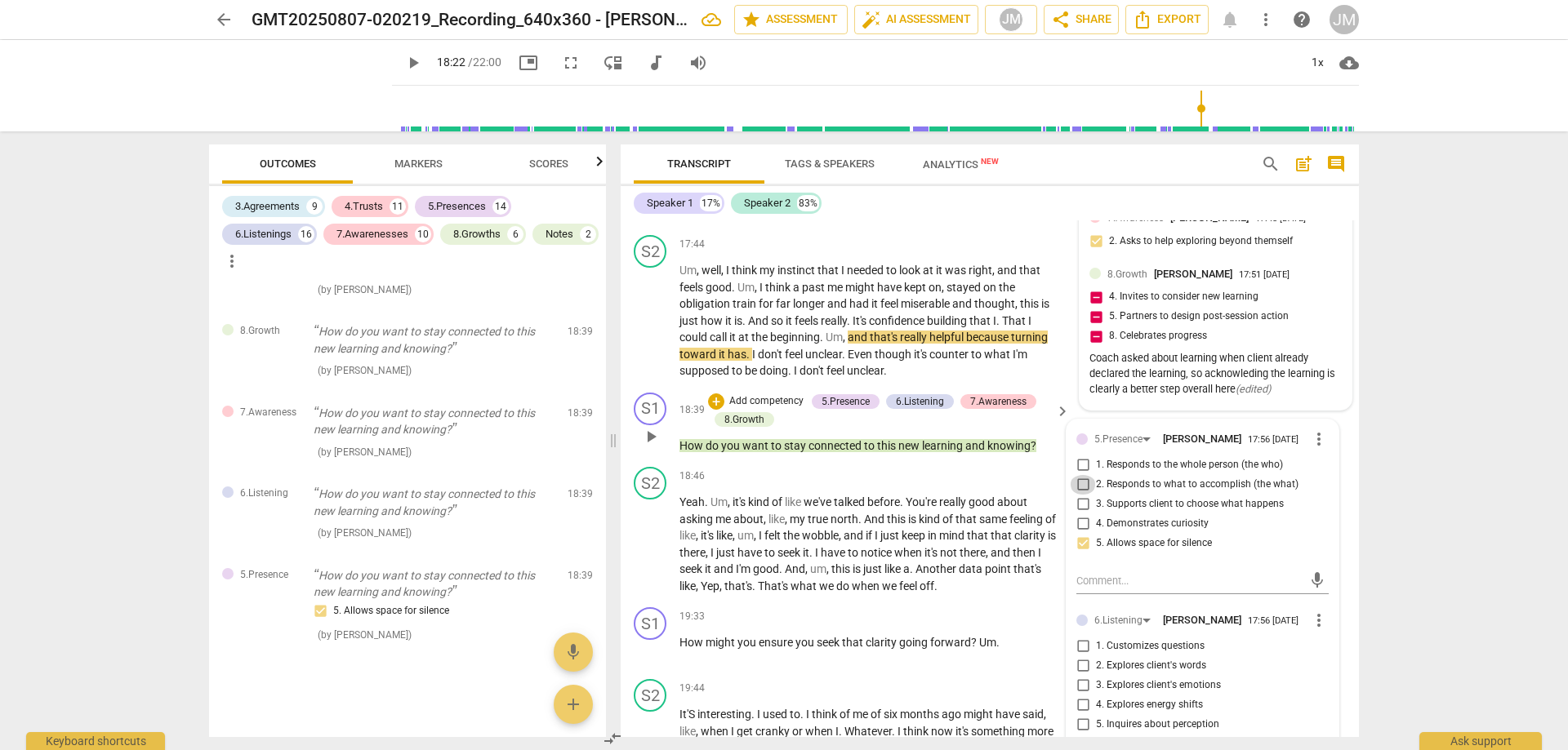
click at [1081, 479] on input "2. Responds to what to accomplish (the what)" at bounding box center [1083, 485] width 26 height 19
click at [1082, 462] on input "1. Responds to the whole person (the who)" at bounding box center [1083, 466] width 26 height 19
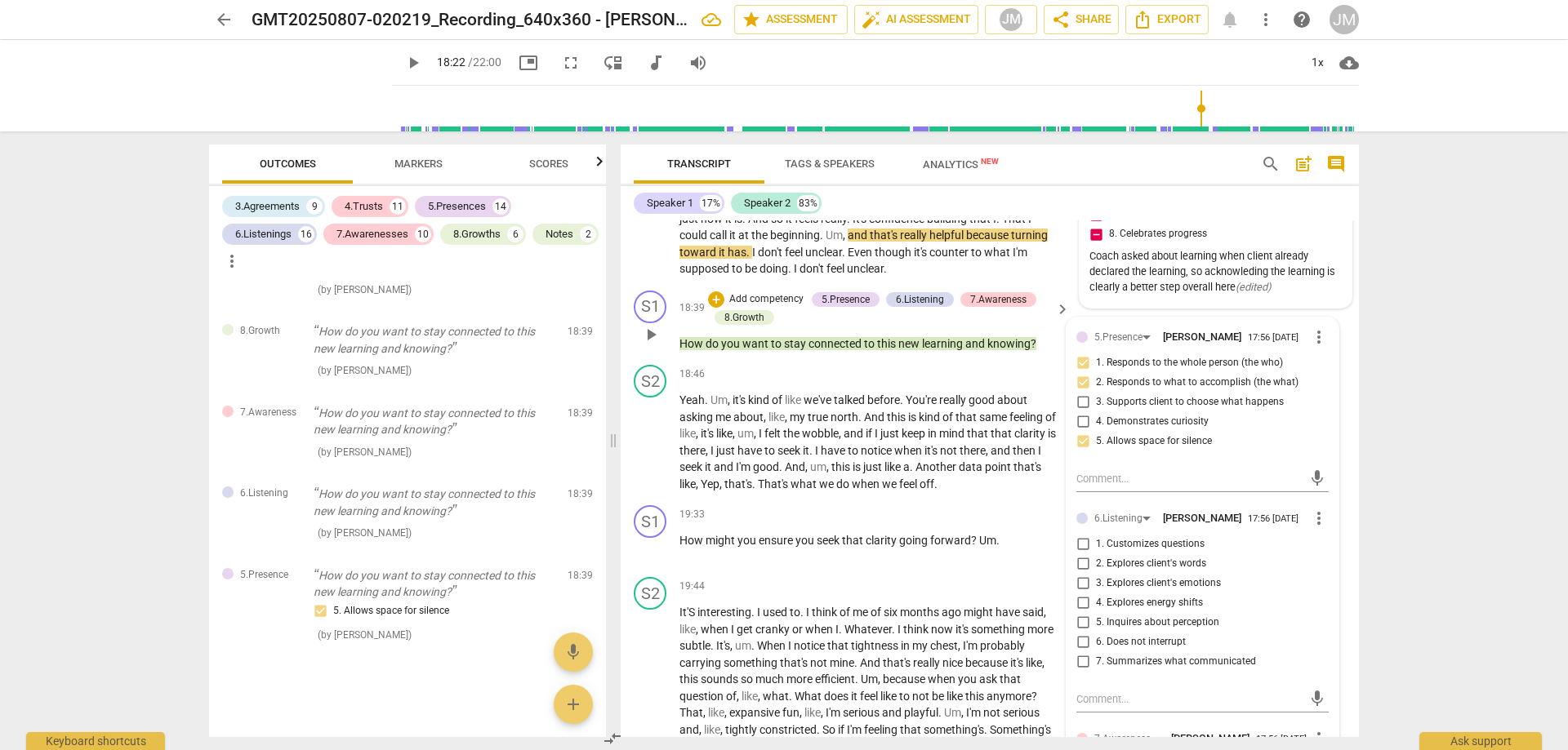
scroll to position [5226, 0]
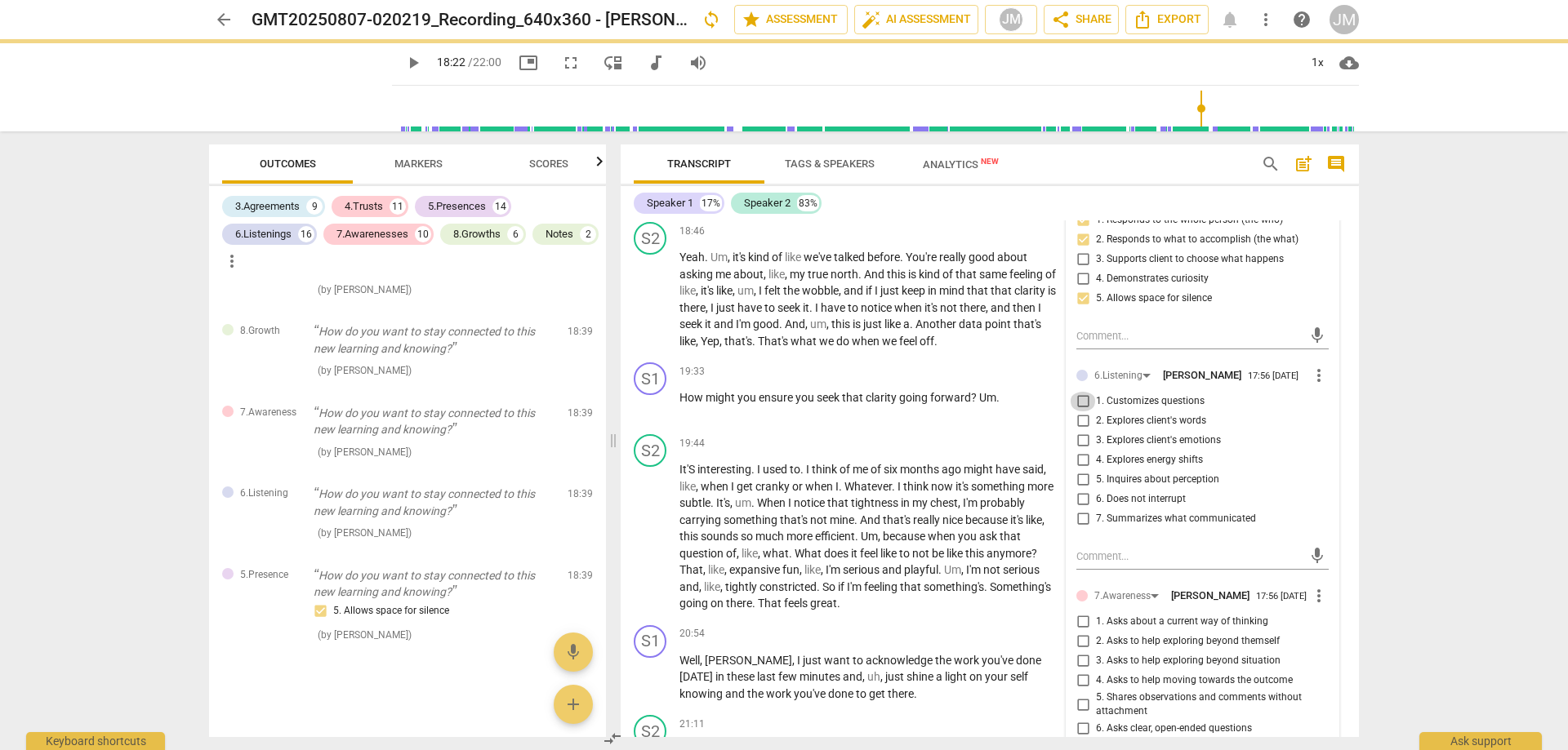
click at [1077, 392] on input "1. Customizes questions" at bounding box center [1083, 401] width 26 height 19
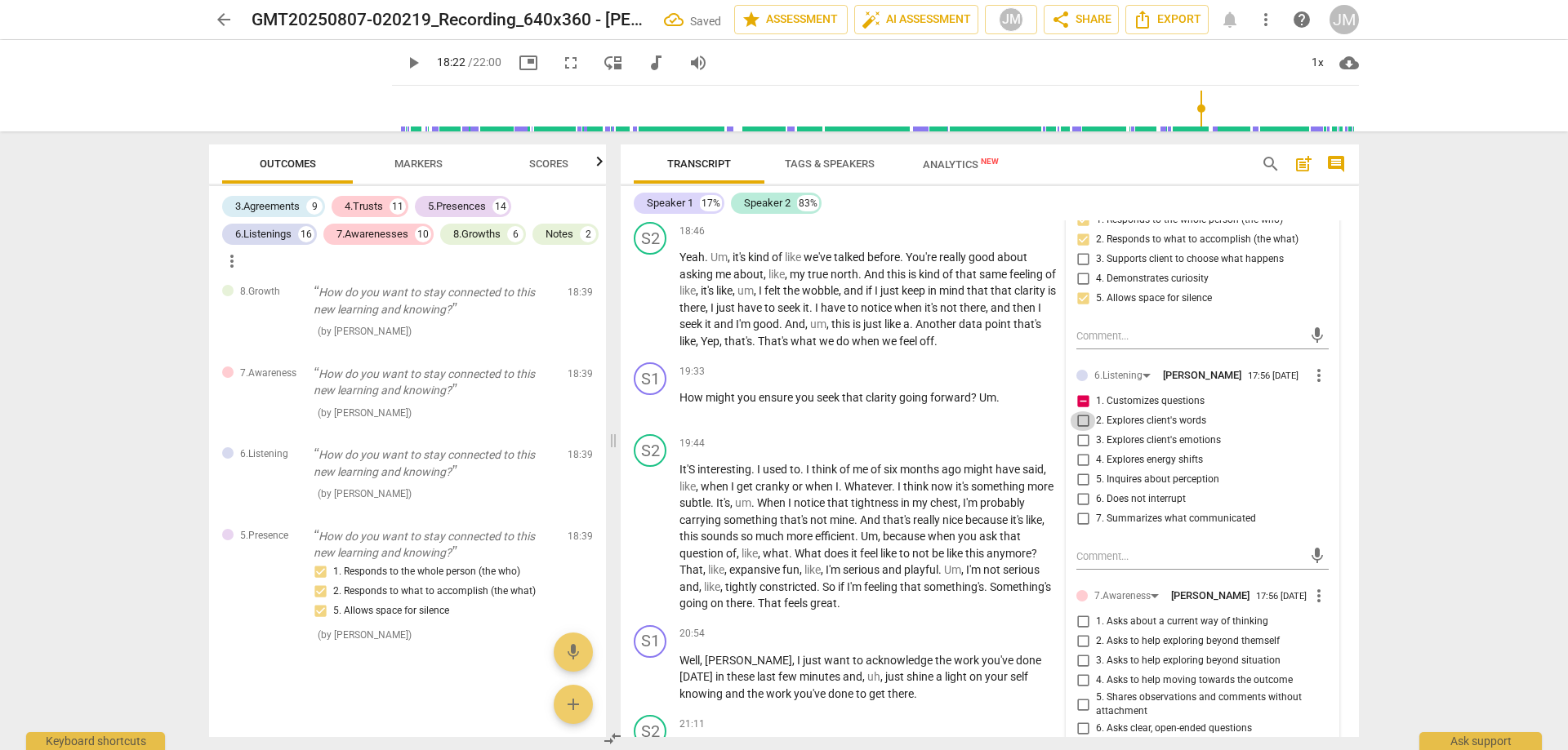
click at [1078, 416] on input "2. Explores client's words" at bounding box center [1083, 421] width 26 height 19
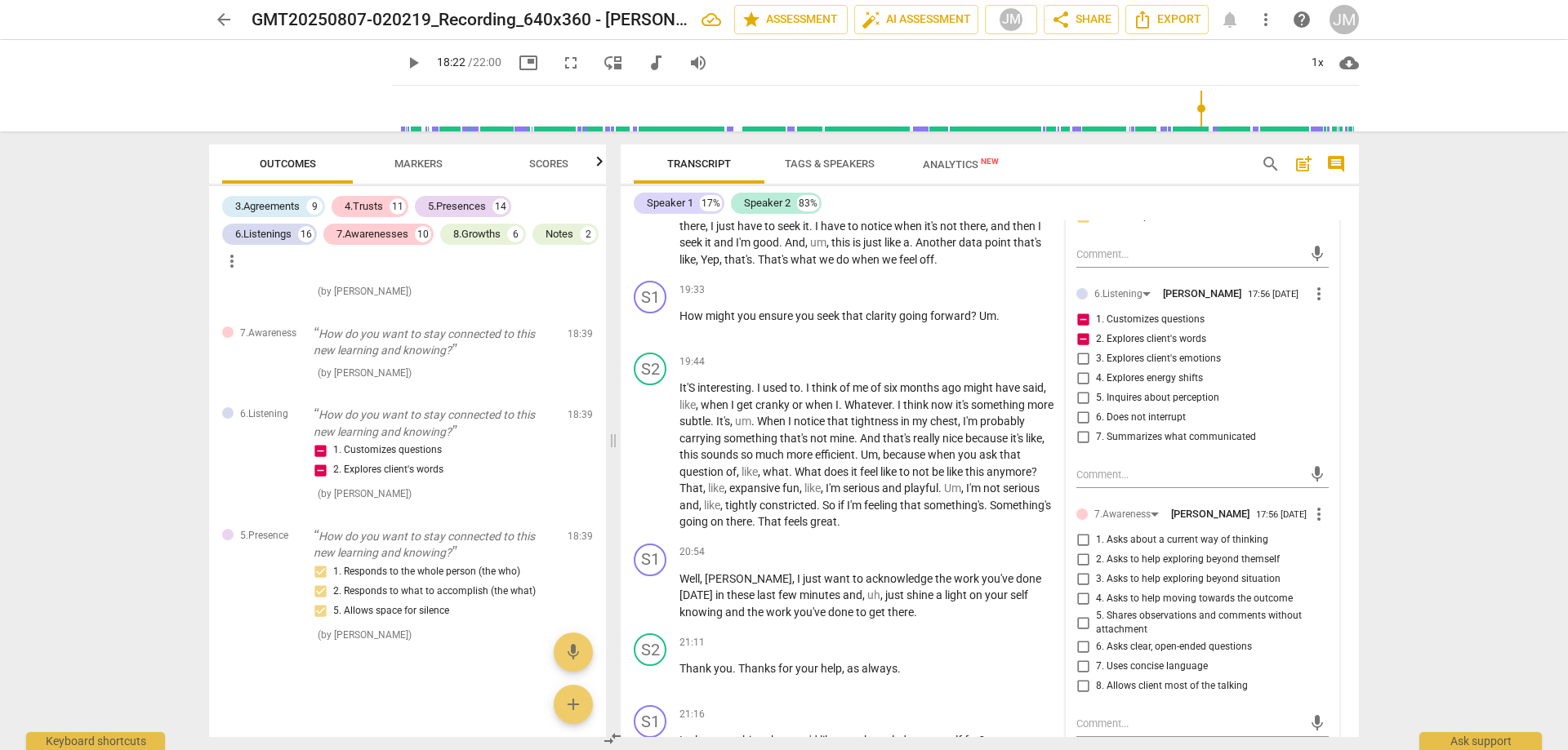
scroll to position [5470, 0]
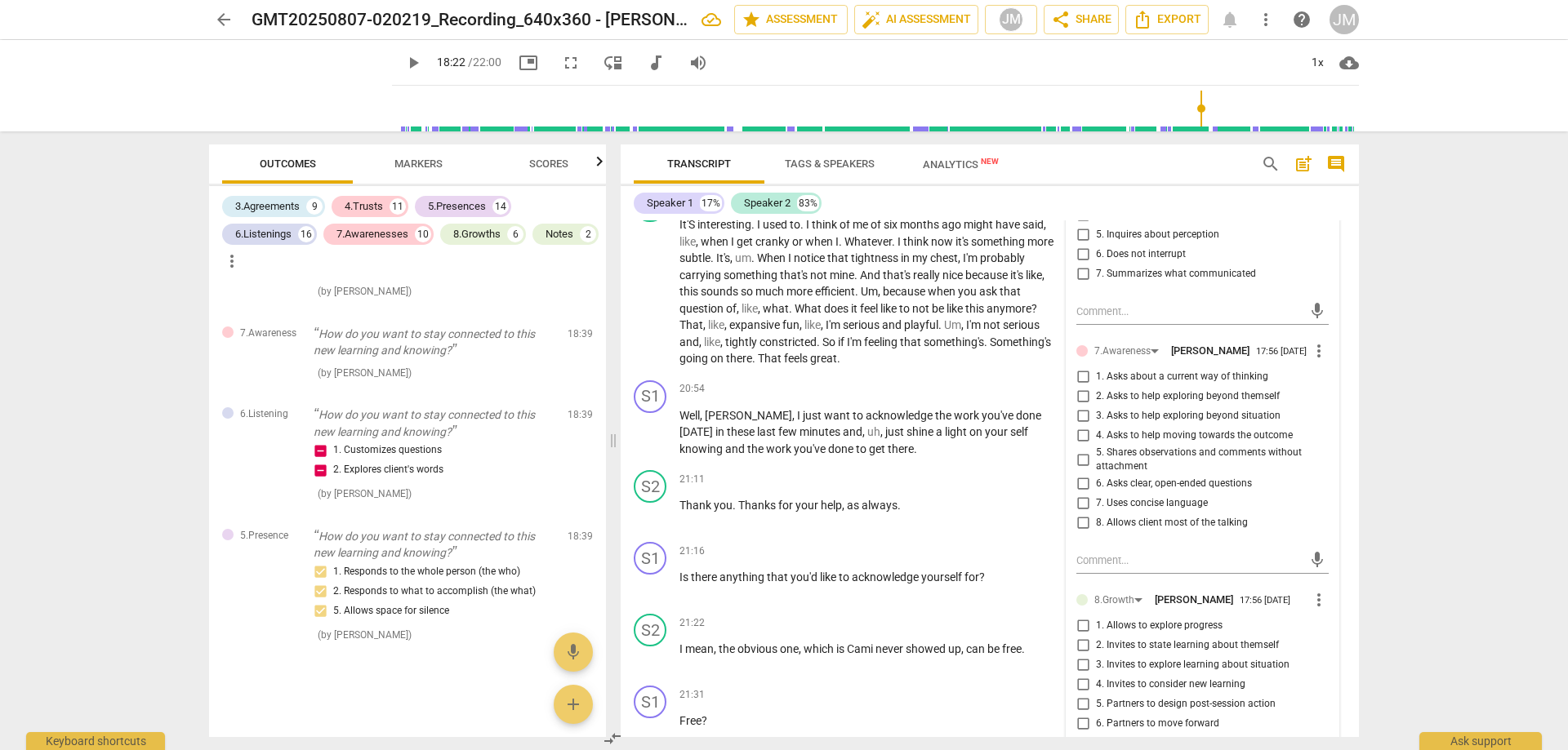
click at [1081, 431] on input "4. Asks to help moving towards the outcome" at bounding box center [1083, 435] width 26 height 19
click at [1085, 506] on input "7. Uses concise language" at bounding box center [1083, 504] width 26 height 19
click at [1100, 483] on span "6. Asks clear, open-ended questions" at bounding box center [1174, 483] width 156 height 15
click at [1096, 483] on input "6. Asks clear, open-ended questions" at bounding box center [1083, 484] width 26 height 19
click at [1153, 530] on label "8. Allows client most of the talking" at bounding box center [1196, 523] width 252 height 19
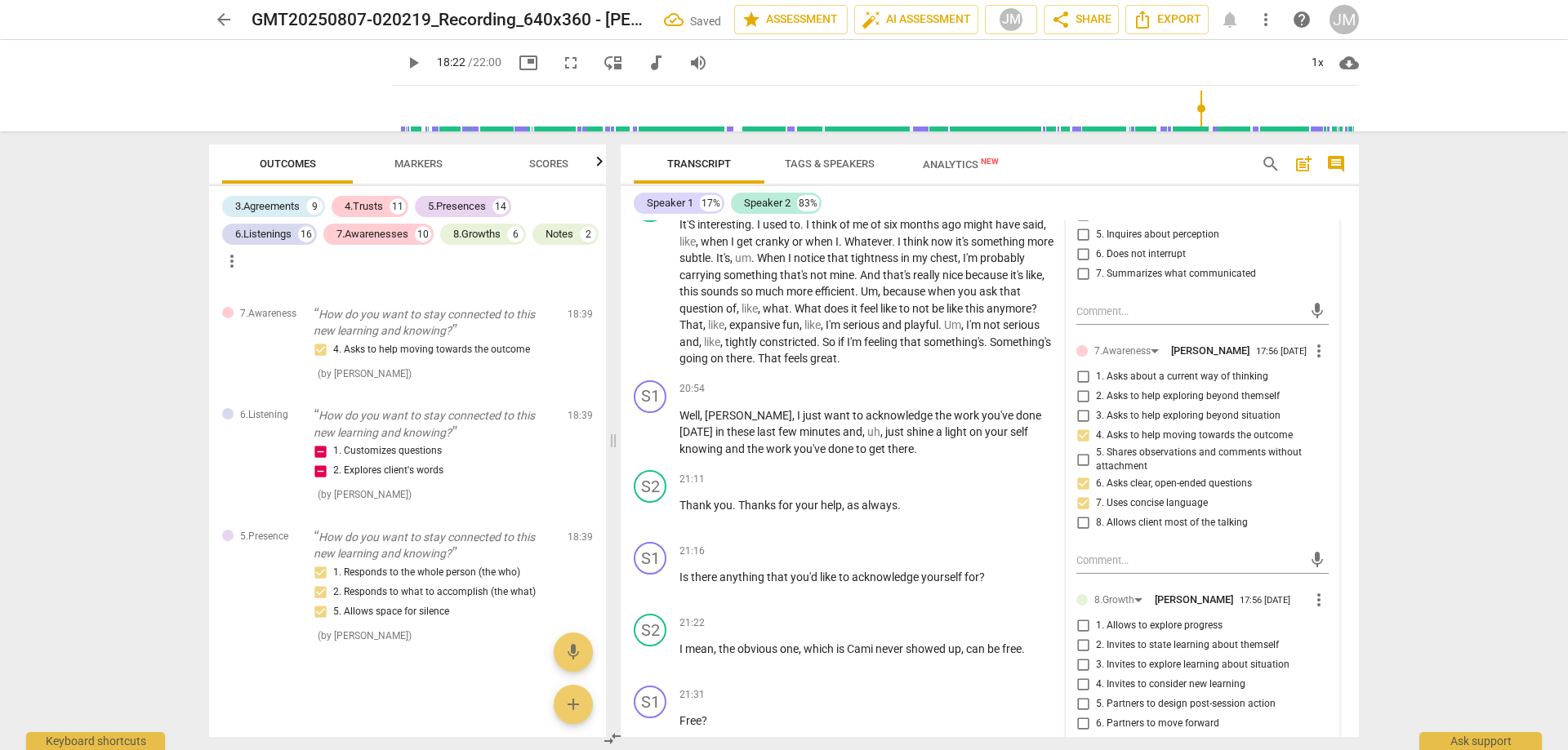
click at [1096, 530] on input "8. Allows client most of the talking" at bounding box center [1083, 523] width 26 height 19
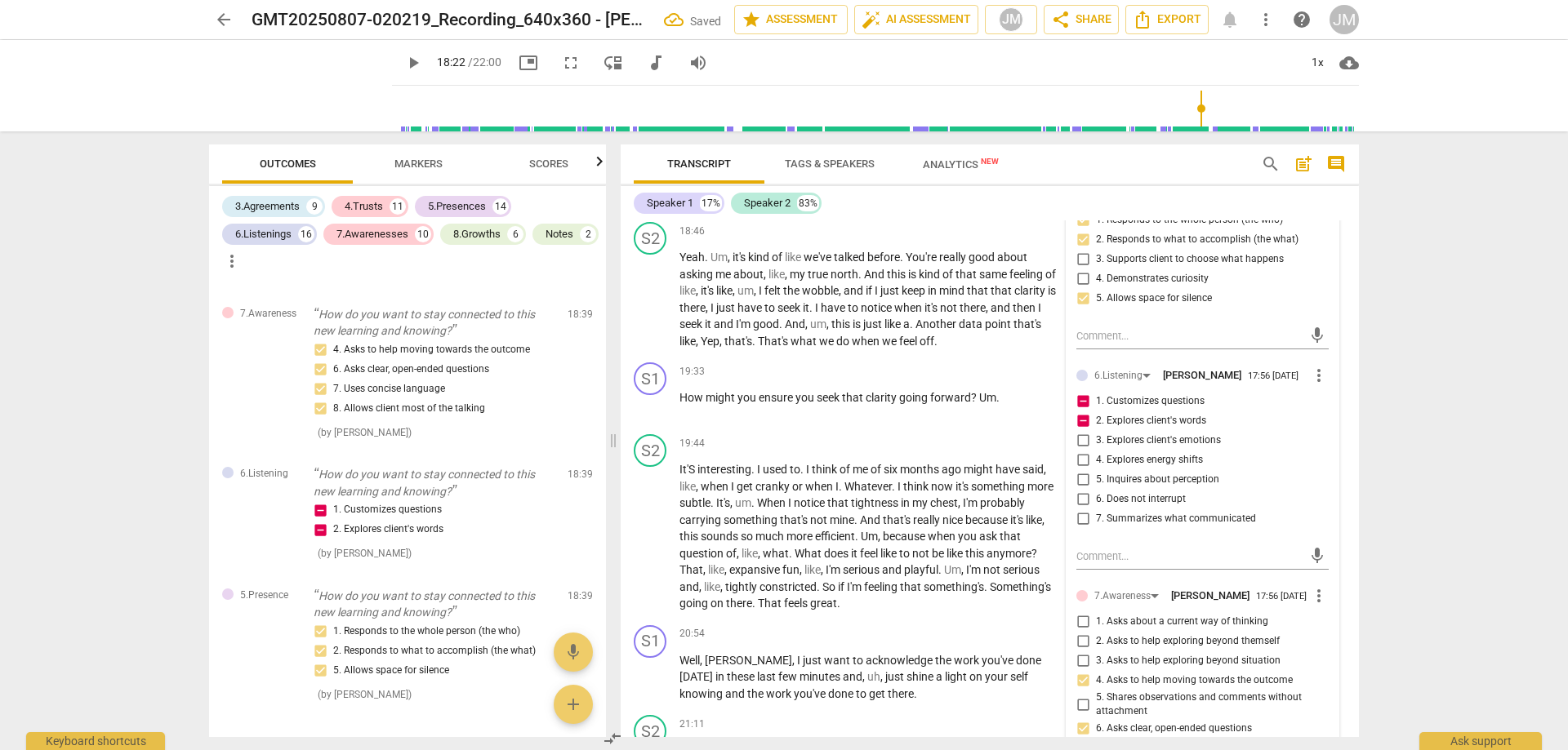
scroll to position [5552, 0]
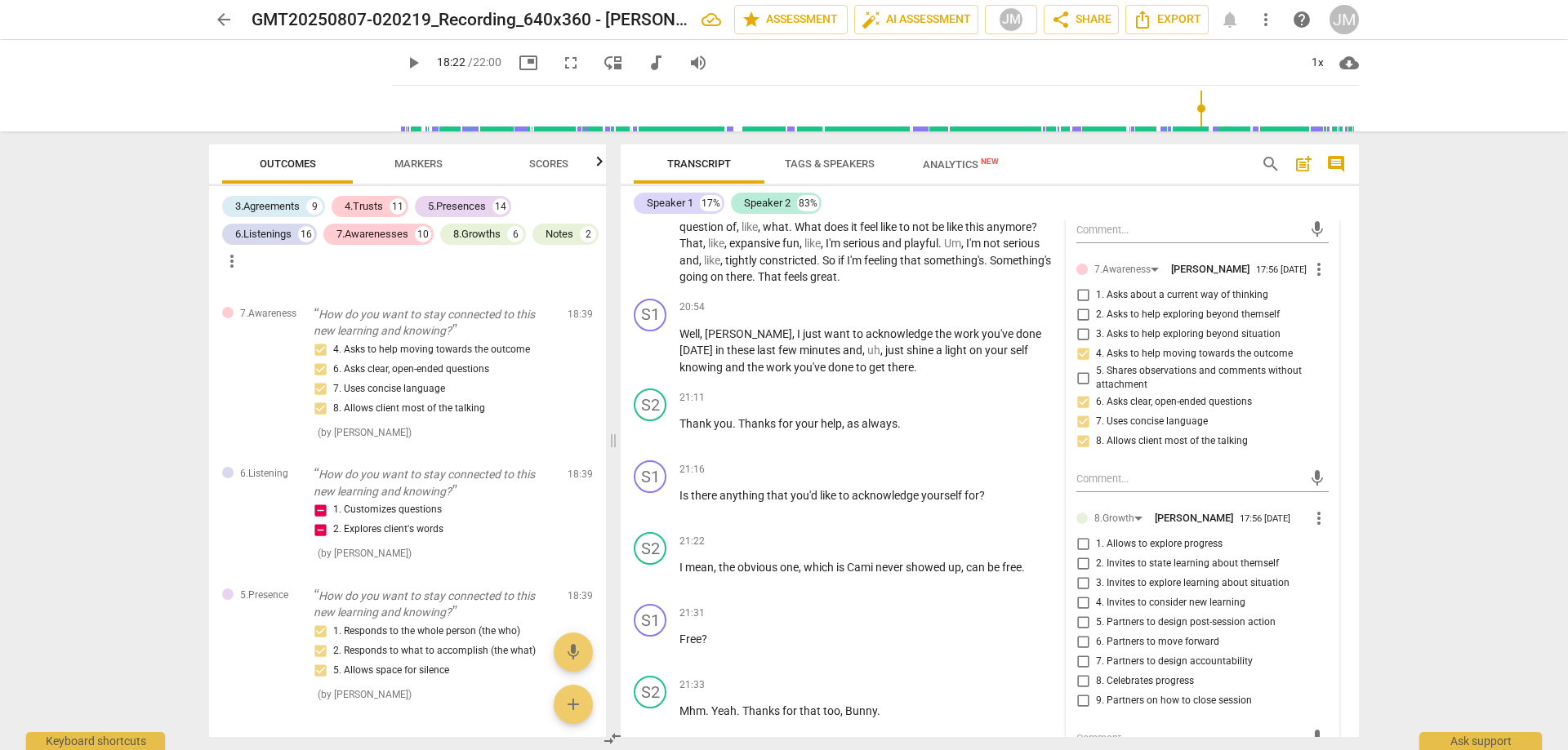
click at [1135, 619] on span "5. Partners to design post-session action" at bounding box center [1186, 622] width 179 height 15
click at [1096, 619] on input "5. Partners to design post-session action" at bounding box center [1083, 622] width 26 height 19
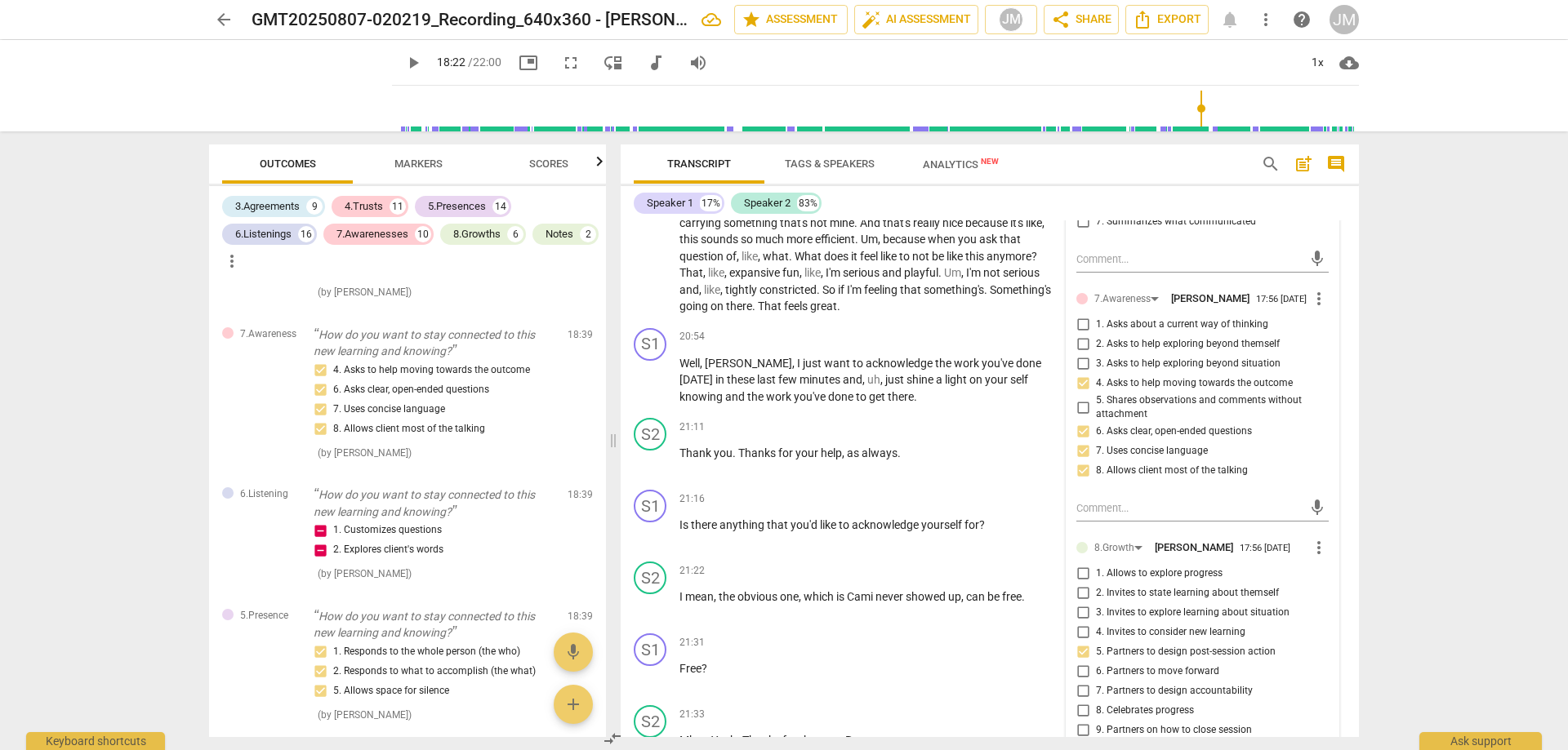
scroll to position [5634, 0]
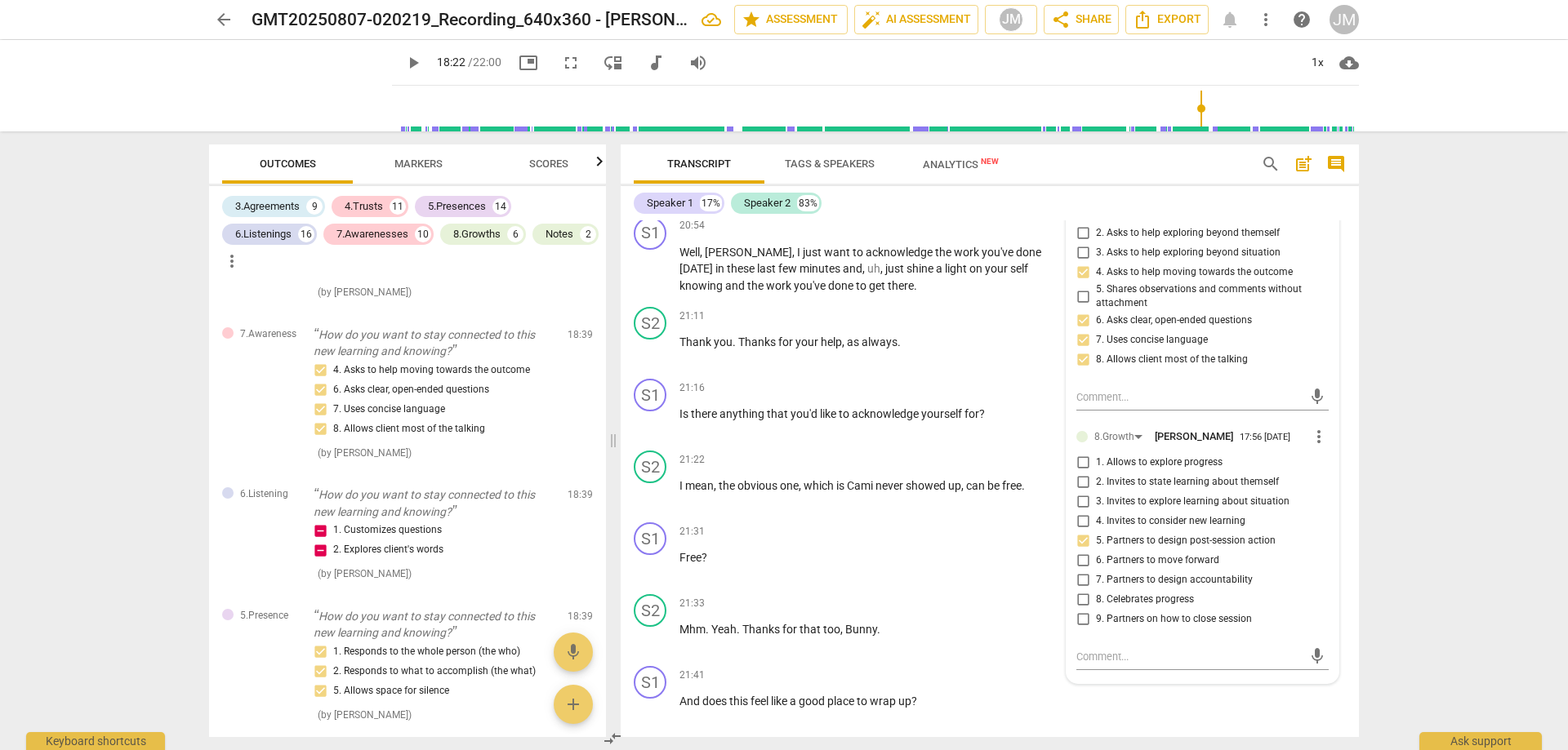
click at [1203, 579] on span "7. Partners to design accountability" at bounding box center [1174, 580] width 157 height 15
click at [1096, 579] on input "7. Partners to design accountability" at bounding box center [1083, 581] width 26 height 19
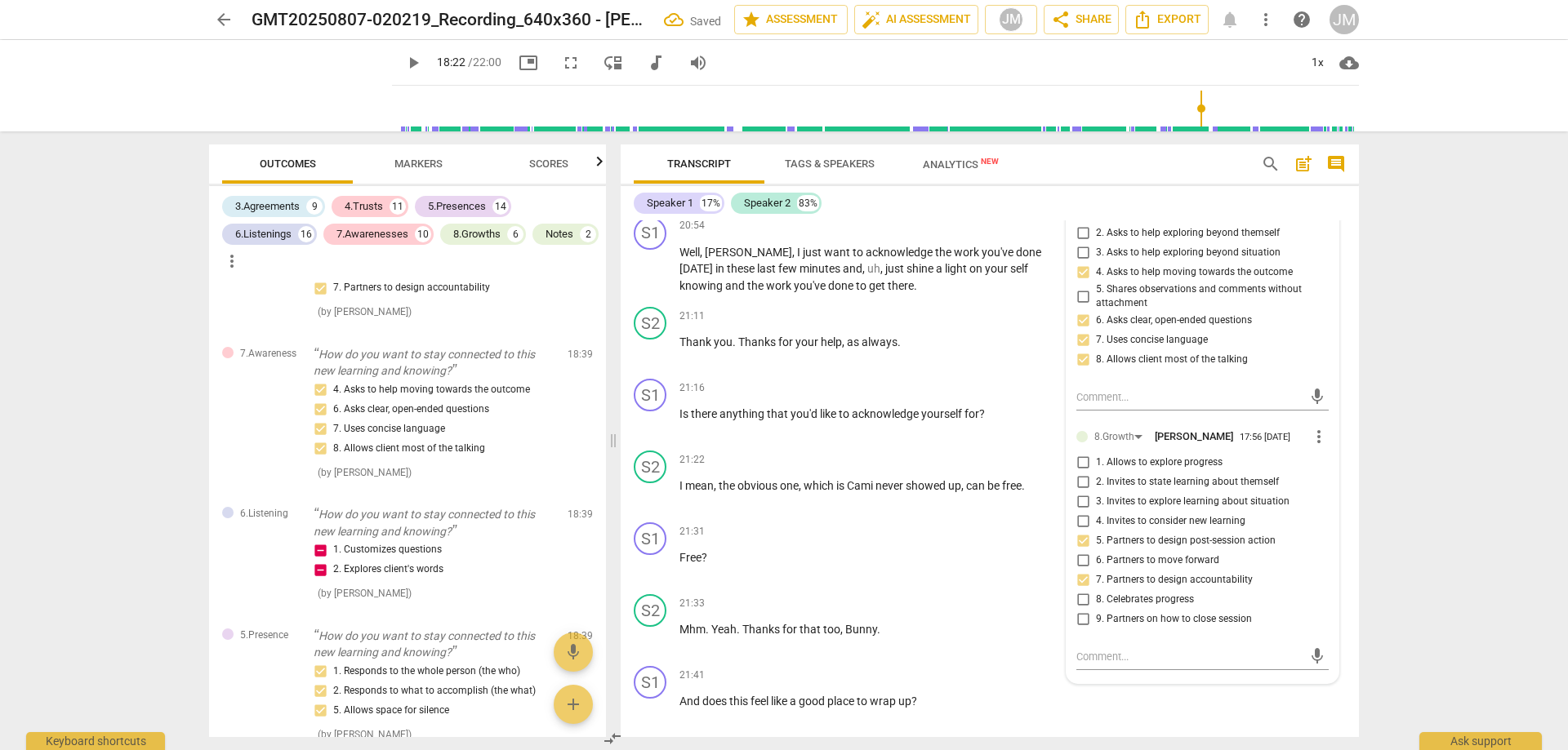
click at [1450, 555] on div "arrow_back GMT20250807-020219_Recording_640x360 - [PERSON_NAME] Saved edit star…" at bounding box center [784, 375] width 1568 height 750
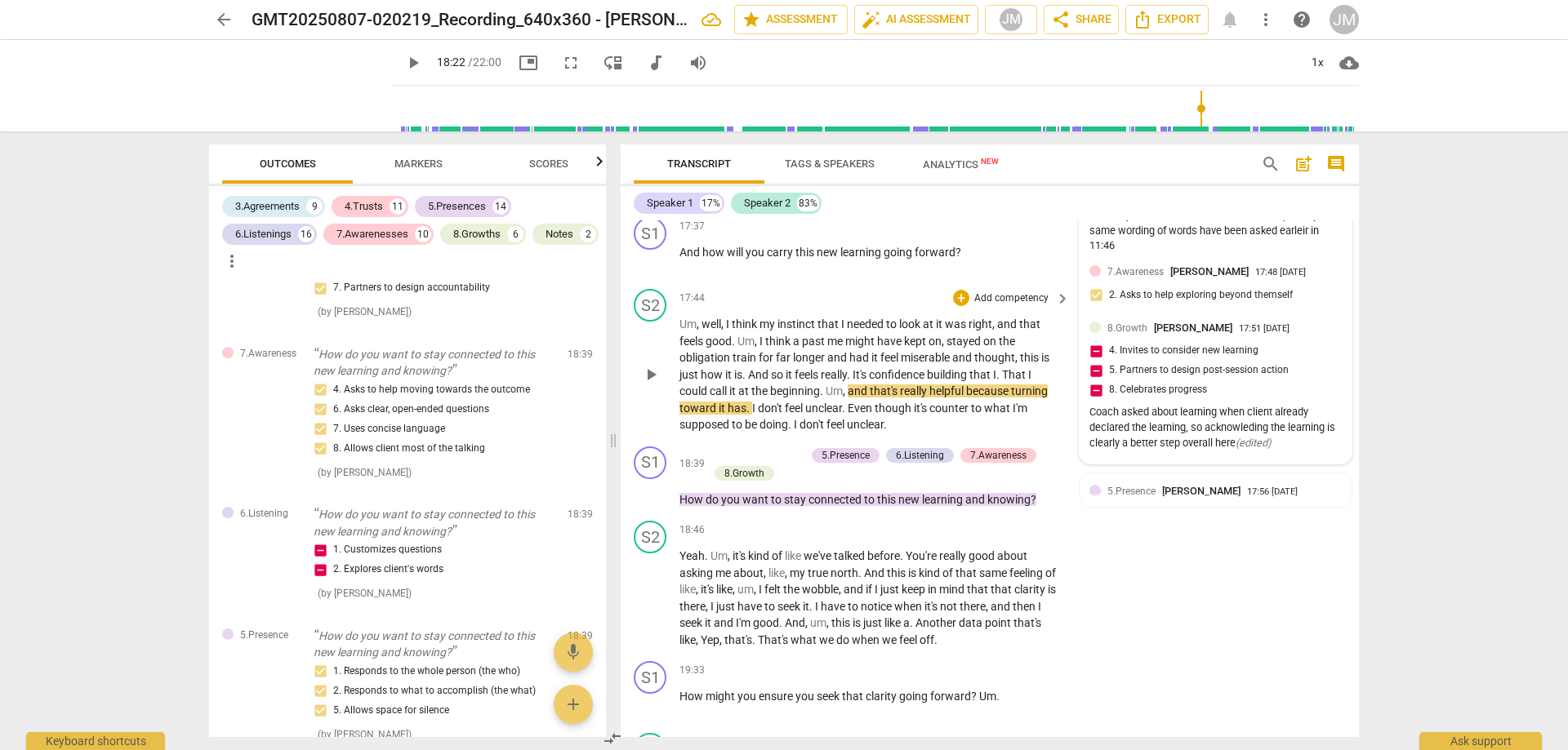
scroll to position [5062, 0]
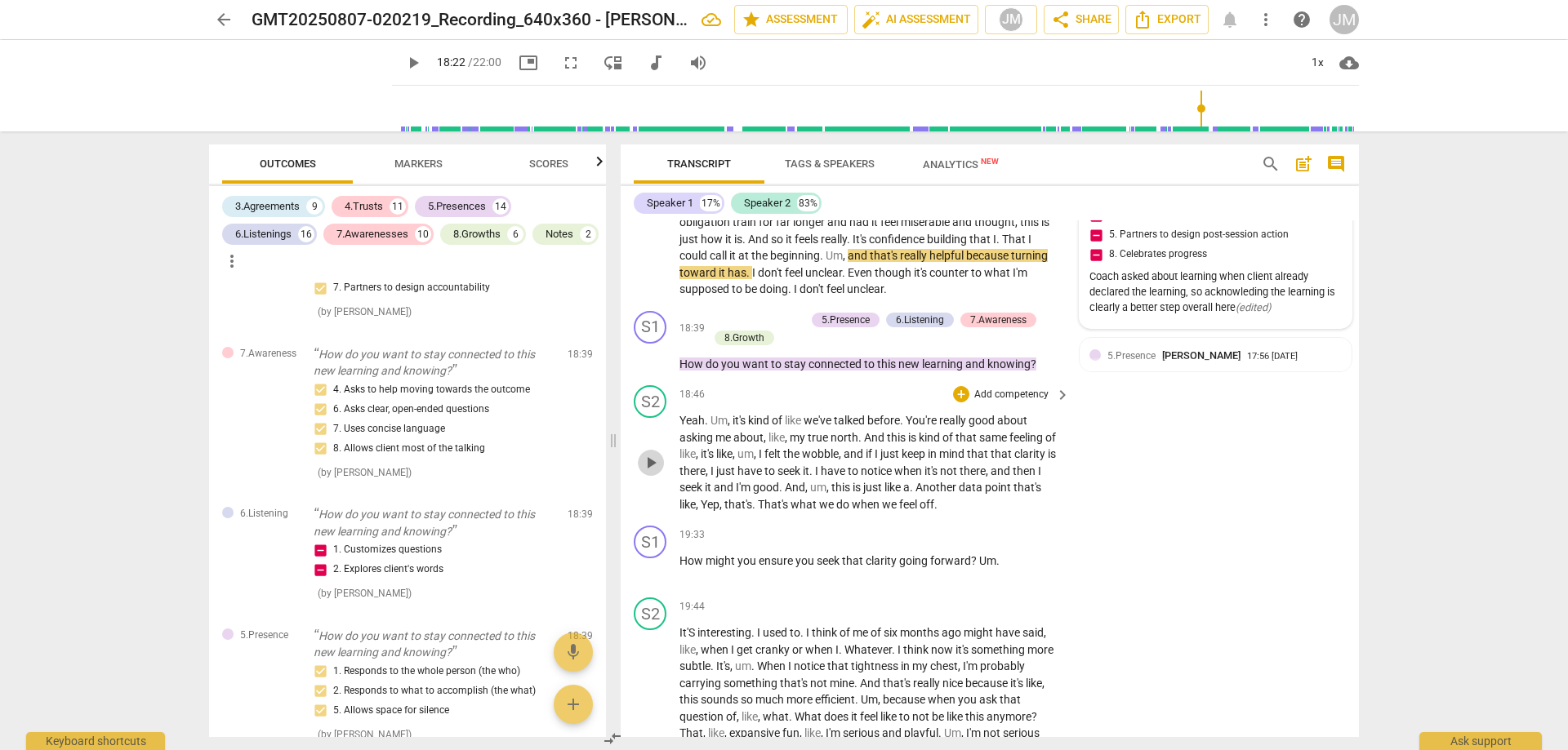
click at [653, 462] on span "play_arrow" at bounding box center [651, 463] width 19 height 19
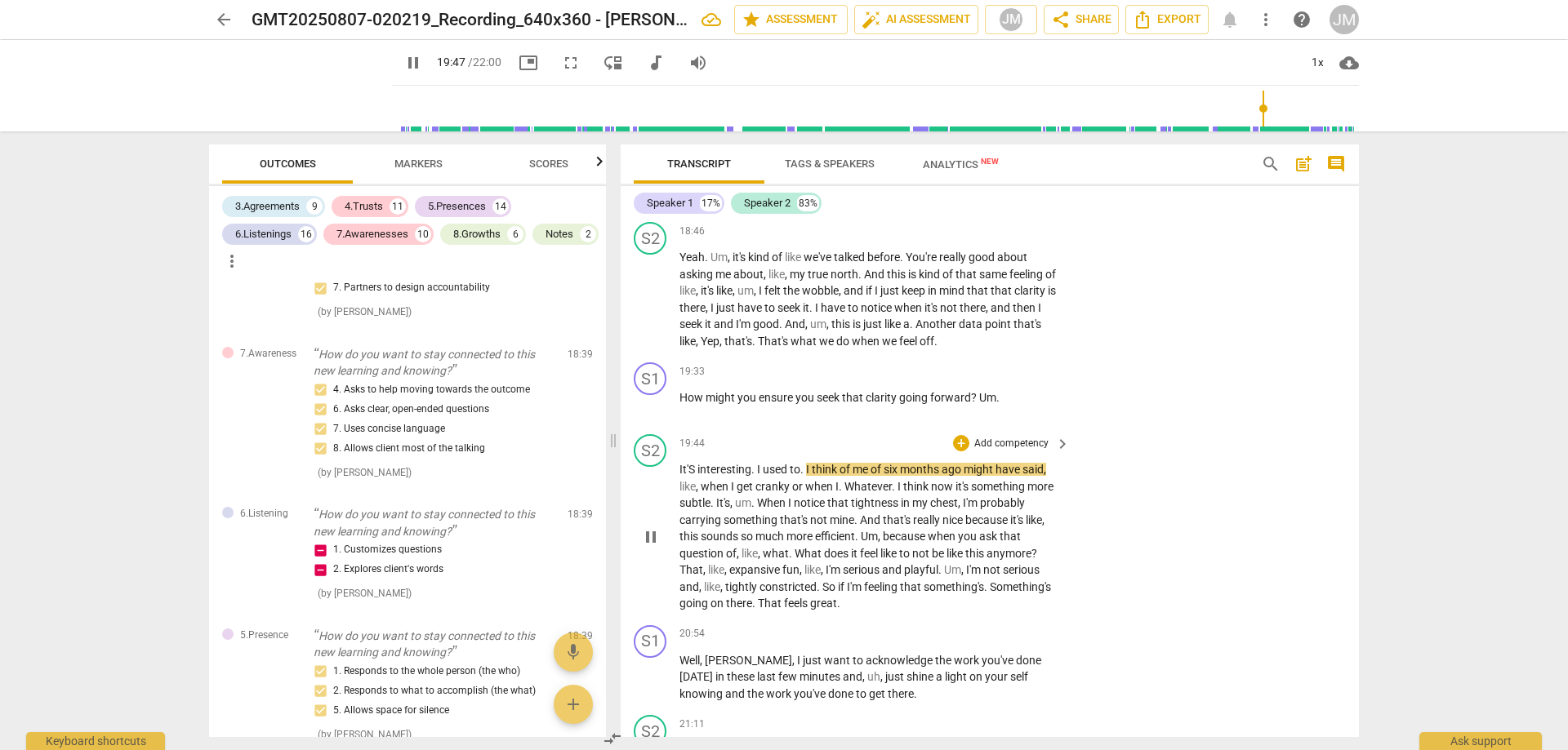
scroll to position [5144, 0]
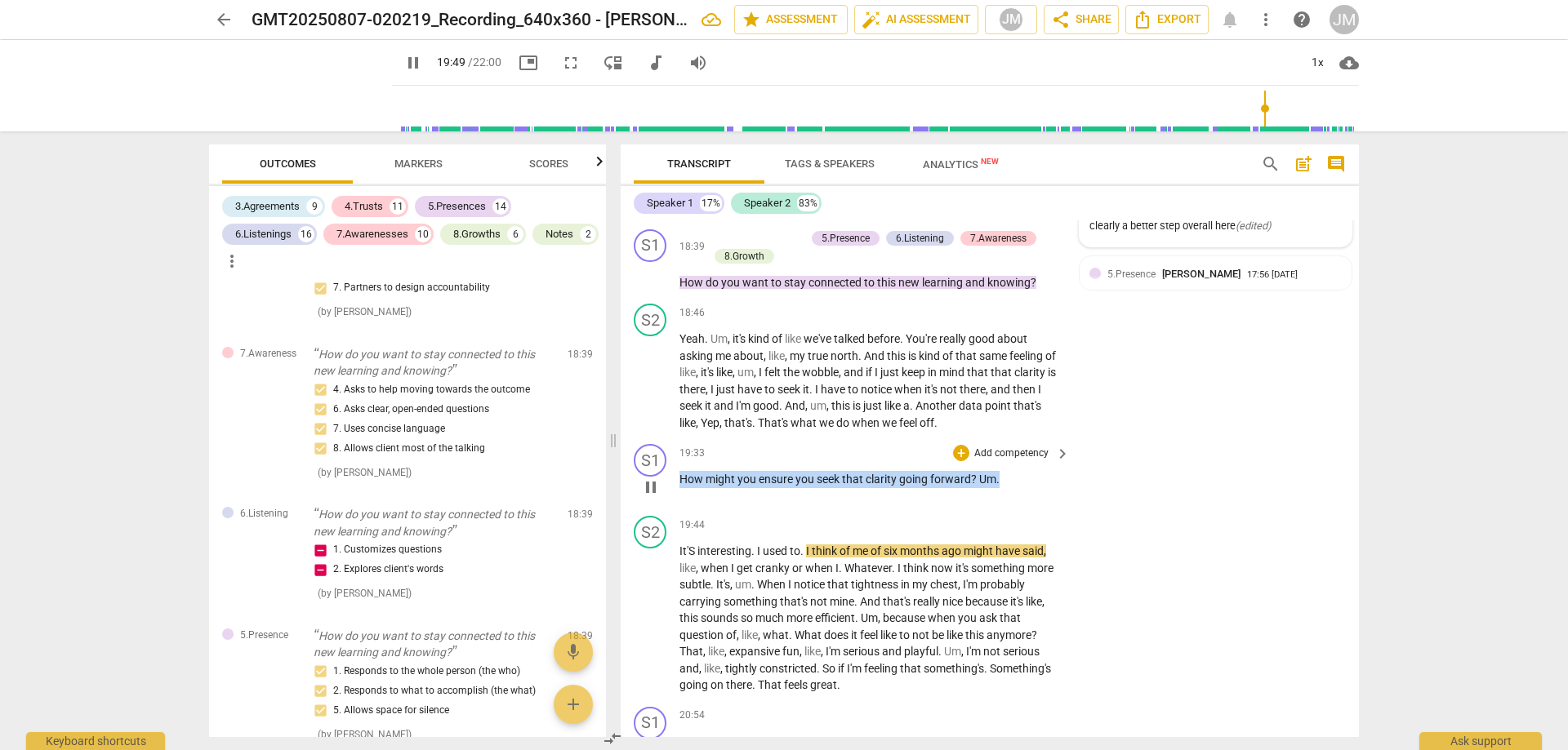
drag, startPoint x: 1001, startPoint y: 473, endPoint x: 678, endPoint y: 486, distance: 323.3
click at [669, 489] on div "S1 play_arrow pause 19:33 + Add competency keyboard_arrow_right How might you e…" at bounding box center [990, 473] width 739 height 72
click at [1016, 451] on div "+" at bounding box center [1014, 451] width 17 height 17
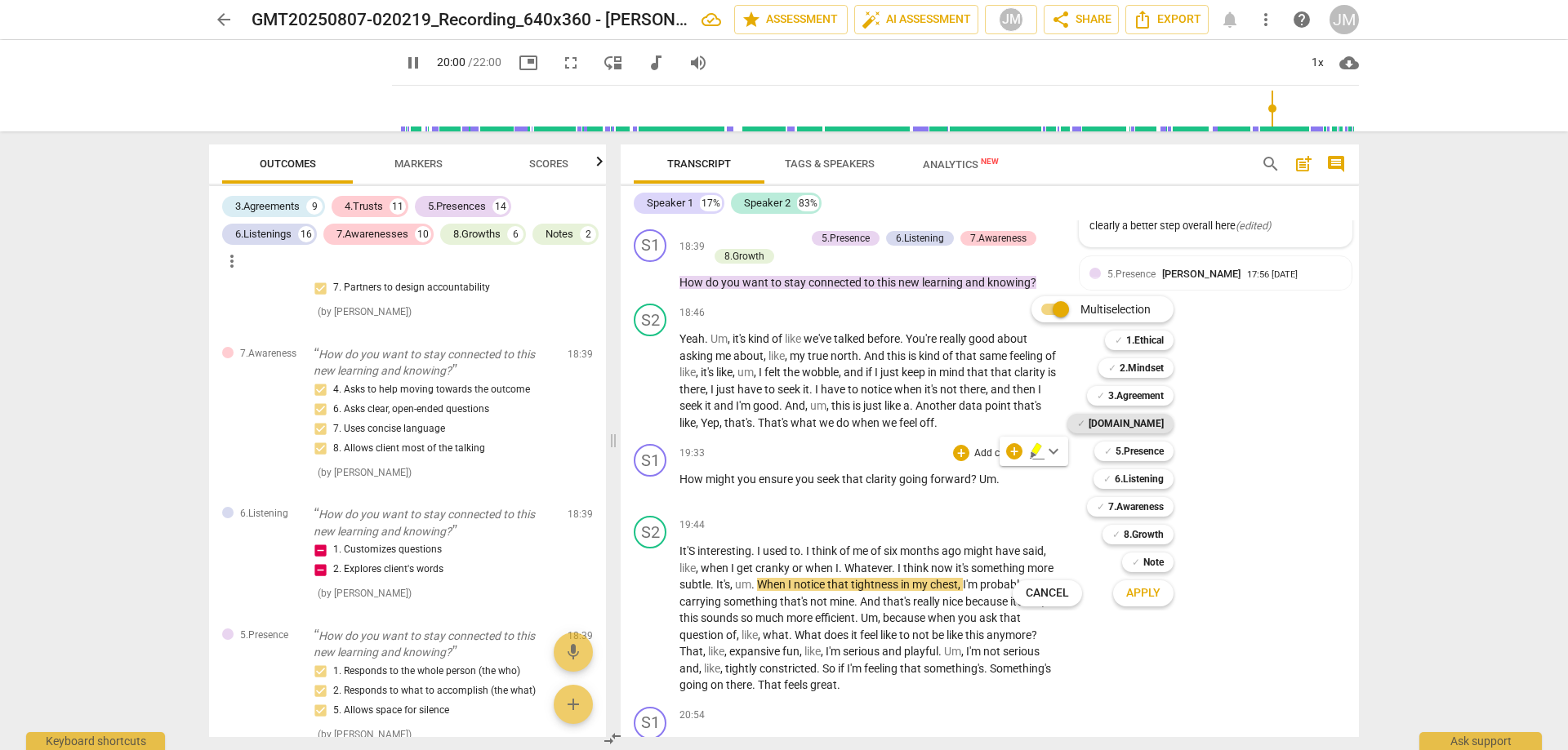
click at [1156, 418] on b "[DOMAIN_NAME]" at bounding box center [1126, 424] width 75 height 19
click at [1151, 444] on b "5.Presence" at bounding box center [1139, 451] width 48 height 19
click at [1153, 480] on b "6.Listening" at bounding box center [1139, 479] width 49 height 19
click at [1157, 510] on b "7.Awareness" at bounding box center [1135, 506] width 56 height 19
click at [1151, 535] on b "8.Growth" at bounding box center [1143, 535] width 40 height 19
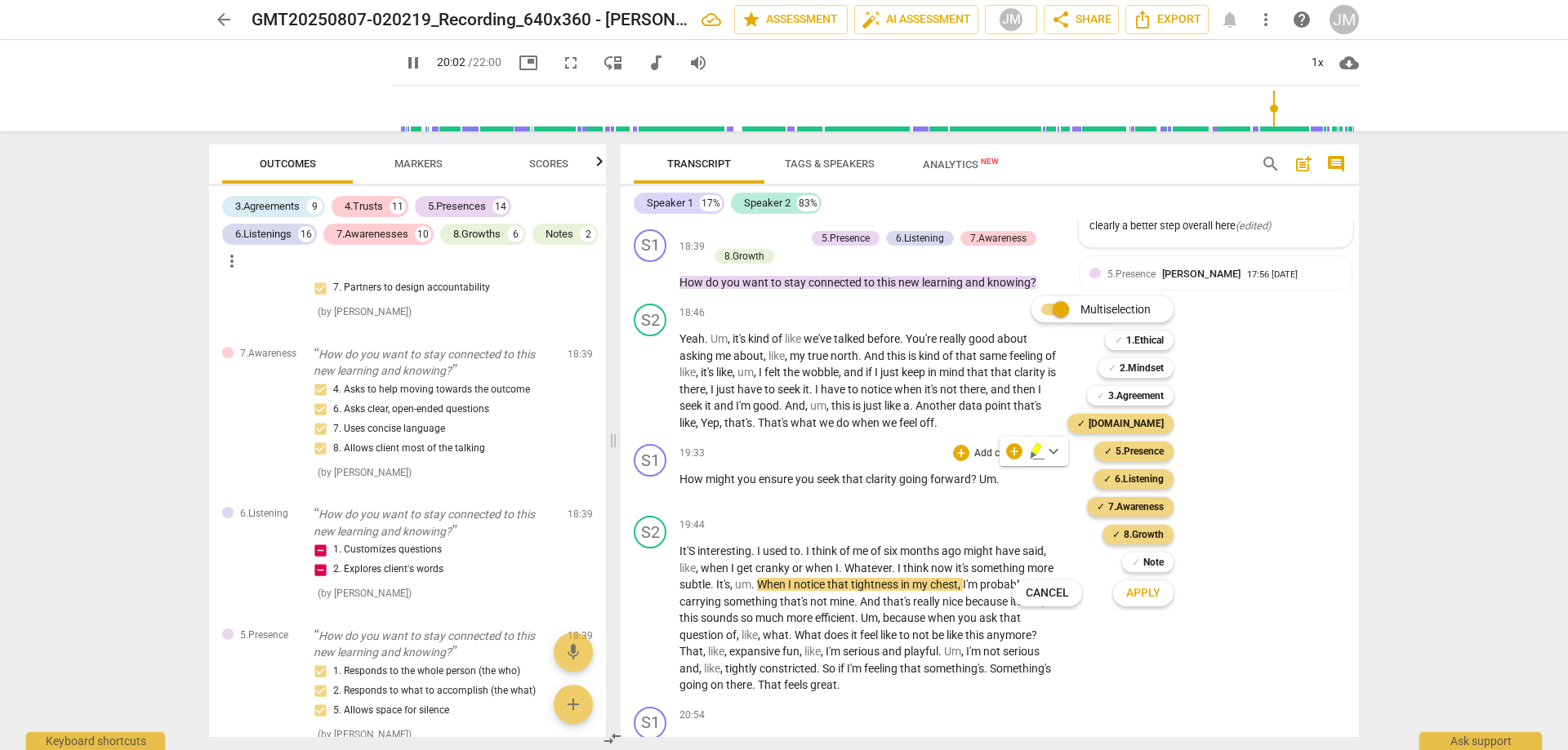
click at [1152, 596] on span "Apply" at bounding box center [1143, 593] width 34 height 17
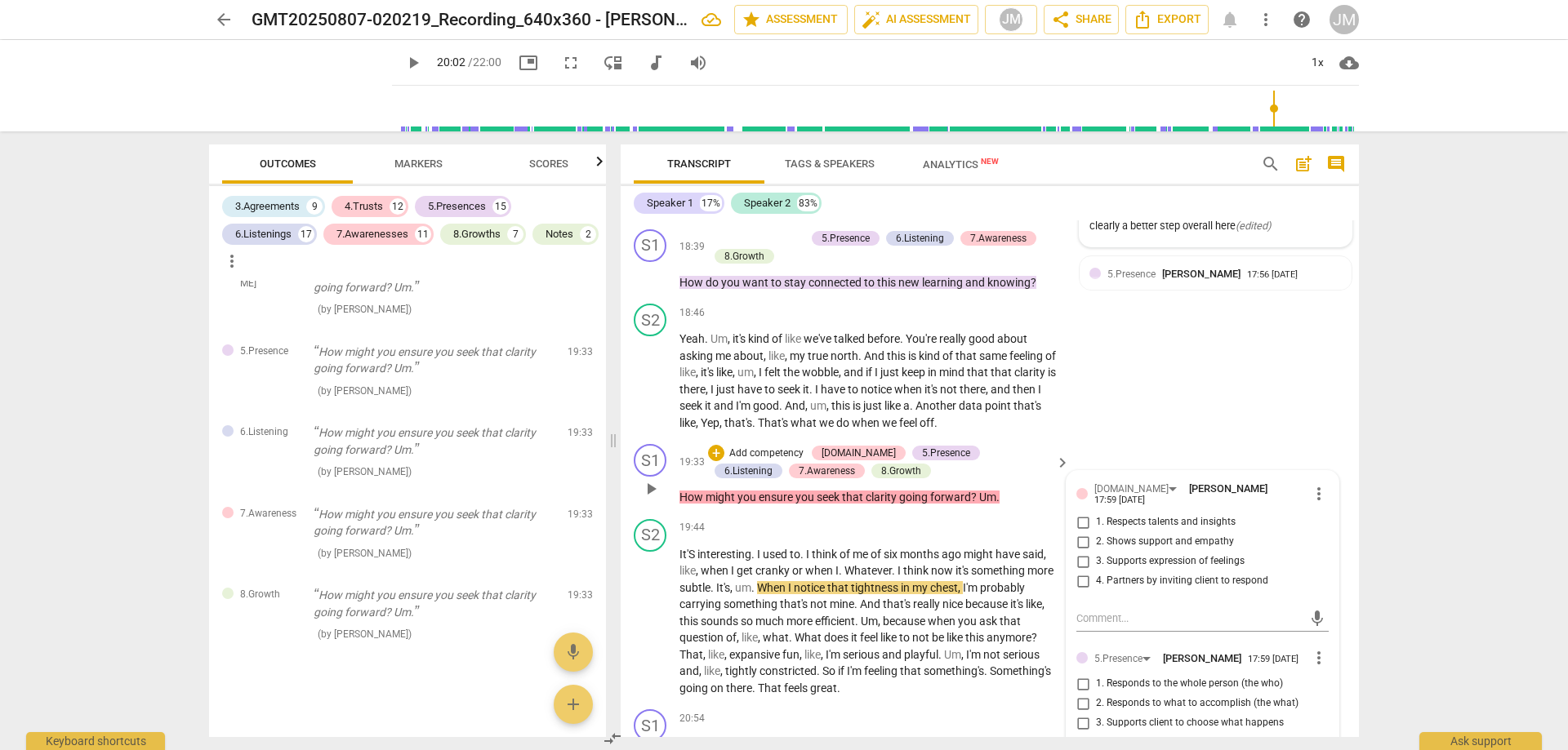
scroll to position [5226, 0]
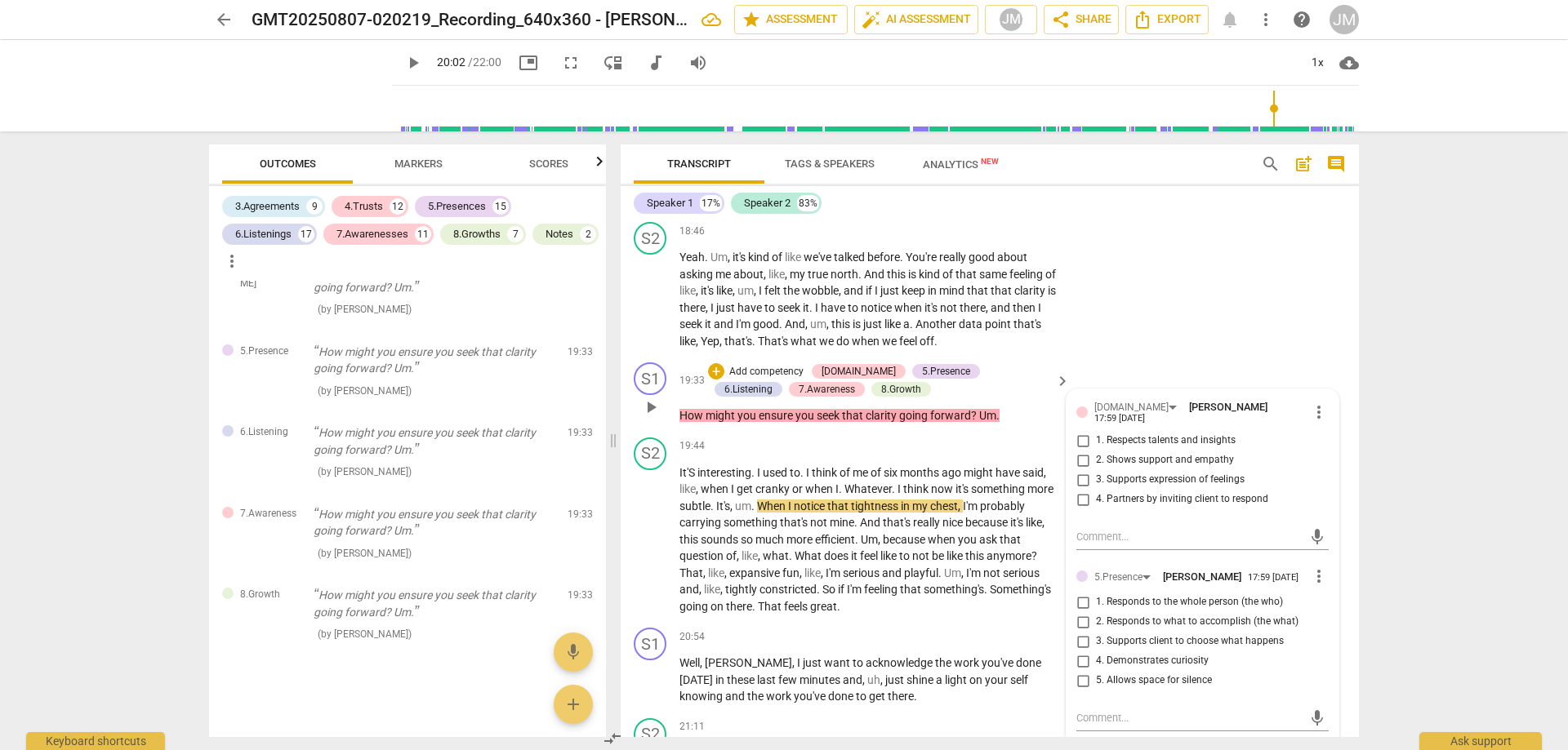
click at [1082, 431] on input "1. Respects talents and insights" at bounding box center [1083, 441] width 26 height 19
click at [1110, 529] on textarea at bounding box center [1190, 537] width 226 height 16
click at [1079, 490] on input "4. Partners by inviting client to respond" at bounding box center [1083, 500] width 26 height 19
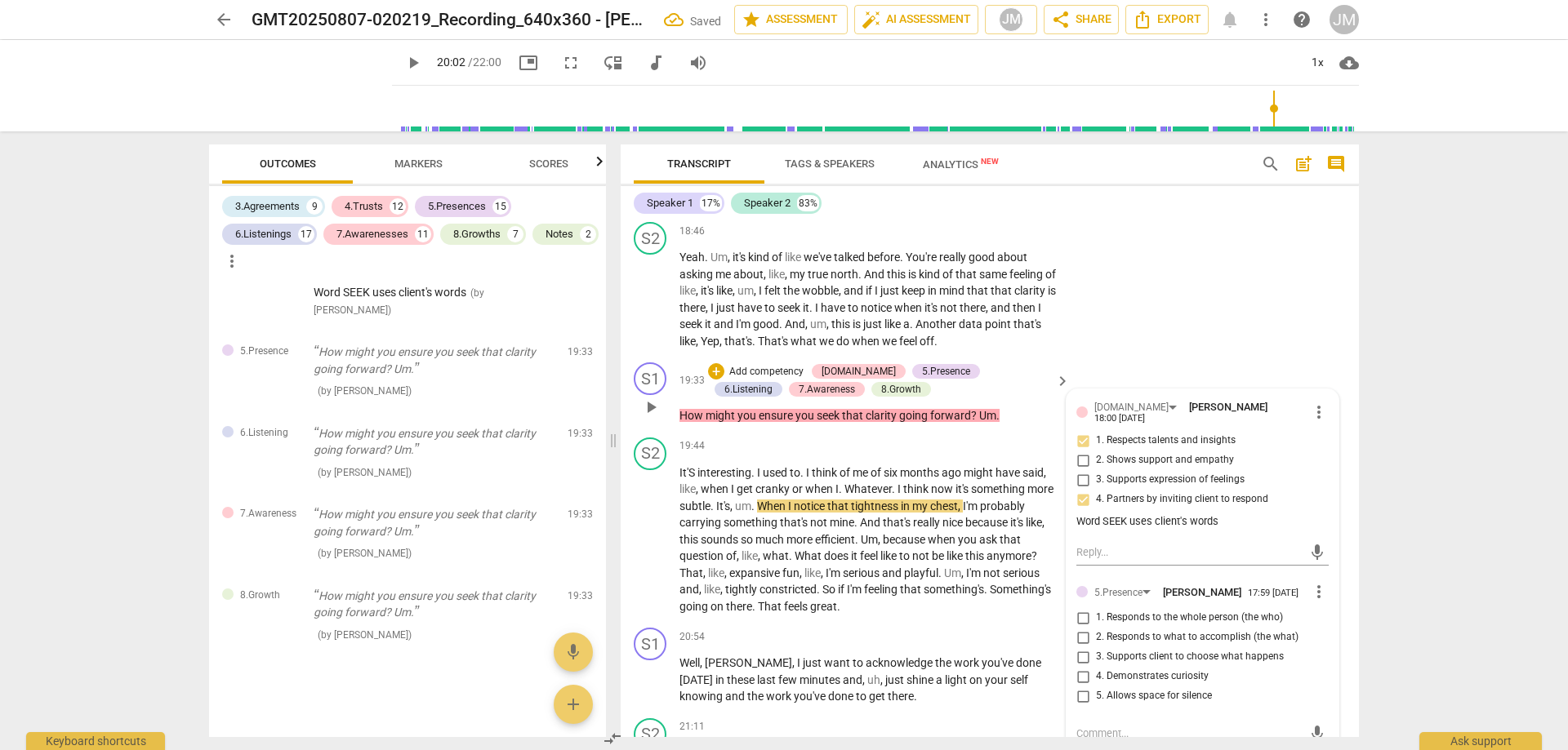
scroll to position [5306, 0]
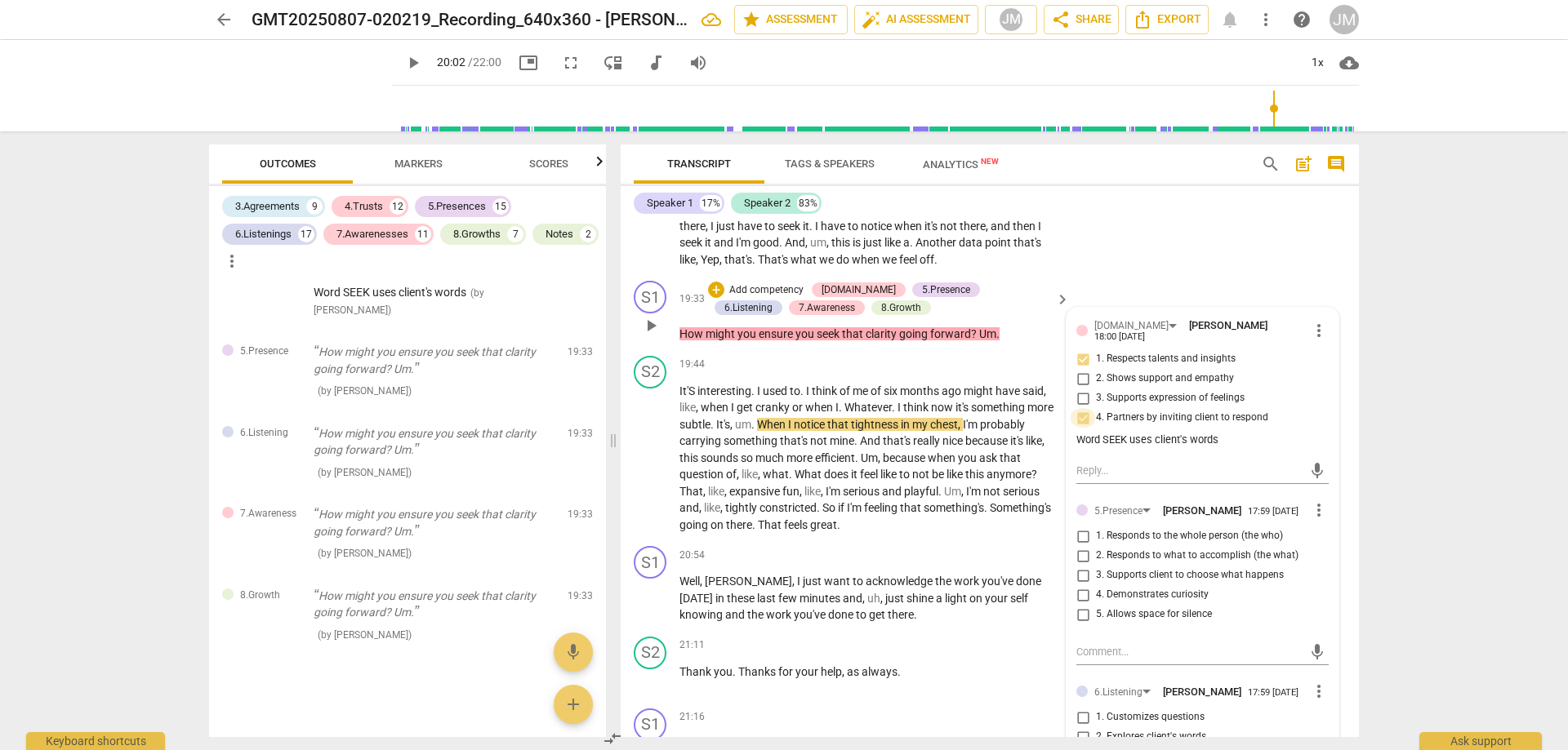
click at [1082, 408] on input "4. Partners by inviting client to respond" at bounding box center [1083, 418] width 26 height 19
click at [1077, 408] on input "4. Partners by inviting client to respond" at bounding box center [1083, 418] width 26 height 19
click at [1147, 548] on span "2. Responds to what to accomplish (the what)" at bounding box center [1198, 555] width 203 height 15
click at [1096, 546] on input "2. Responds to what to accomplish (the what)" at bounding box center [1083, 556] width 26 height 19
click at [1135, 529] on span "1. Responds to the whole person (the who)" at bounding box center [1190, 536] width 187 height 15
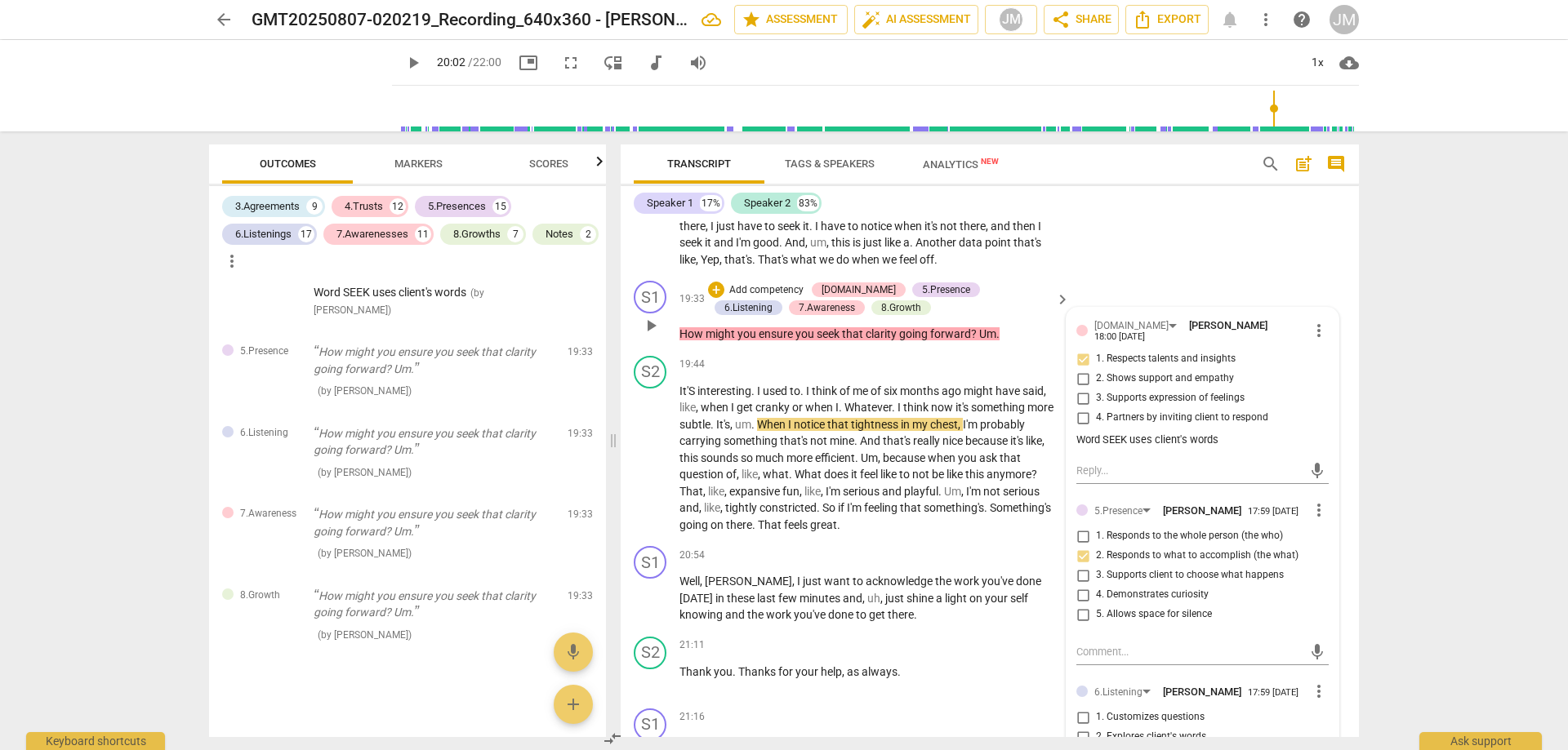
click at [1096, 527] on input "1. Responds to the whole person (the who)" at bounding box center [1083, 537] width 26 height 19
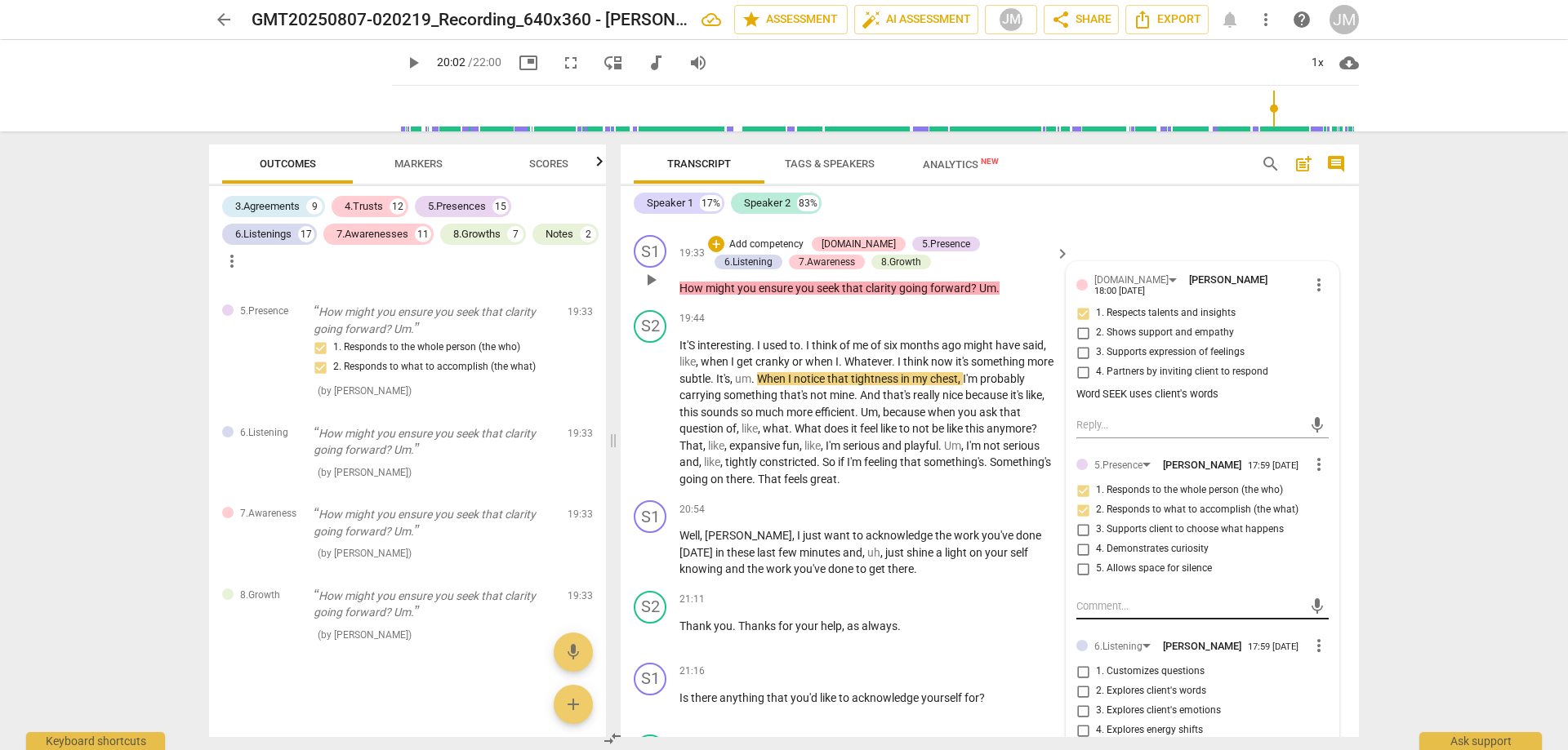
scroll to position [5388, 0]
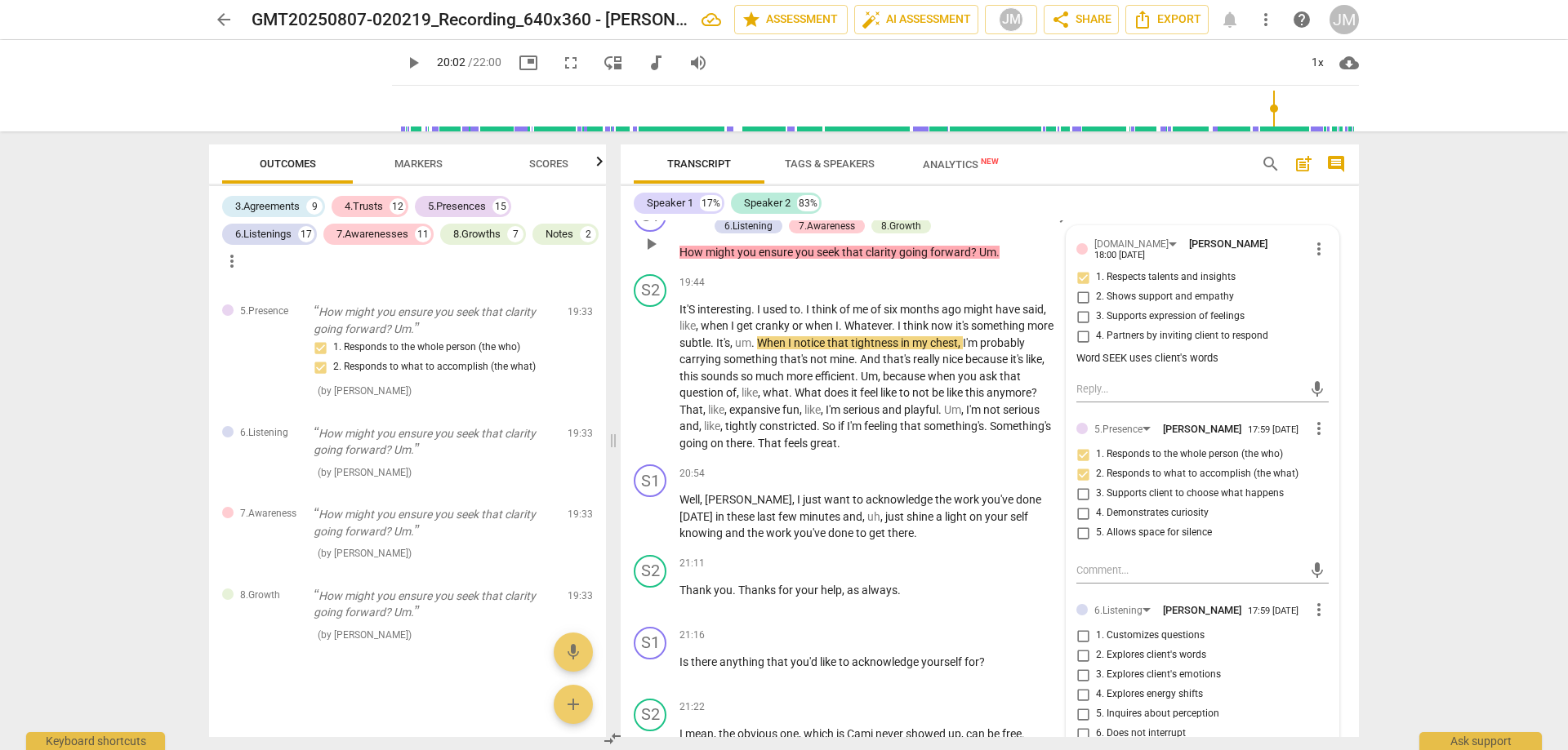
click at [1105, 447] on span "1. Responds to the whole person (the who)" at bounding box center [1190, 454] width 187 height 15
click at [1096, 445] on input "1. Responds to the whole person (the who)" at bounding box center [1083, 455] width 26 height 19
click at [1105, 447] on span "1. Responds to the whole person (the who)" at bounding box center [1190, 454] width 187 height 15
click at [1096, 445] on input "1. Responds to the whole person (the who)" at bounding box center [1083, 455] width 26 height 19
click at [1221, 486] on span "3. Supports client to choose what happens" at bounding box center [1190, 493] width 188 height 15
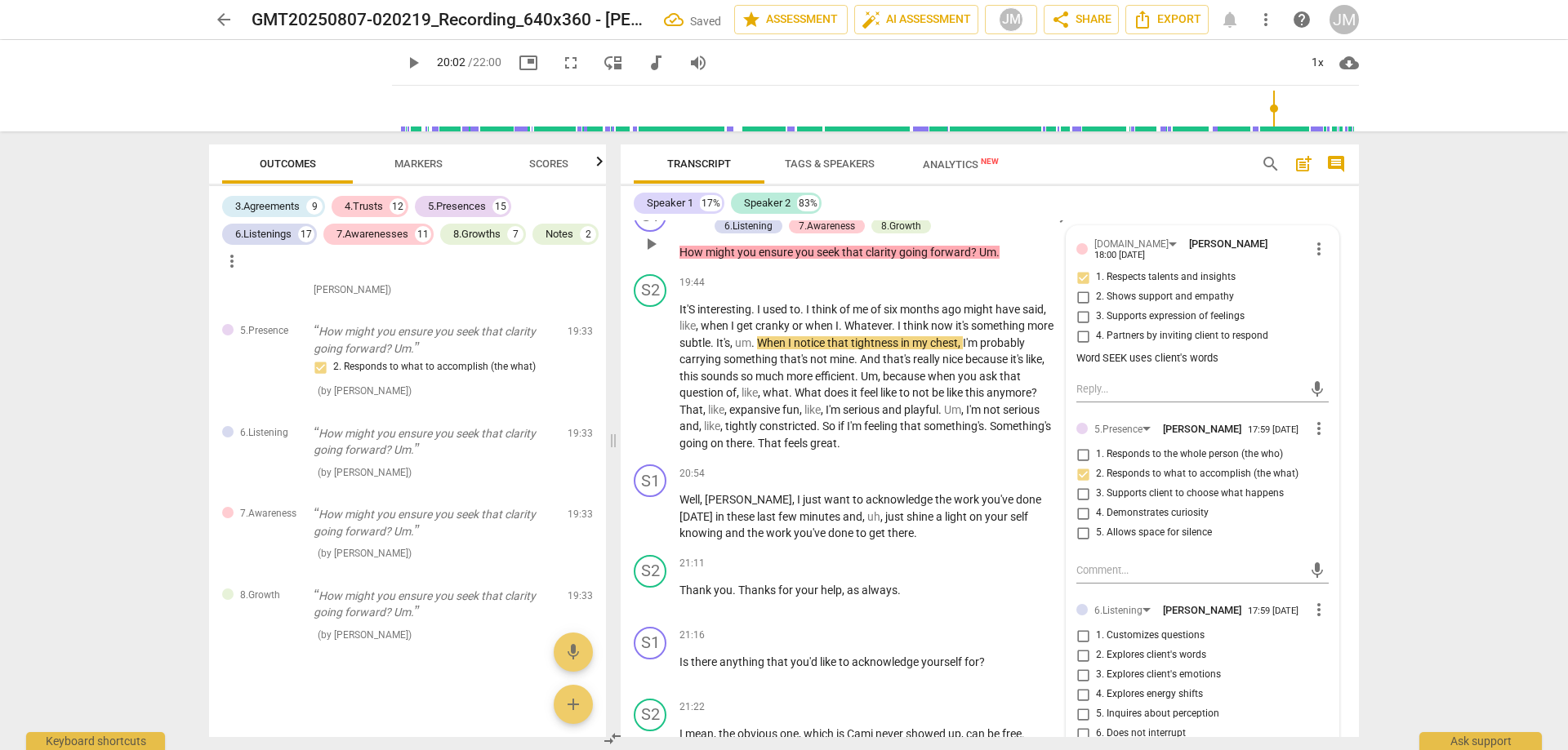
click at [1096, 484] on input "3. Supports client to choose what happens" at bounding box center [1083, 494] width 26 height 19
click at [1177, 628] on span "1. Customizes questions" at bounding box center [1150, 635] width 108 height 15
click at [1096, 626] on input "1. Customizes questions" at bounding box center [1083, 636] width 26 height 19
click at [1178, 648] on span "2. Explores client's words" at bounding box center [1151, 655] width 110 height 15
click at [1096, 646] on input "2. Explores client's words" at bounding box center [1083, 656] width 26 height 19
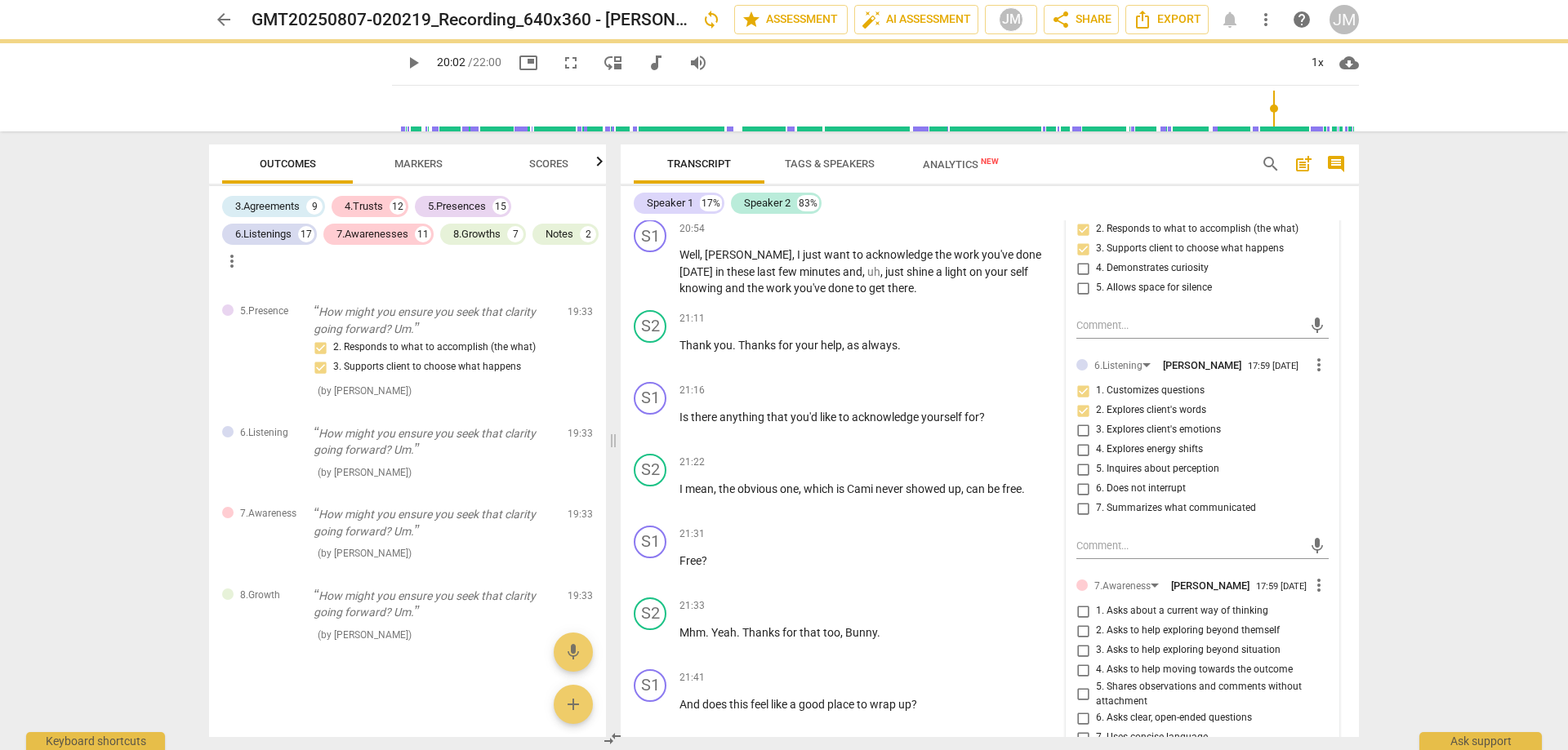
scroll to position [5796, 0]
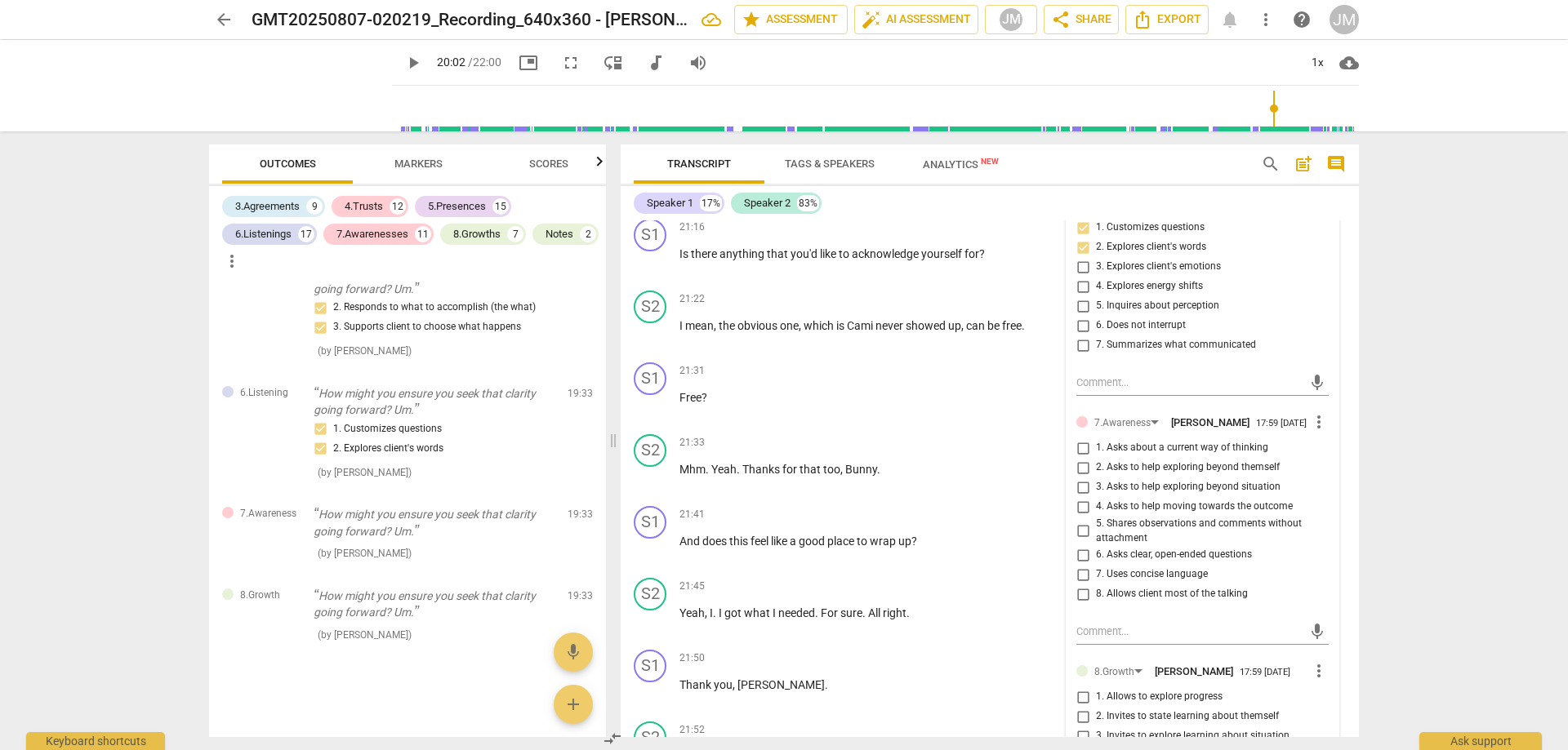
click at [1092, 477] on input "3. Asks to help exploring beyond situation" at bounding box center [1083, 487] width 26 height 19
click at [1130, 500] on span "4. Asks to help moving towards the outcome" at bounding box center [1195, 506] width 197 height 15
click at [1096, 497] on input "4. Asks to help moving towards the outcome" at bounding box center [1083, 506] width 26 height 19
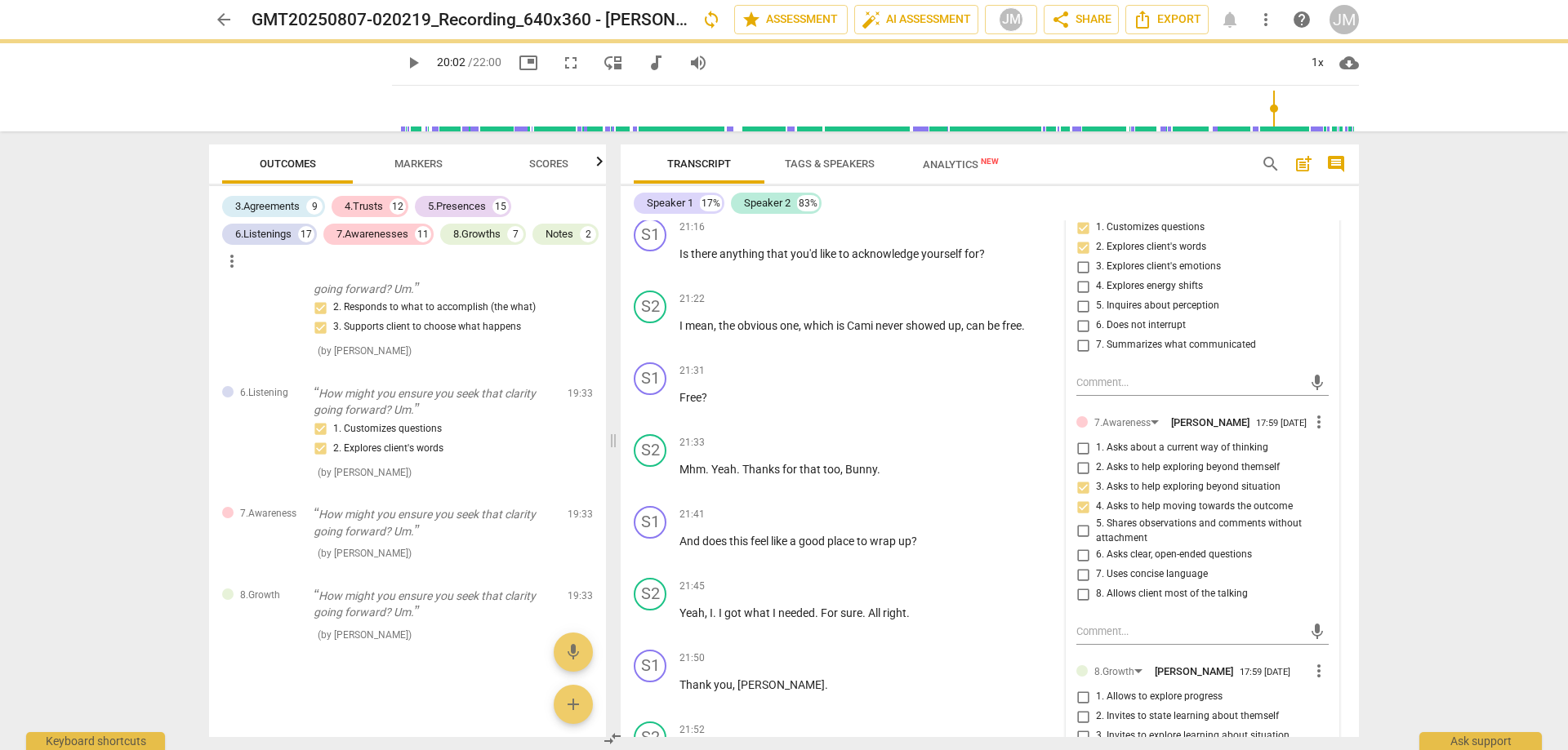
click at [1201, 548] on span "6. Asks clear, open-ended questions" at bounding box center [1174, 554] width 156 height 15
click at [1096, 548] on input "6. Asks clear, open-ended questions" at bounding box center [1083, 555] width 26 height 19
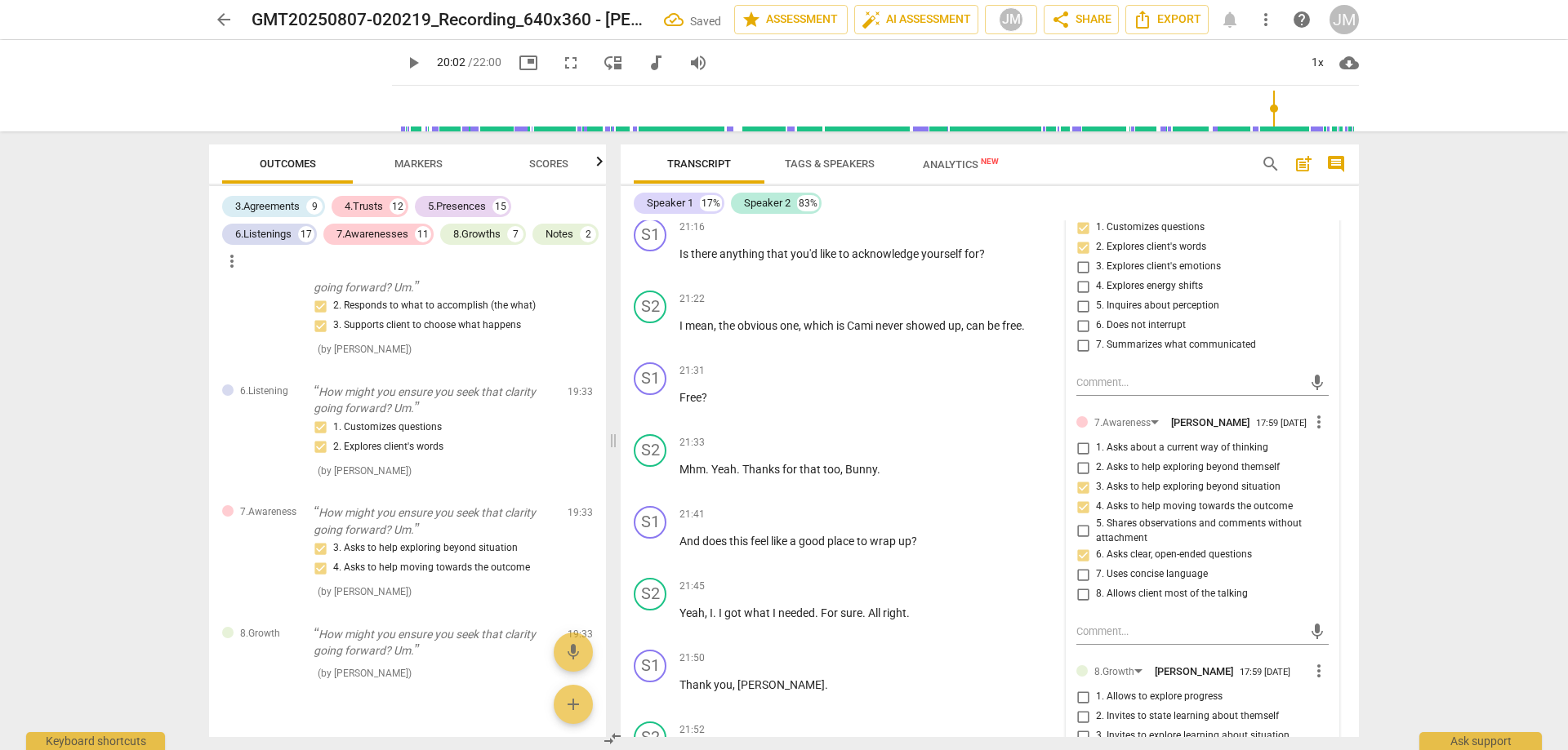
click at [1202, 572] on span "7. Uses concise language" at bounding box center [1152, 574] width 112 height 15
click at [1096, 572] on input "7. Uses concise language" at bounding box center [1083, 575] width 26 height 19
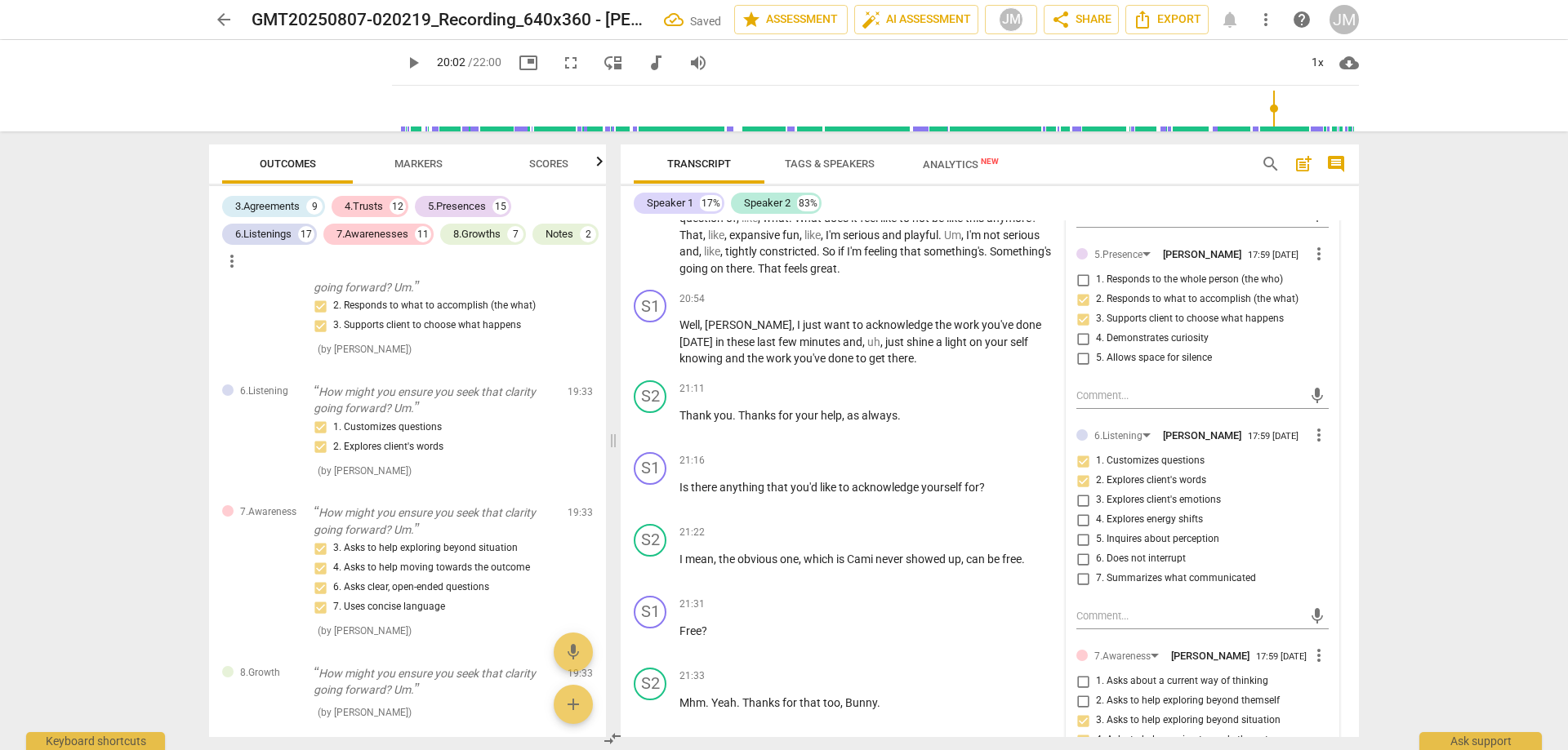
scroll to position [5972, 0]
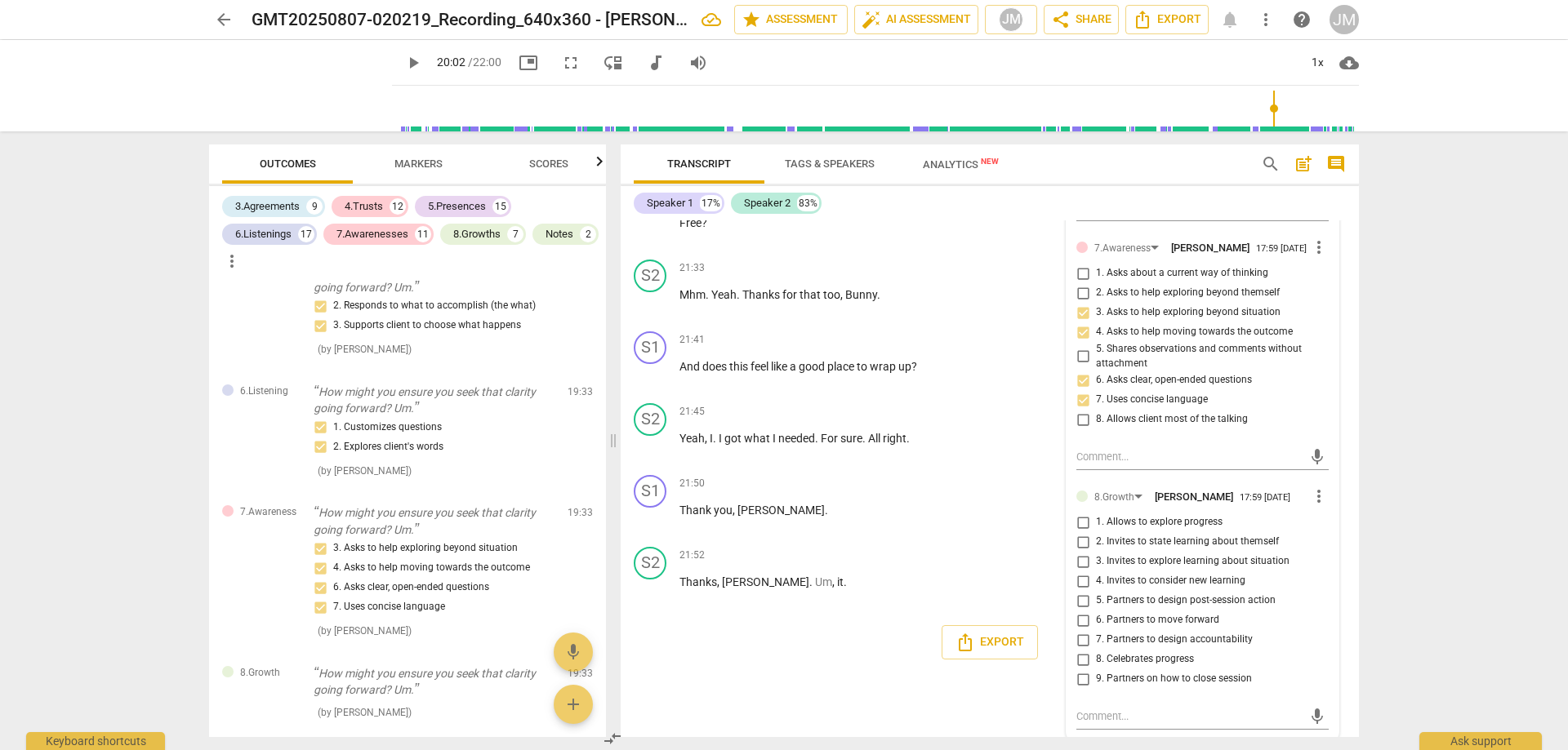
click at [1173, 633] on span "7. Partners to design accountability" at bounding box center [1174, 640] width 157 height 15
click at [1096, 630] on input "7. Partners to design accountability" at bounding box center [1083, 640] width 26 height 19
click at [1204, 594] on span "5. Partners to design post-session action" at bounding box center [1186, 600] width 179 height 15
click at [1096, 594] on input "5. Partners to design post-session action" at bounding box center [1083, 601] width 26 height 19
click at [1206, 613] on span "6. Partners to move forward" at bounding box center [1158, 619] width 124 height 15
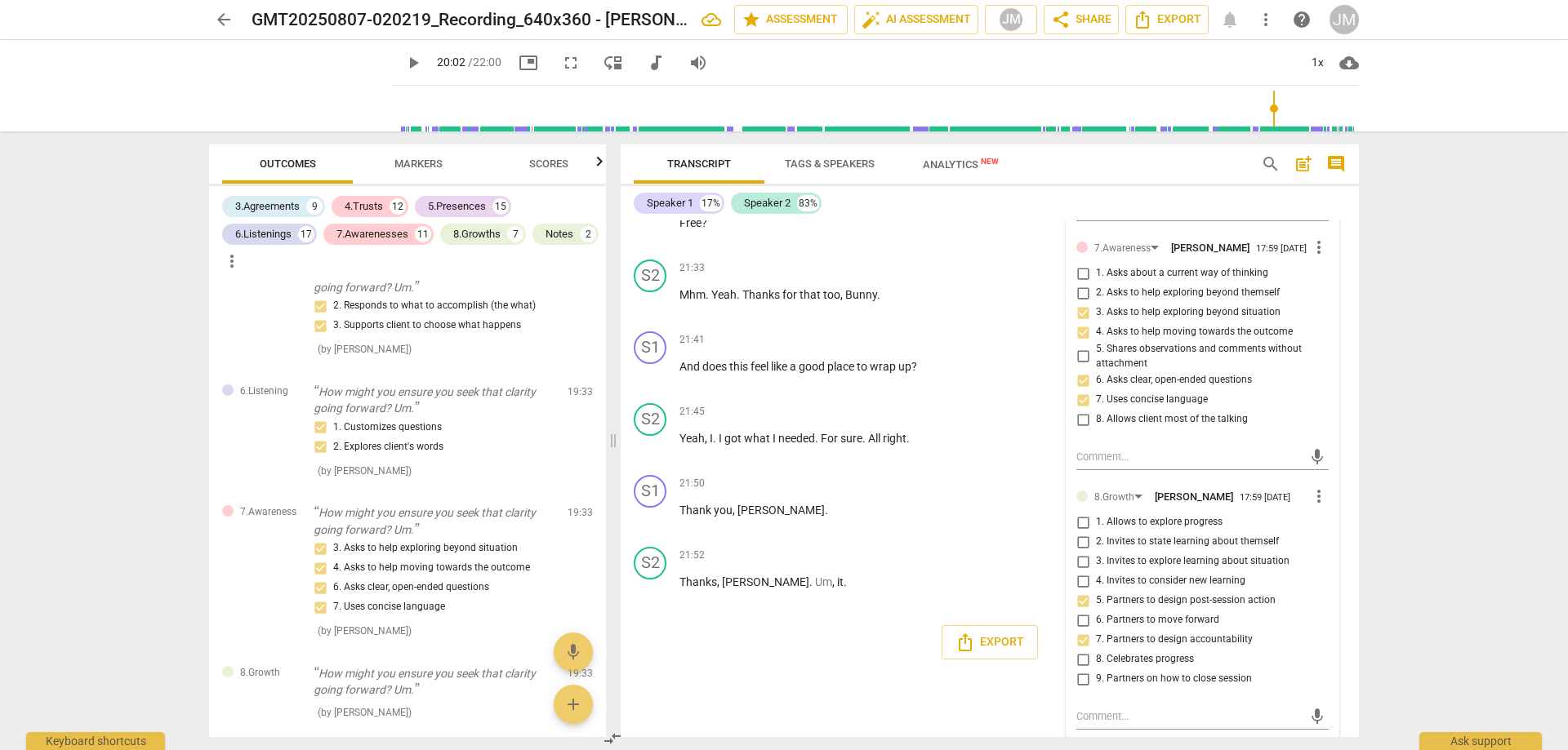
click at [1096, 611] on input "6. Partners to move forward" at bounding box center [1083, 620] width 26 height 19
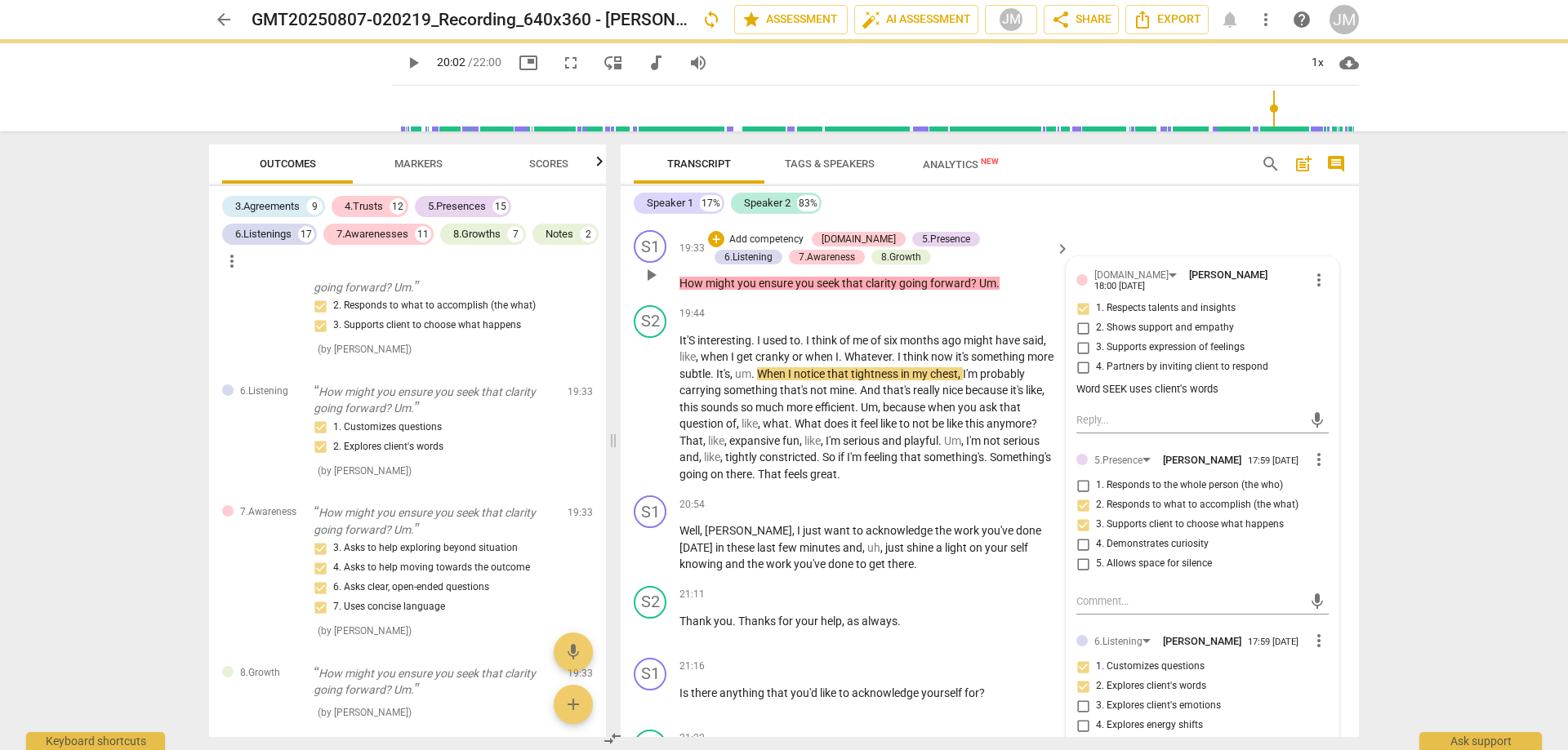
scroll to position [5236, 0]
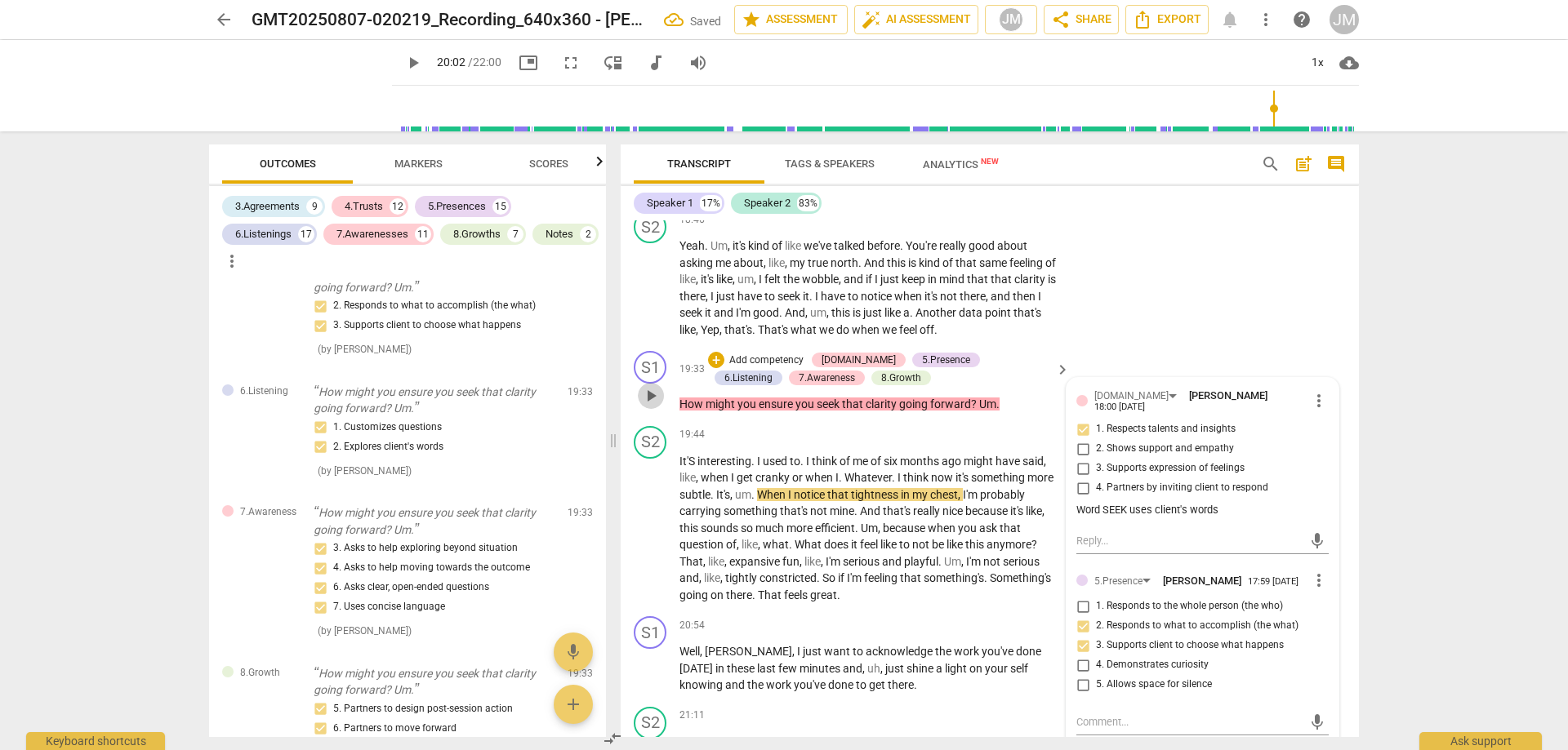
click at [651, 386] on span "play_arrow" at bounding box center [651, 395] width 19 height 19
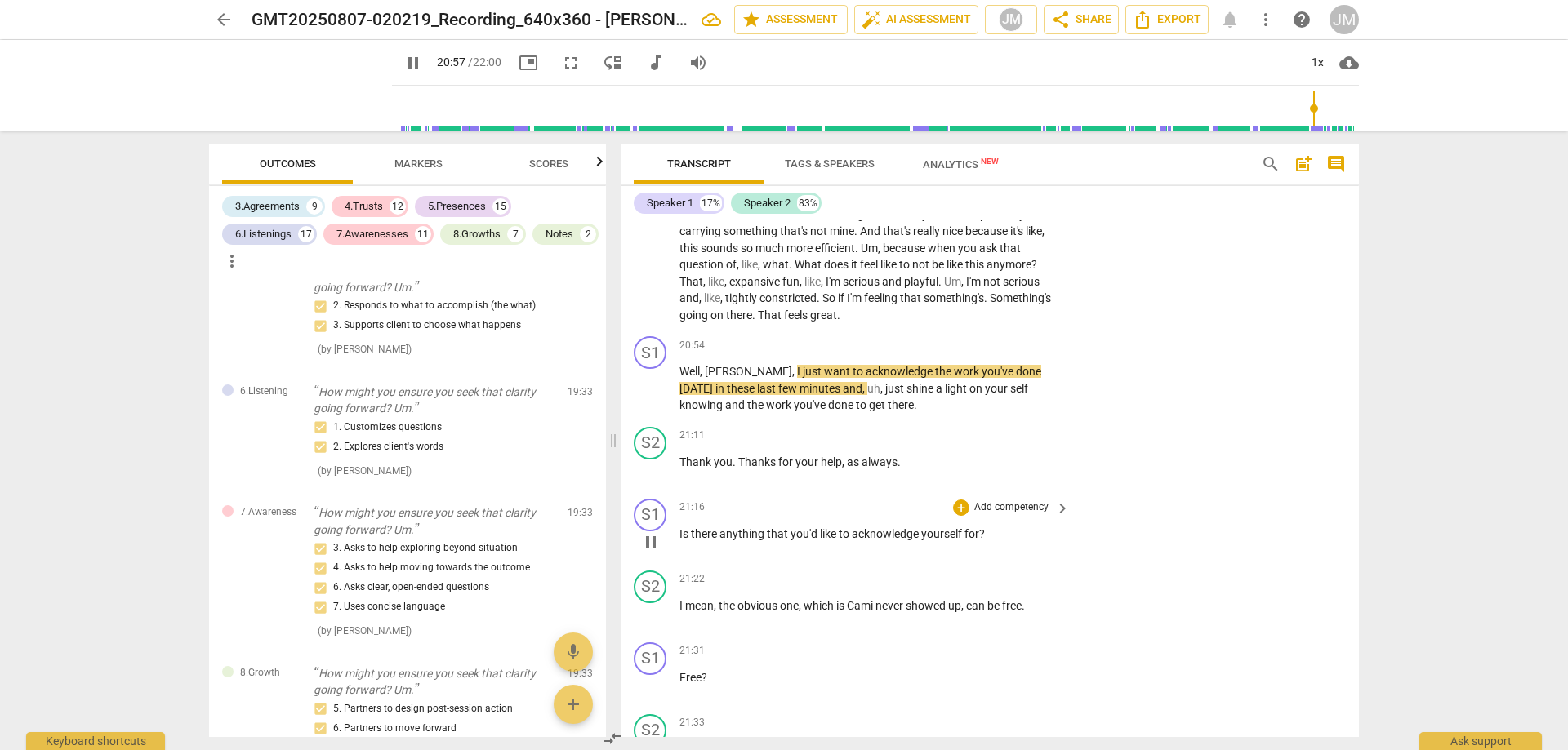
scroll to position [5563, 0]
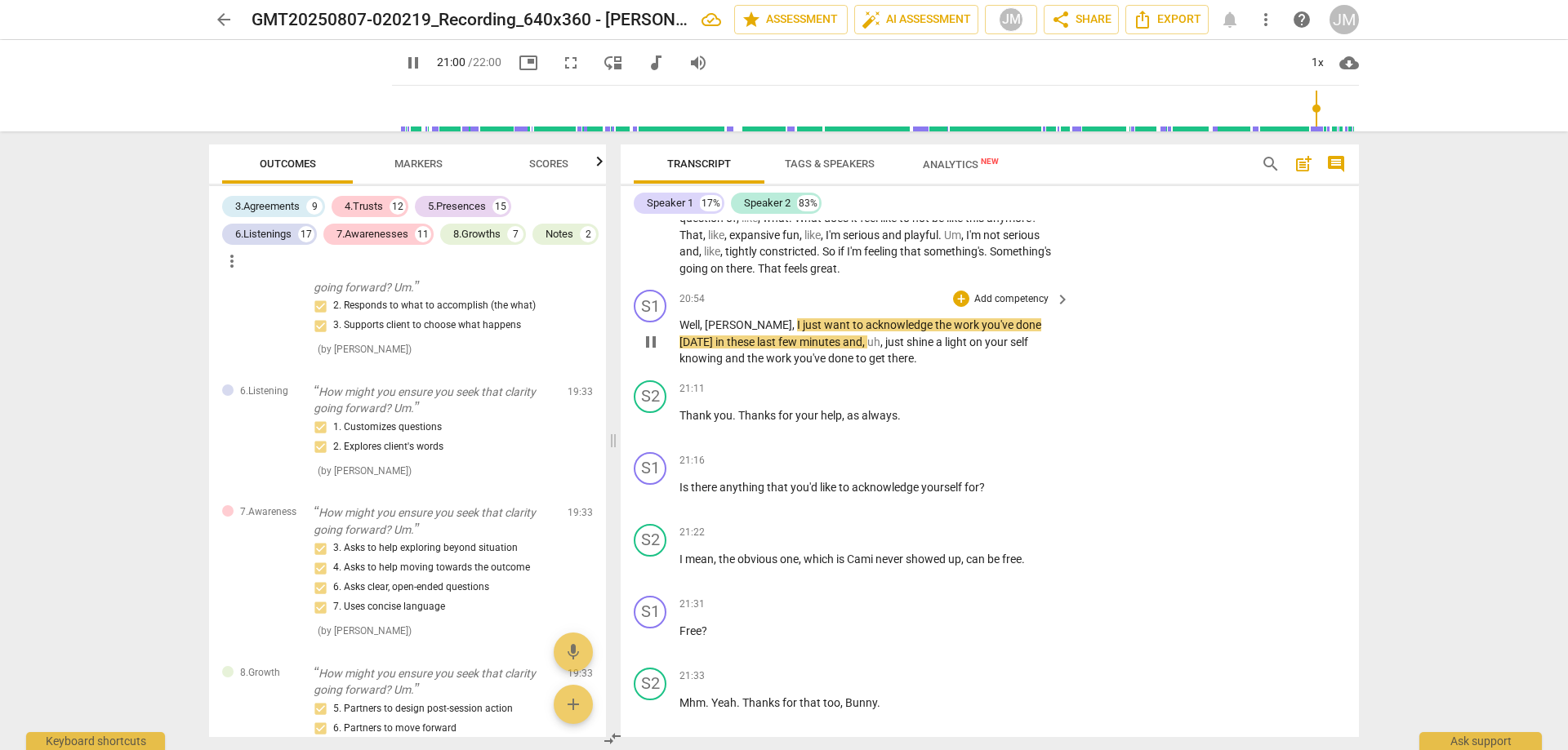
click at [705, 319] on span "," at bounding box center [702, 324] width 5 height 13
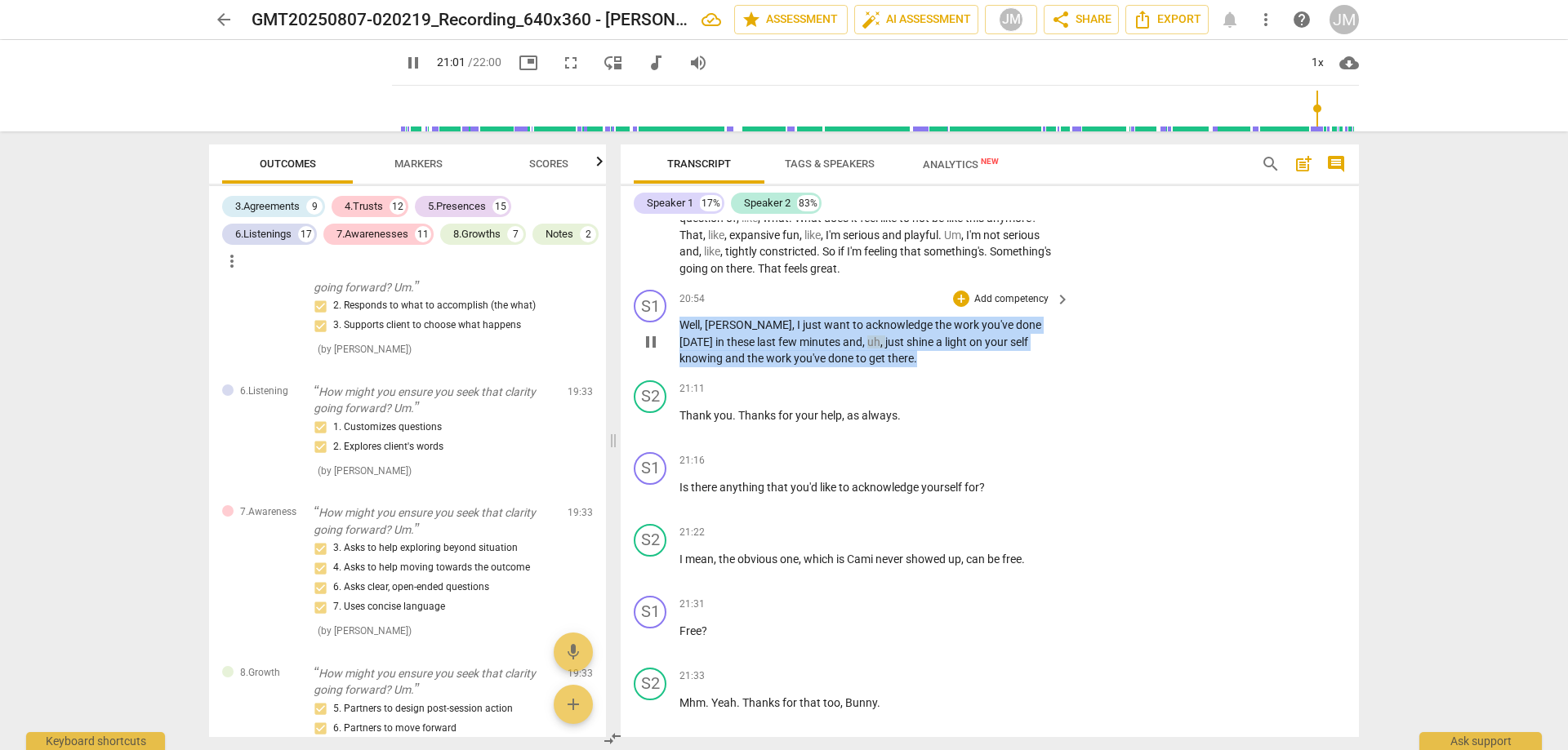
drag, startPoint x: 681, startPoint y: 315, endPoint x: 873, endPoint y: 356, distance: 196.3
click at [873, 356] on p "Well , [PERSON_NAME] , I just want to acknowledge the work you've done [DATE] i…" at bounding box center [870, 342] width 382 height 51
click at [966, 290] on div "+ Add competency" at bounding box center [1002, 298] width 97 height 17
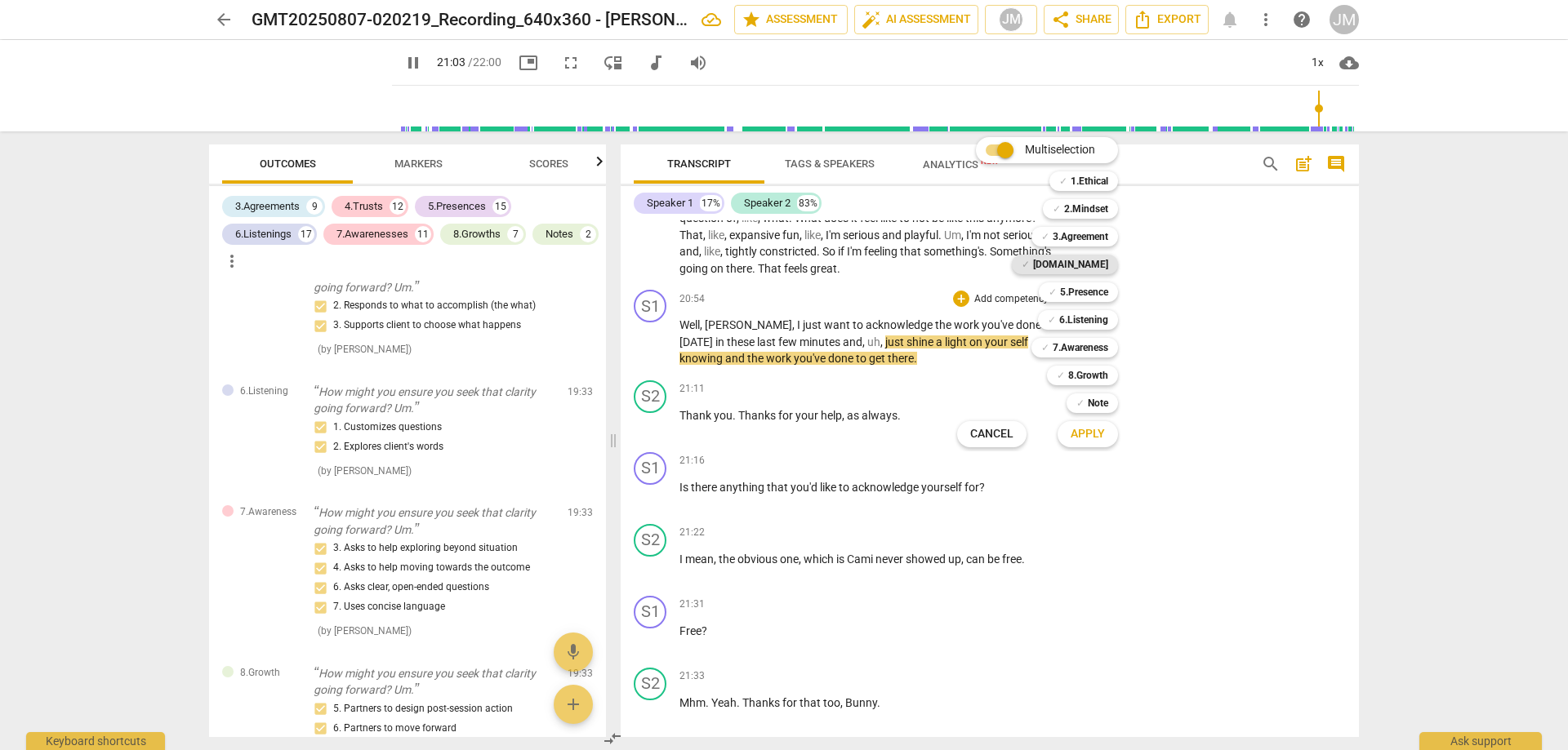
click at [1092, 258] on b "[DOMAIN_NAME]" at bounding box center [1070, 264] width 75 height 19
click at [1102, 288] on b "5.Presence" at bounding box center [1084, 292] width 48 height 19
click at [1100, 321] on b "6.Listening" at bounding box center [1084, 319] width 49 height 19
click at [1086, 236] on b "3.Agreement" at bounding box center [1080, 237] width 56 height 19
click at [1090, 346] on b "7.Awareness" at bounding box center [1080, 348] width 56 height 19
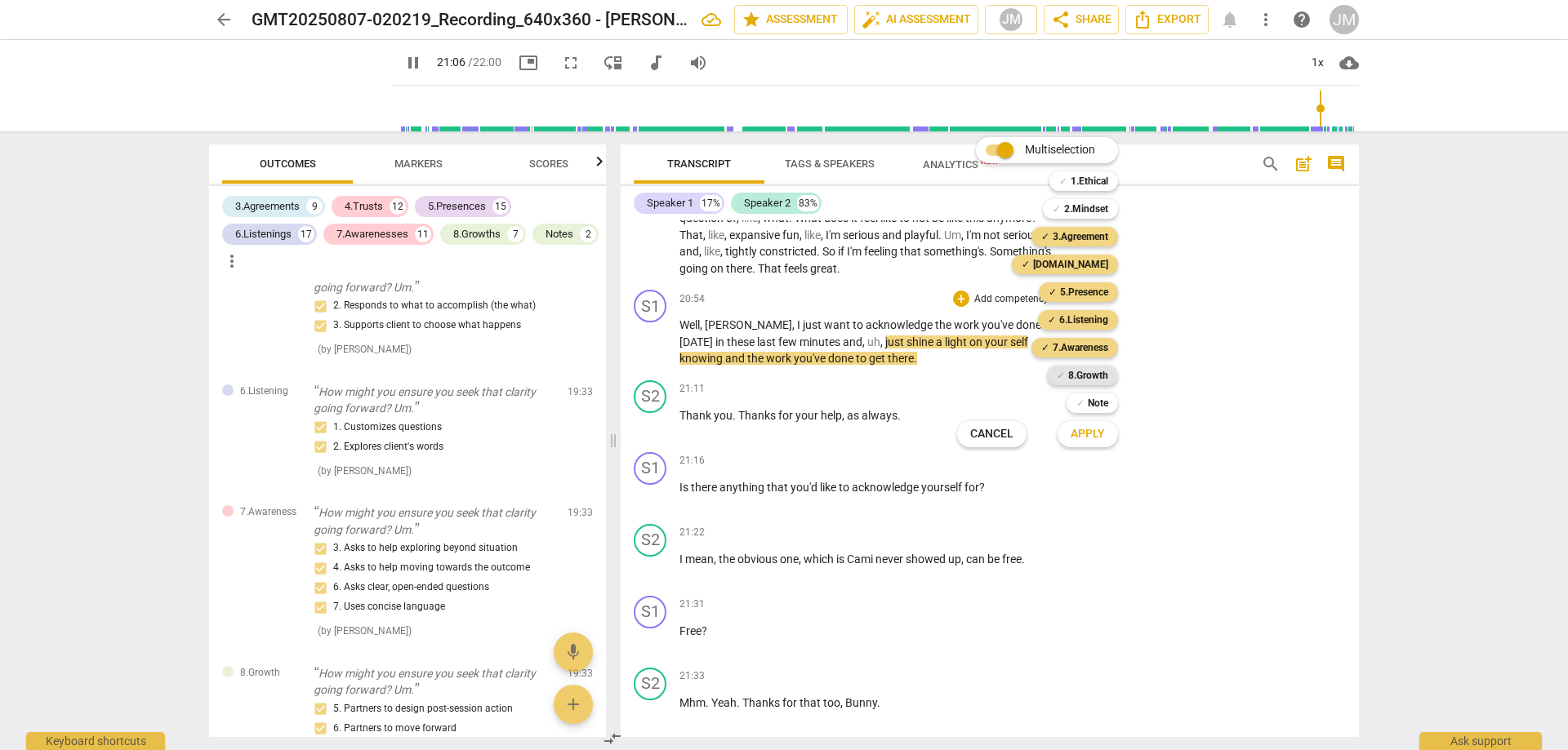
click at [1096, 382] on b "8.Growth" at bounding box center [1088, 375] width 40 height 19
click at [1091, 441] on span "Apply" at bounding box center [1088, 433] width 34 height 17
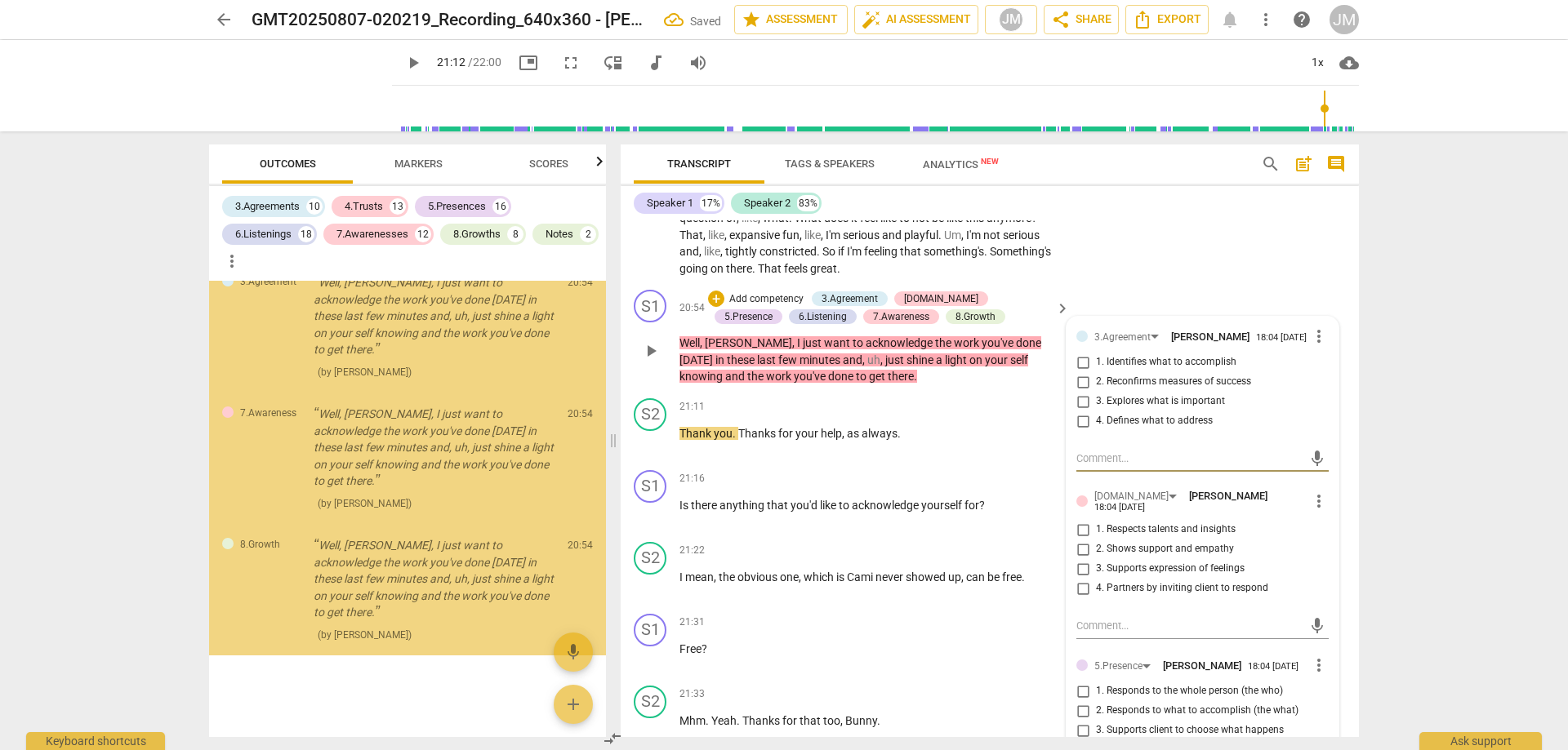
scroll to position [11217, 0]
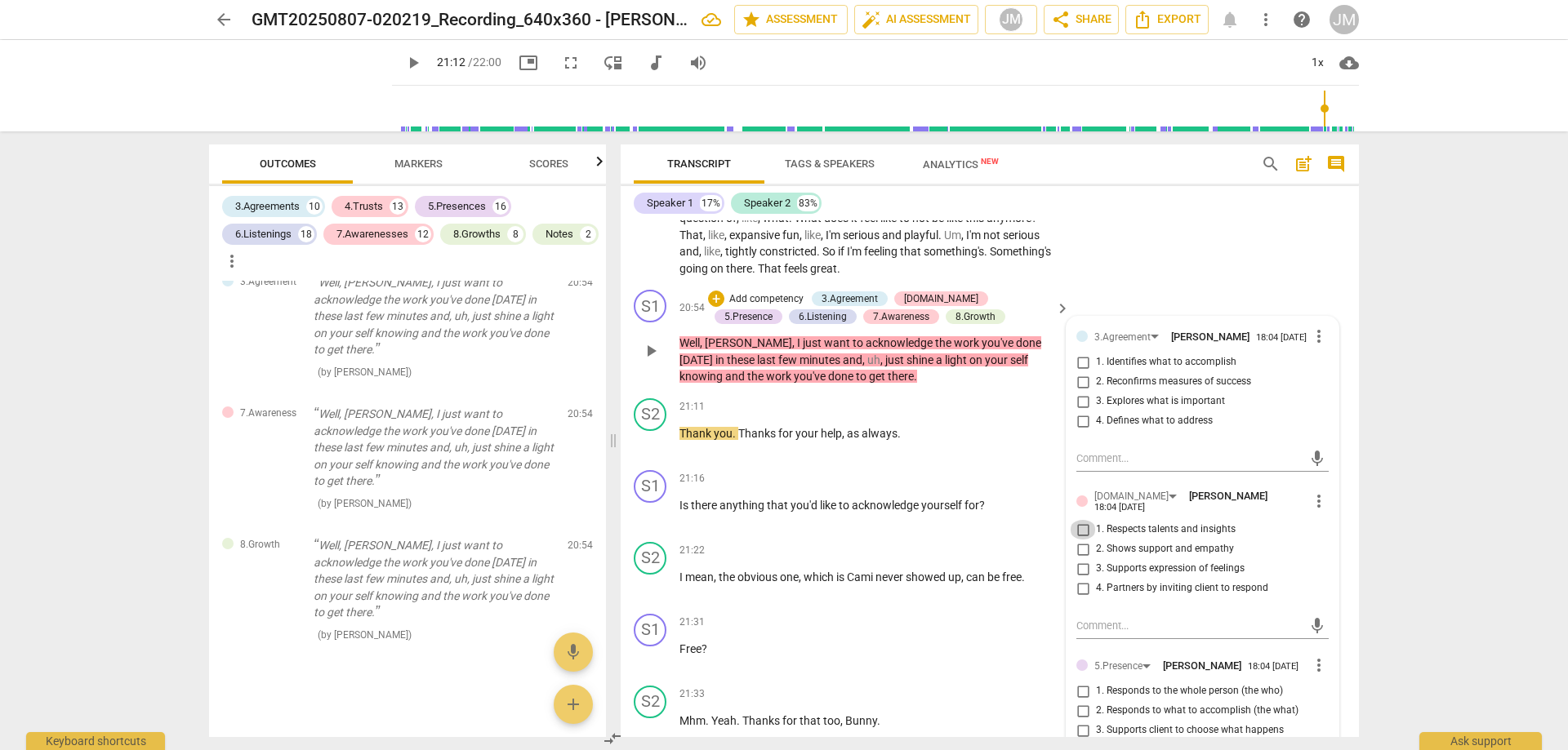
click at [1082, 521] on input "1. Respects talents and insights" at bounding box center [1083, 530] width 26 height 19
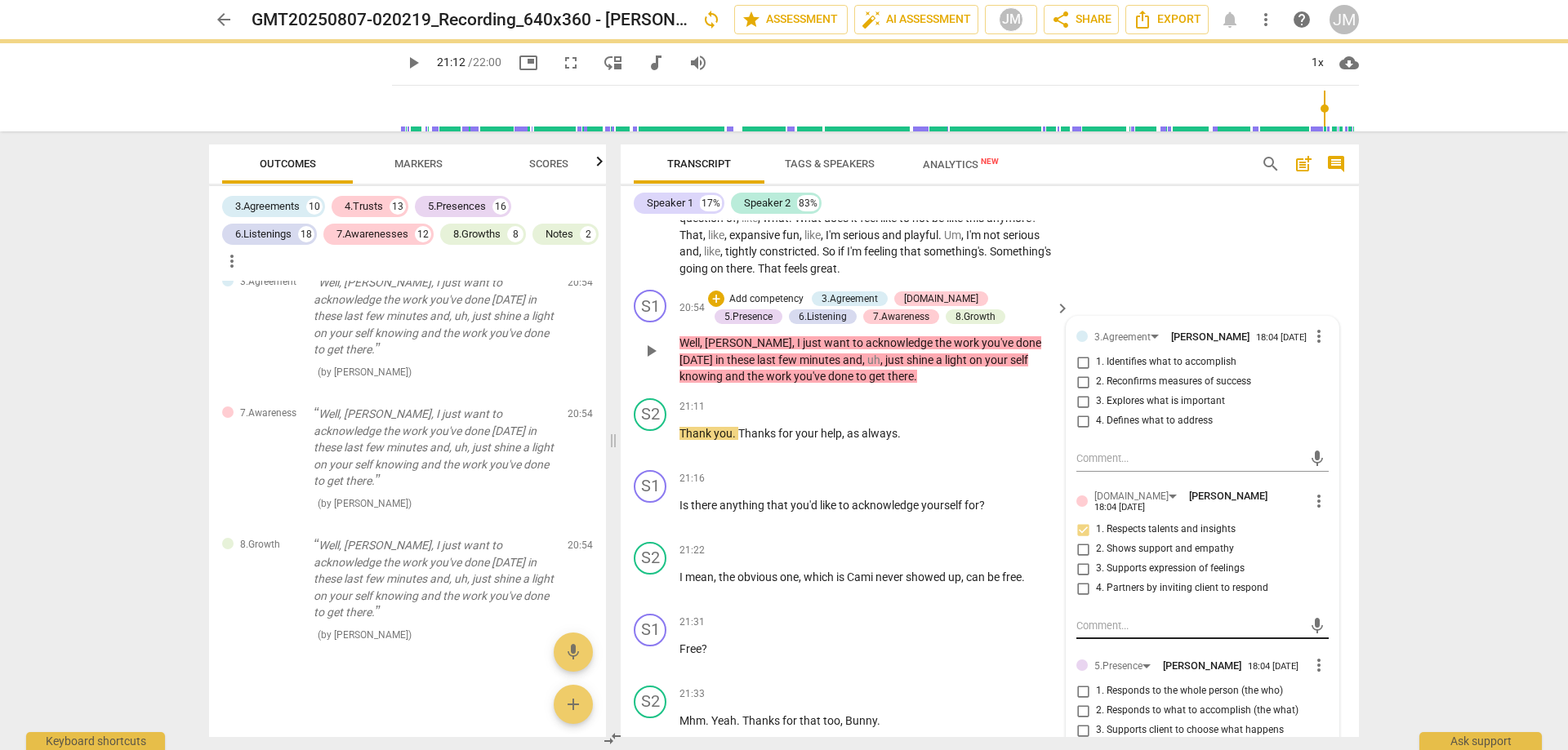
click at [1134, 619] on textarea at bounding box center [1190, 625] width 226 height 16
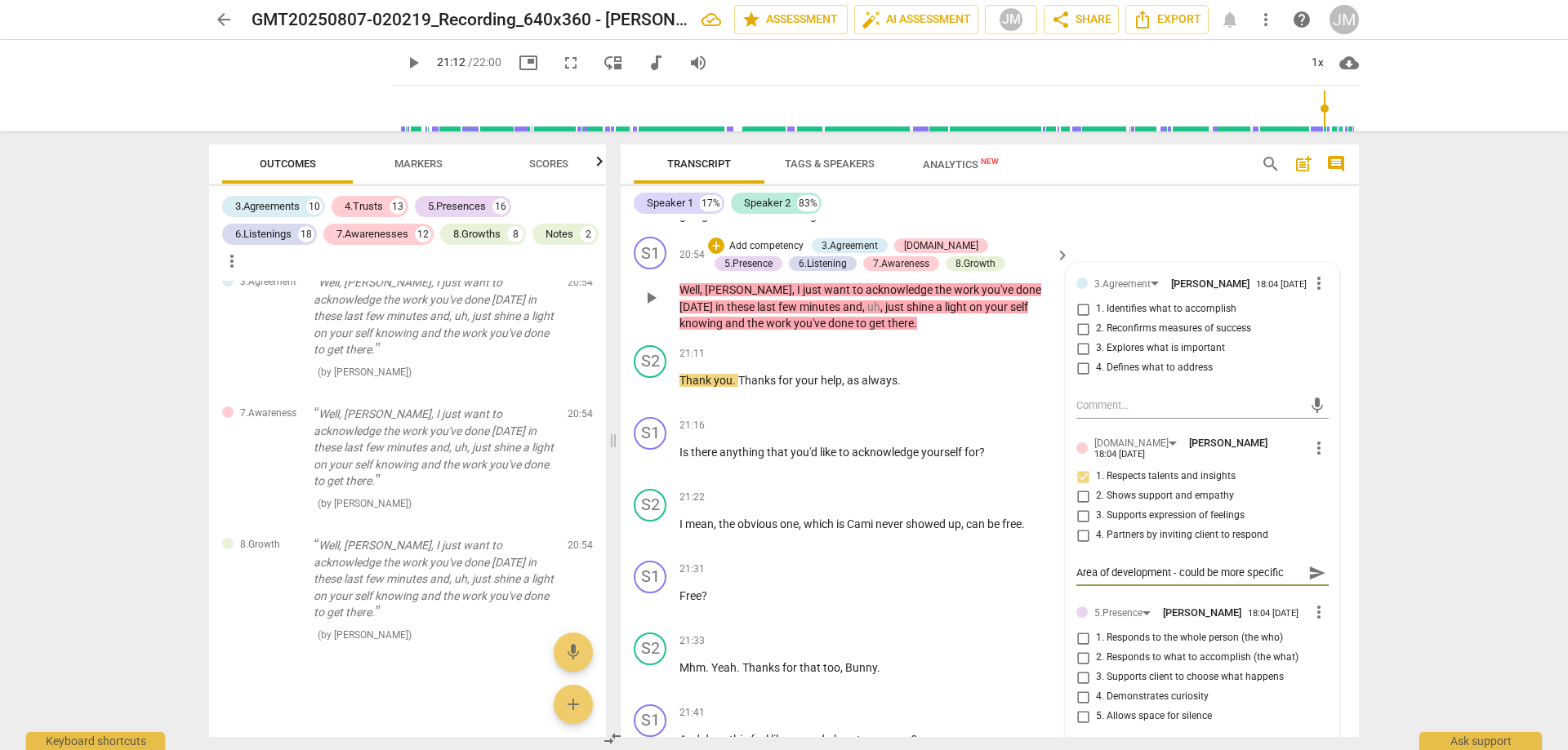
scroll to position [5644, 0]
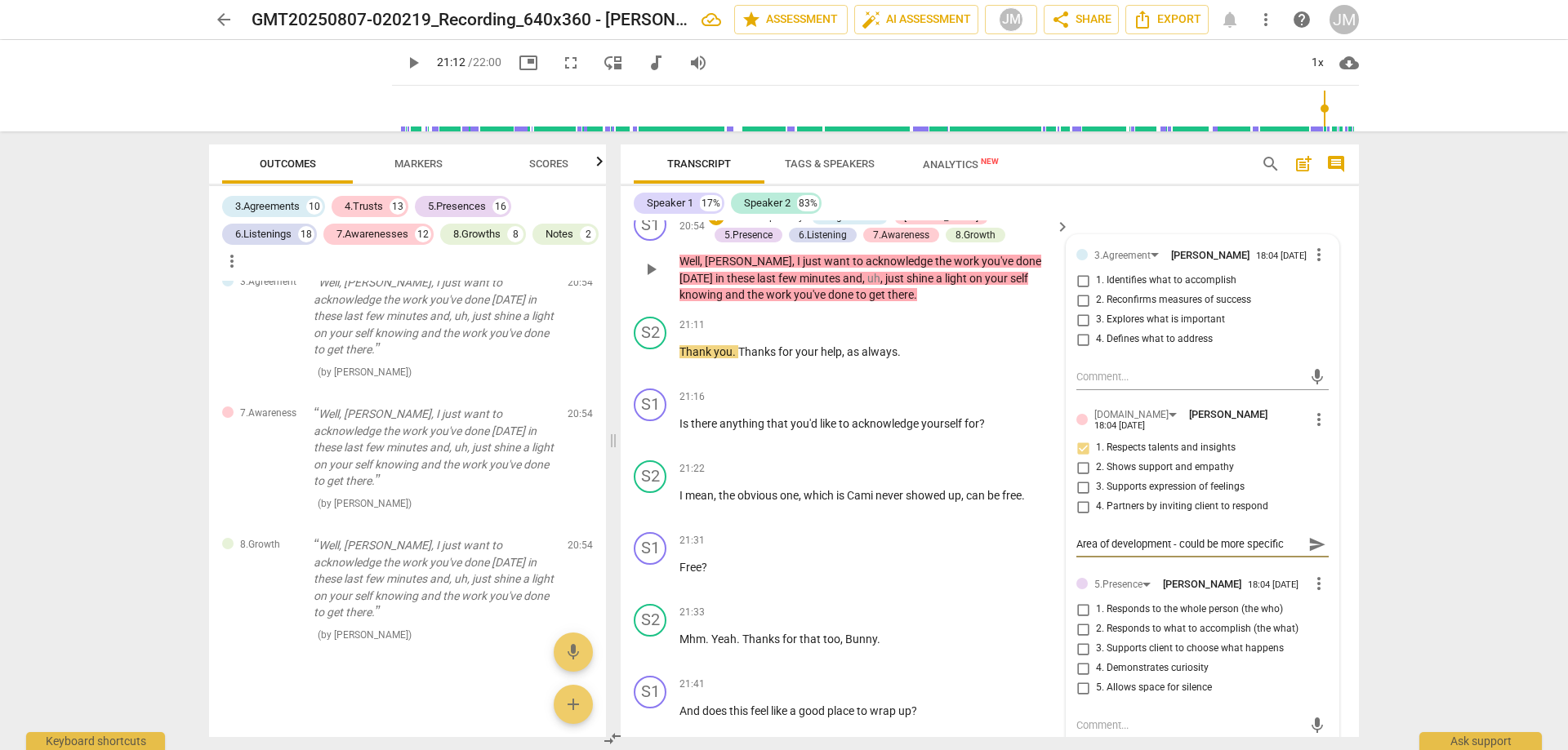
click at [1088, 458] on input "2. Shows support and empathy" at bounding box center [1083, 468] width 26 height 19
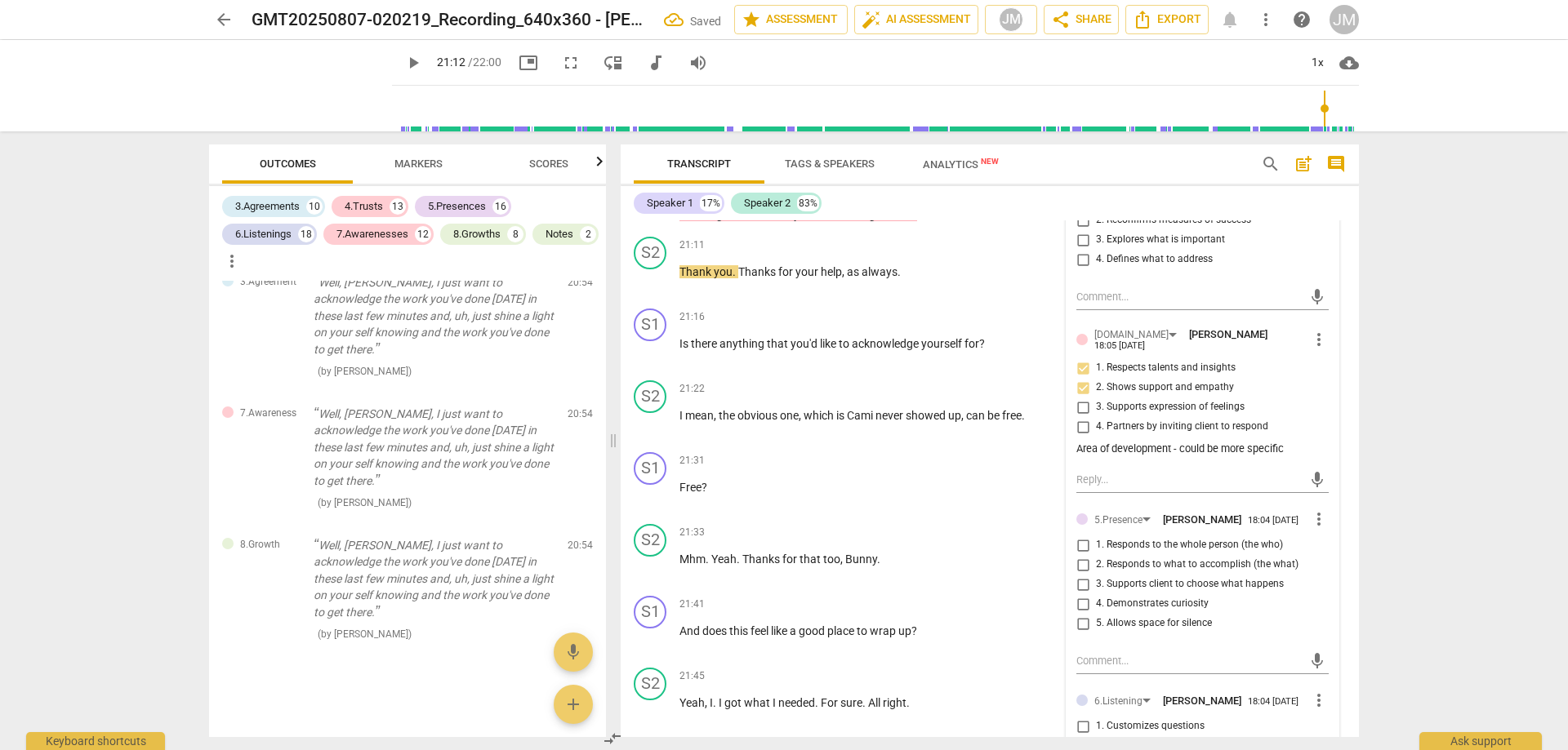
scroll to position [5726, 0]
click at [1129, 618] on span "5. Allows space for silence" at bounding box center [1154, 621] width 116 height 15
click at [1096, 618] on input "5. Allows space for silence" at bounding box center [1083, 622] width 26 height 19
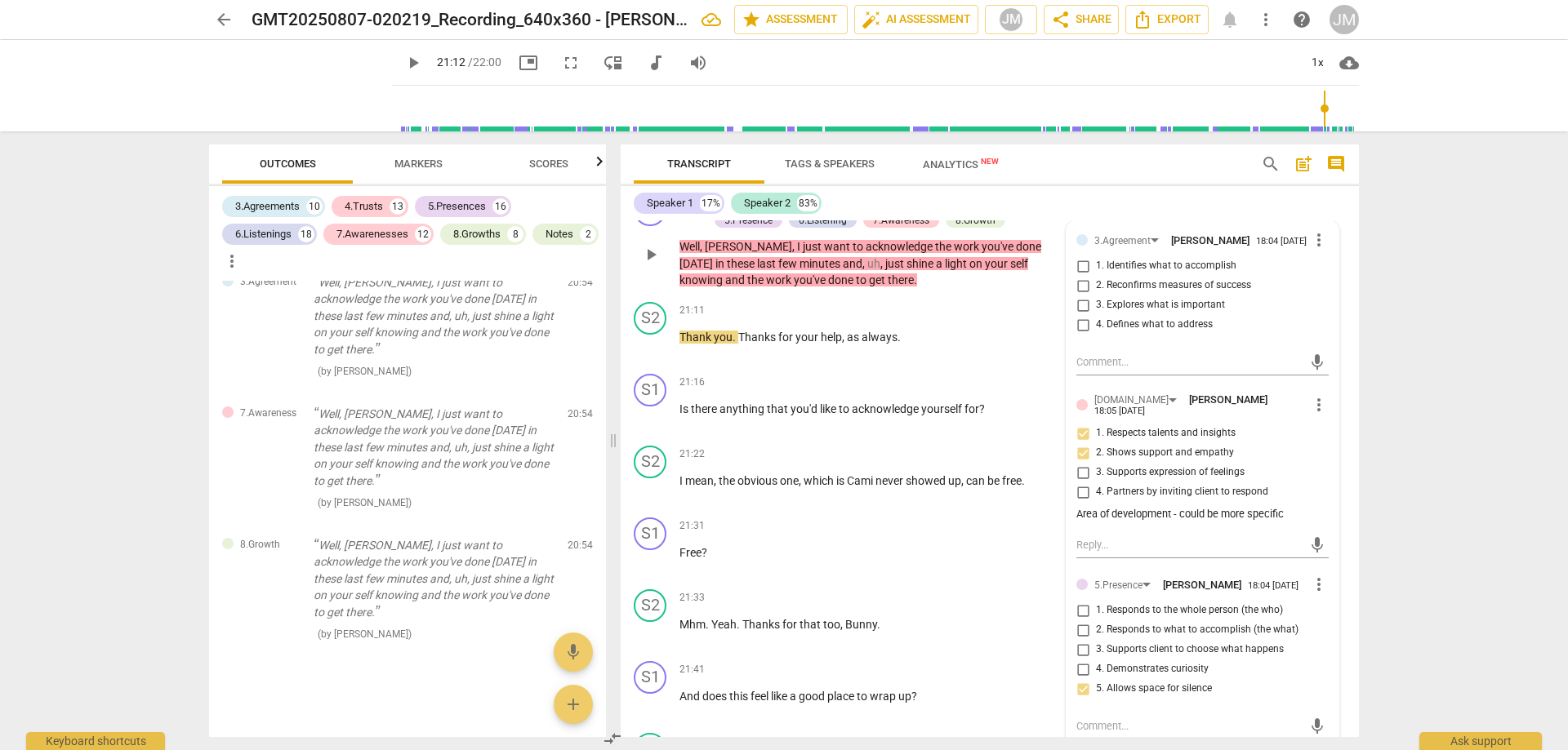
scroll to position [5644, 0]
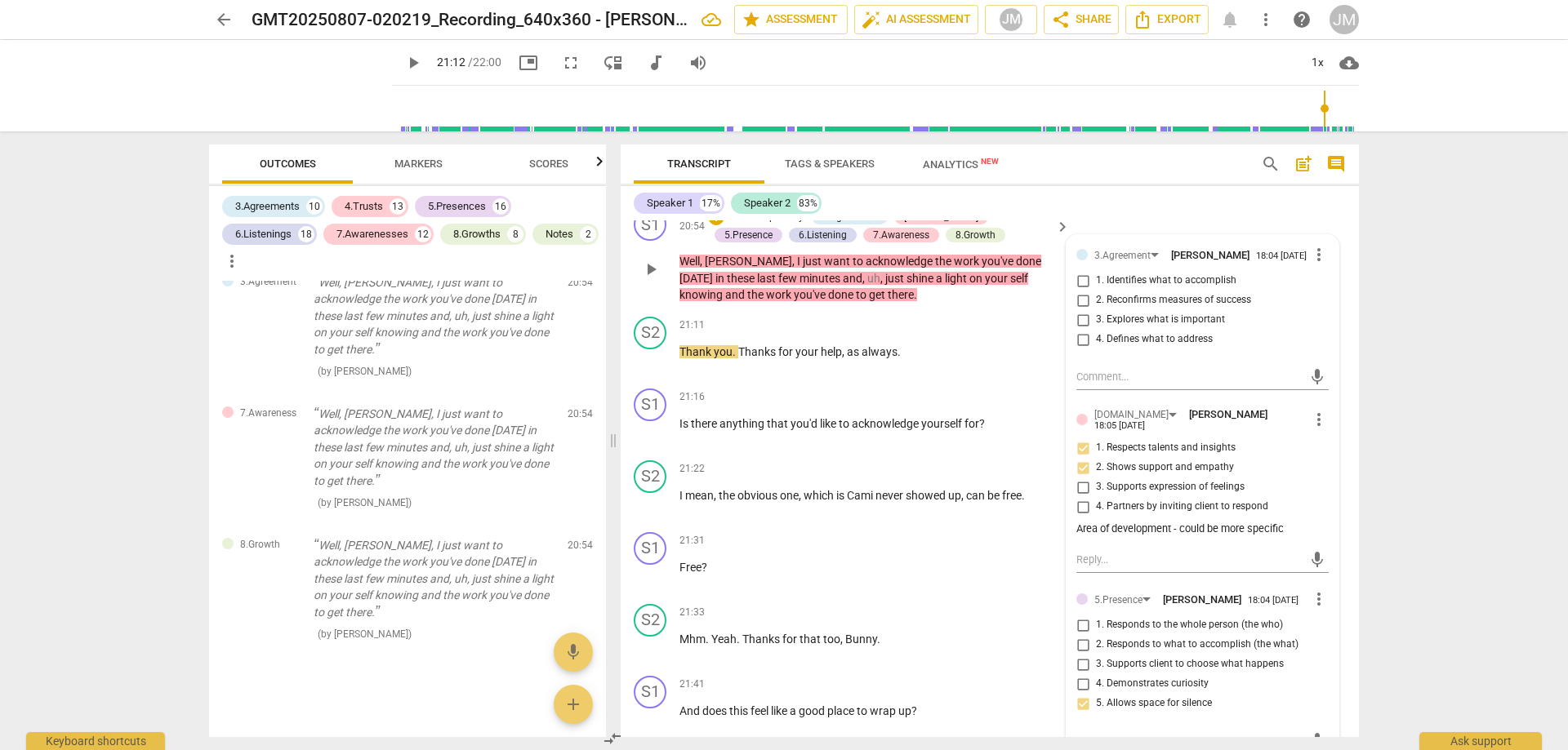
click at [1315, 247] on span "more_vert" at bounding box center [1319, 254] width 19 height 19
click at [1320, 283] on li "Delete" at bounding box center [1332, 281] width 57 height 31
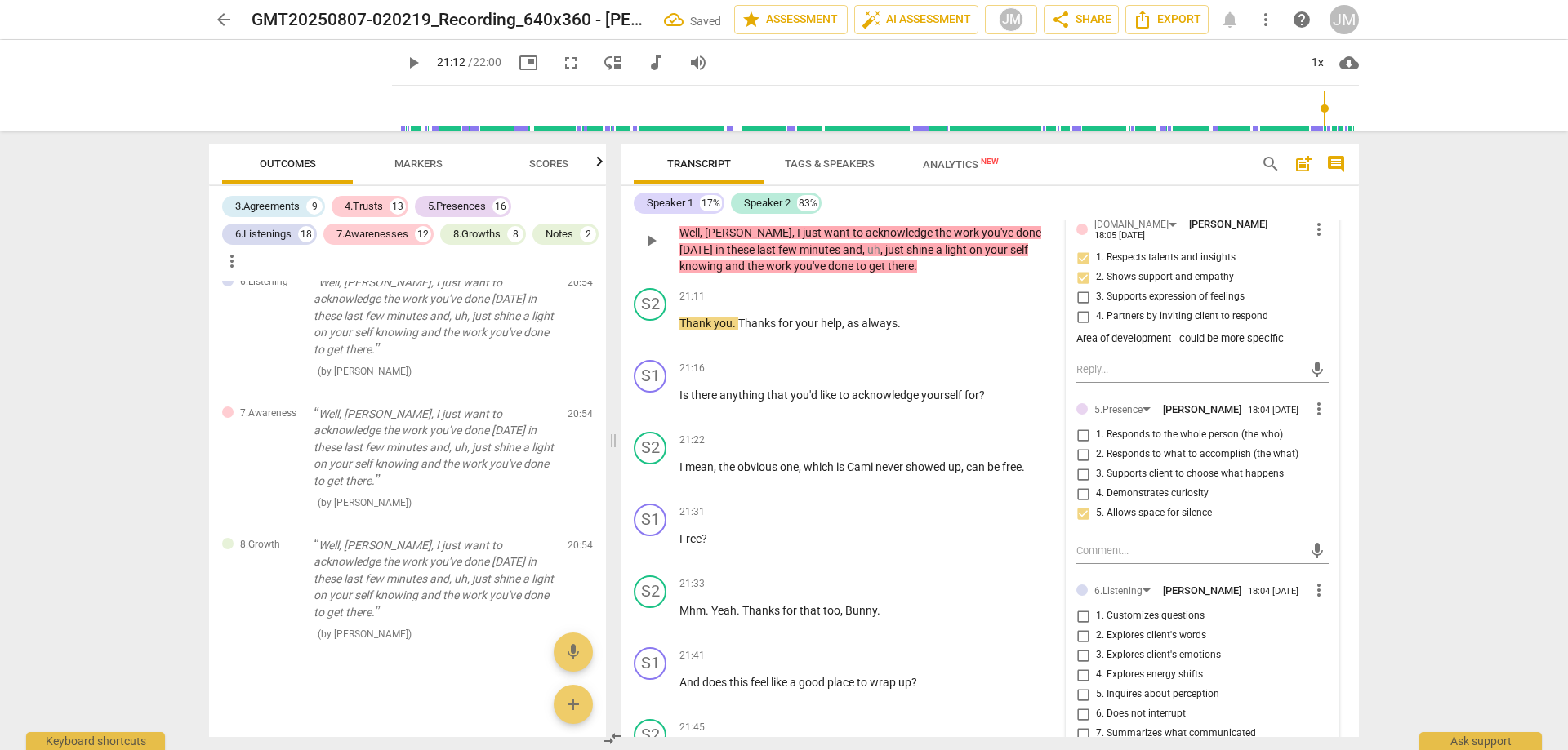
scroll to position [5808, 0]
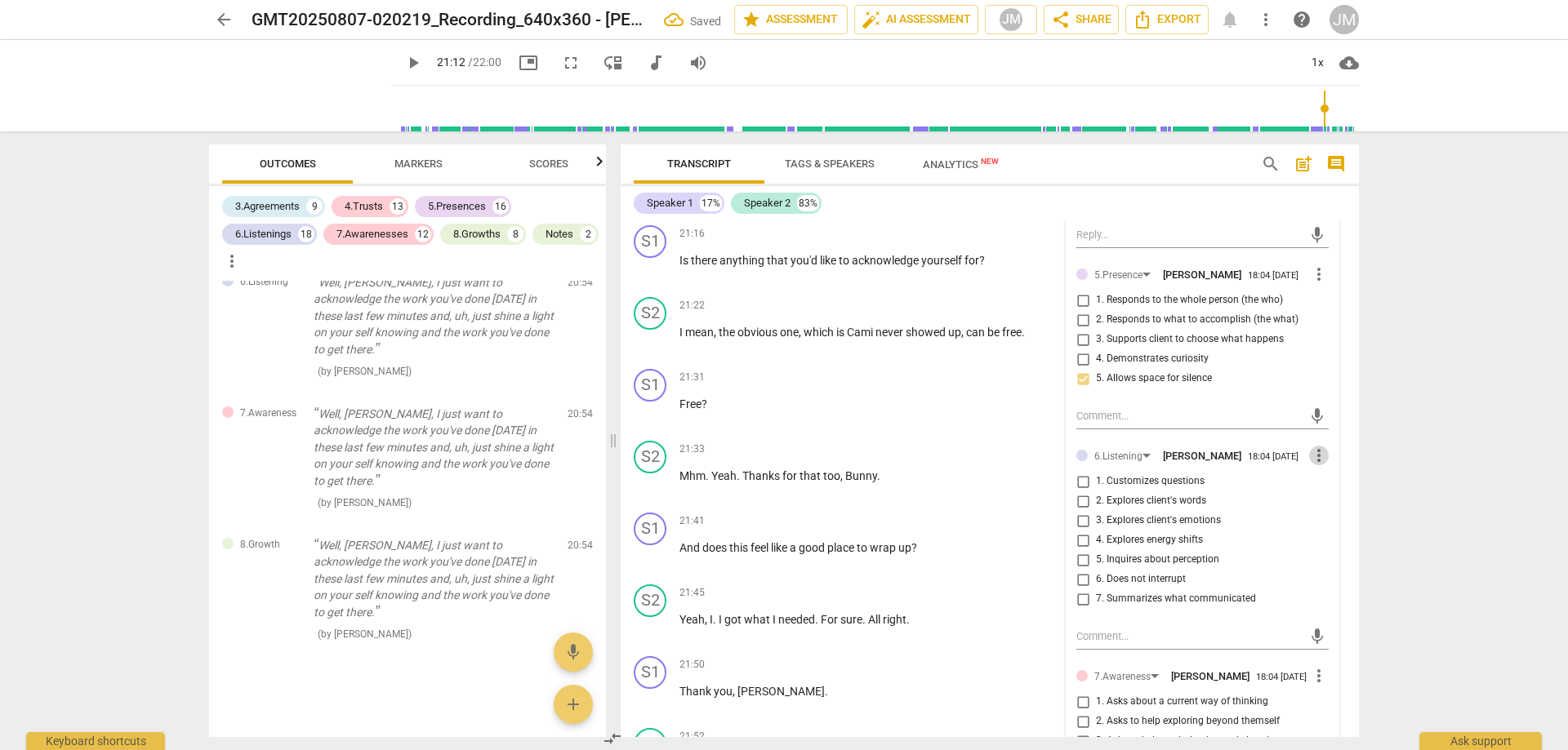
click at [1313, 446] on span "more_vert" at bounding box center [1319, 456] width 19 height 19
click at [1322, 470] on li "Delete" at bounding box center [1332, 473] width 57 height 31
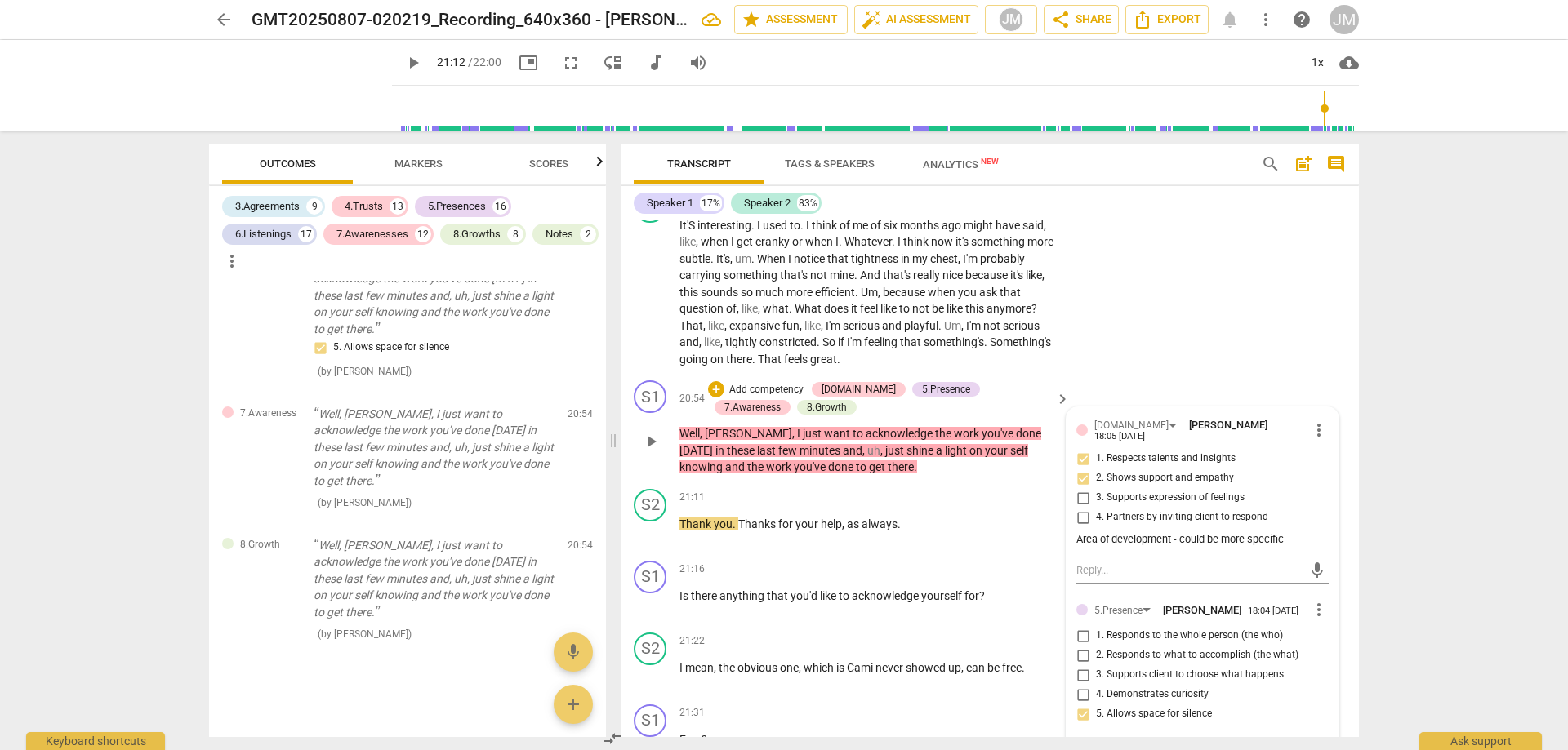
scroll to position [5644, 0]
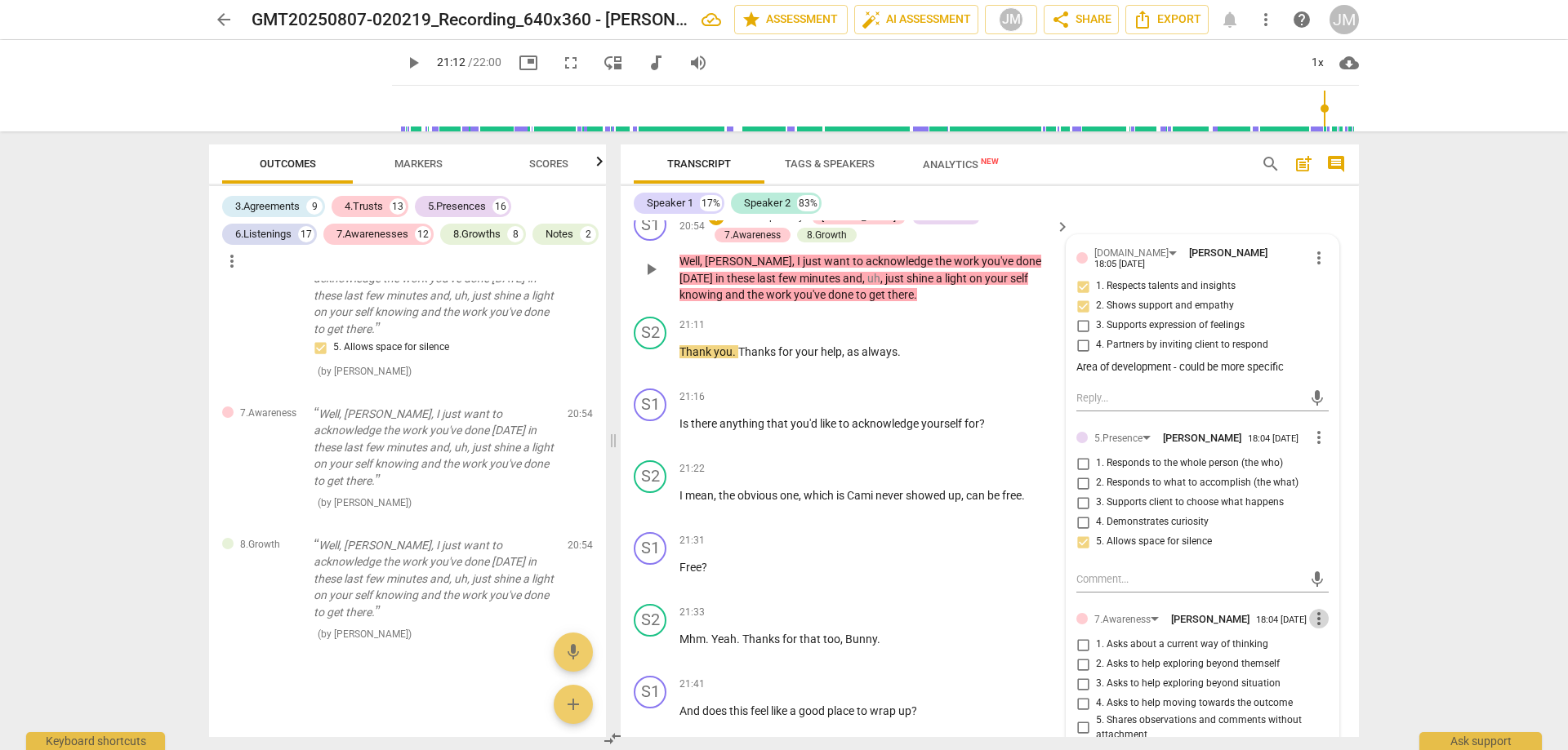
click at [1313, 609] on span "more_vert" at bounding box center [1319, 619] width 19 height 19
click at [1339, 633] on li "Delete" at bounding box center [1332, 639] width 57 height 31
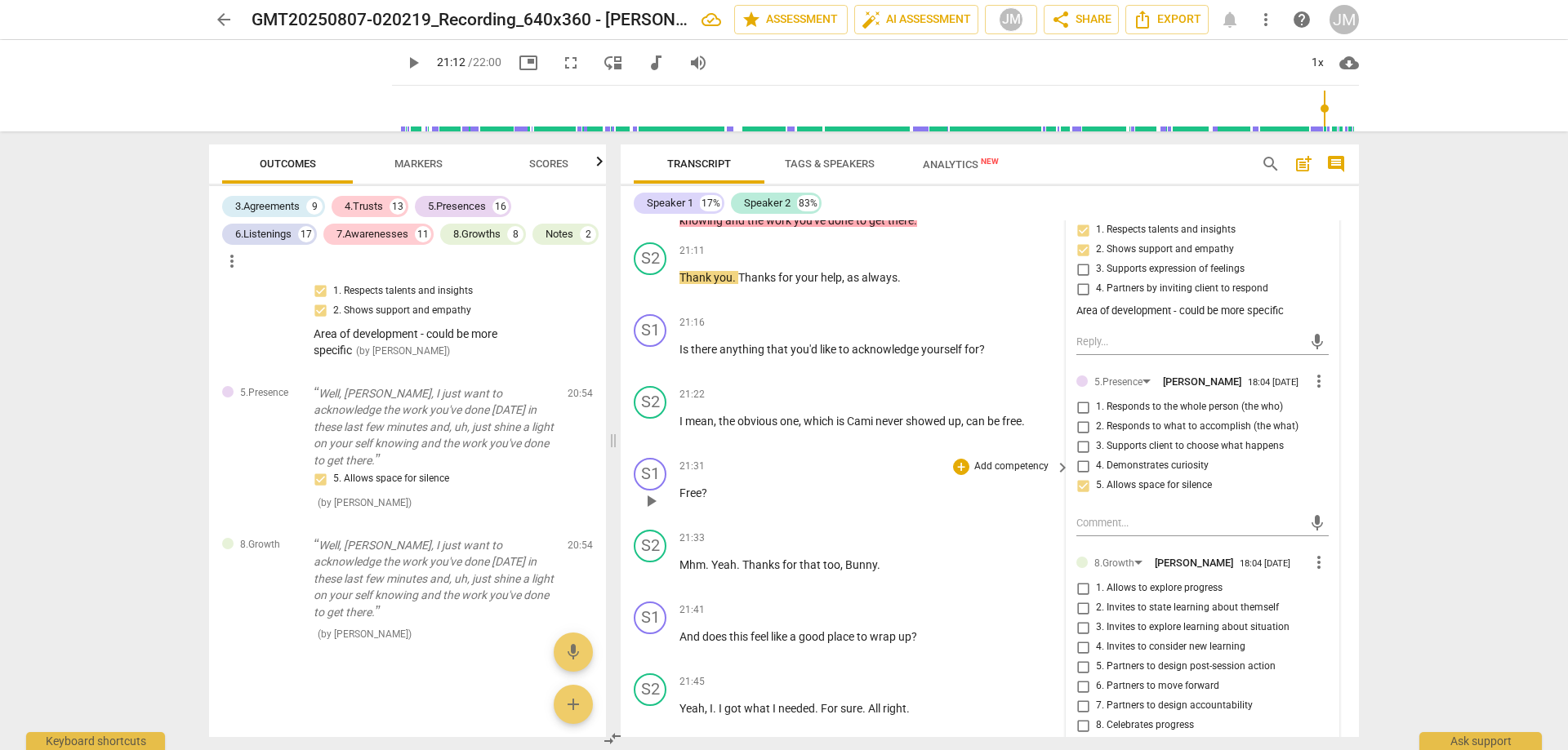
scroll to position [5900, 0]
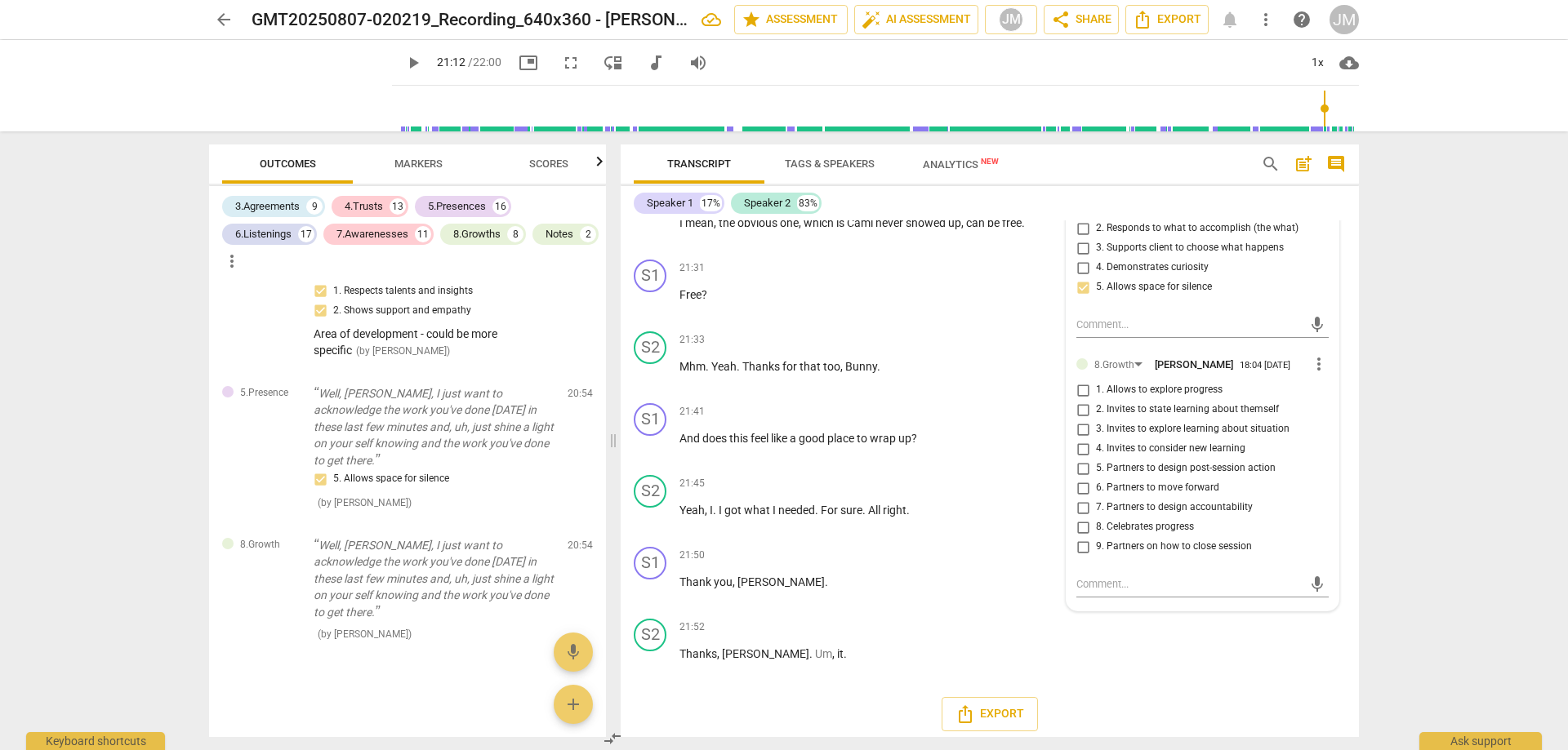
click at [1120, 520] on span "8. Celebrates progress" at bounding box center [1145, 527] width 98 height 15
click at [1096, 517] on input "8. Celebrates progress" at bounding box center [1083, 527] width 26 height 19
click at [1163, 577] on textarea at bounding box center [1190, 584] width 226 height 16
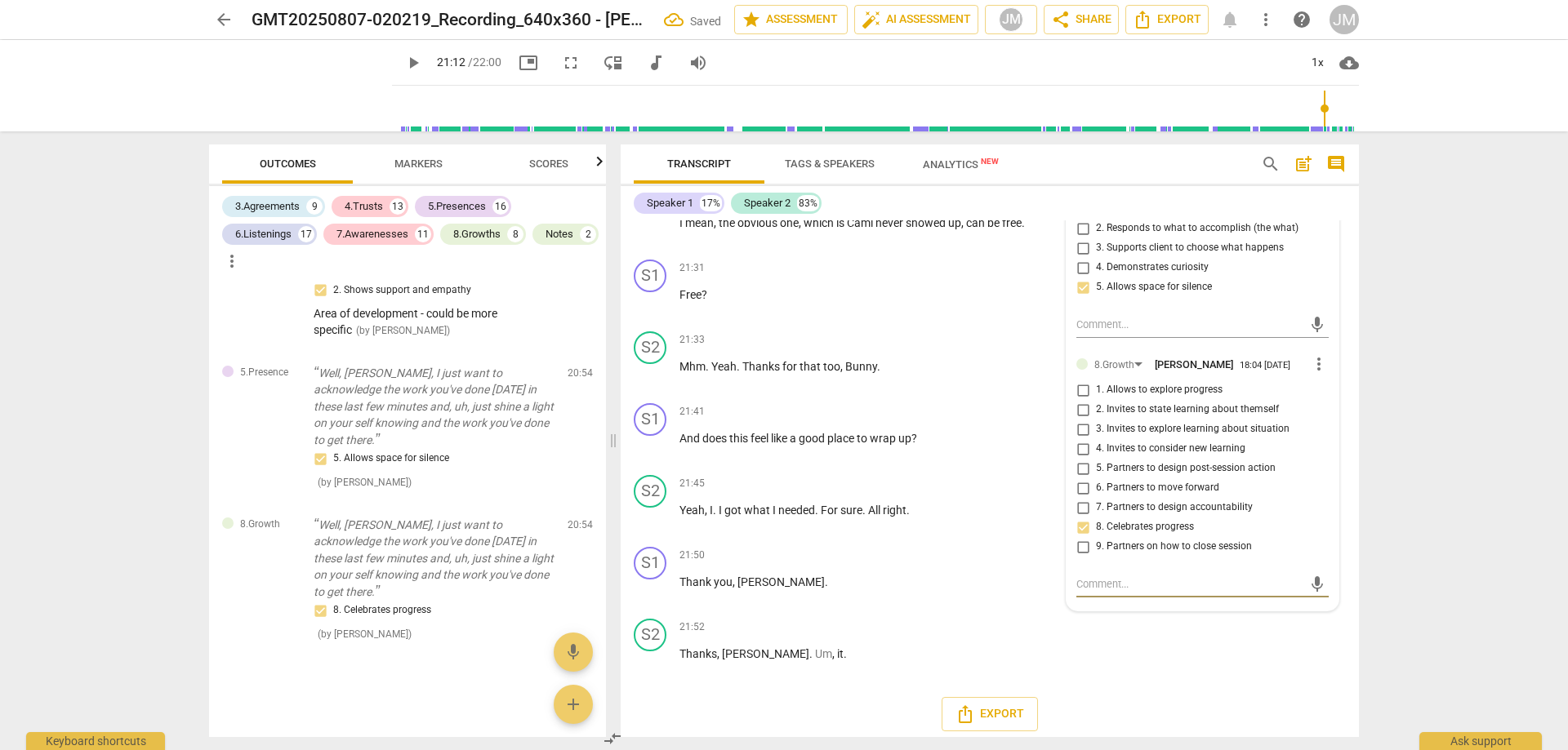
scroll to position [10920, 0]
click at [1317, 576] on span "send" at bounding box center [1318, 584] width 18 height 18
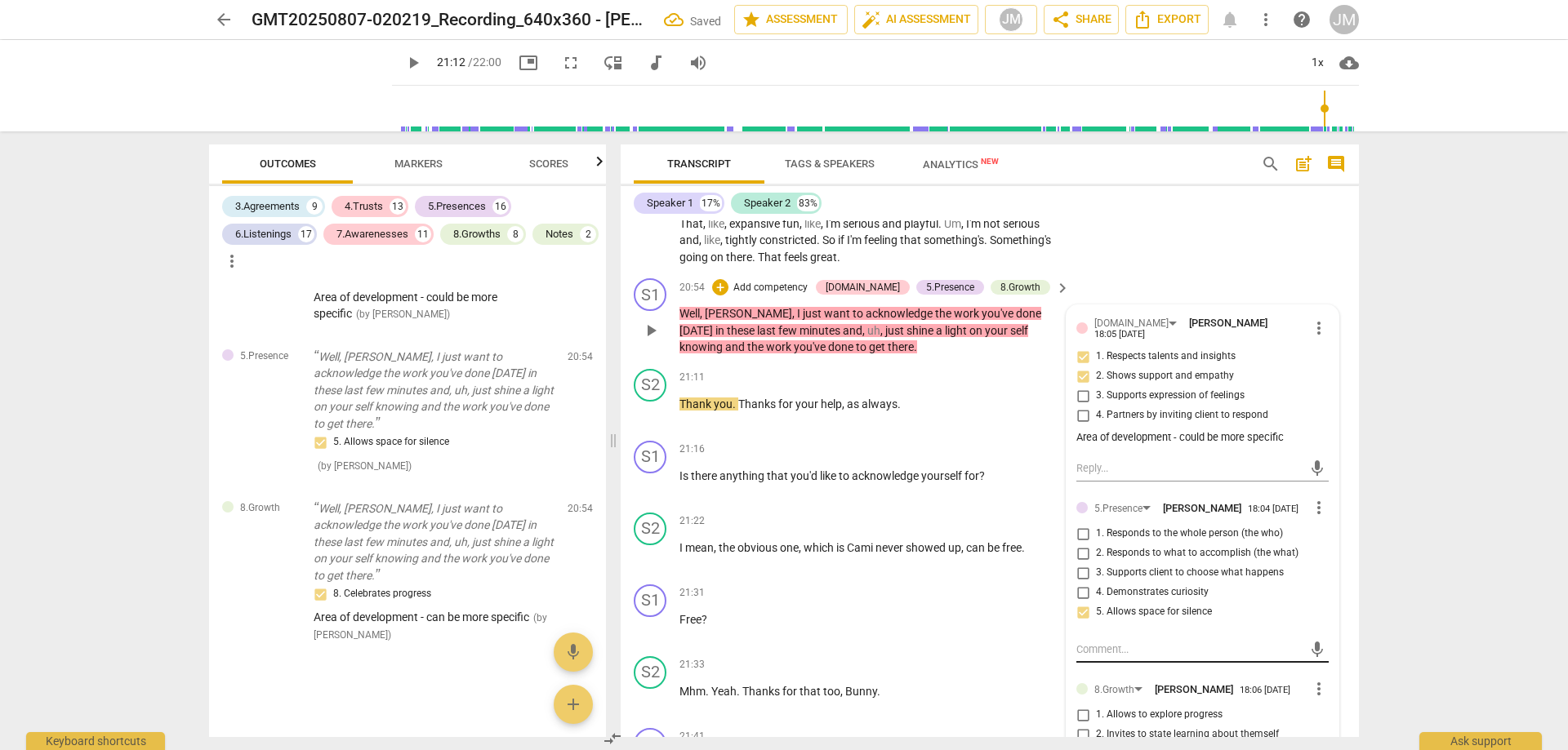
scroll to position [5573, 0]
click at [652, 405] on span "play_arrow" at bounding box center [651, 414] width 19 height 19
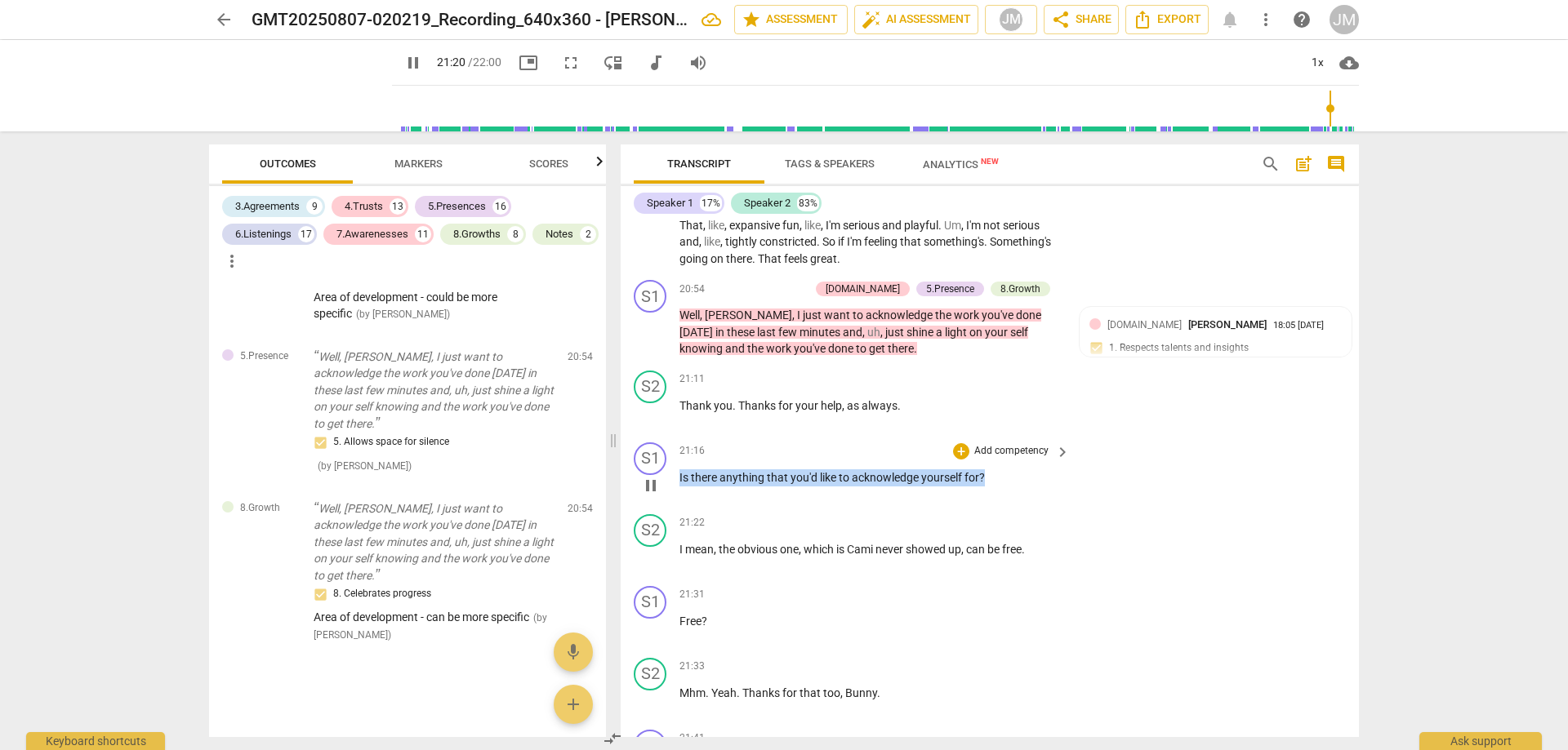
drag, startPoint x: 680, startPoint y: 468, endPoint x: 1001, endPoint y: 470, distance: 321.0
click at [1001, 470] on p "Is there anything that you'd like to acknowledge yourself for ?" at bounding box center [870, 478] width 382 height 18
click at [958, 445] on div "+" at bounding box center [961, 451] width 17 height 17
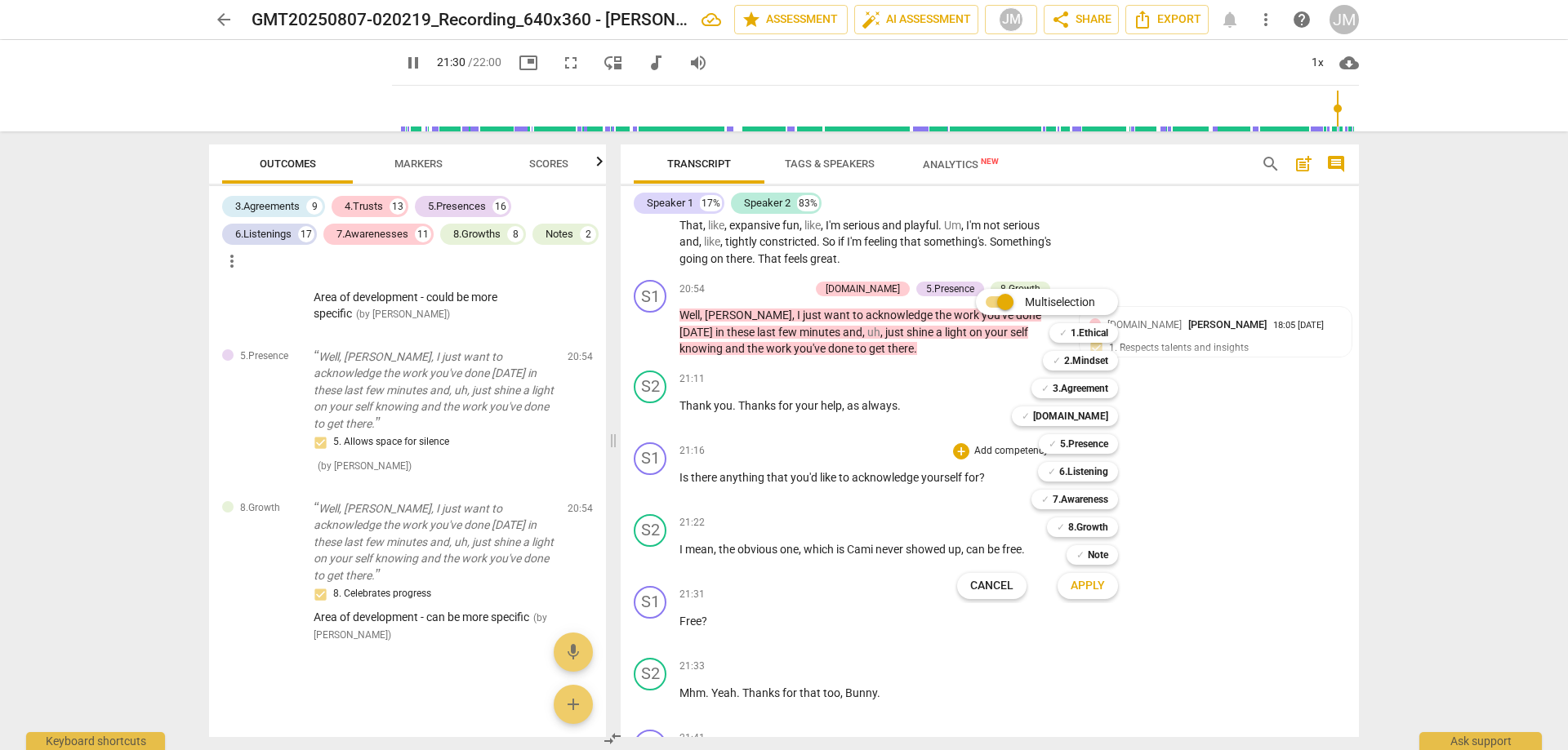
drag, startPoint x: 1359, startPoint y: 688, endPoint x: 1357, endPoint y: 714, distance: 26.1
click at [1358, 715] on div at bounding box center [784, 375] width 1568 height 750
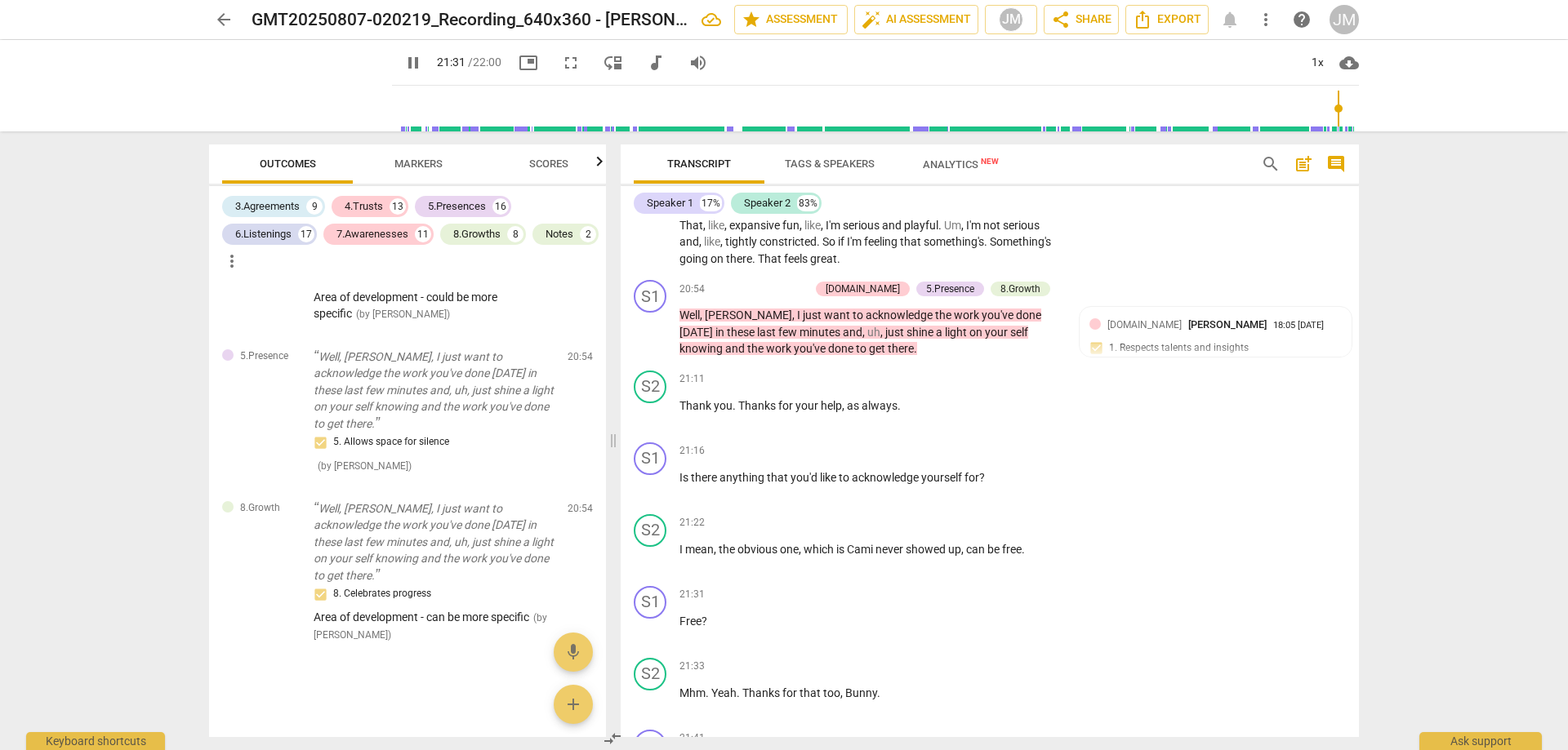
drag, startPoint x: 1360, startPoint y: 680, endPoint x: 1359, endPoint y: 694, distance: 14.0
click at [1359, 694] on div "Transcript Tags & Speakers Analytics New search post_add comment Speaker 1 17% …" at bounding box center [993, 440] width 758 height 619
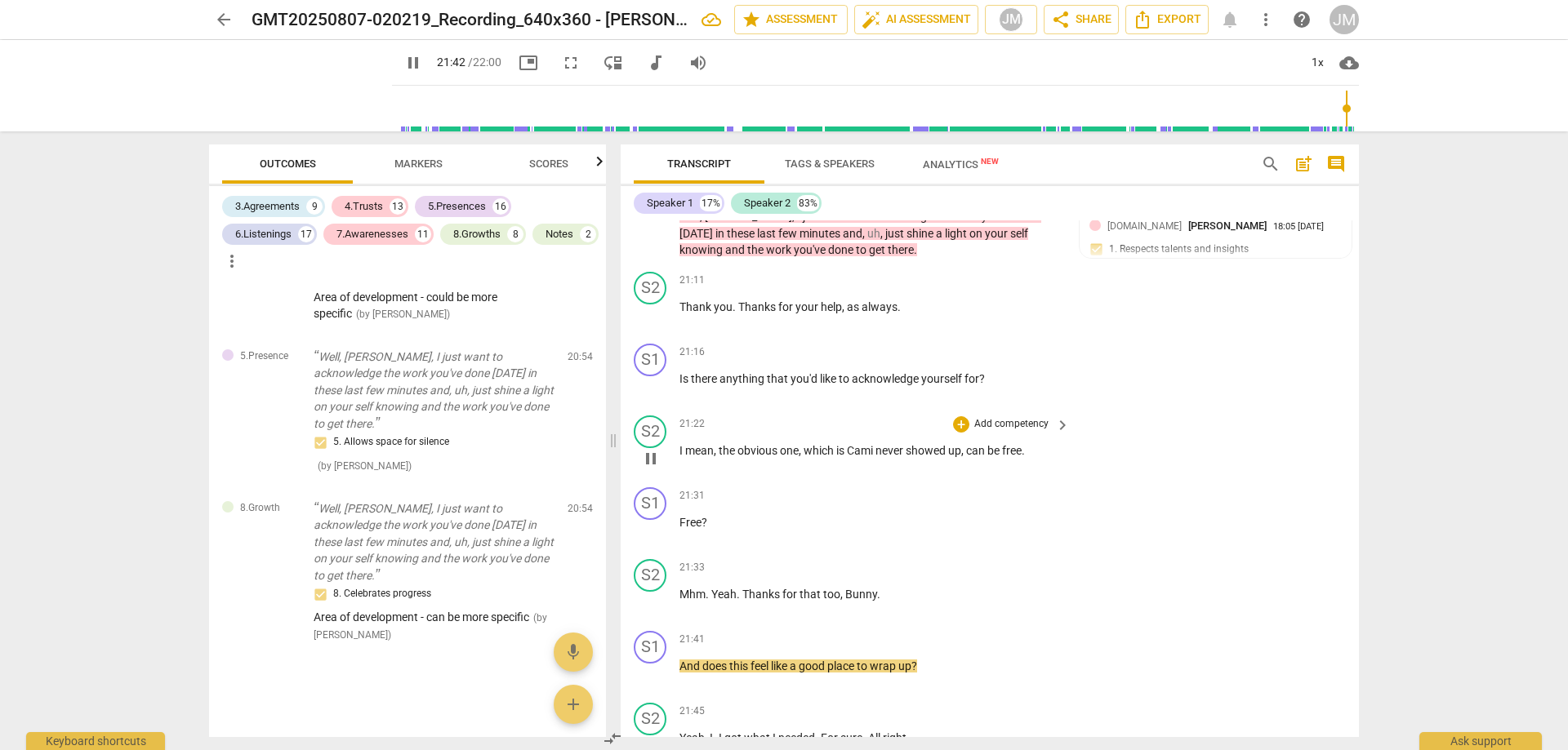
scroll to position [5654, 0]
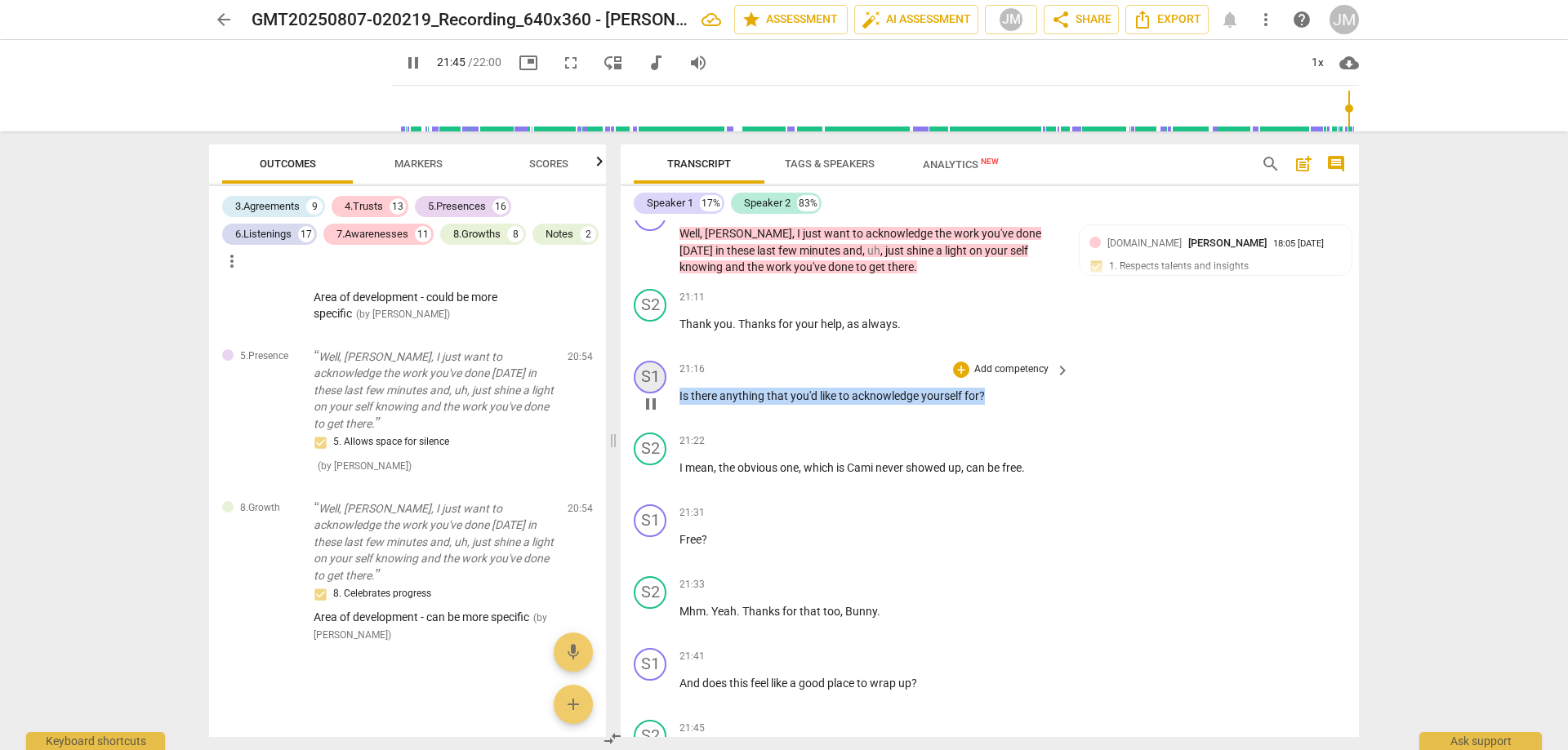
drag, startPoint x: 987, startPoint y: 391, endPoint x: 661, endPoint y: 382, distance: 326.1
click at [661, 382] on div "S1 play_arrow pause 21:16 + Add competency keyboard_arrow_right Is there anythi…" at bounding box center [990, 391] width 739 height 72
click at [950, 361] on div "+ Add competency keyboard_arrow_right" at bounding box center [1011, 369] width 122 height 18
click at [953, 362] on div "+" at bounding box center [961, 369] width 17 height 17
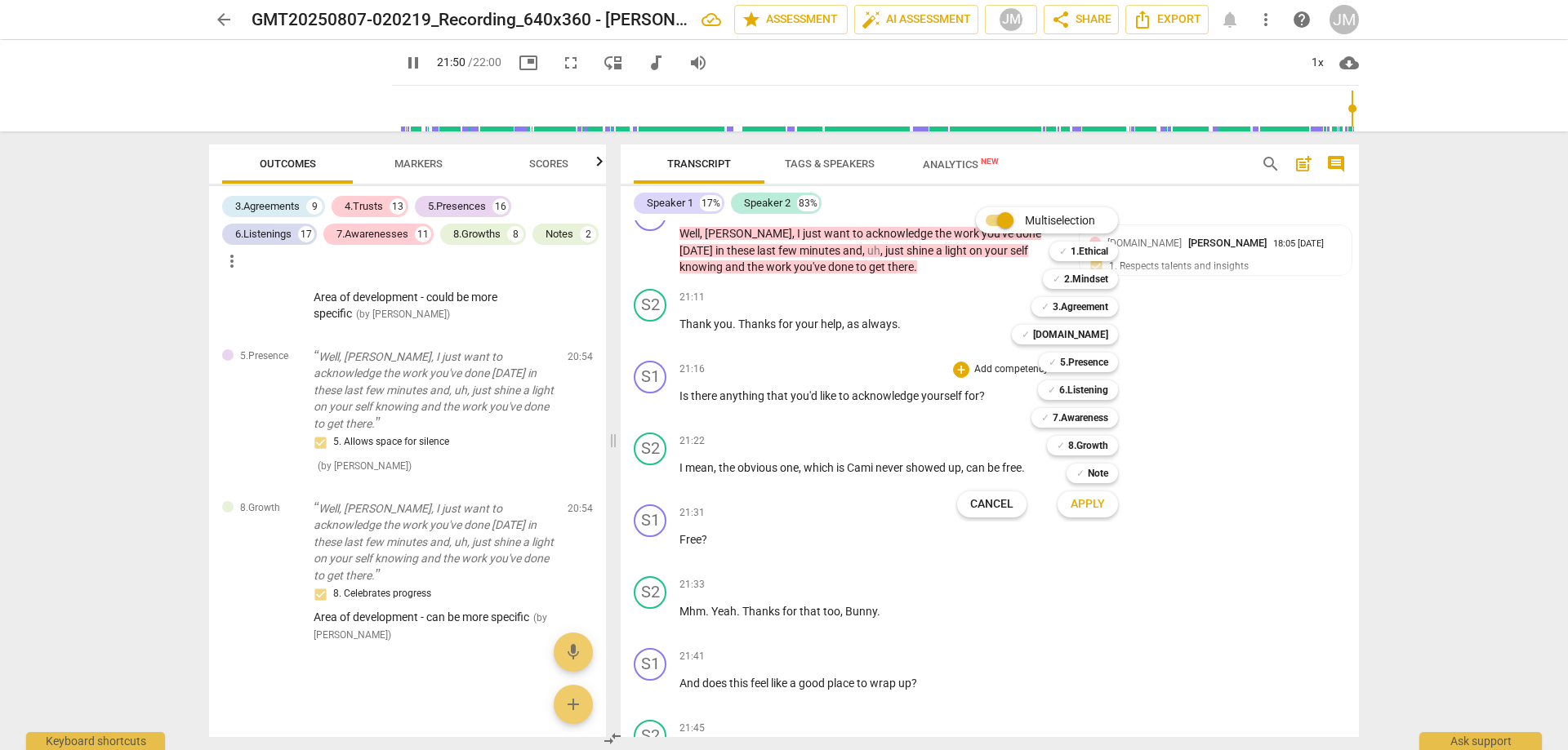
click at [394, 64] on div at bounding box center [784, 375] width 1568 height 750
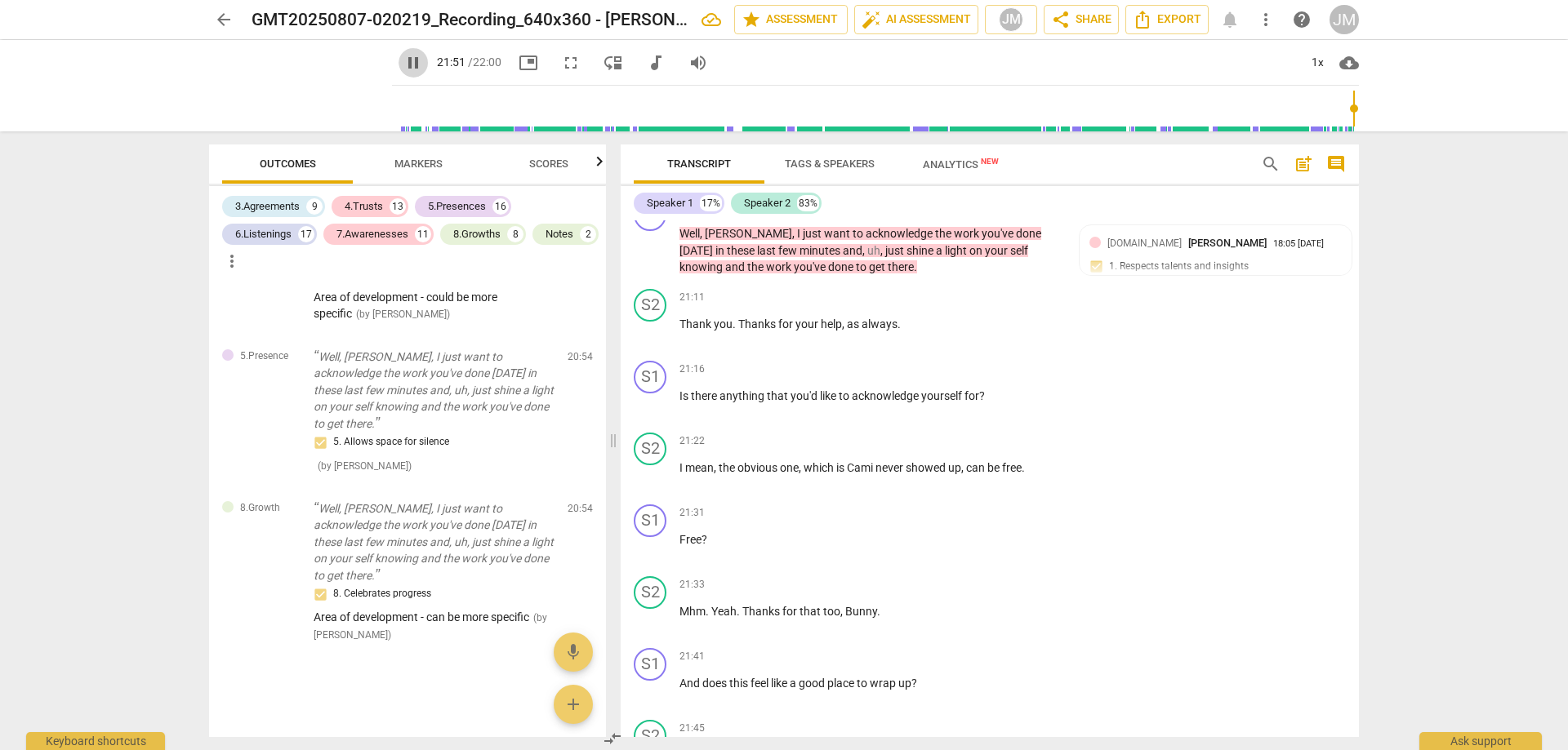
click at [403, 63] on span "pause" at bounding box center [413, 62] width 19 height 19
click at [981, 390] on span "?" at bounding box center [982, 395] width 6 height 13
drag, startPoint x: 985, startPoint y: 389, endPoint x: 669, endPoint y: 386, distance: 316.0
click at [669, 386] on div "S1 play_arrow pause 21:16 + Add competency keyboard_arrow_right Is there anythi…" at bounding box center [990, 391] width 739 height 72
click at [956, 361] on div "+" at bounding box center [961, 369] width 17 height 17
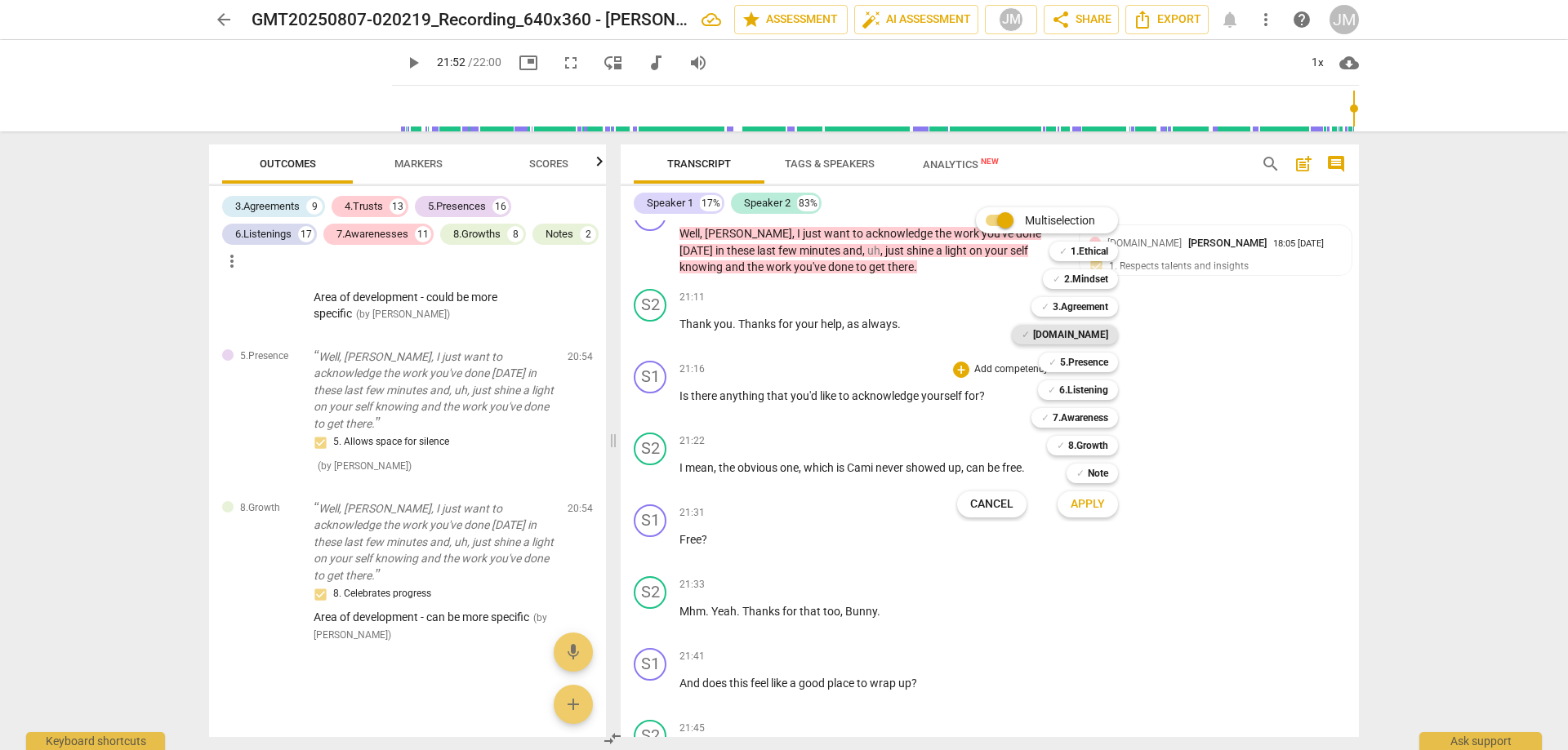
click at [1082, 330] on b "[DOMAIN_NAME]" at bounding box center [1070, 335] width 75 height 19
click at [1092, 511] on span "Apply" at bounding box center [1088, 505] width 34 height 17
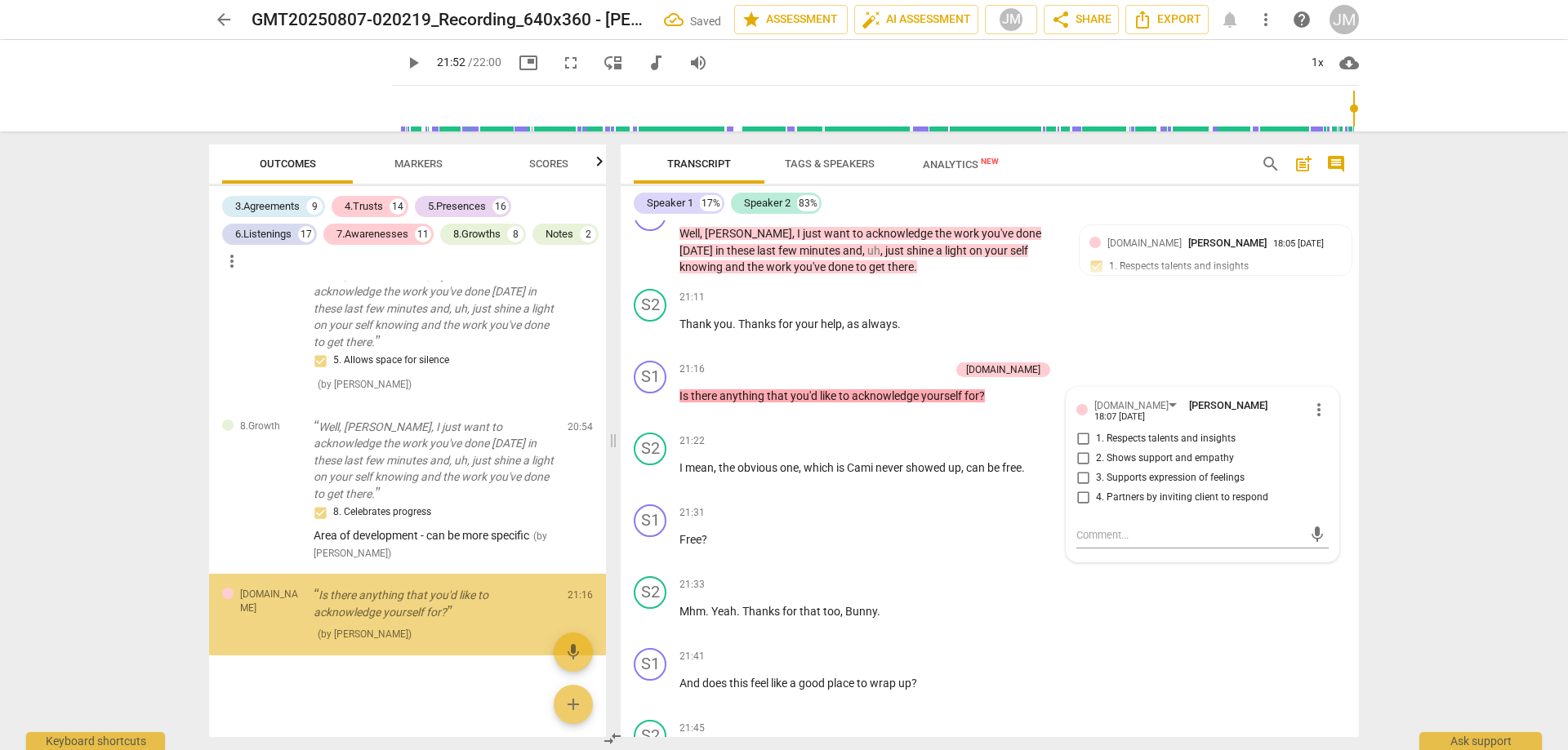
scroll to position [11017, 0]
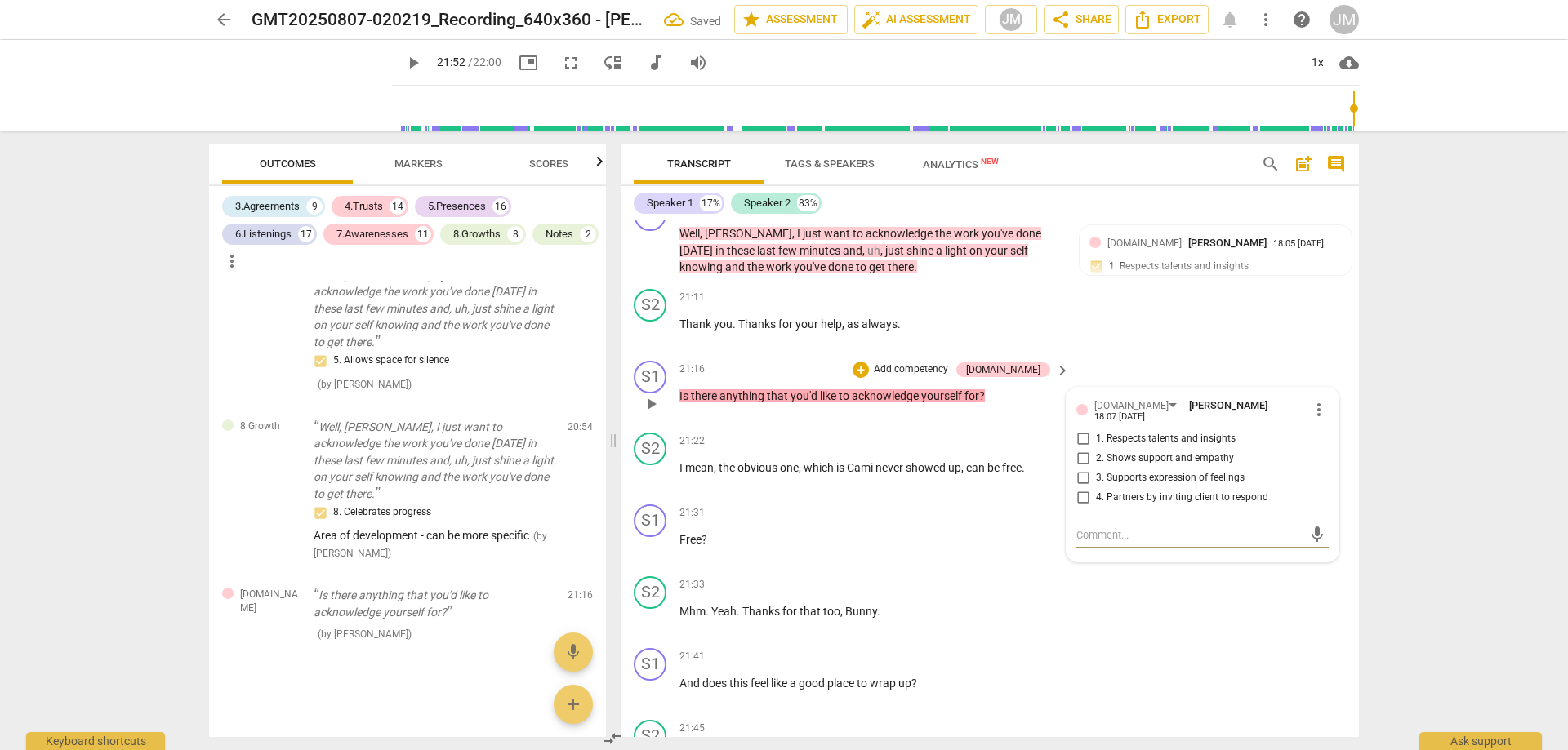
click at [1089, 451] on input "2. Shows support and empathy" at bounding box center [1083, 459] width 26 height 19
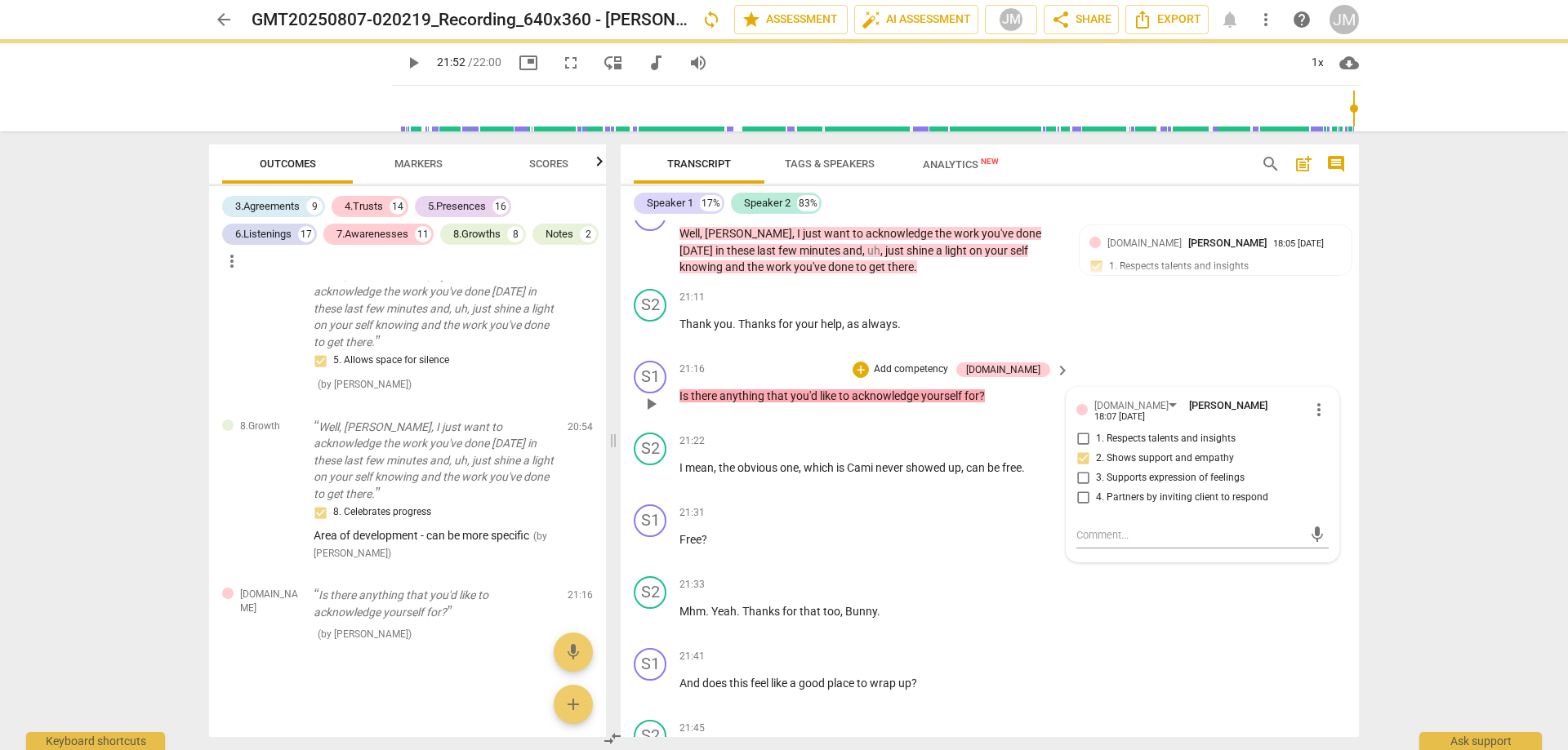
click at [1086, 430] on input "1. Respects talents and insights" at bounding box center [1083, 439] width 26 height 19
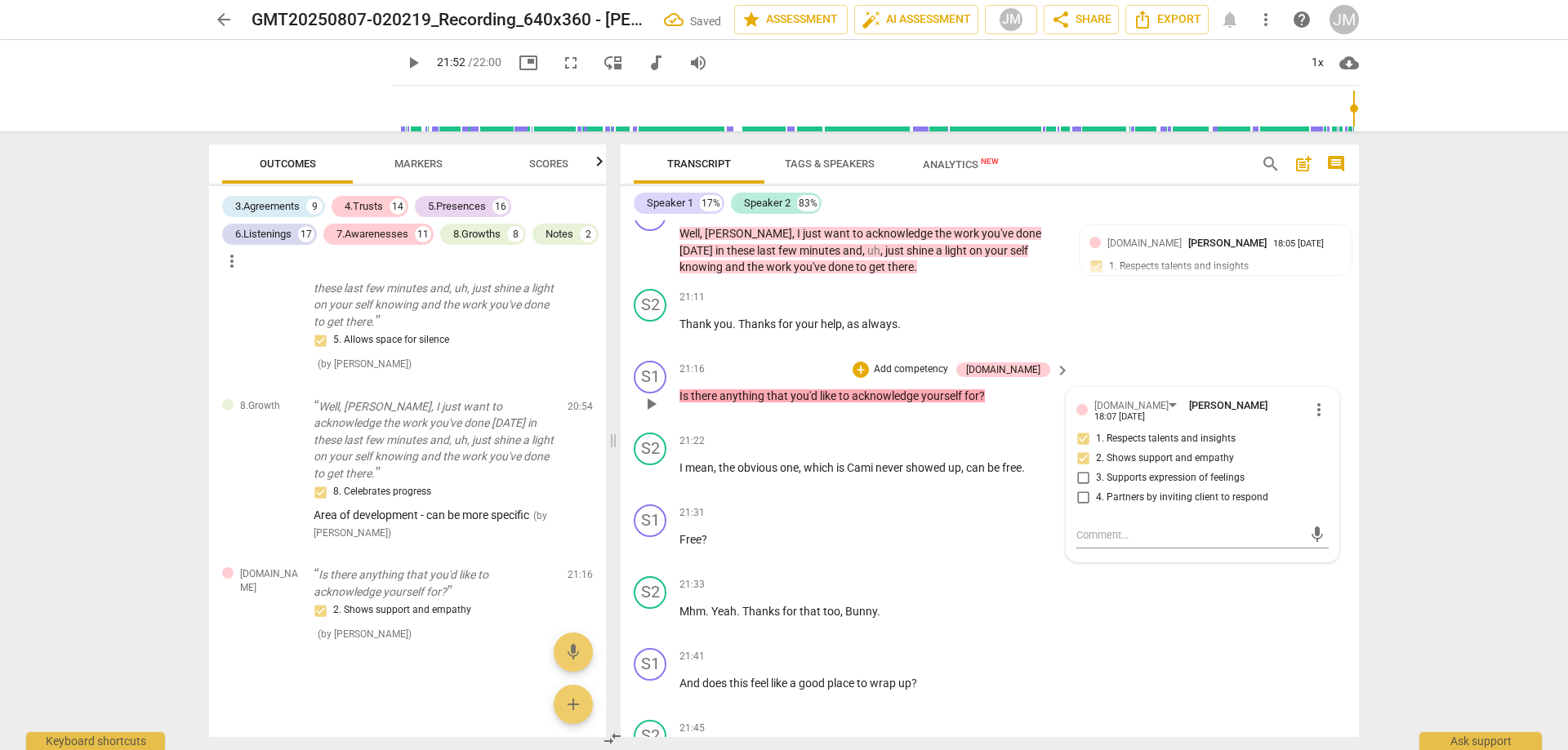
scroll to position [11031, 0]
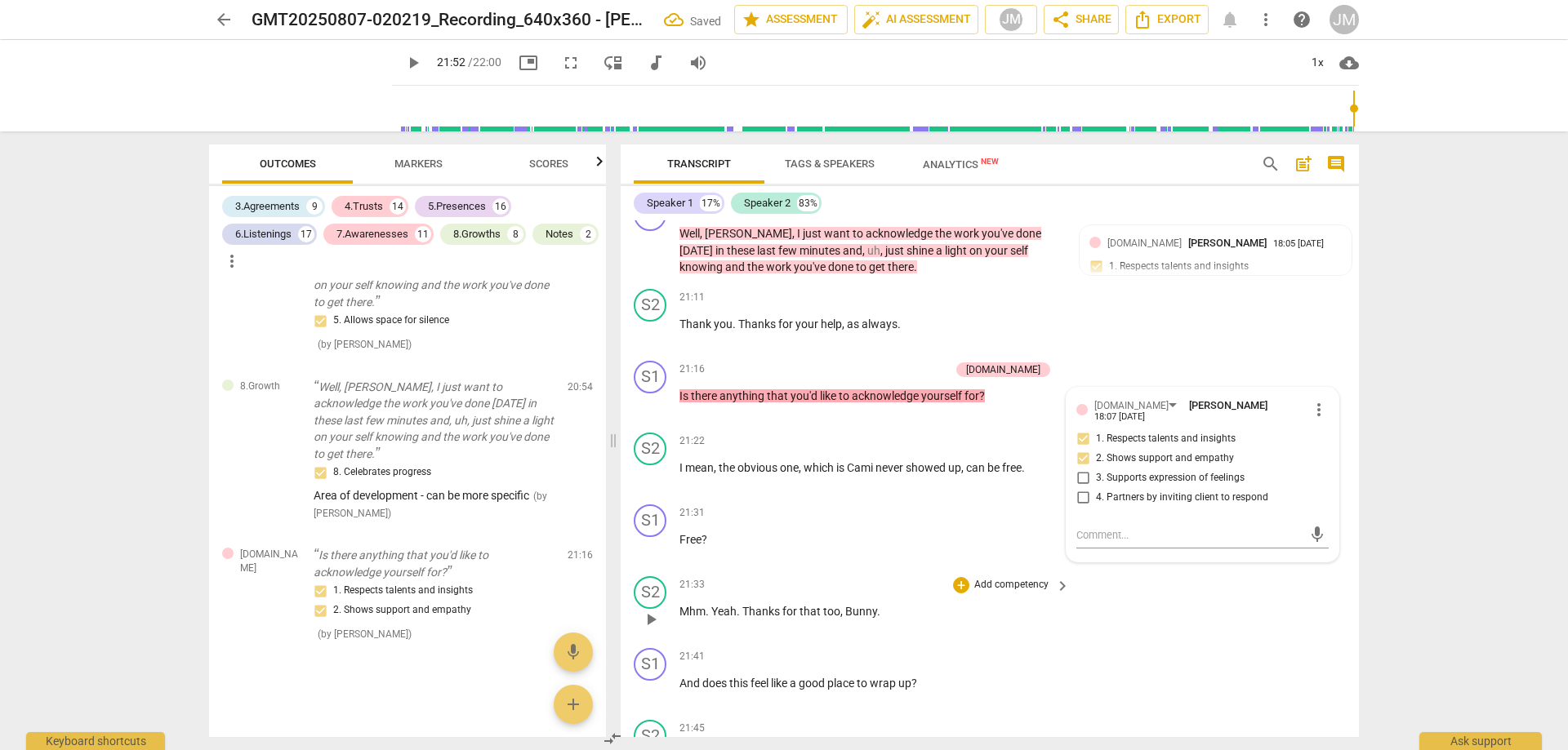
click at [1223, 593] on div "S2 play_arrow pause 21:33 + Add competency keyboard_arrow_right Mhm . Yeah . Th…" at bounding box center [990, 606] width 739 height 72
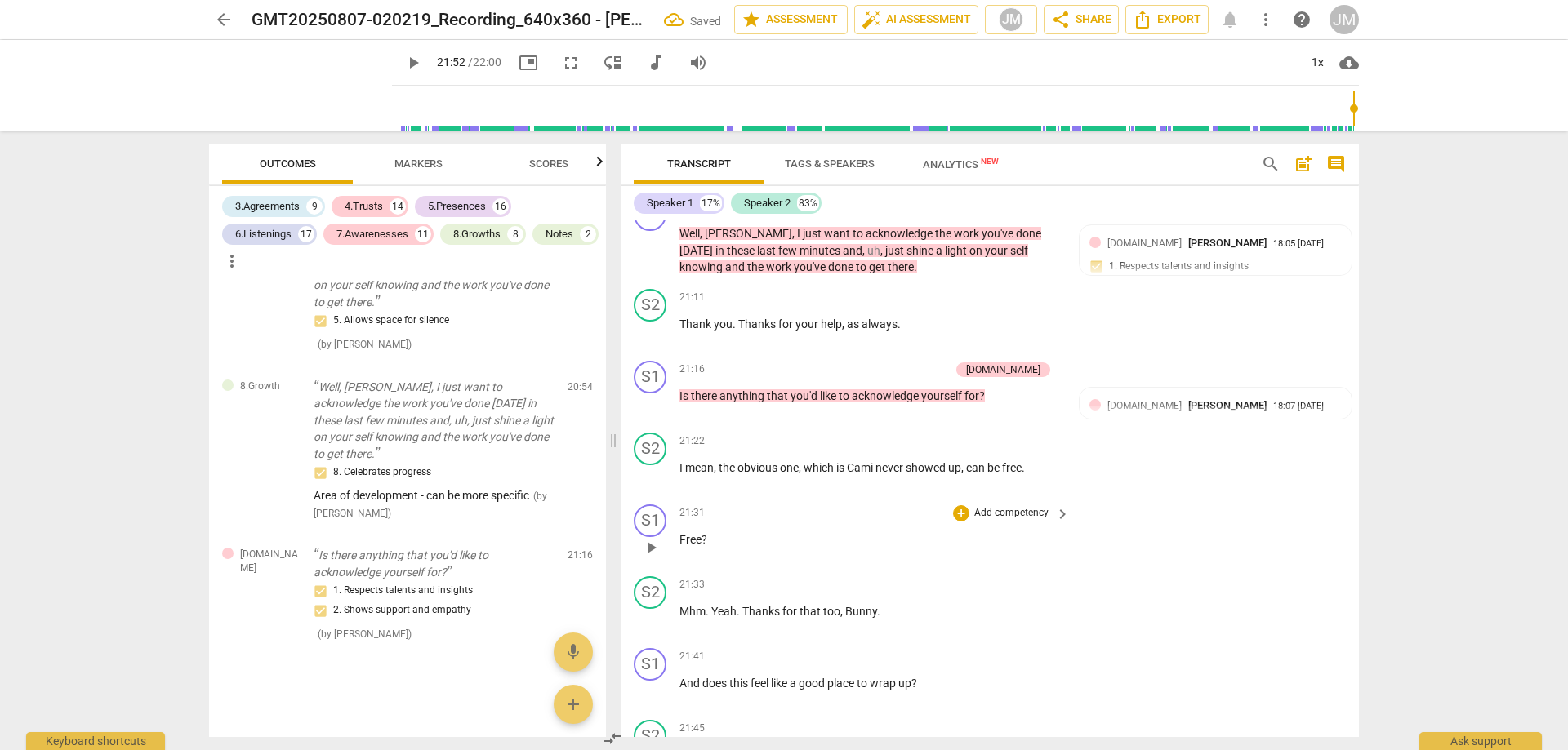
click at [688, 533] on span "Free" at bounding box center [690, 539] width 22 height 13
click at [716, 463] on span "," at bounding box center [715, 468] width 5 height 13
drag, startPoint x: 716, startPoint y: 463, endPoint x: 701, endPoint y: 468, distance: 15.8
click at [717, 464] on span "," at bounding box center [715, 468] width 5 height 13
click at [651, 471] on span "play_arrow" at bounding box center [651, 476] width 19 height 19
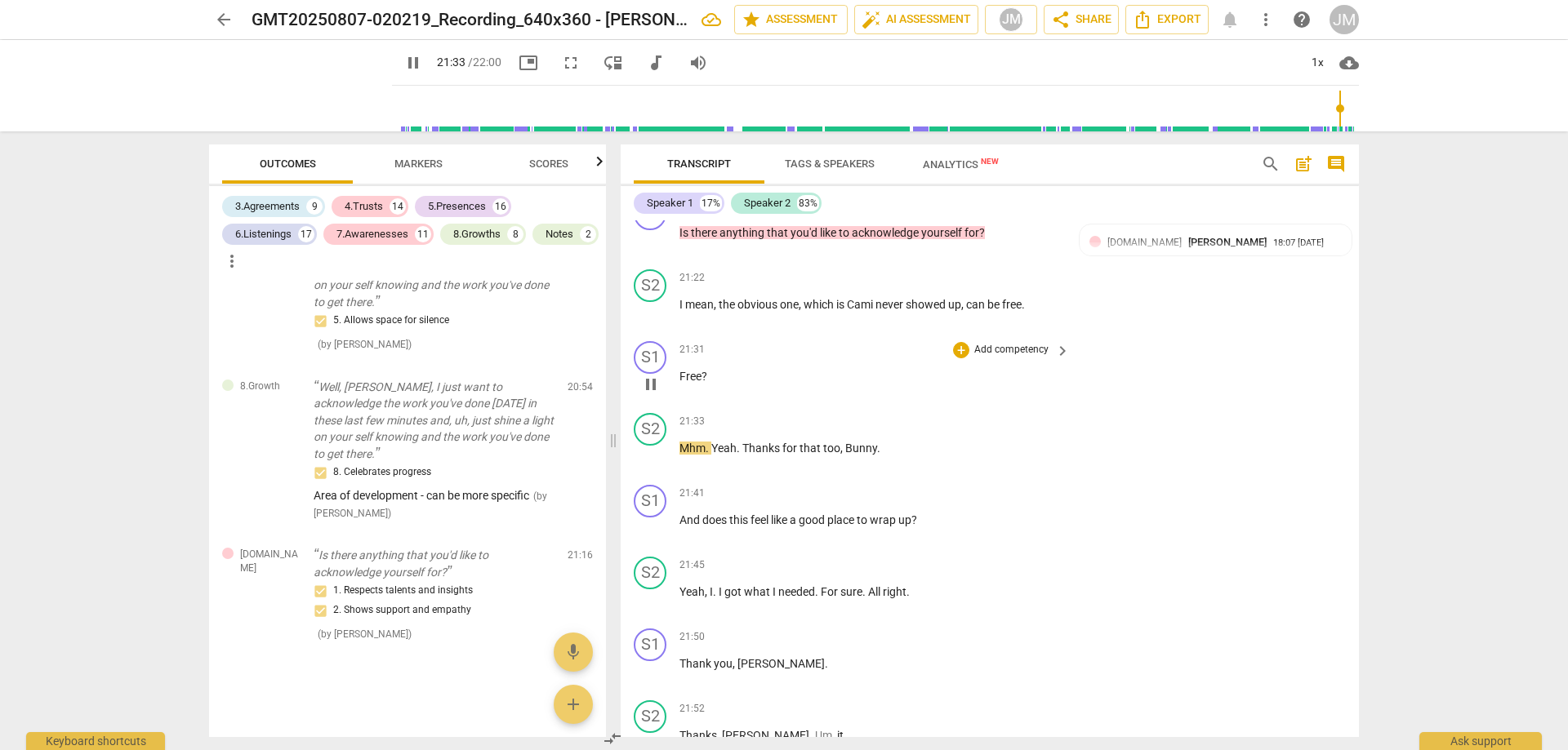
scroll to position [5900, 0]
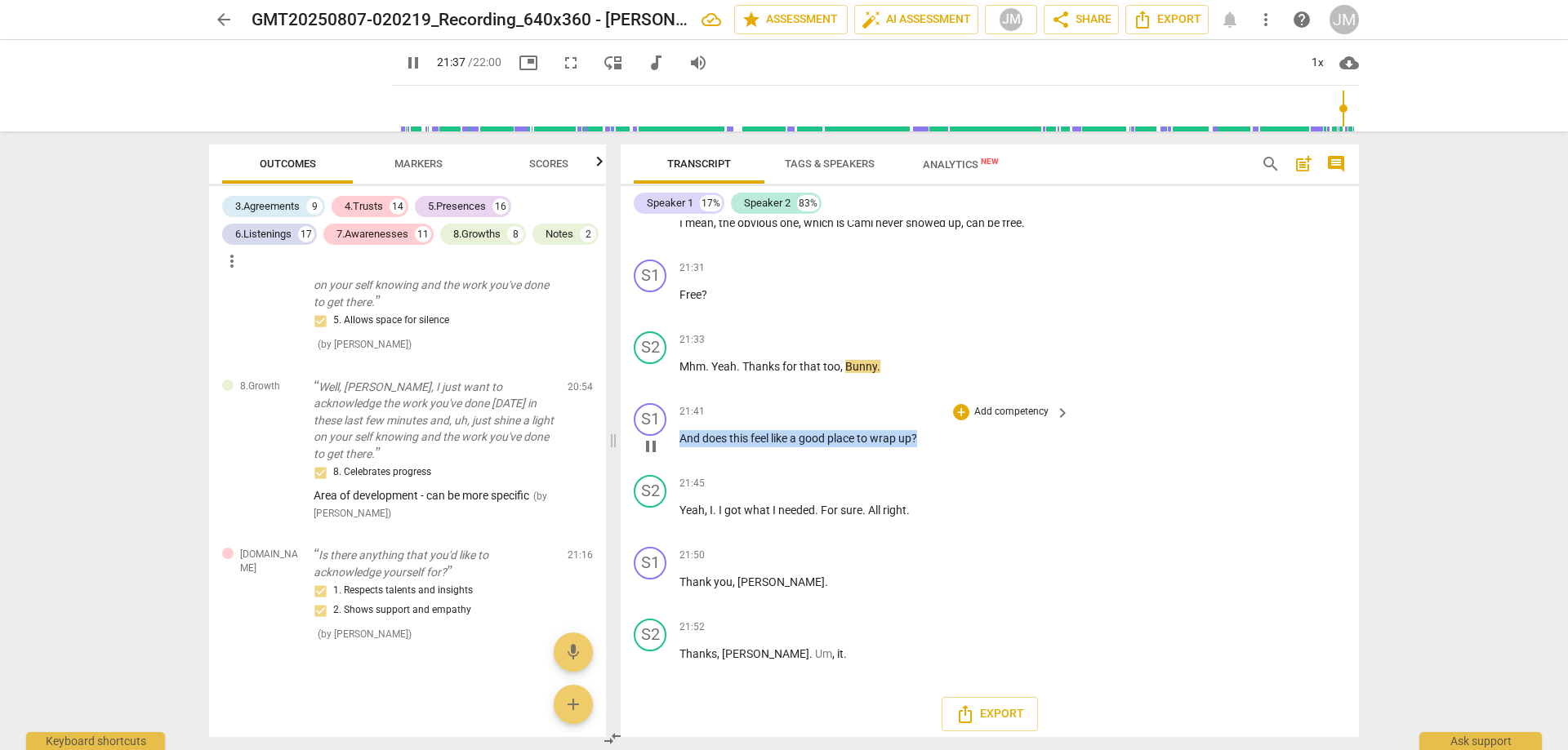
drag, startPoint x: 927, startPoint y: 431, endPoint x: 656, endPoint y: 434, distance: 271.0
click at [656, 434] on div "S1 play_arrow pause 21:41 + Add competency keyboard_arrow_right And does this f…" at bounding box center [990, 432] width 739 height 72
click at [935, 410] on div "+" at bounding box center [935, 409] width 17 height 17
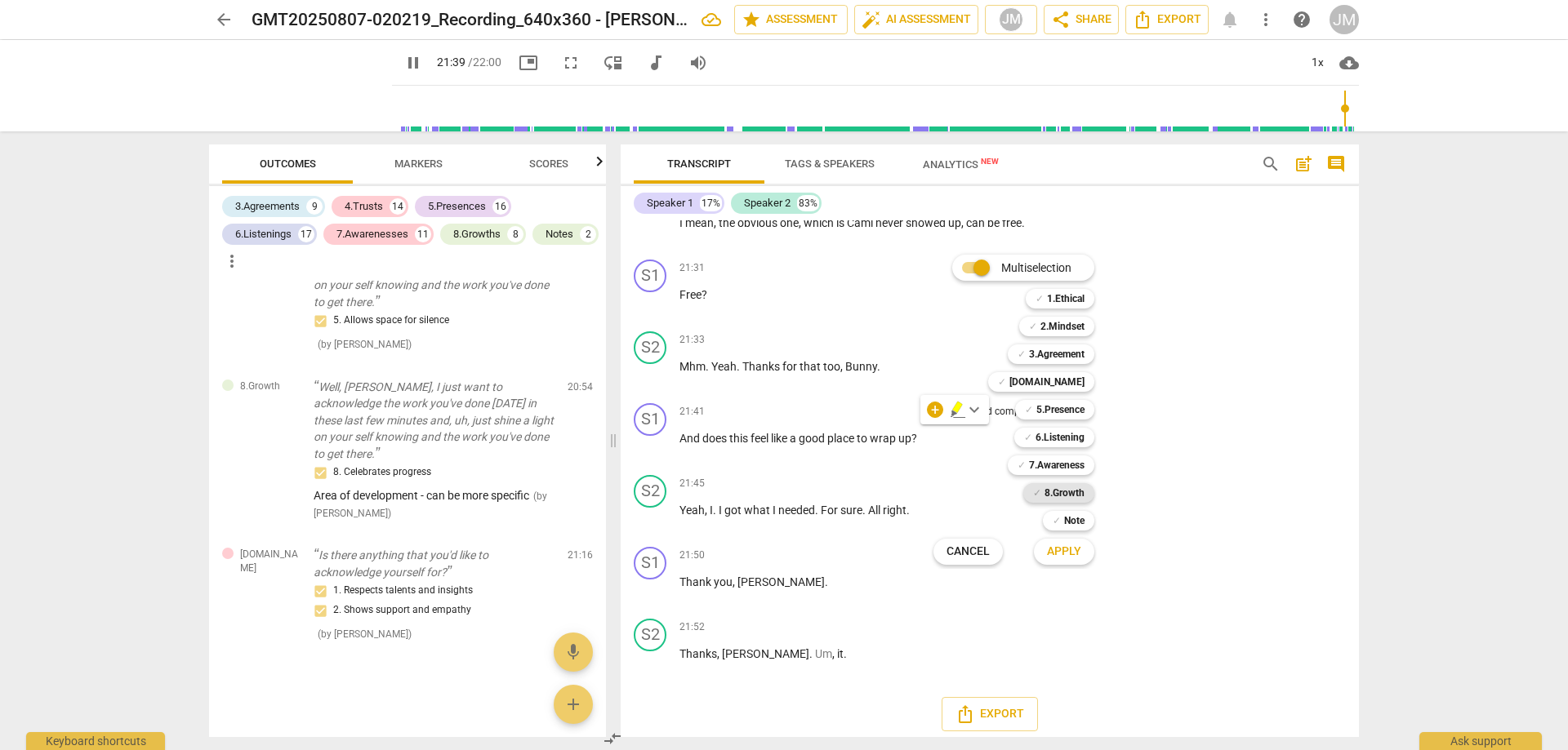
click at [1048, 490] on b "8.Growth" at bounding box center [1064, 493] width 40 height 19
click at [1076, 552] on span "Apply" at bounding box center [1063, 551] width 34 height 17
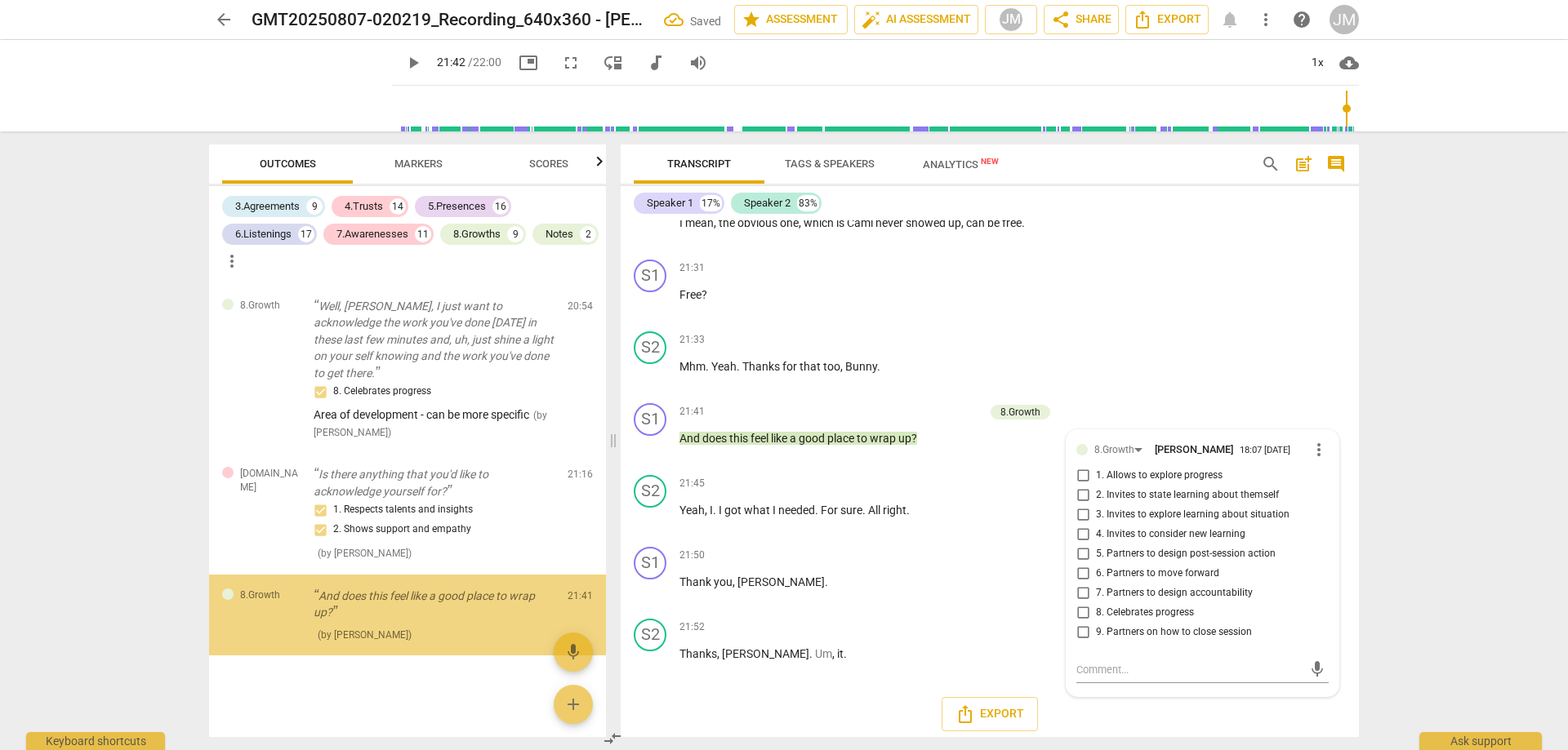
scroll to position [11139, 0]
click at [1091, 622] on input "9. Partners on how to close session" at bounding box center [1083, 632] width 26 height 19
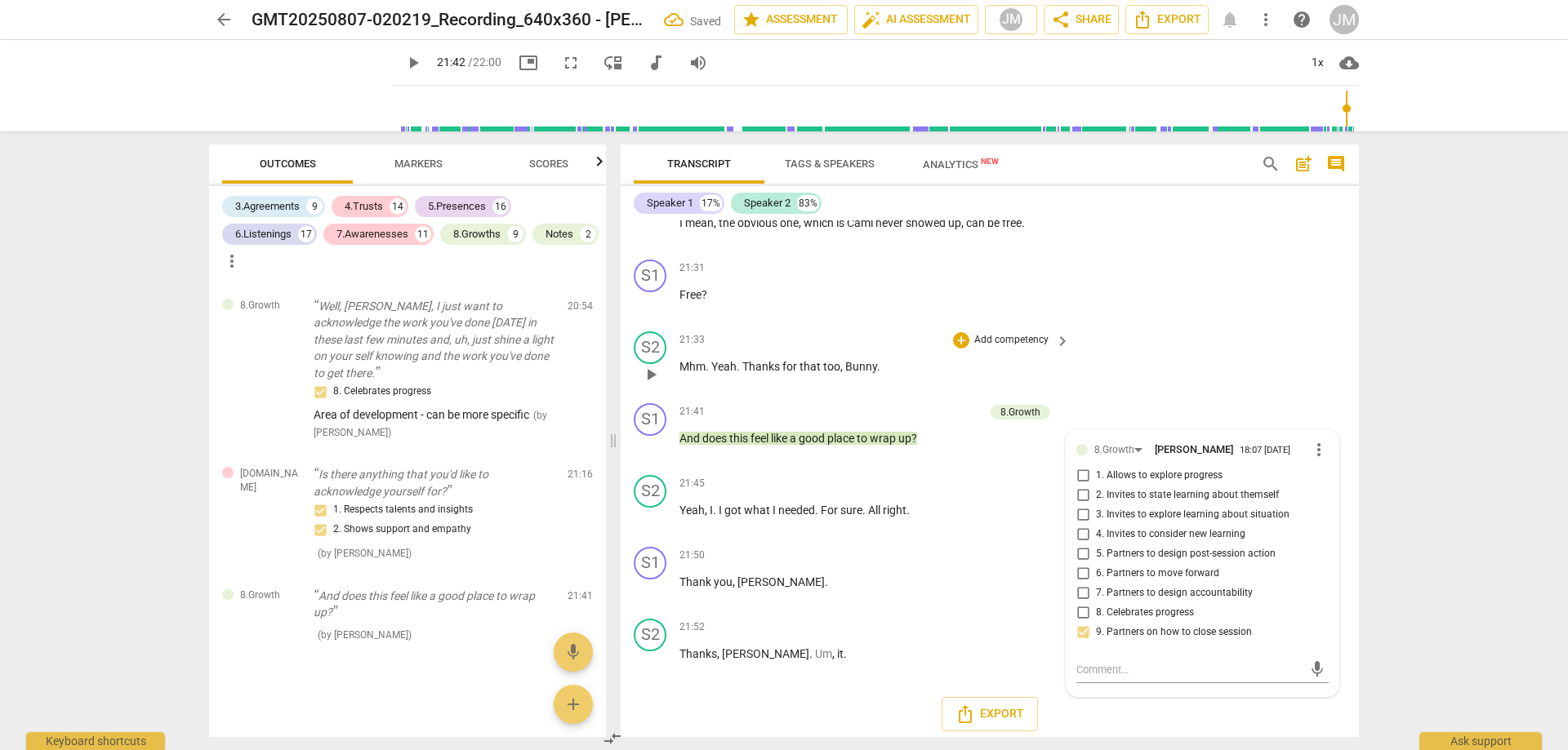
click at [1230, 329] on div "S2 play_arrow pause 21:33 + Add competency keyboard_arrow_right Mhm . Yeah . Th…" at bounding box center [990, 361] width 739 height 72
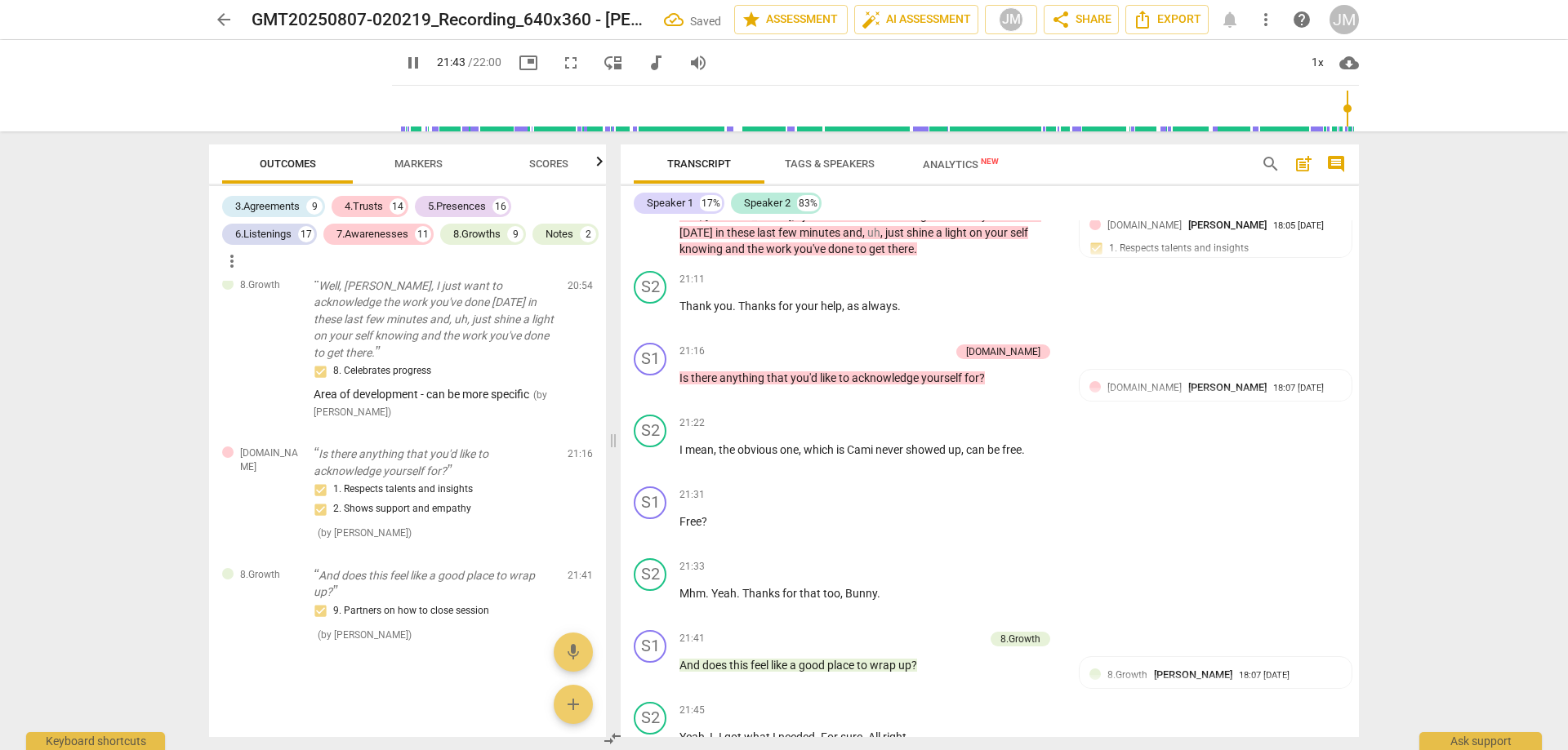
scroll to position [5654, 0]
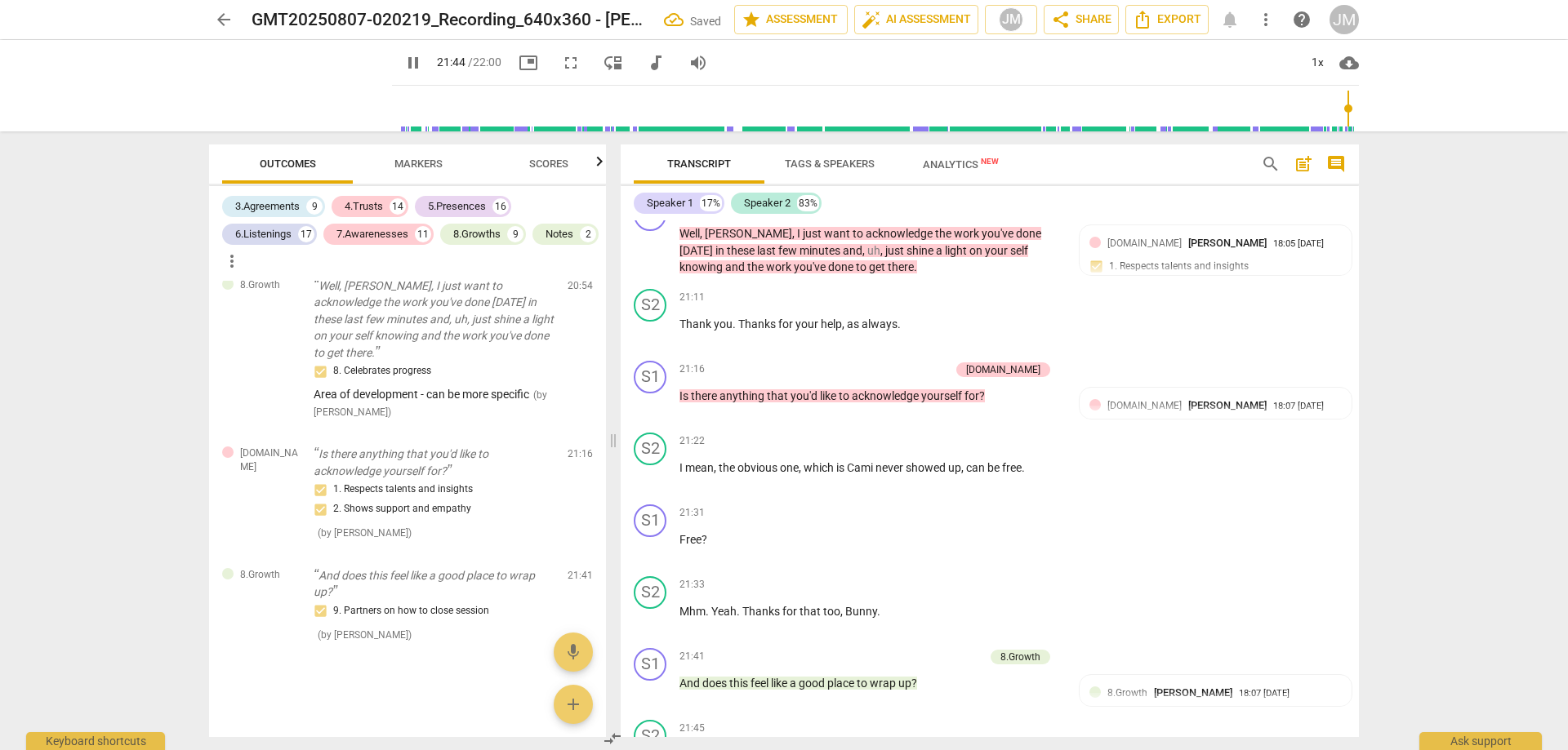
click at [403, 64] on span "pause" at bounding box center [413, 62] width 19 height 19
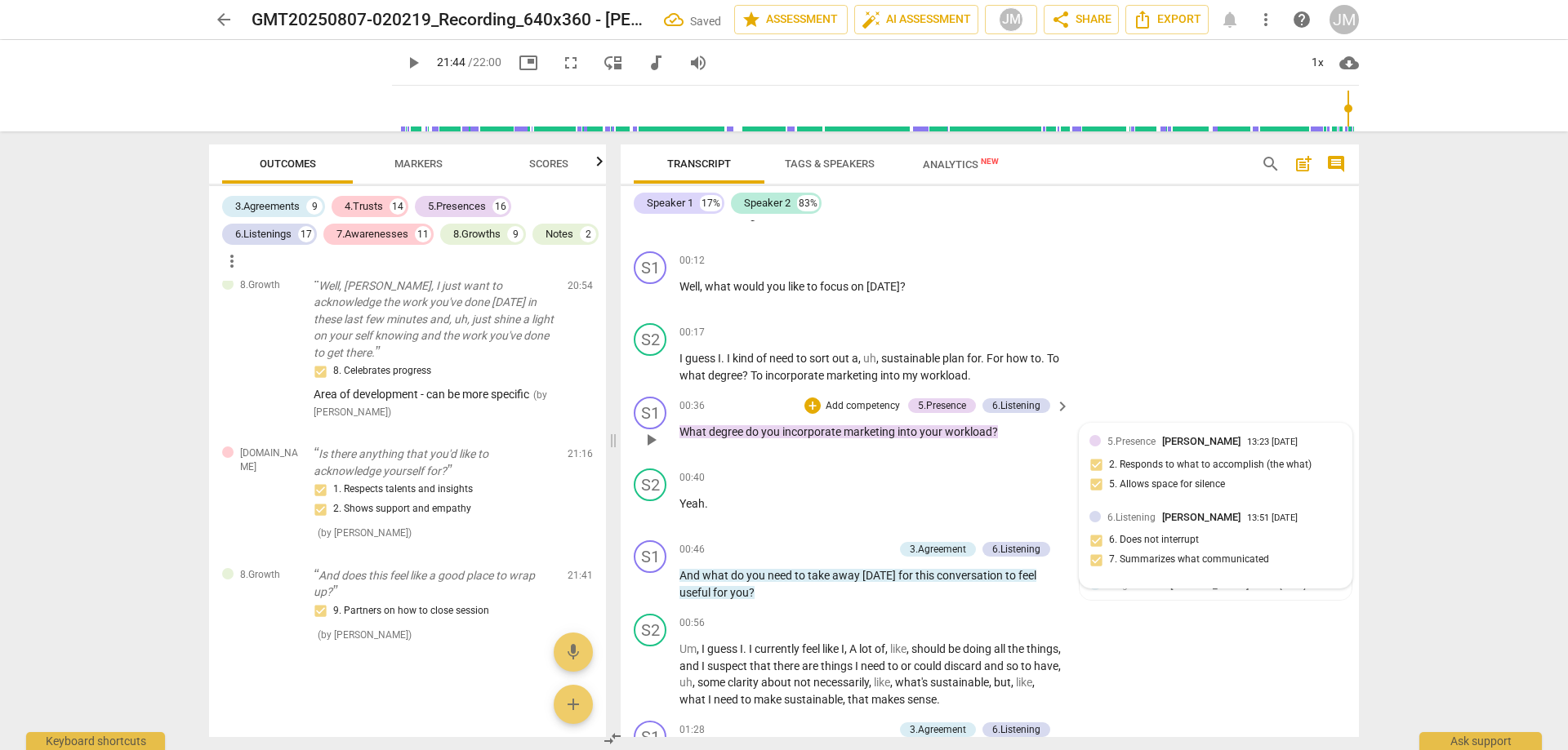
scroll to position [0, 0]
